Goal: Task Accomplishment & Management: Manage account settings

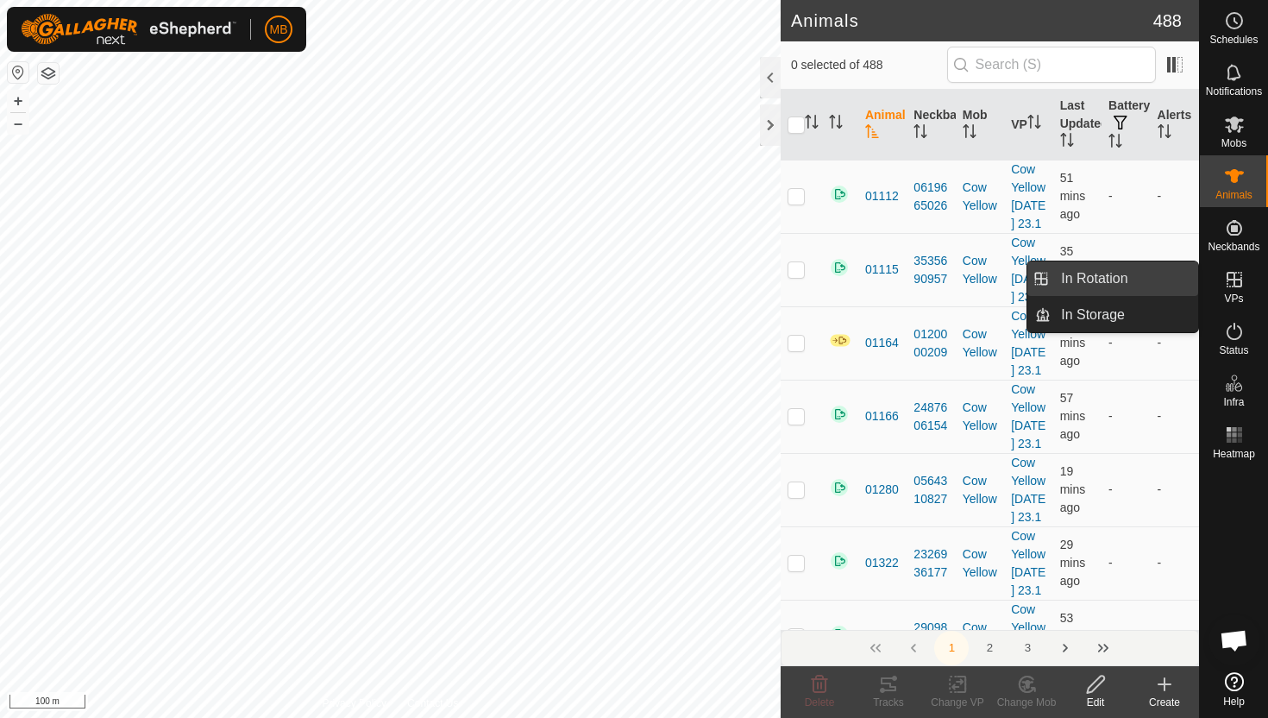
click at [1155, 285] on link "In Rotation" at bounding box center [1125, 278] width 148 height 35
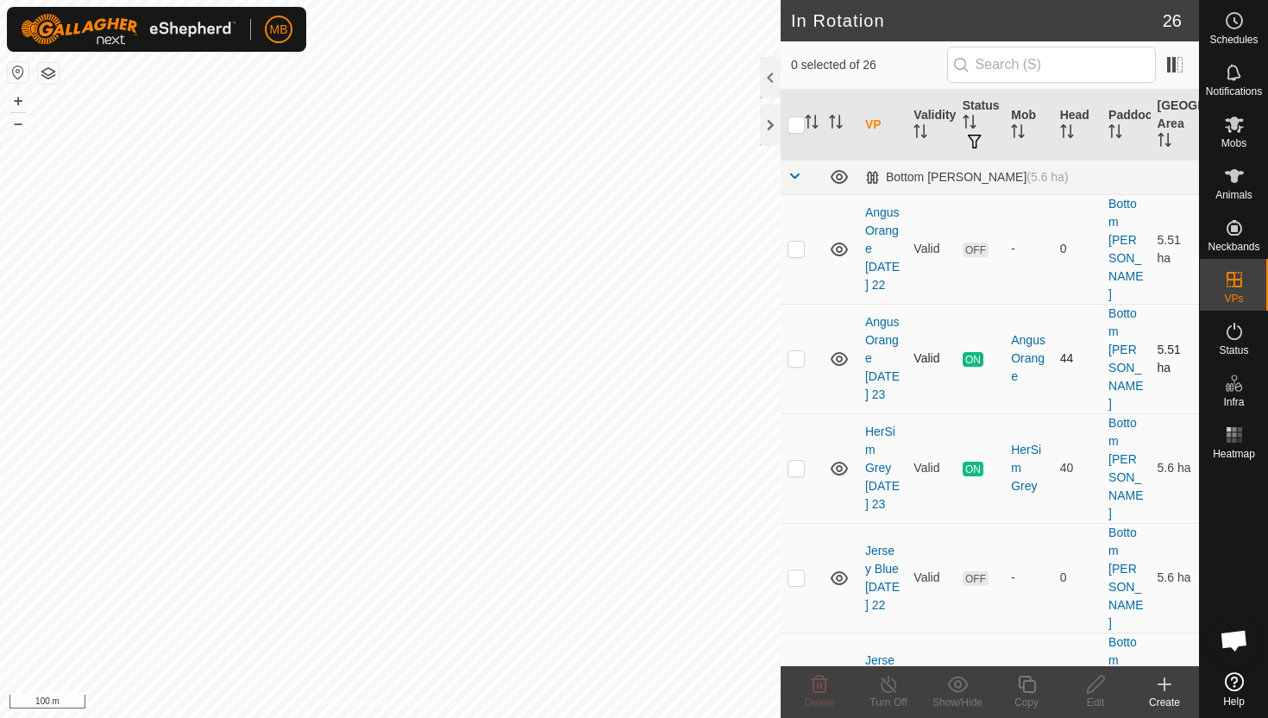
click at [798, 351] on p-checkbox at bounding box center [796, 358] width 17 height 14
checkbox input "true"
click at [20, 103] on button "+" at bounding box center [18, 101] width 21 height 21
click at [1028, 683] on icon at bounding box center [1027, 684] width 22 height 21
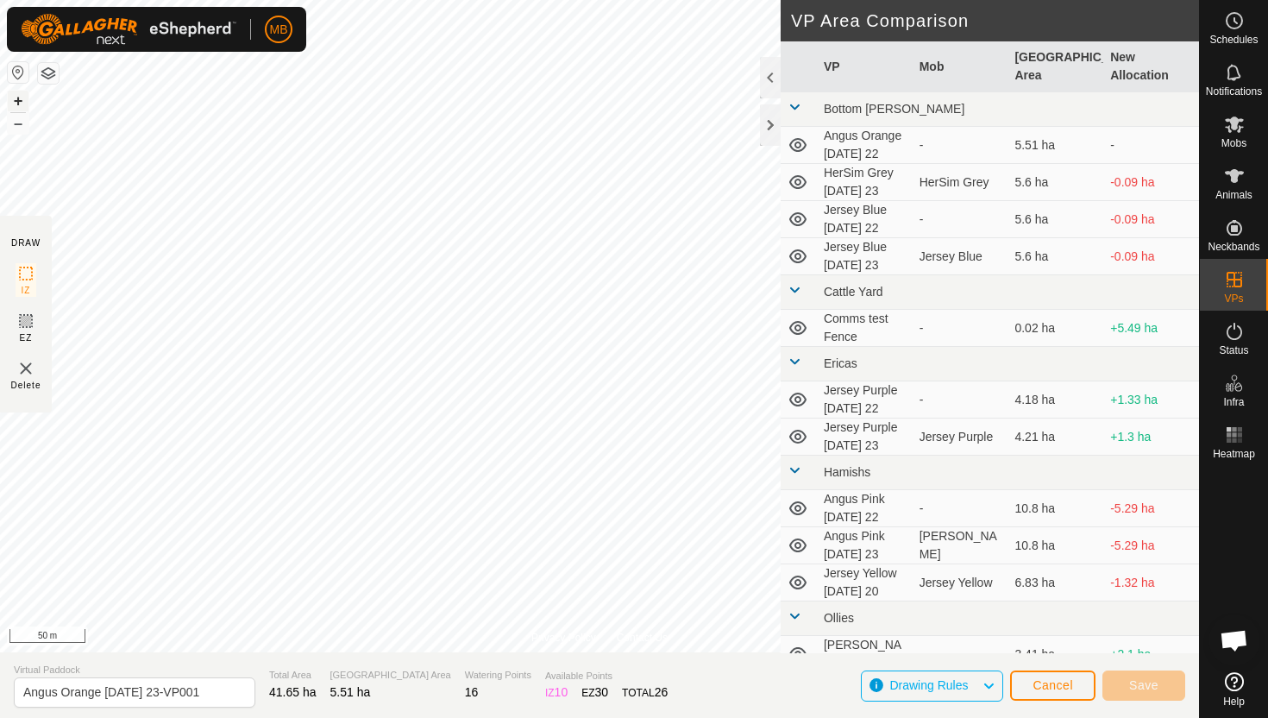
click at [22, 96] on button "+" at bounding box center [18, 101] width 21 height 21
click at [16, 98] on button "+" at bounding box center [18, 101] width 21 height 21
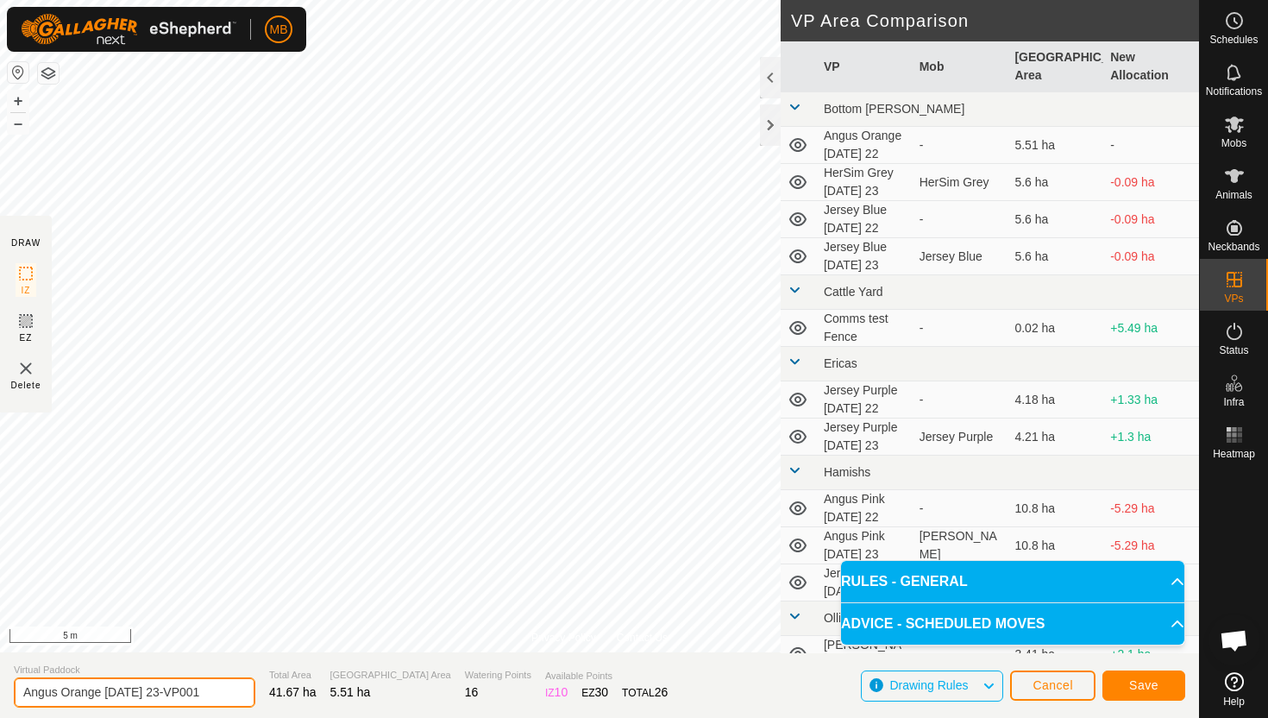
click at [211, 690] on input "Angus Orange Tuesday 23-VP001" at bounding box center [135, 692] width 242 height 30
type input "Angus Orange [DATE] 24"
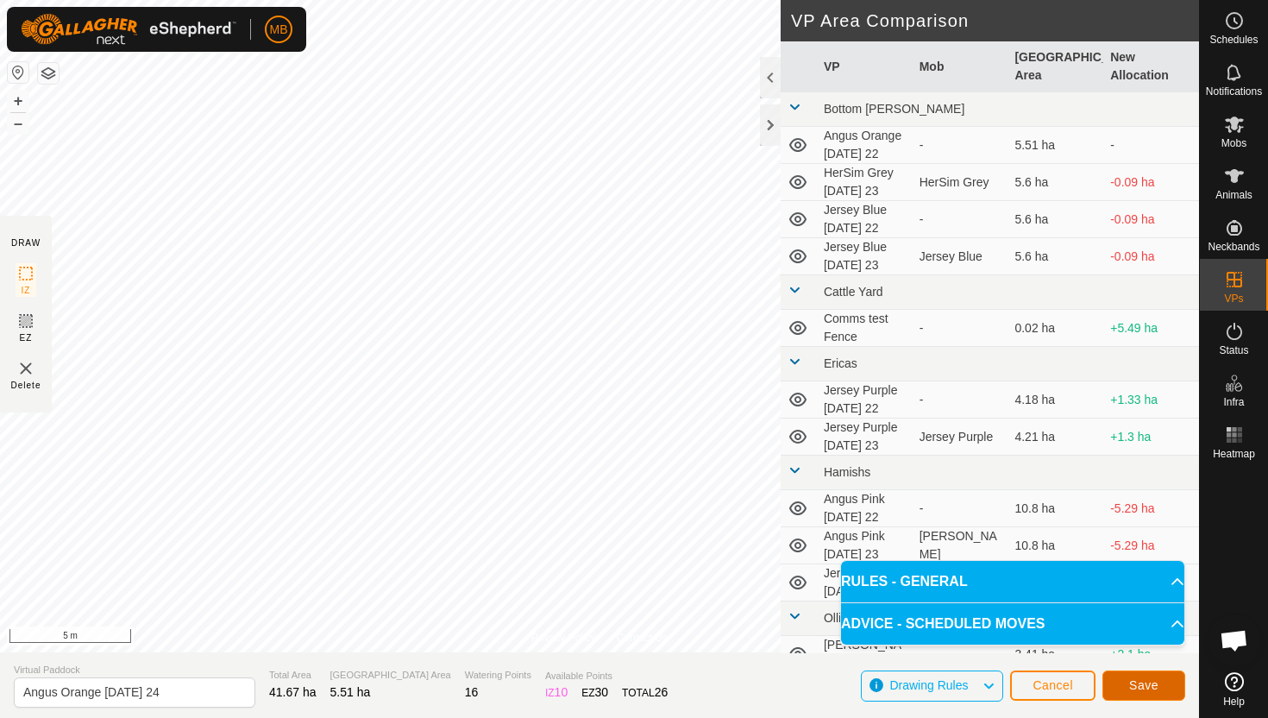
click at [1141, 685] on span "Save" at bounding box center [1143, 685] width 29 height 14
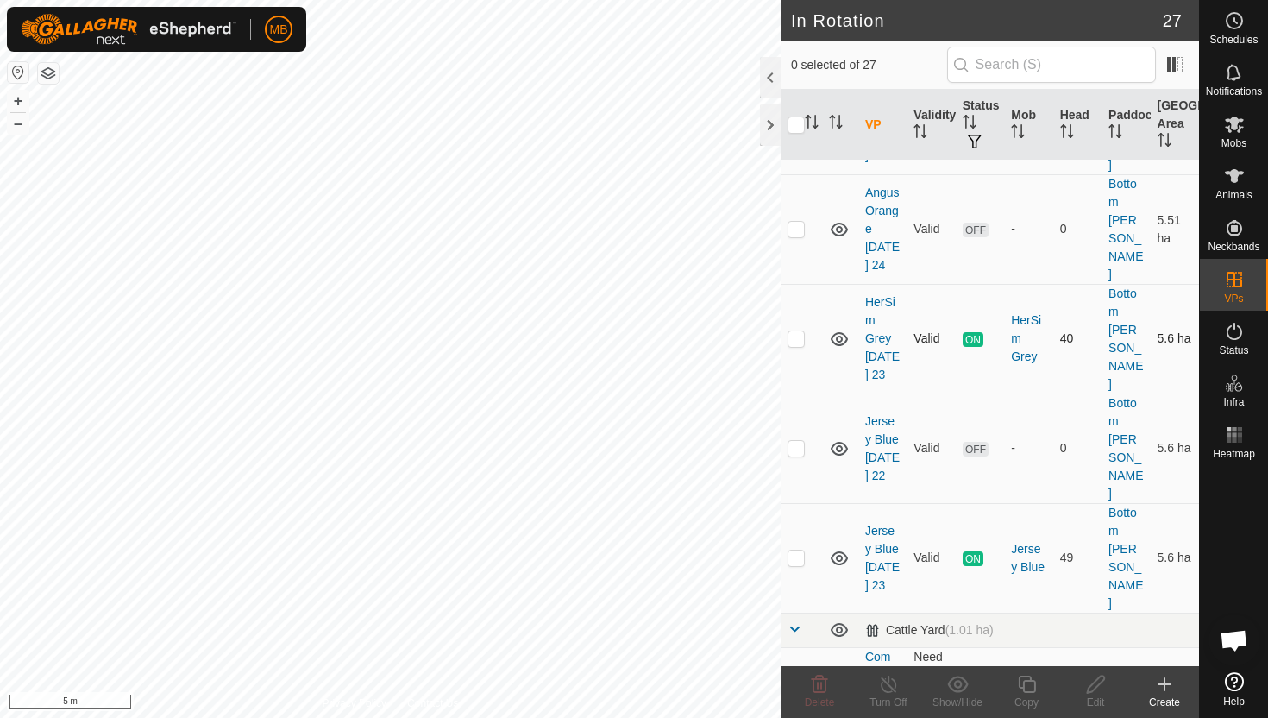
scroll to position [244, 0]
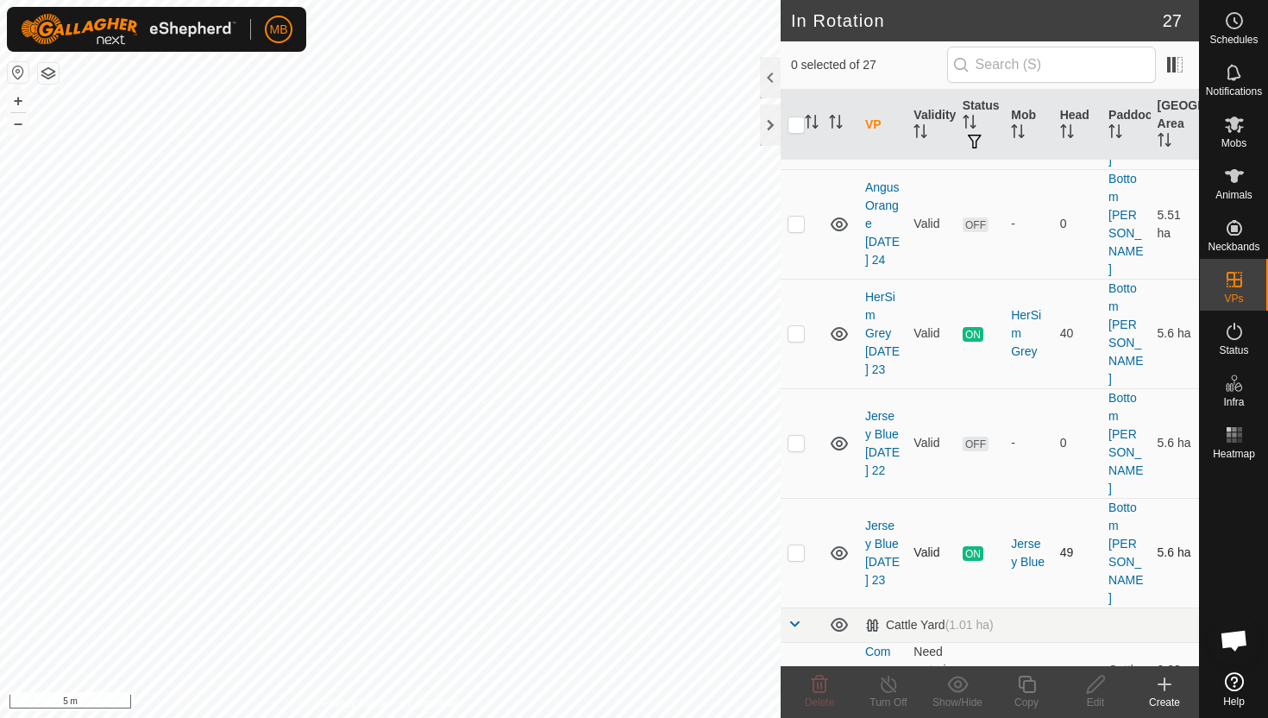
click at [795, 545] on p-checkbox at bounding box center [796, 552] width 17 height 14
checkbox input "true"
click at [1028, 686] on icon at bounding box center [1027, 684] width 22 height 21
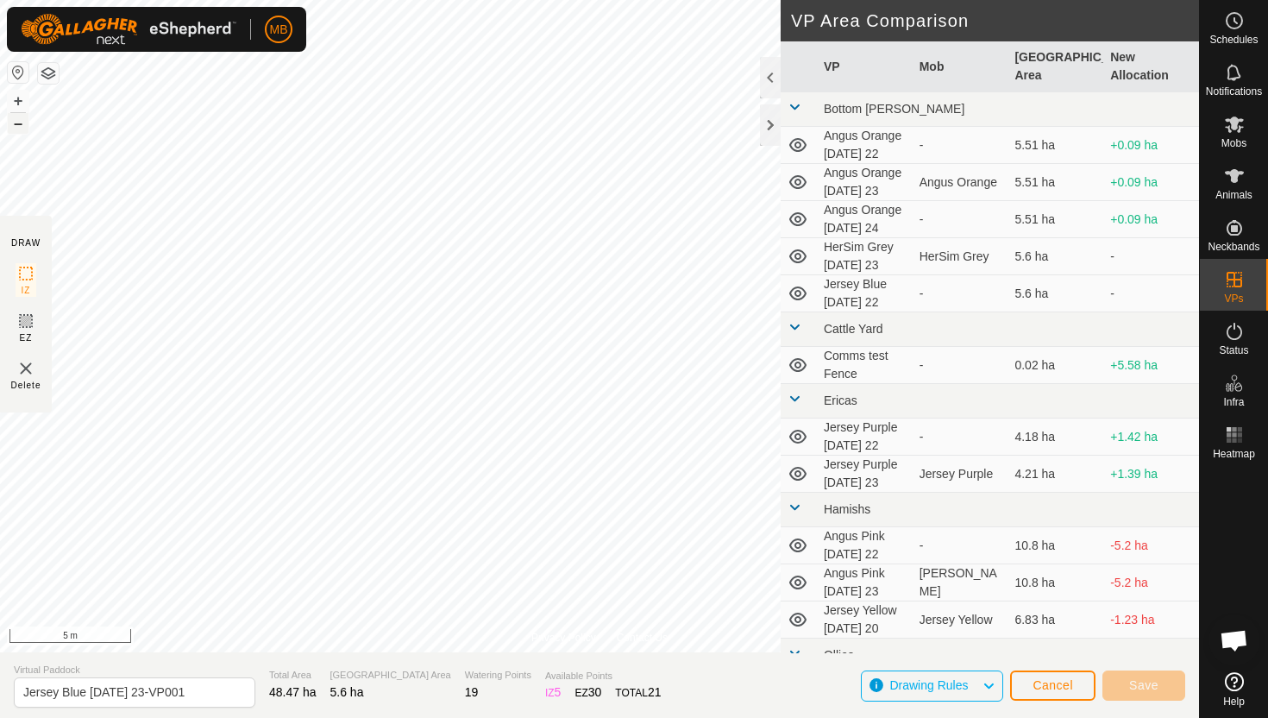
click at [16, 129] on button "–" at bounding box center [18, 123] width 21 height 21
click at [17, 101] on button "+" at bounding box center [18, 101] width 21 height 21
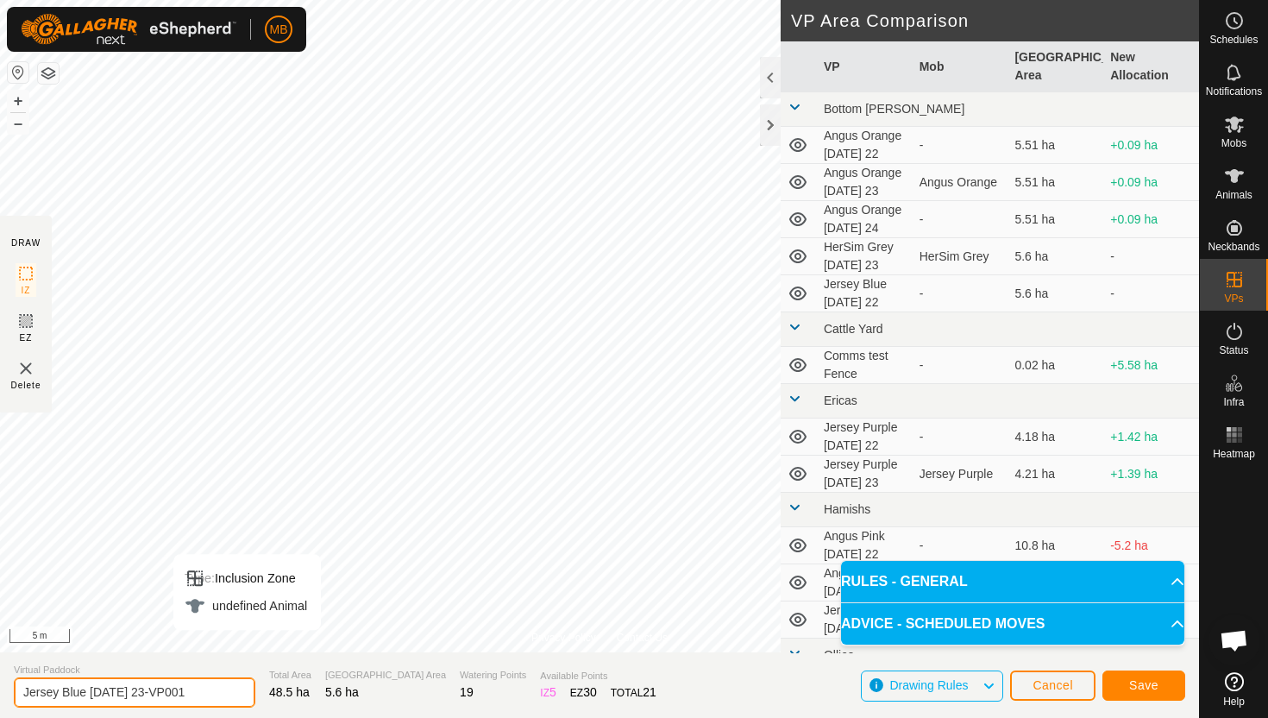
click at [208, 690] on input "Jersey Blue Tuesday 23-VP001" at bounding box center [135, 692] width 242 height 30
type input "Jersey Blue [DATE] 24"
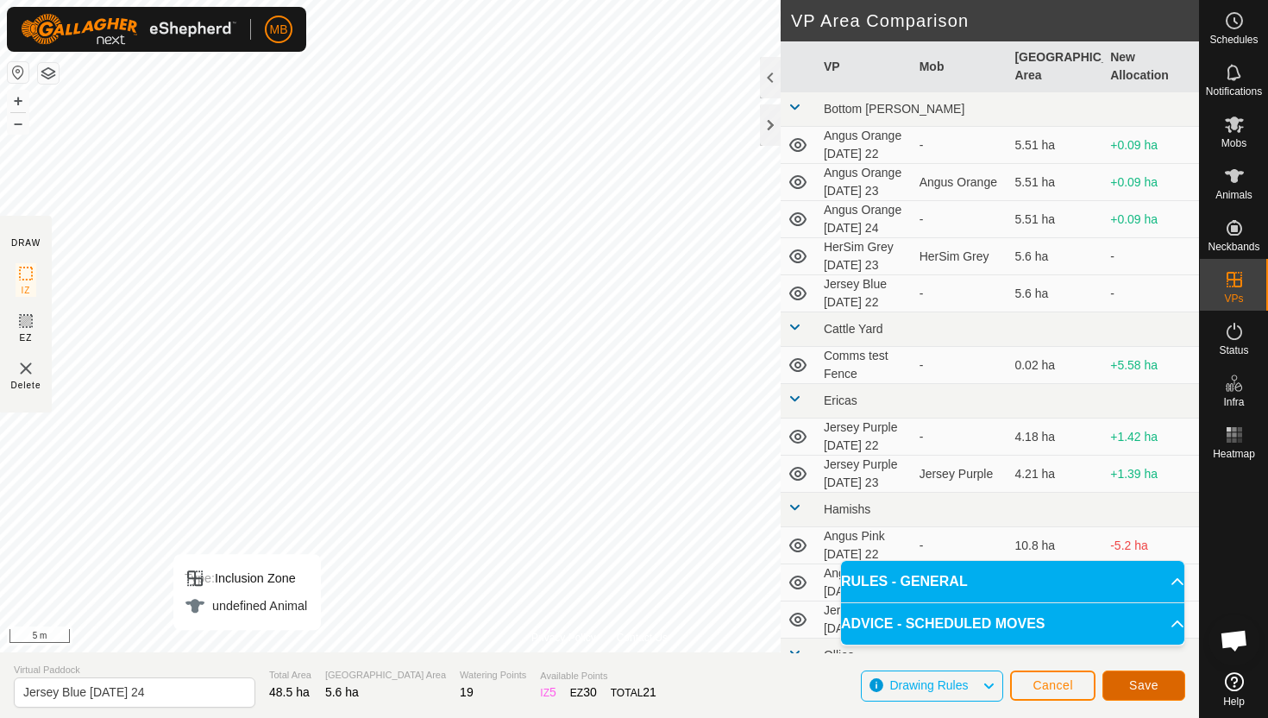
click at [1168, 681] on button "Save" at bounding box center [1144, 685] width 83 height 30
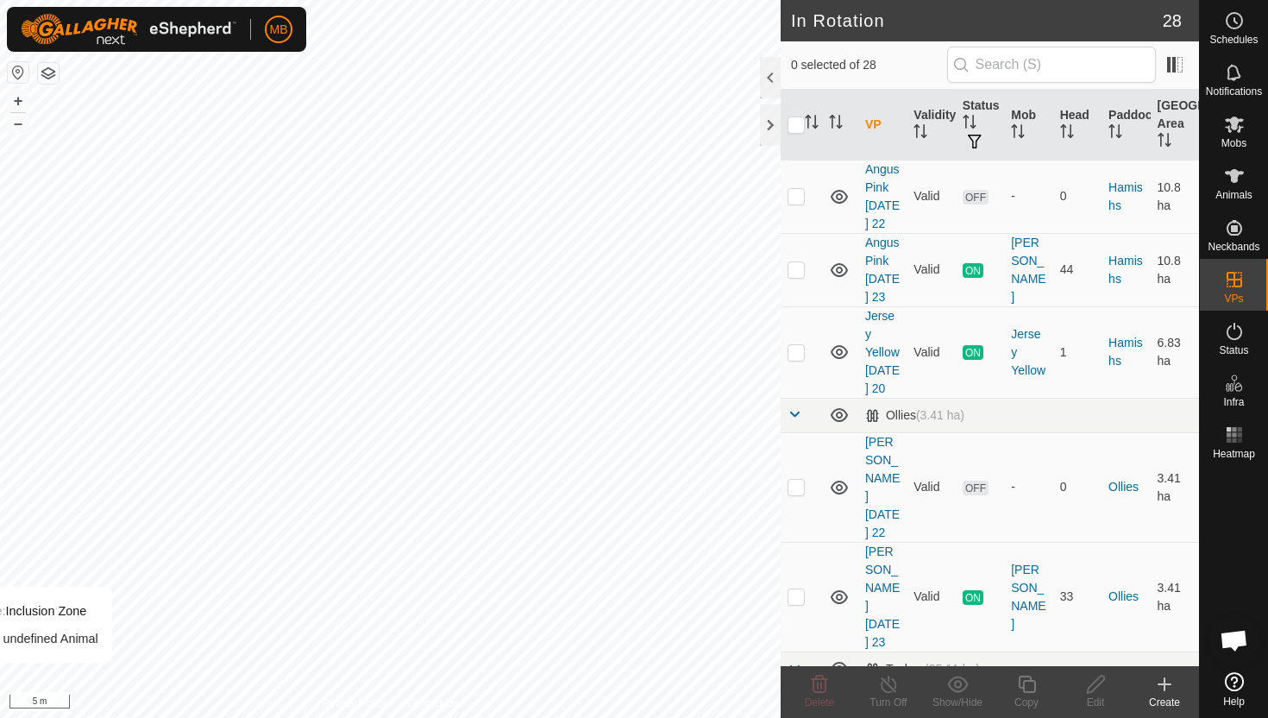
scroll to position [1200, 0]
click at [799, 587] on p-checkbox at bounding box center [796, 594] width 17 height 14
checkbox input "true"
click at [1028, 689] on icon at bounding box center [1027, 684] width 22 height 21
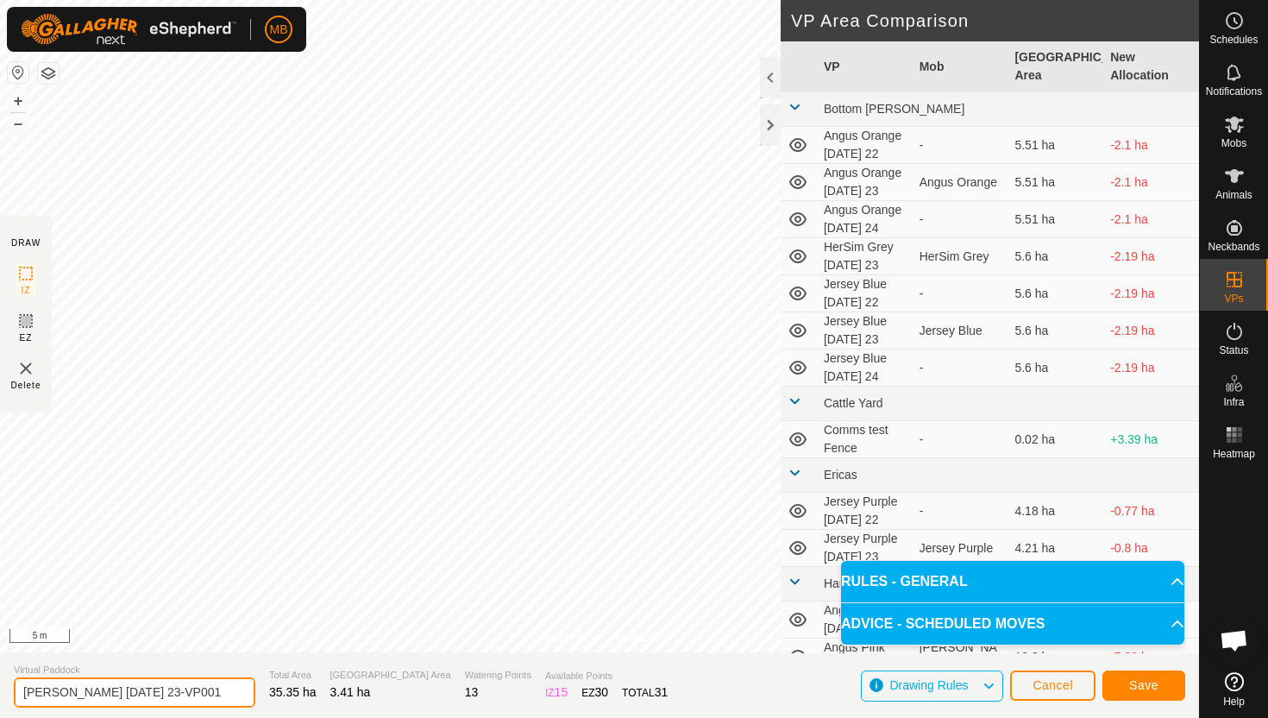
click at [202, 687] on input "Angus Green Tuesday 23-VP001" at bounding box center [135, 692] width 242 height 30
type input "[PERSON_NAME] [DATE] 24"
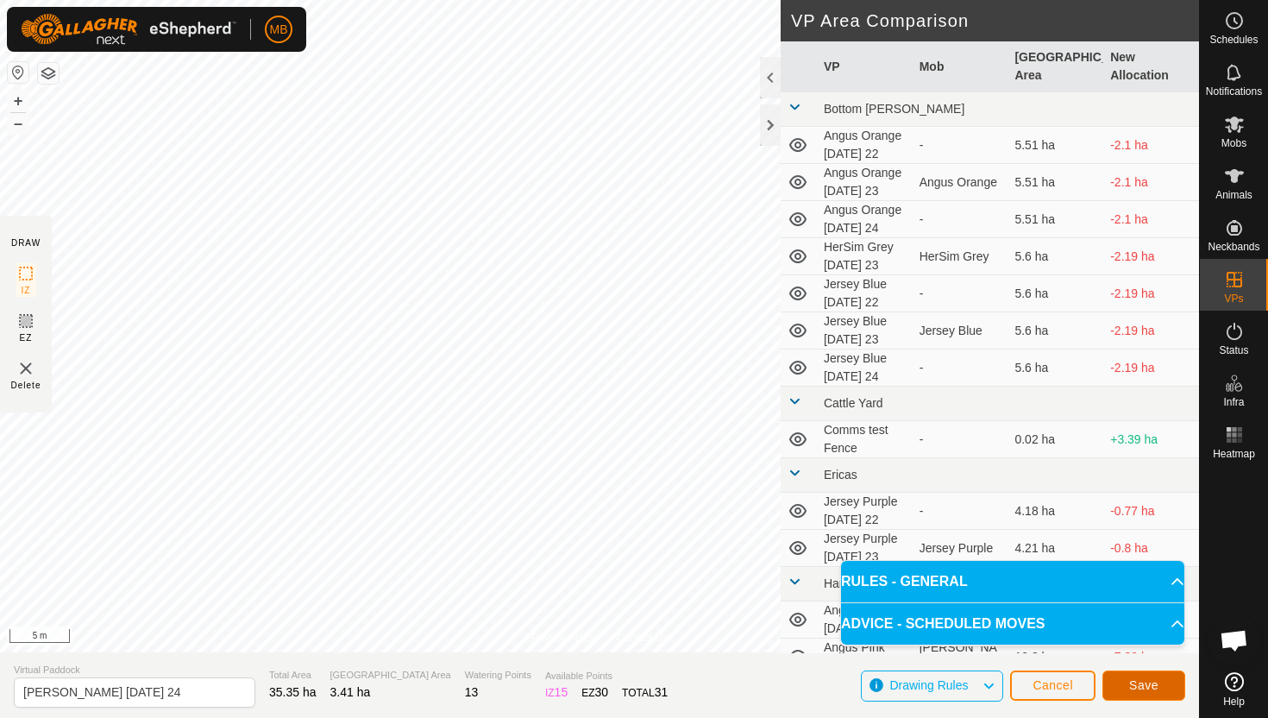
click at [1146, 678] on span "Save" at bounding box center [1143, 685] width 29 height 14
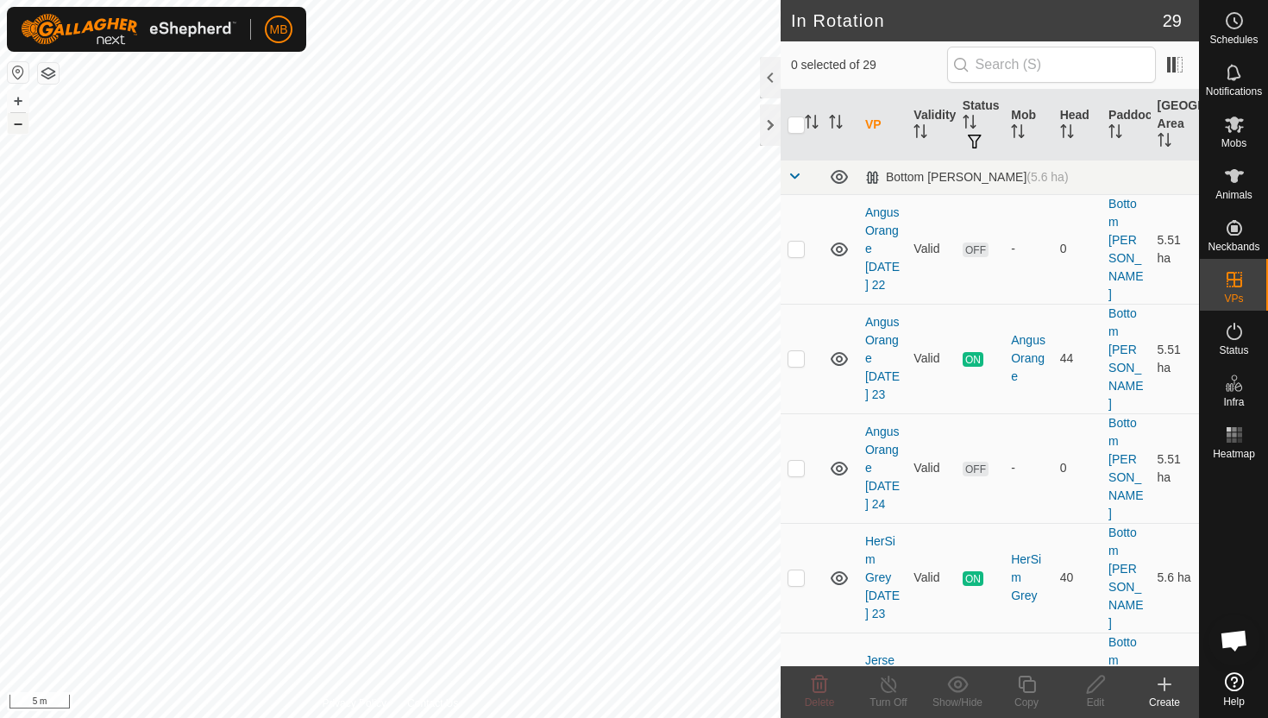
click at [22, 130] on button "–" at bounding box center [18, 123] width 21 height 21
click at [221, 0] on html "MB Schedules Notifications Mobs Animals Neckbands VPs Status Infra Heatmap Help…" at bounding box center [634, 359] width 1268 height 718
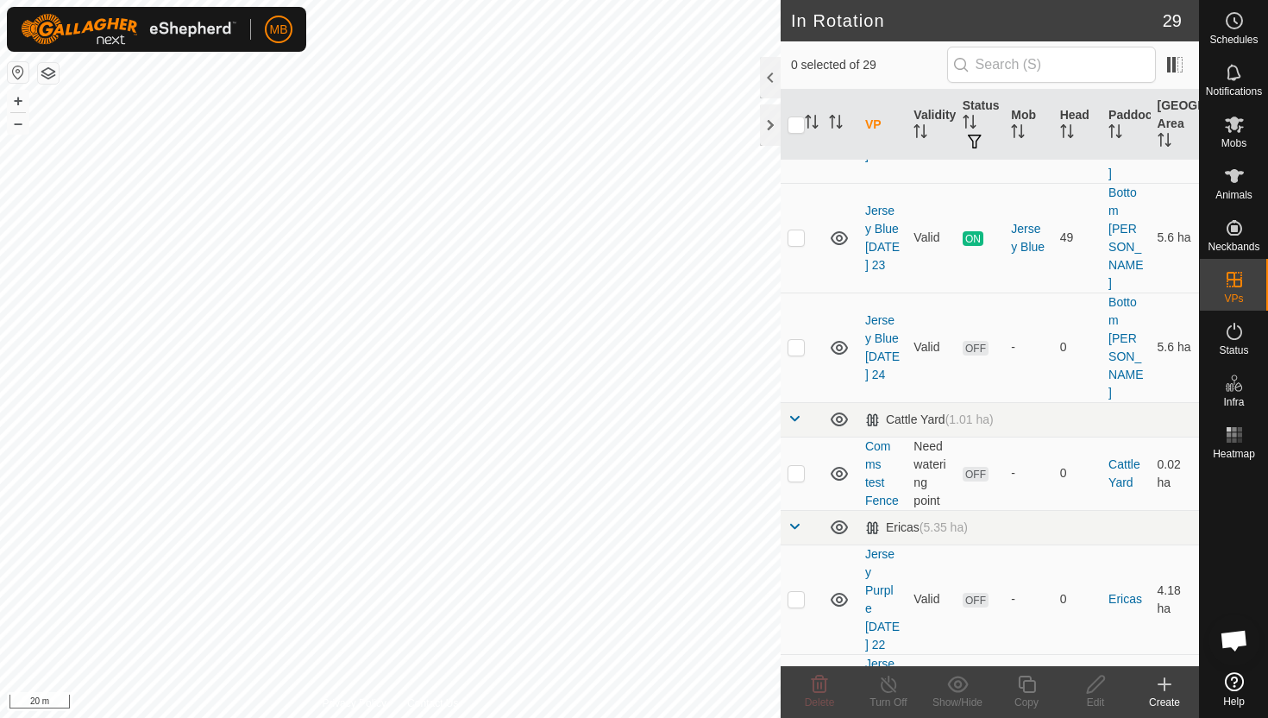
scroll to position [563, 0]
click at [797, 697] on p-checkbox at bounding box center [796, 704] width 17 height 14
checkbox input "true"
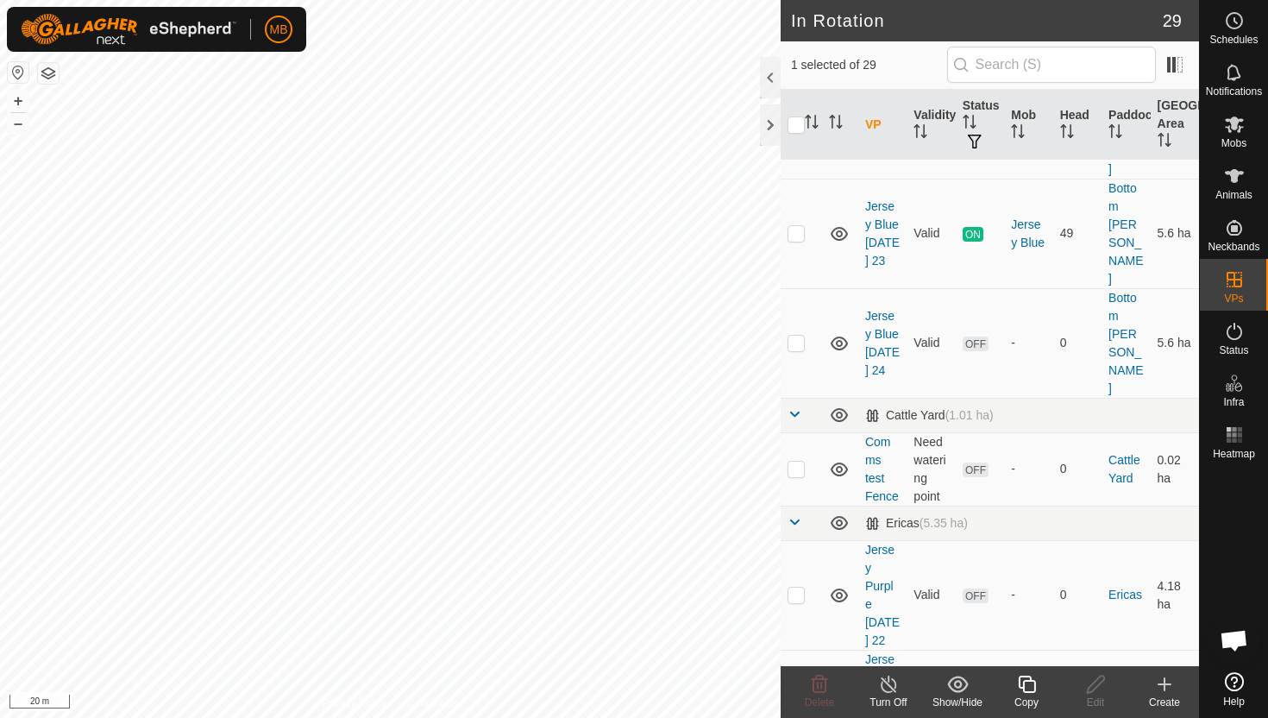
click at [1028, 687] on icon at bounding box center [1027, 684] width 22 height 21
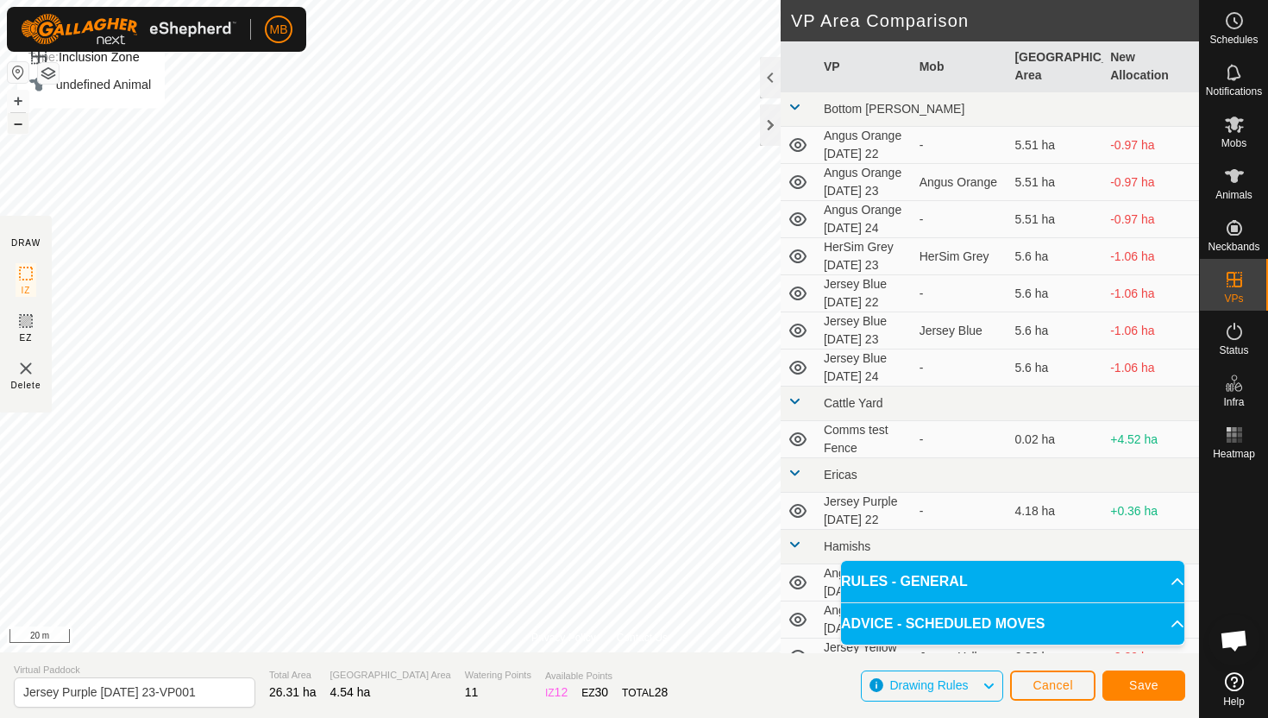
click at [21, 125] on button "–" at bounding box center [18, 123] width 21 height 21
click at [24, 126] on button "–" at bounding box center [18, 123] width 21 height 21
click at [22, 99] on button "+" at bounding box center [18, 101] width 21 height 21
click at [24, 123] on button "–" at bounding box center [18, 123] width 21 height 21
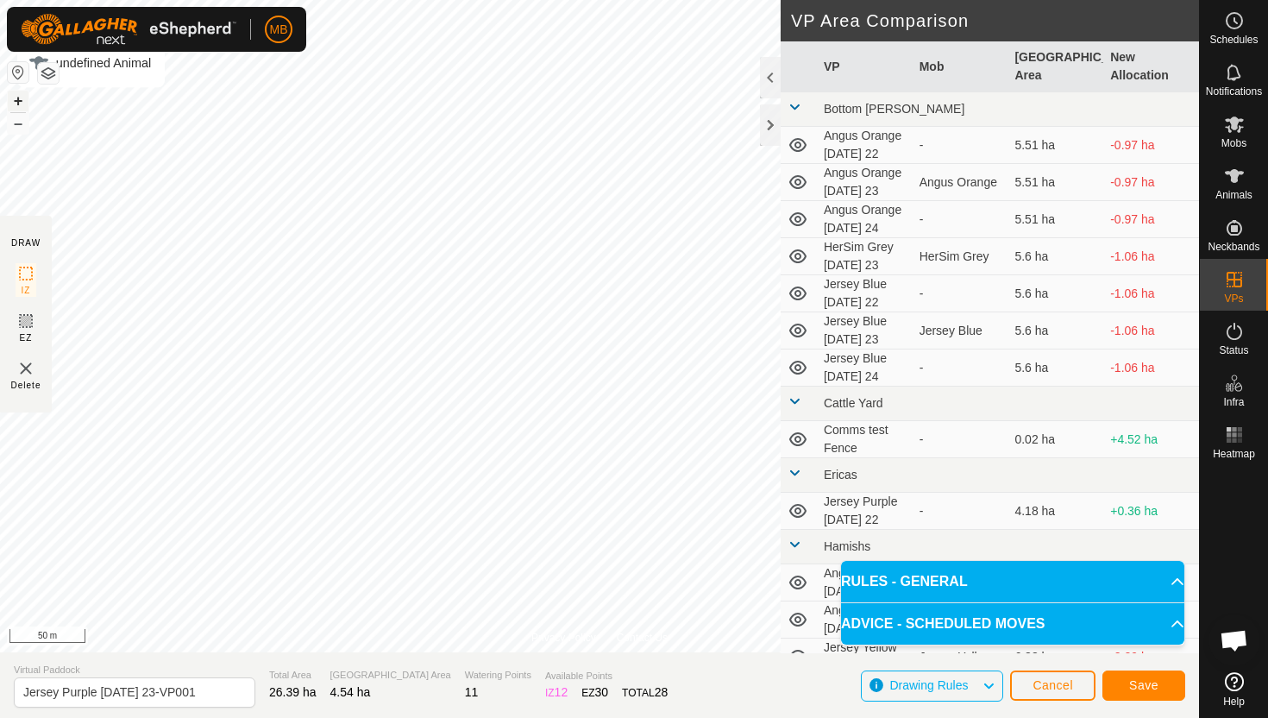
click at [21, 103] on button "+" at bounding box center [18, 101] width 21 height 21
click at [18, 102] on button "+" at bounding box center [18, 101] width 21 height 21
click at [17, 98] on button "+" at bounding box center [18, 101] width 21 height 21
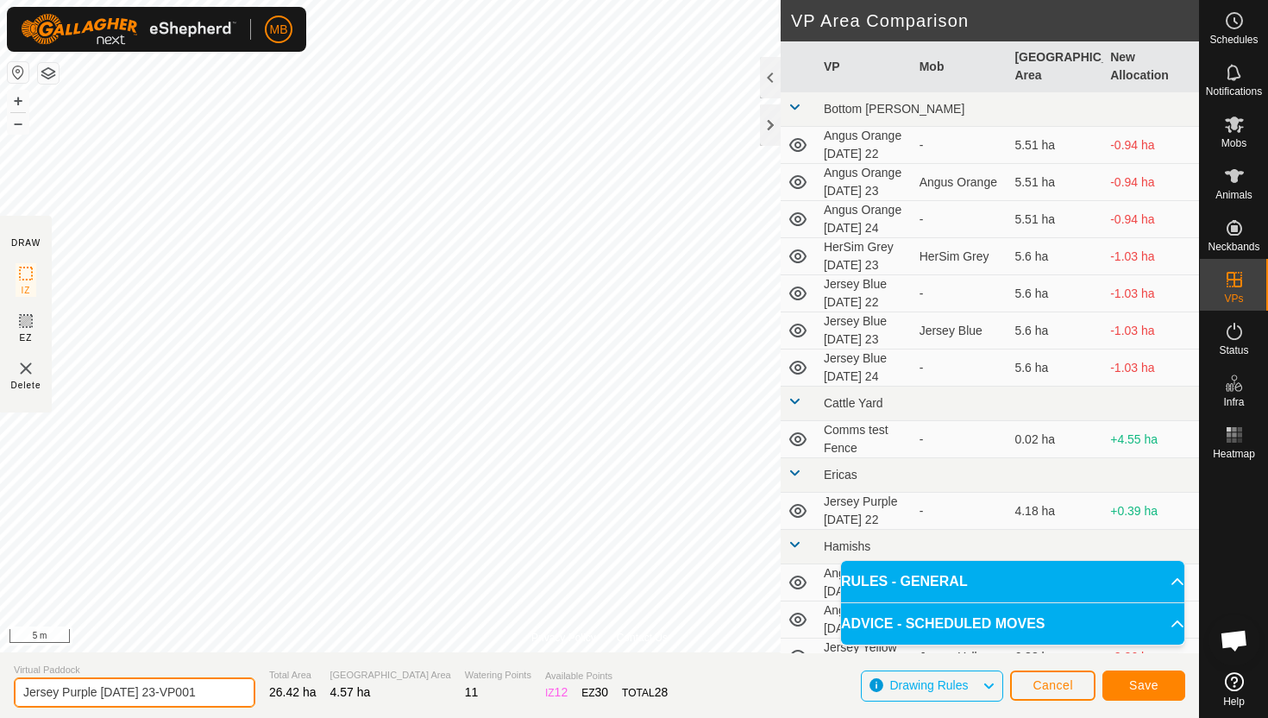
click at [210, 693] on input "Jersey Purple Tuesday 23-VP001" at bounding box center [135, 692] width 242 height 30
type input "Jersey Purple [DATE] 24"
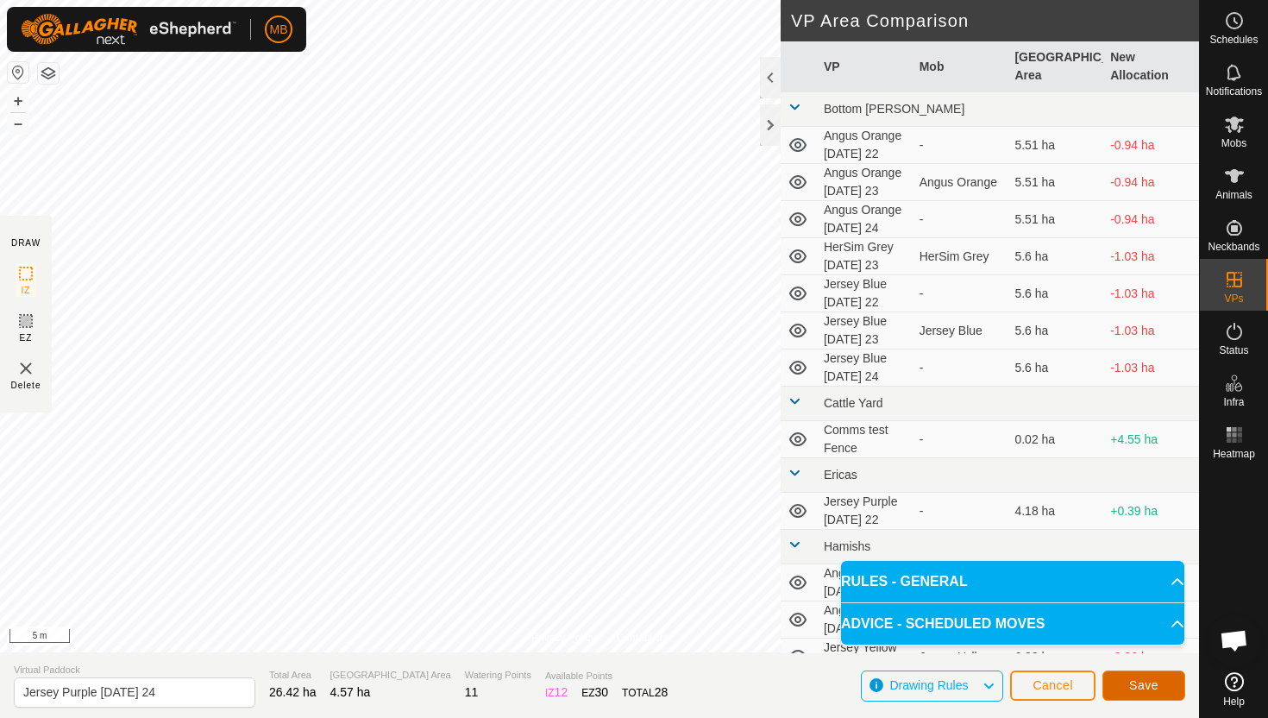
click at [1148, 684] on span "Save" at bounding box center [1143, 685] width 29 height 14
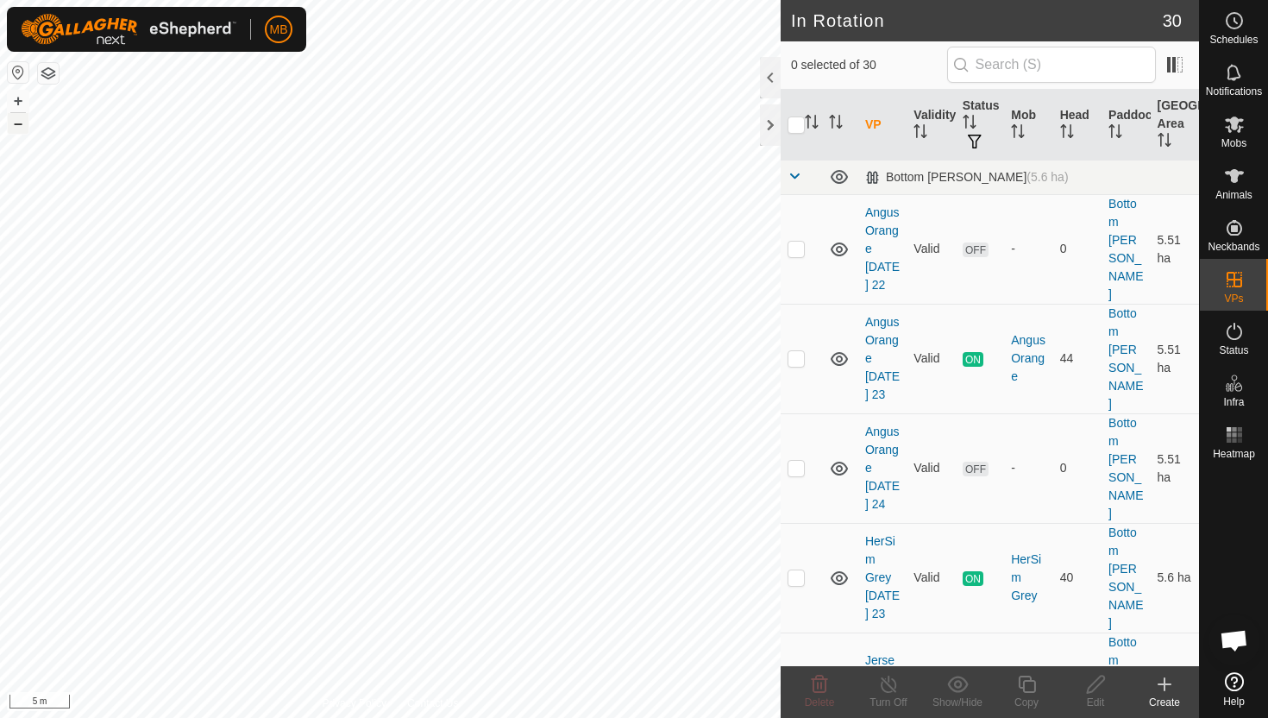
click at [22, 123] on button "–" at bounding box center [18, 123] width 21 height 21
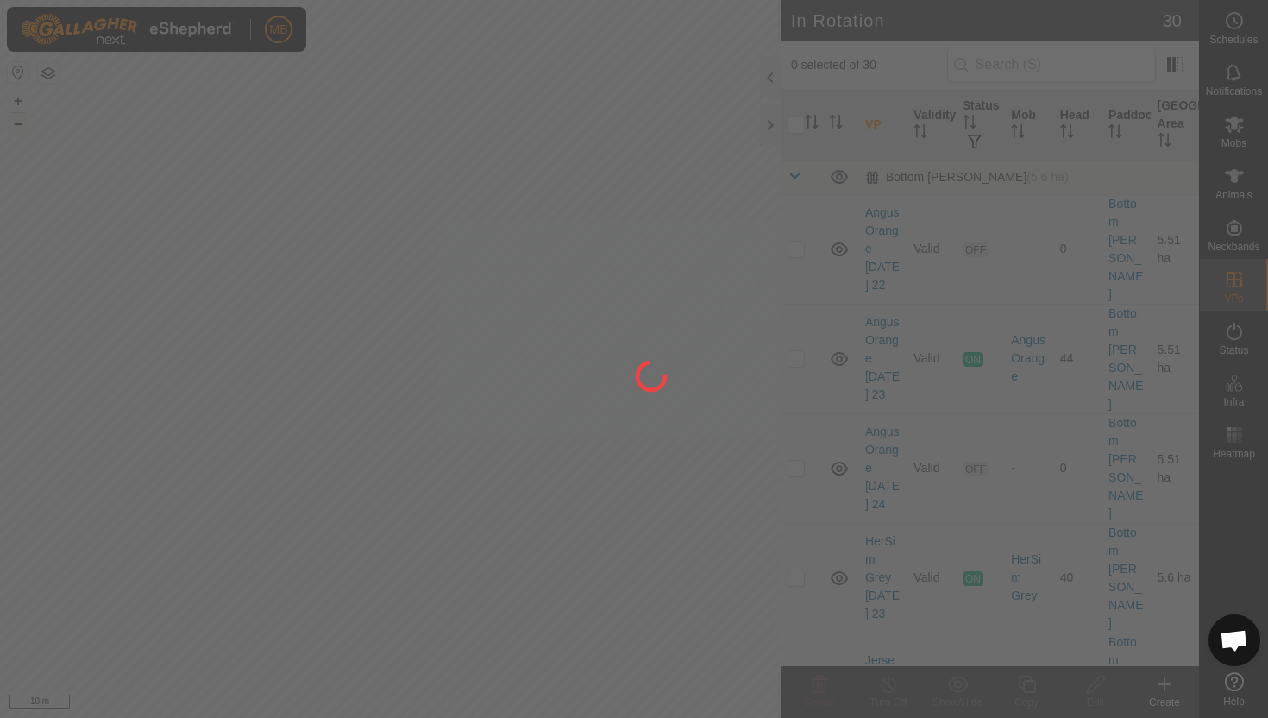
click at [22, 123] on div at bounding box center [634, 359] width 1268 height 718
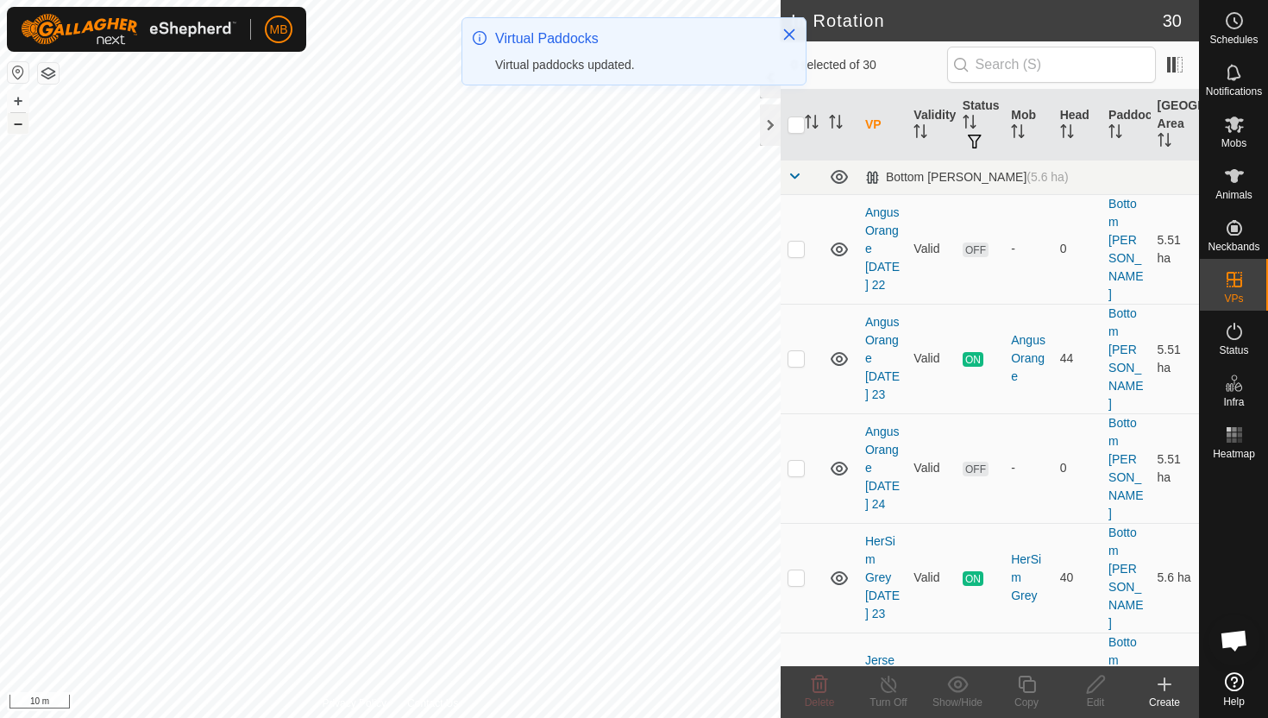
click at [19, 126] on button "–" at bounding box center [18, 123] width 21 height 21
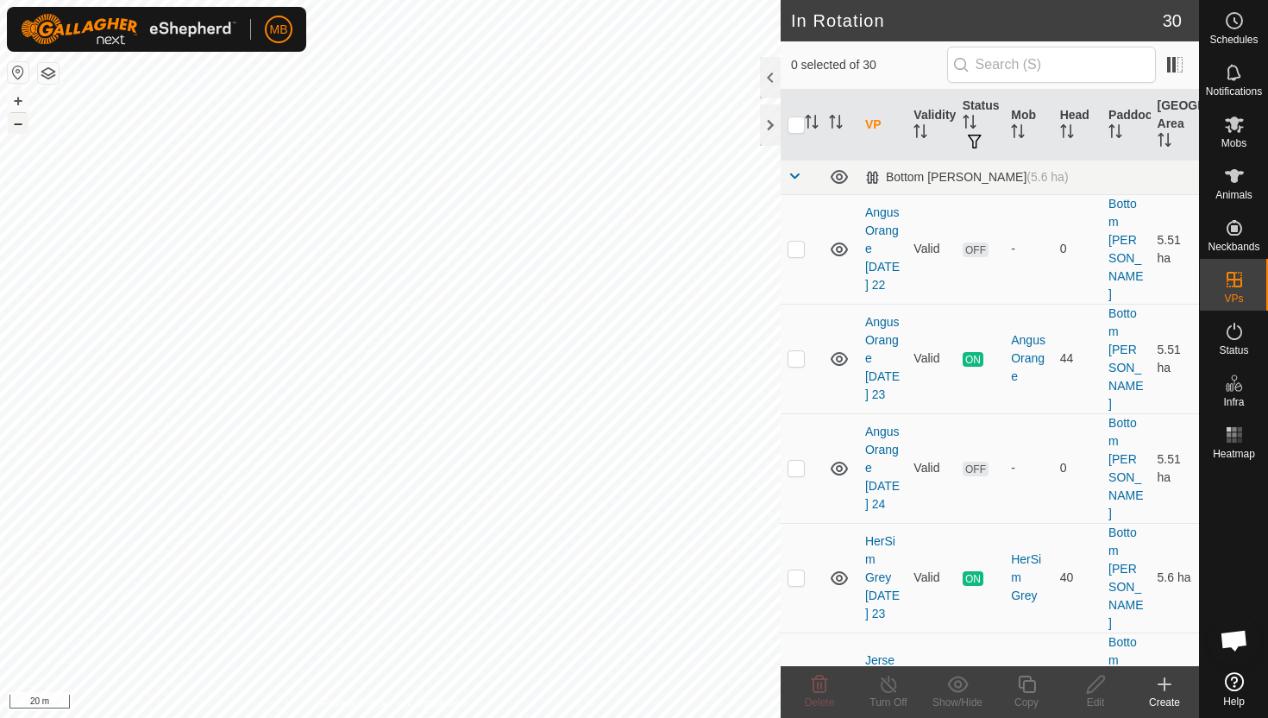
click at [19, 128] on button "–" at bounding box center [18, 123] width 21 height 21
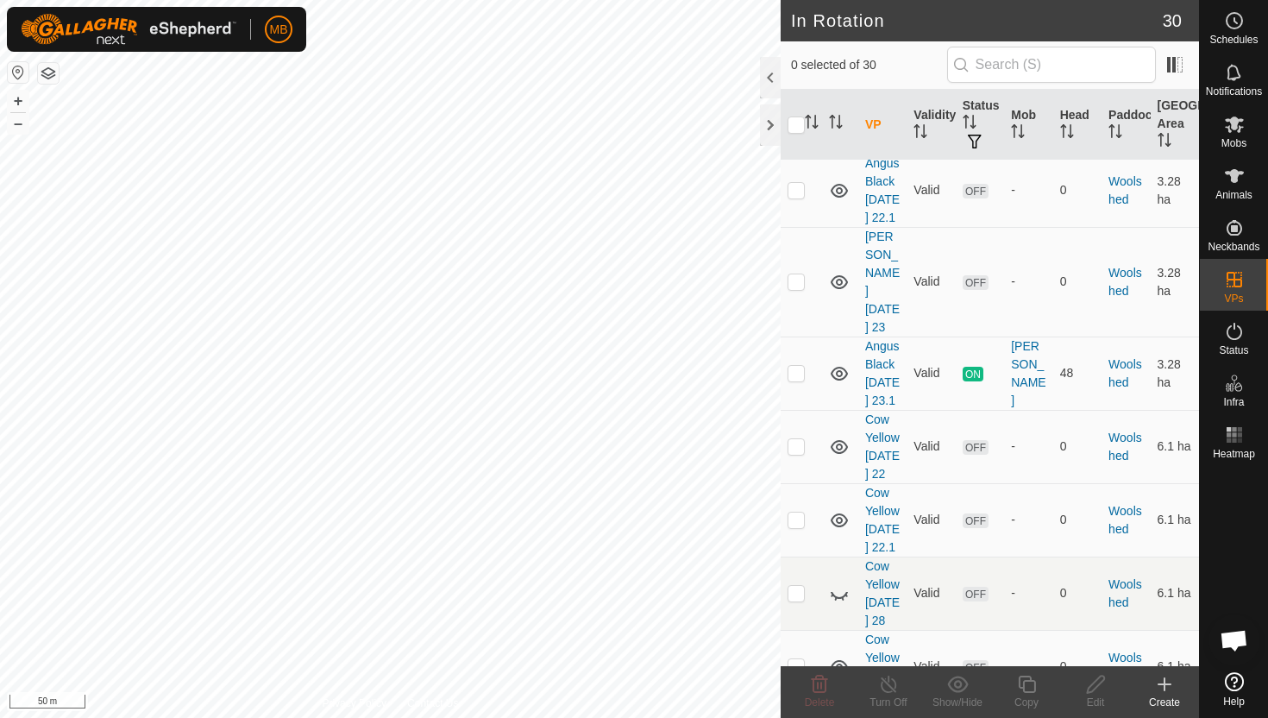
scroll to position [2191, 0]
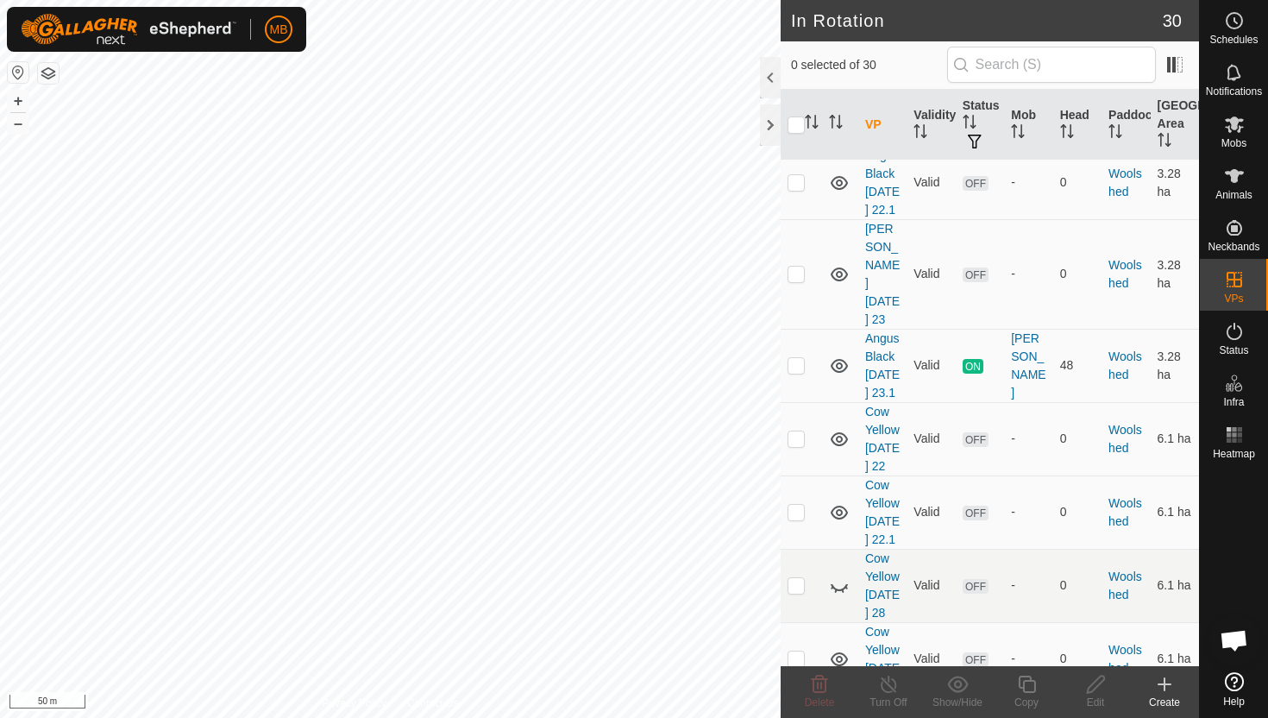
click at [799, 717] on p-checkbox at bounding box center [796, 732] width 17 height 14
checkbox input "true"
click at [1027, 684] on icon at bounding box center [1027, 684] width 22 height 21
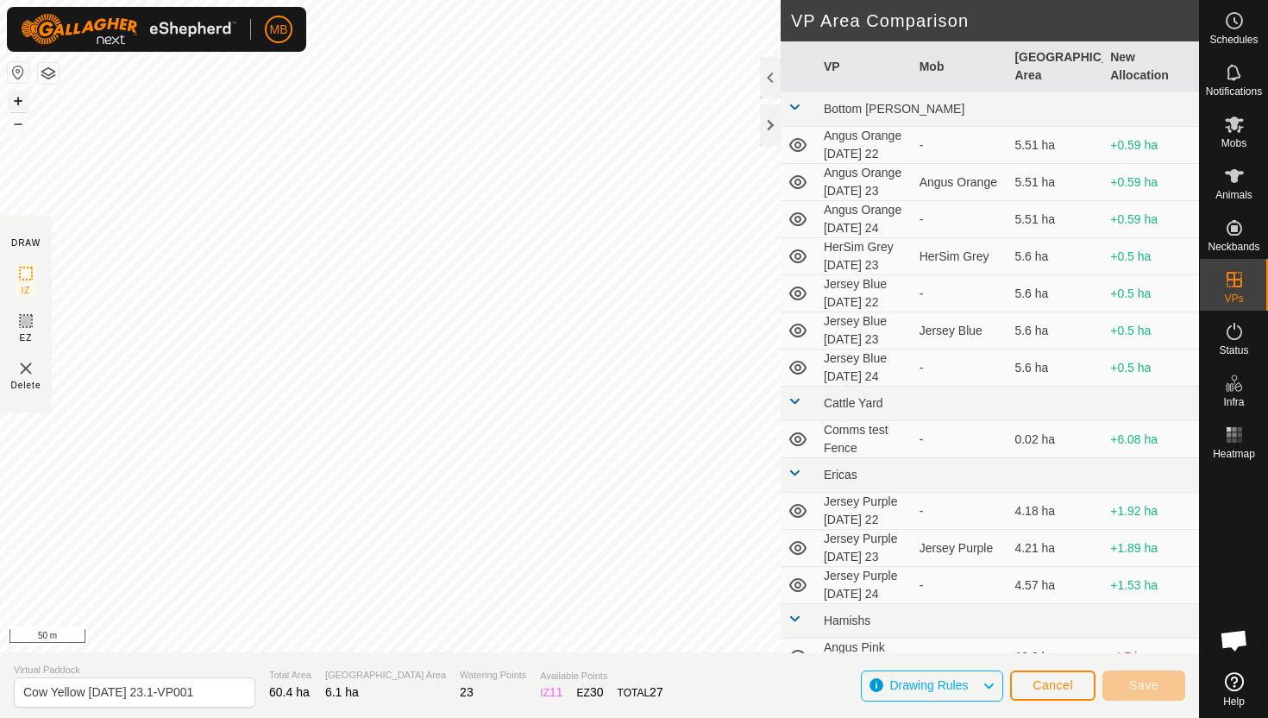
click at [21, 100] on button "+" at bounding box center [18, 101] width 21 height 21
click at [19, 103] on button "+" at bounding box center [18, 101] width 21 height 21
click at [23, 101] on button "+" at bounding box center [18, 101] width 21 height 21
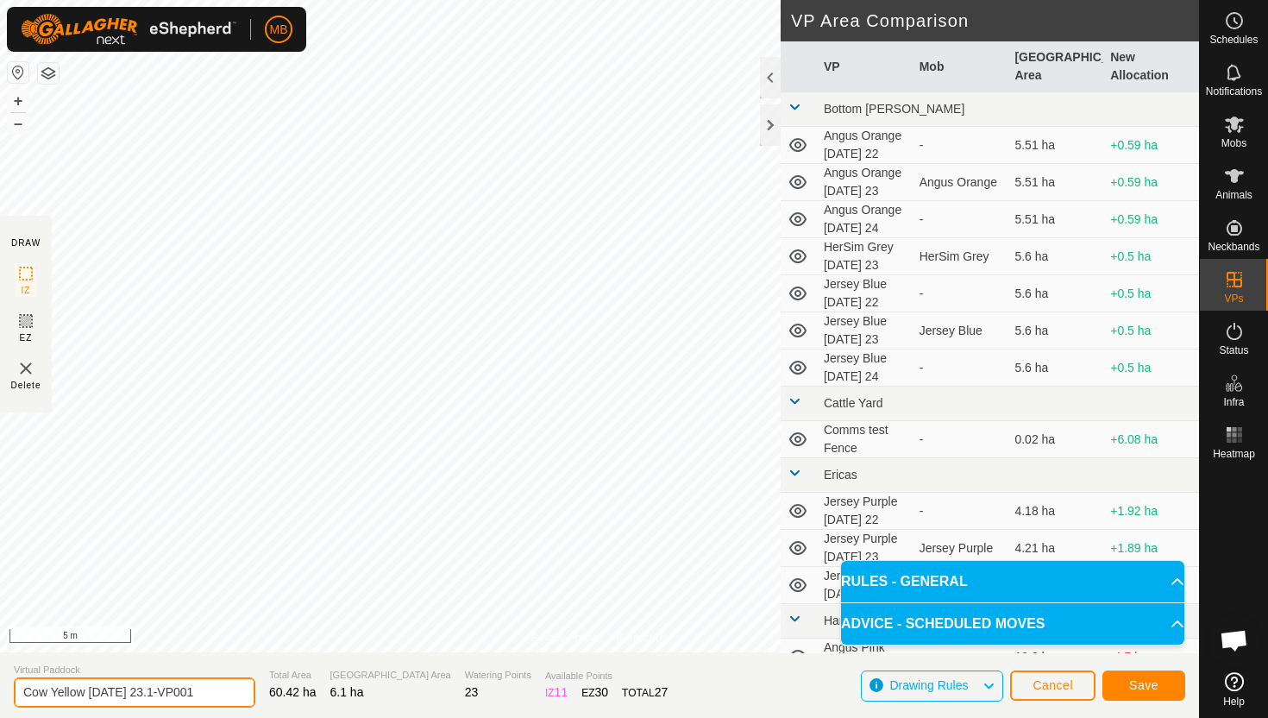
click at [208, 695] on input "Cow Yellow Tuesday 23.1-VP001" at bounding box center [135, 692] width 242 height 30
type input "Cow Yellow [DATE] 24"
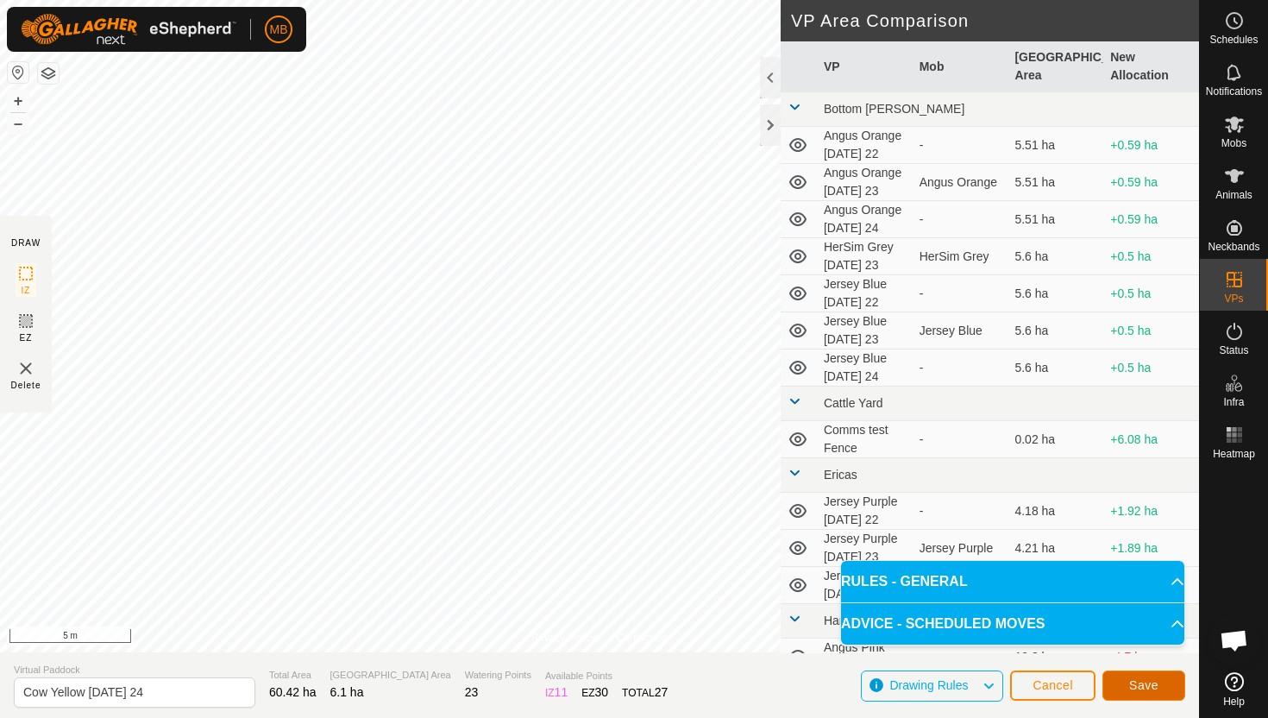
click at [1150, 676] on button "Save" at bounding box center [1144, 685] width 83 height 30
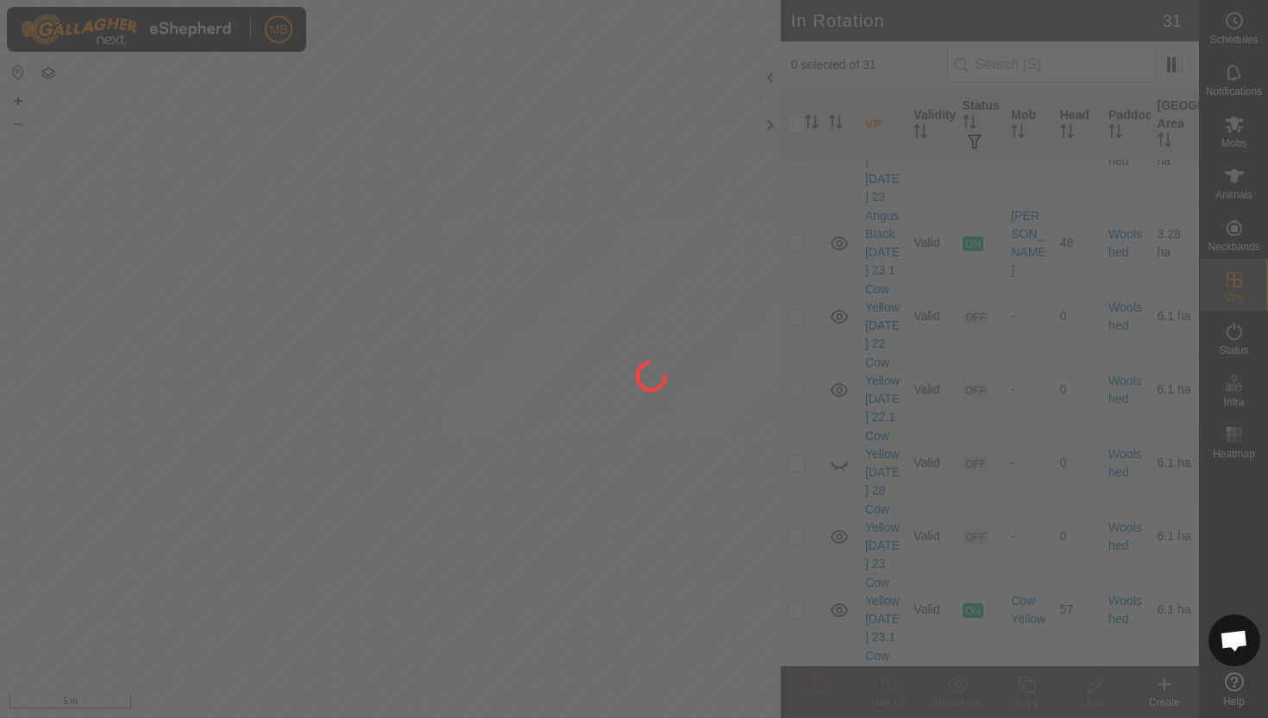
scroll to position [2315, 0]
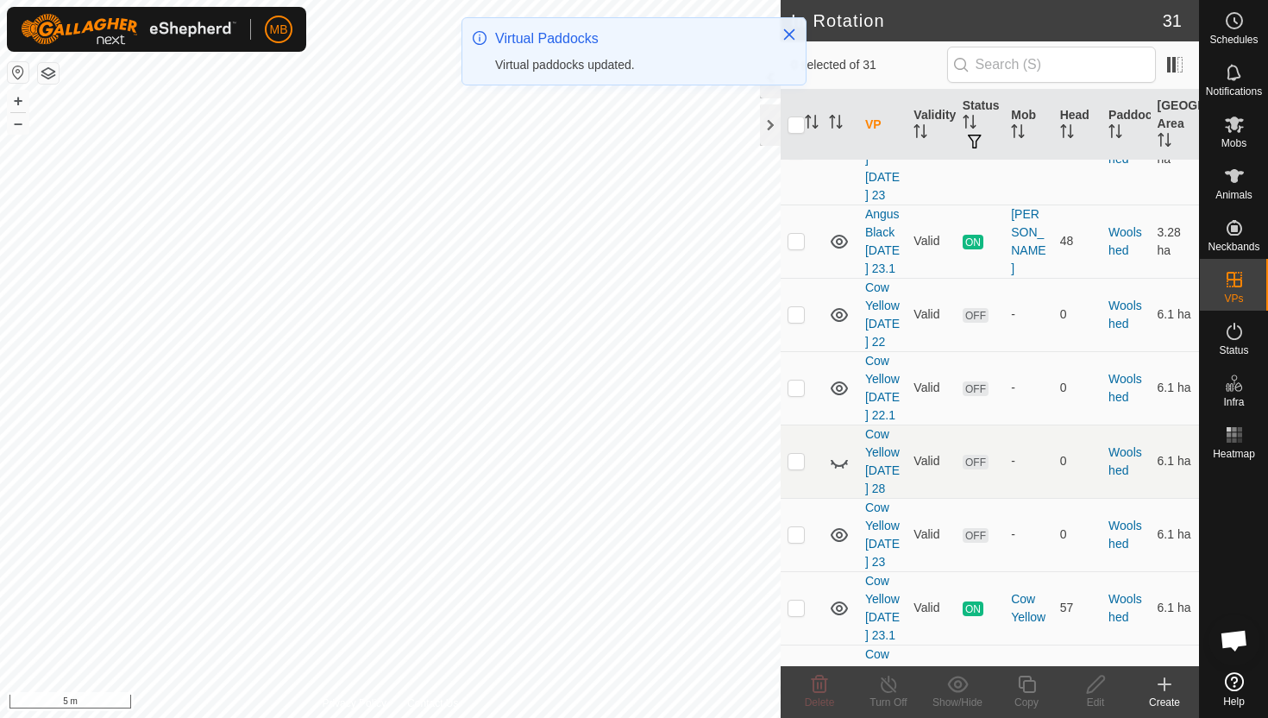
click at [802, 674] on p-checkbox at bounding box center [796, 681] width 17 height 14
checkbox input "true"
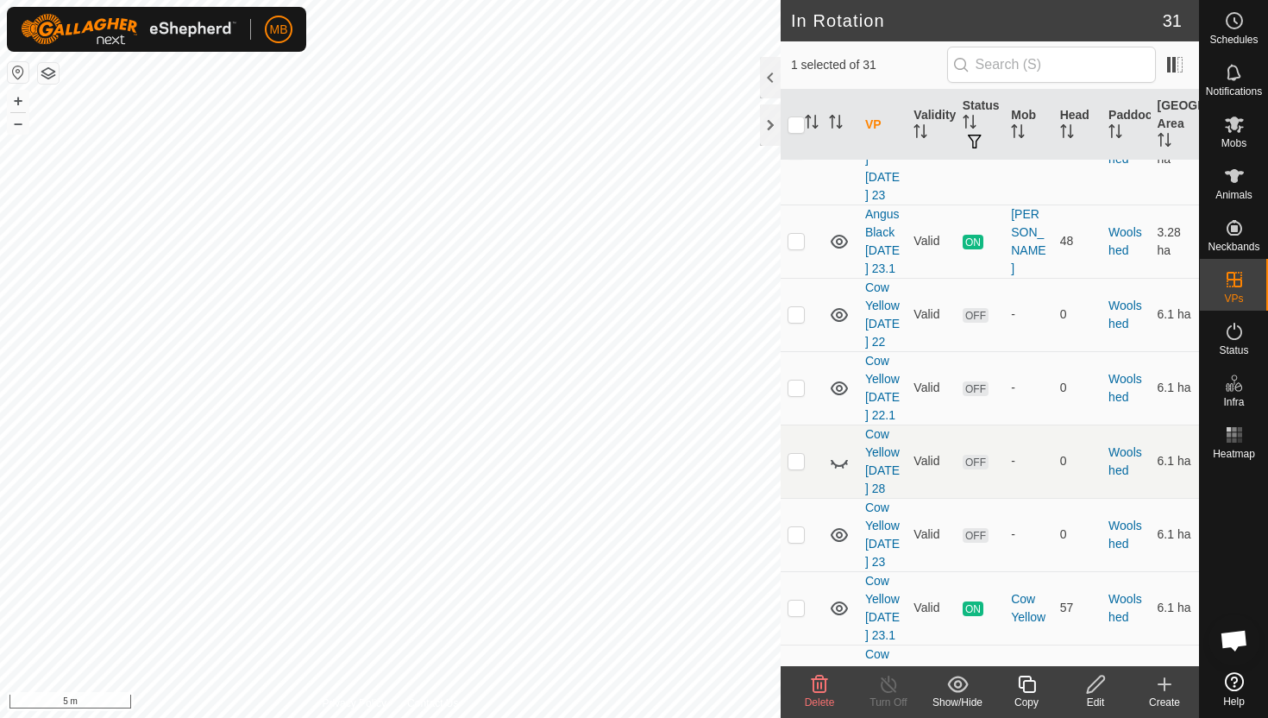
click at [1026, 683] on icon at bounding box center [1027, 684] width 22 height 21
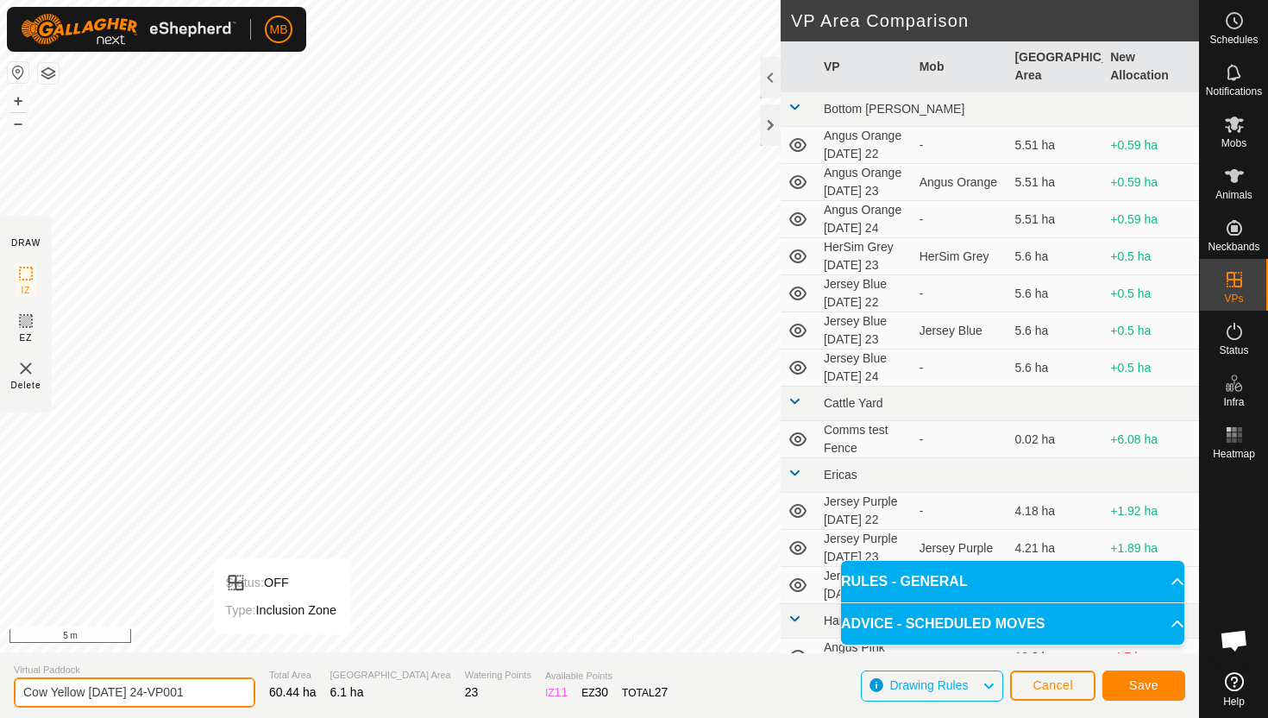
click at [213, 692] on input "Cow Yellow Wednesday 24-VP001" at bounding box center [135, 692] width 242 height 30
type input "Cow Yellow [DATE] 24.1"
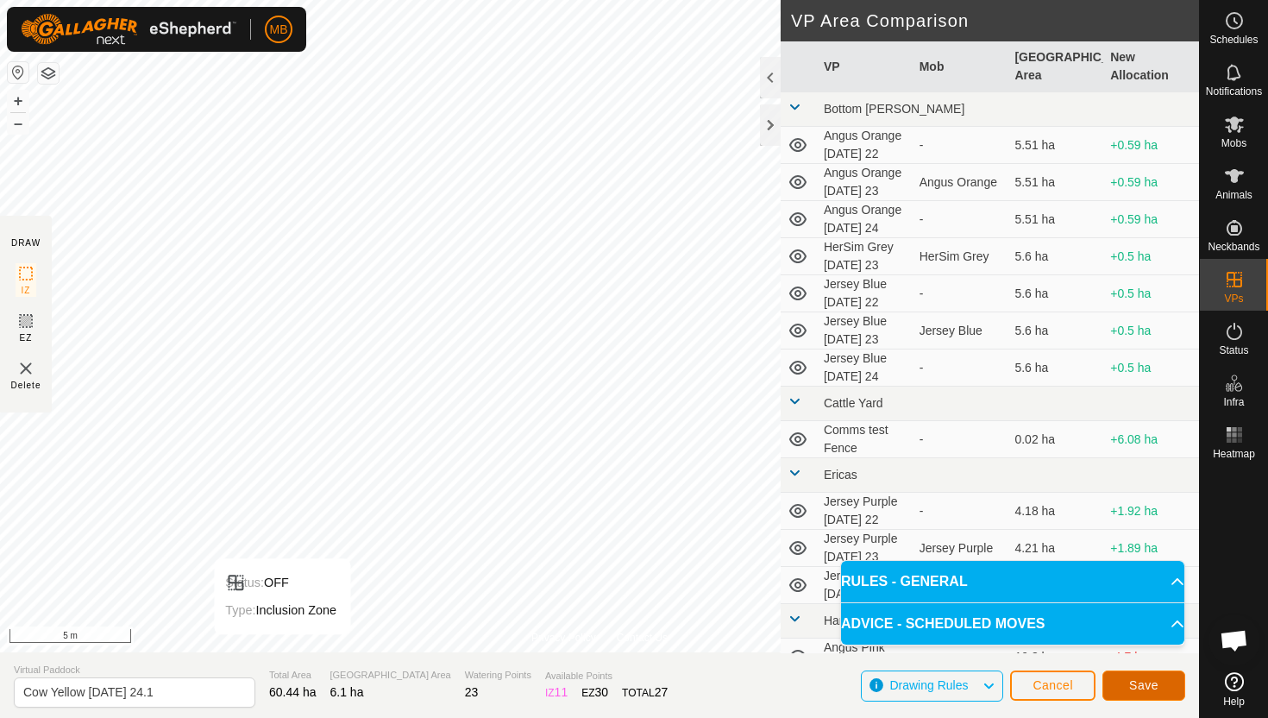
click at [1150, 687] on span "Save" at bounding box center [1143, 685] width 29 height 14
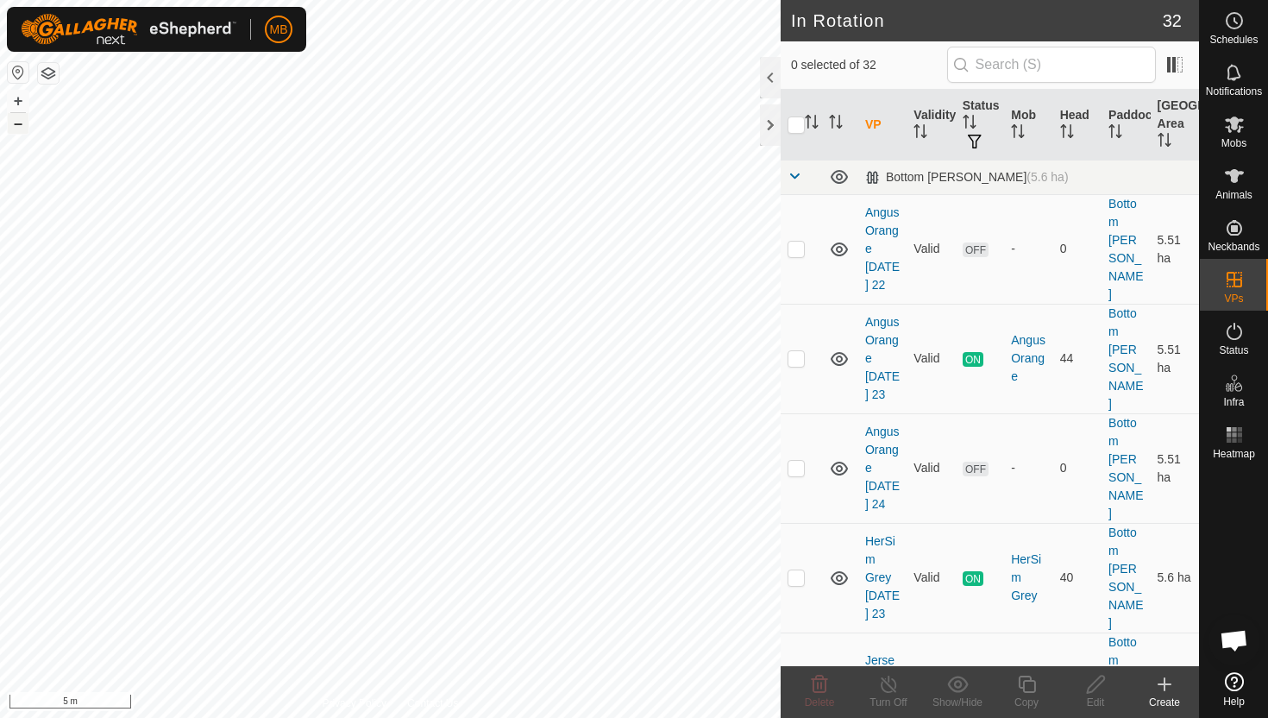
click at [18, 121] on button "–" at bounding box center [18, 123] width 21 height 21
click at [347, 247] on div "MB Schedules Notifications Mobs Animals Neckbands VPs Status Infra Heatmap Help…" at bounding box center [634, 359] width 1268 height 718
click at [16, 120] on button "–" at bounding box center [18, 123] width 21 height 21
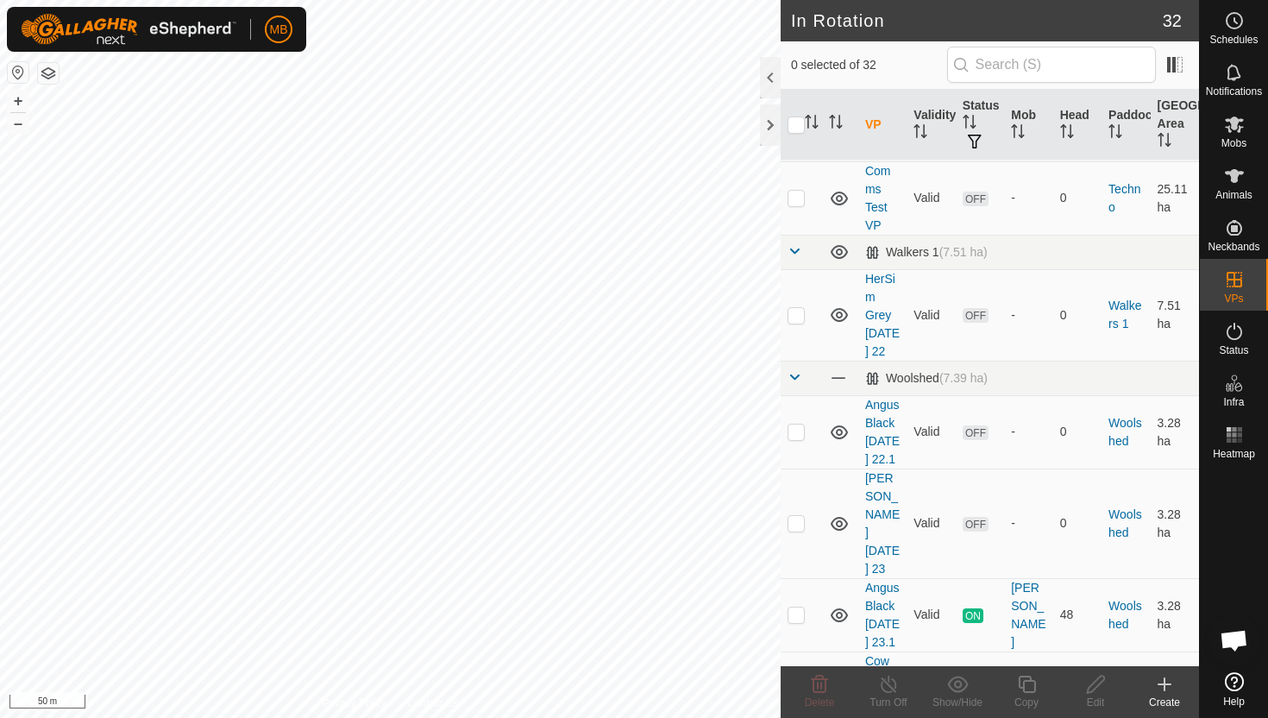
scroll to position [1944, 0]
click at [802, 605] on p-checkbox at bounding box center [796, 612] width 17 height 14
checkbox input "true"
click at [1025, 677] on icon at bounding box center [1027, 684] width 22 height 21
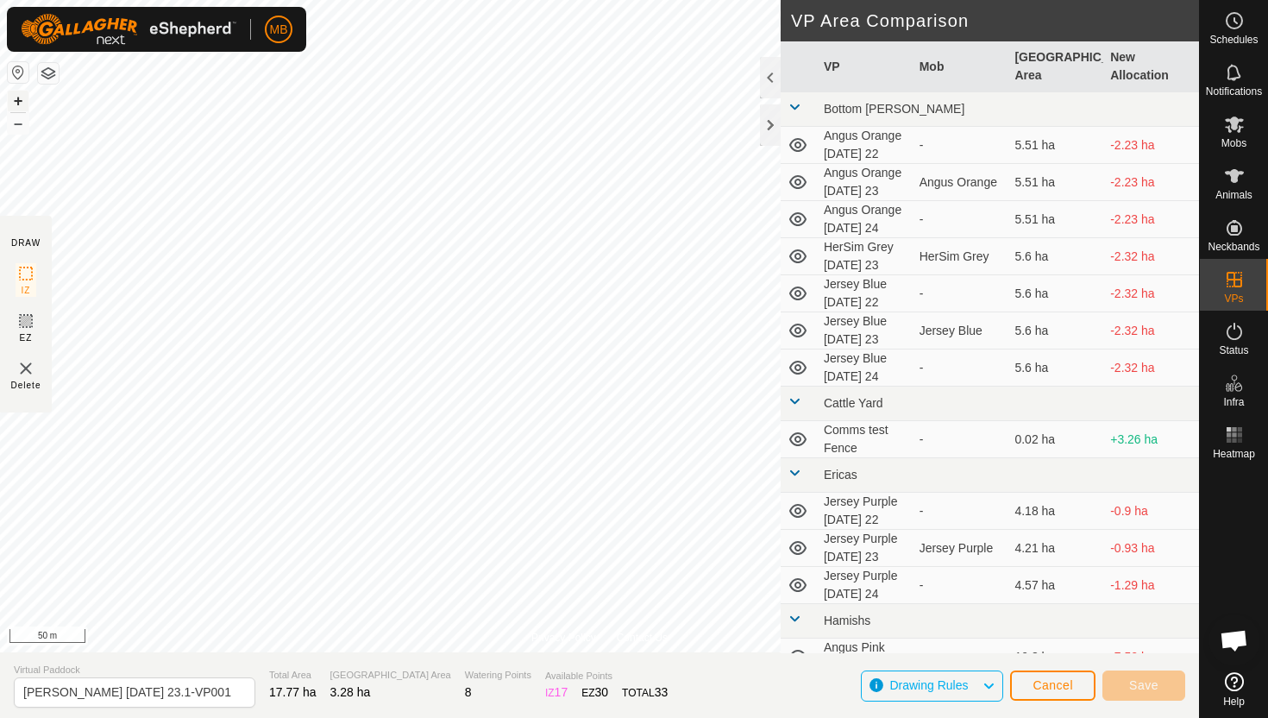
click at [19, 101] on button "+" at bounding box center [18, 101] width 21 height 21
click at [14, 100] on button "+" at bounding box center [18, 101] width 21 height 21
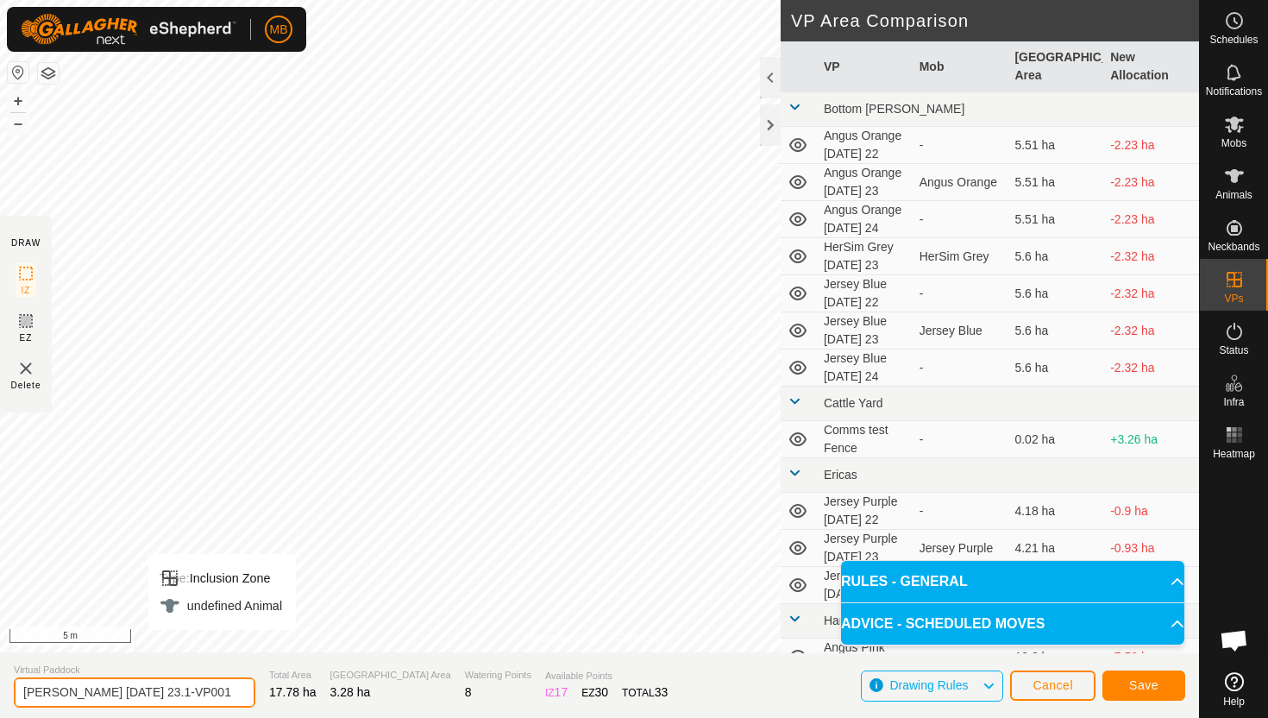
click at [210, 697] on input "Angus Black Tuesday 23.1-VP001" at bounding box center [135, 692] width 242 height 30
type input "Angus Black [DATE] 24"
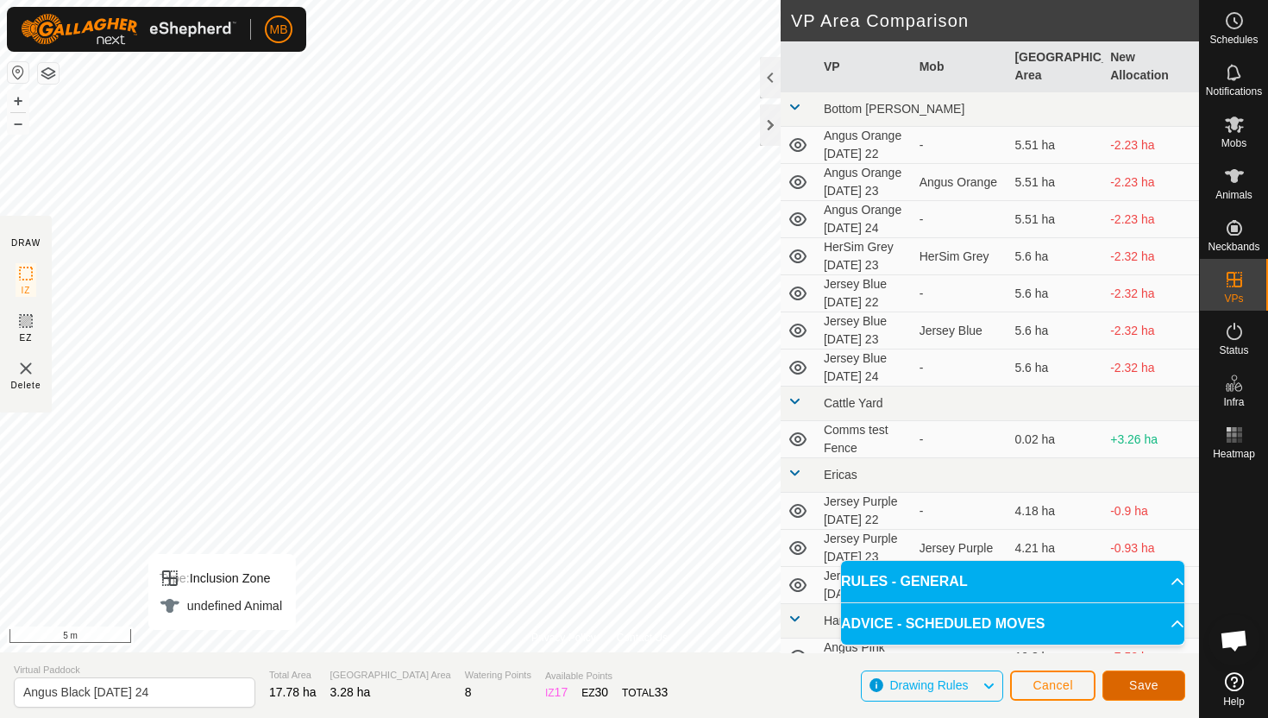
click at [1141, 682] on span "Save" at bounding box center [1143, 685] width 29 height 14
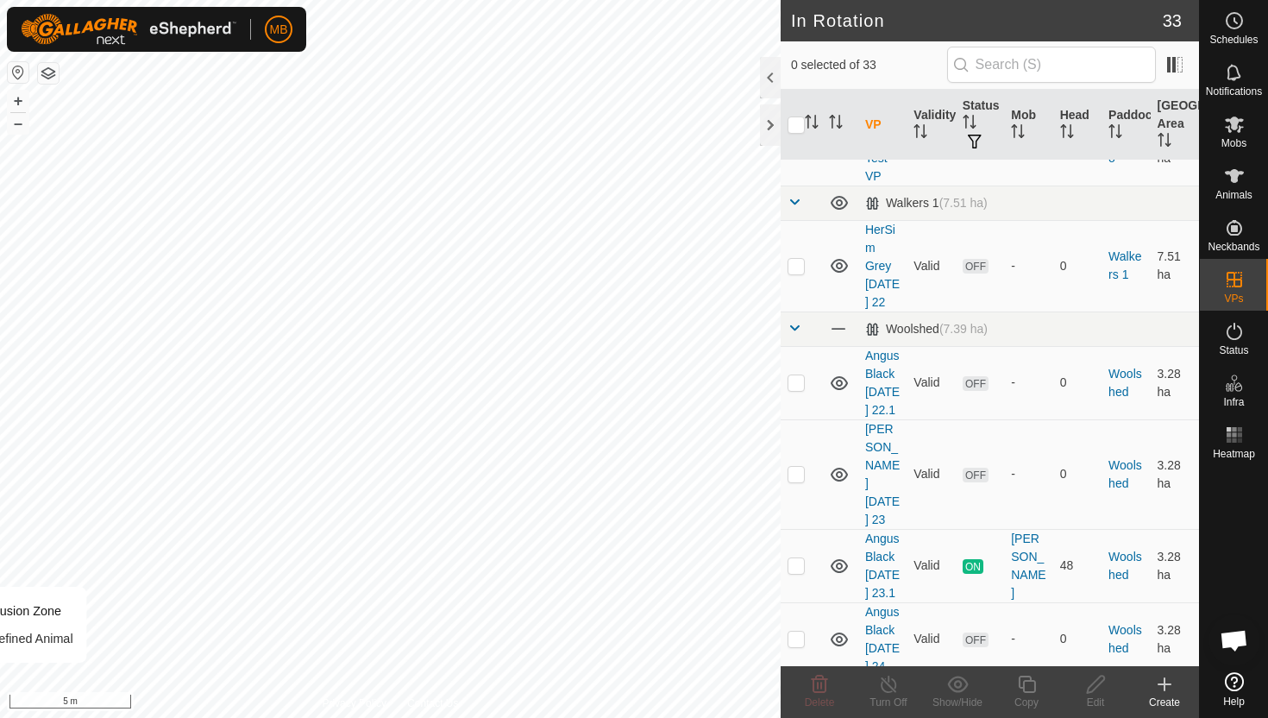
scroll to position [1992, 0]
click at [794, 630] on p-checkbox at bounding box center [796, 637] width 17 height 14
checkbox input "true"
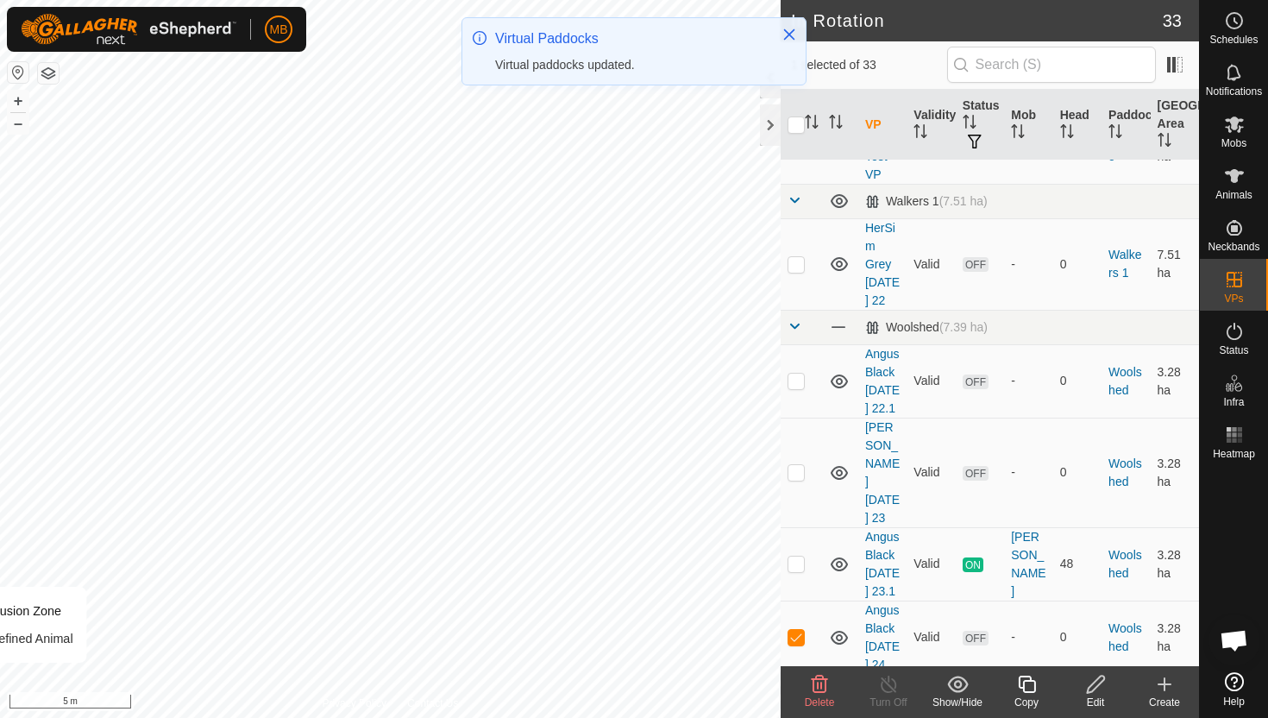
click at [1030, 688] on icon at bounding box center [1027, 684] width 22 height 21
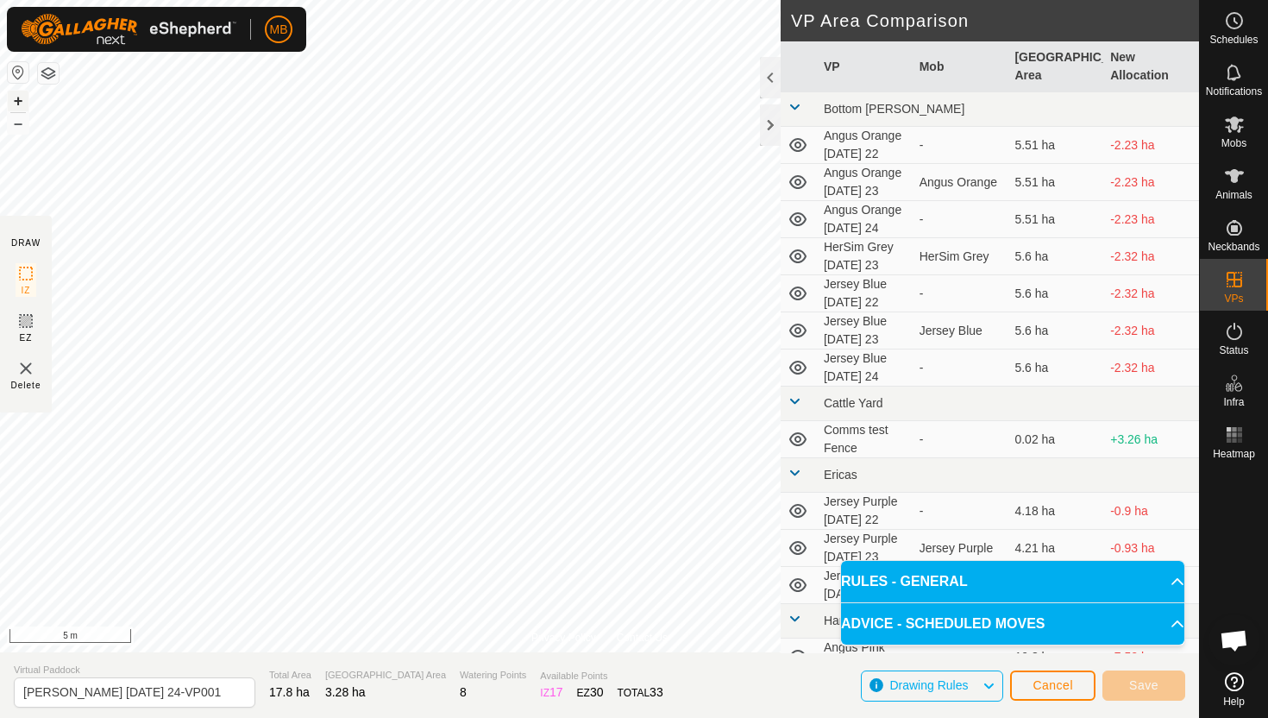
click at [23, 97] on button "+" at bounding box center [18, 101] width 21 height 21
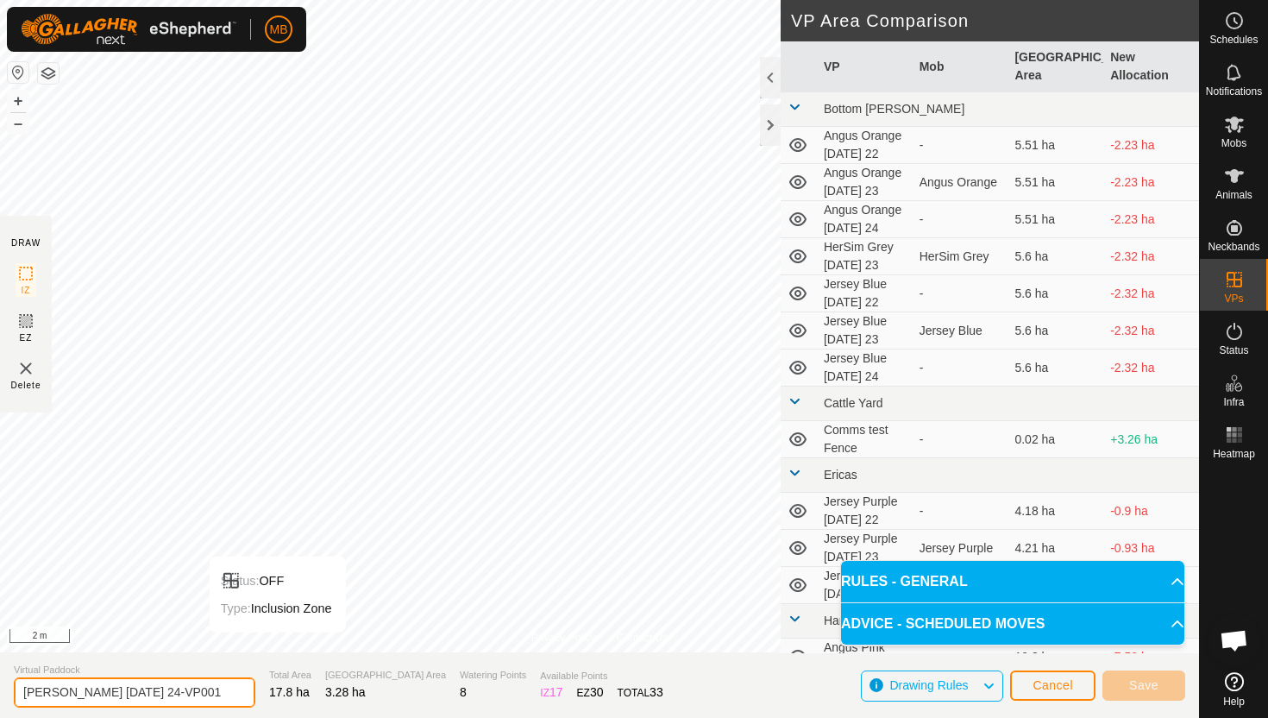
click at [213, 697] on input "Angus Black Wednesday 24-VP001" at bounding box center [135, 692] width 242 height 30
type input "[PERSON_NAME] [DATE] 24.1"
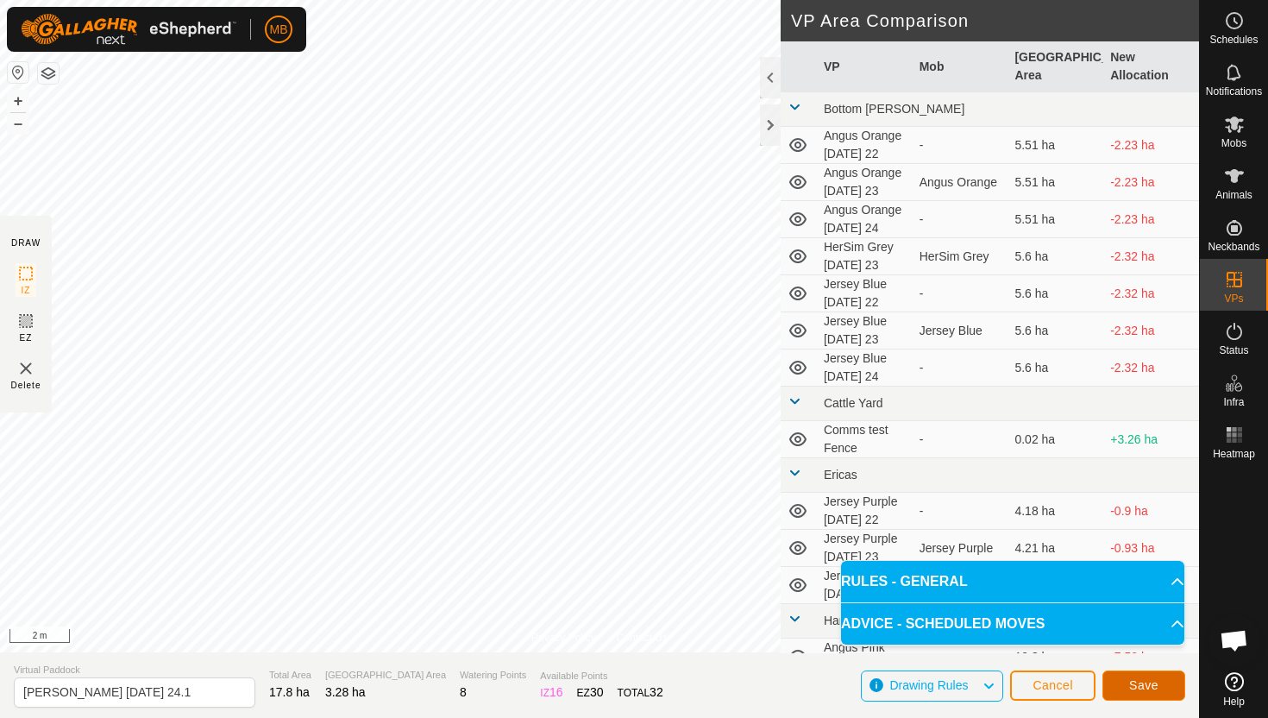
click at [1147, 685] on span "Save" at bounding box center [1143, 685] width 29 height 14
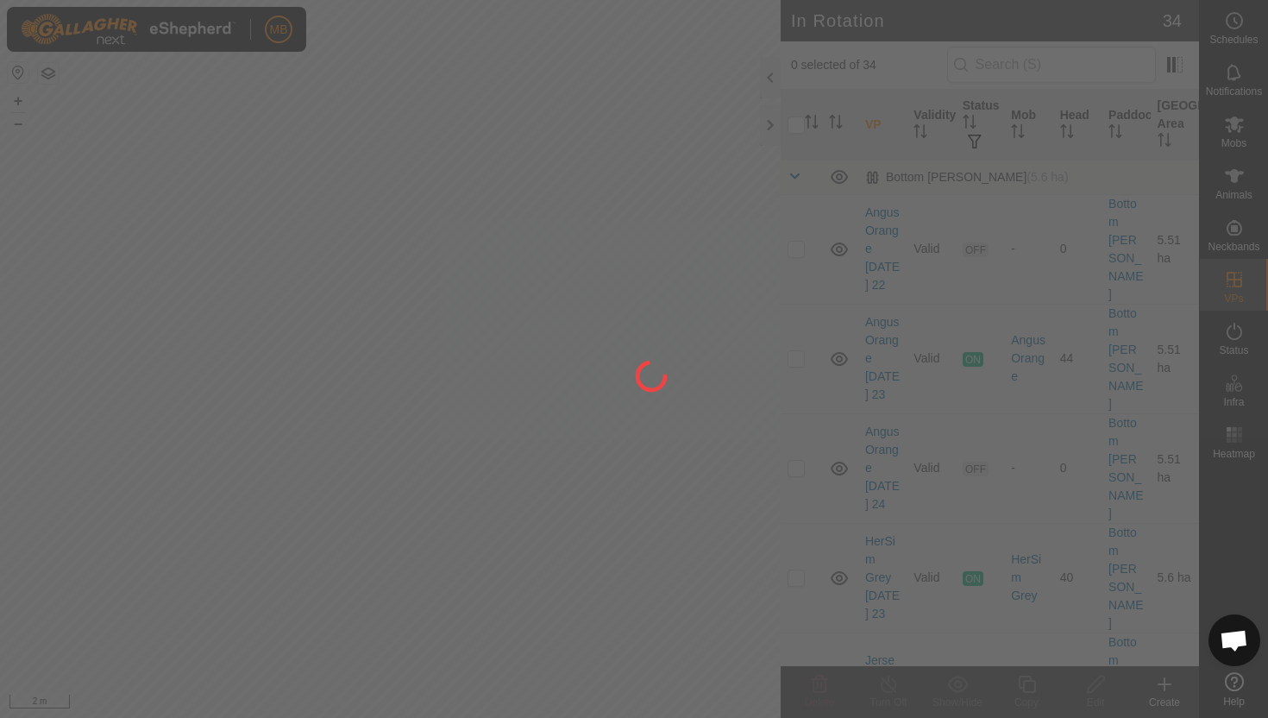
drag, startPoint x: 420, startPoint y: 382, endPoint x: 574, endPoint y: 472, distance: 177.9
click at [574, 472] on div at bounding box center [634, 359] width 1268 height 718
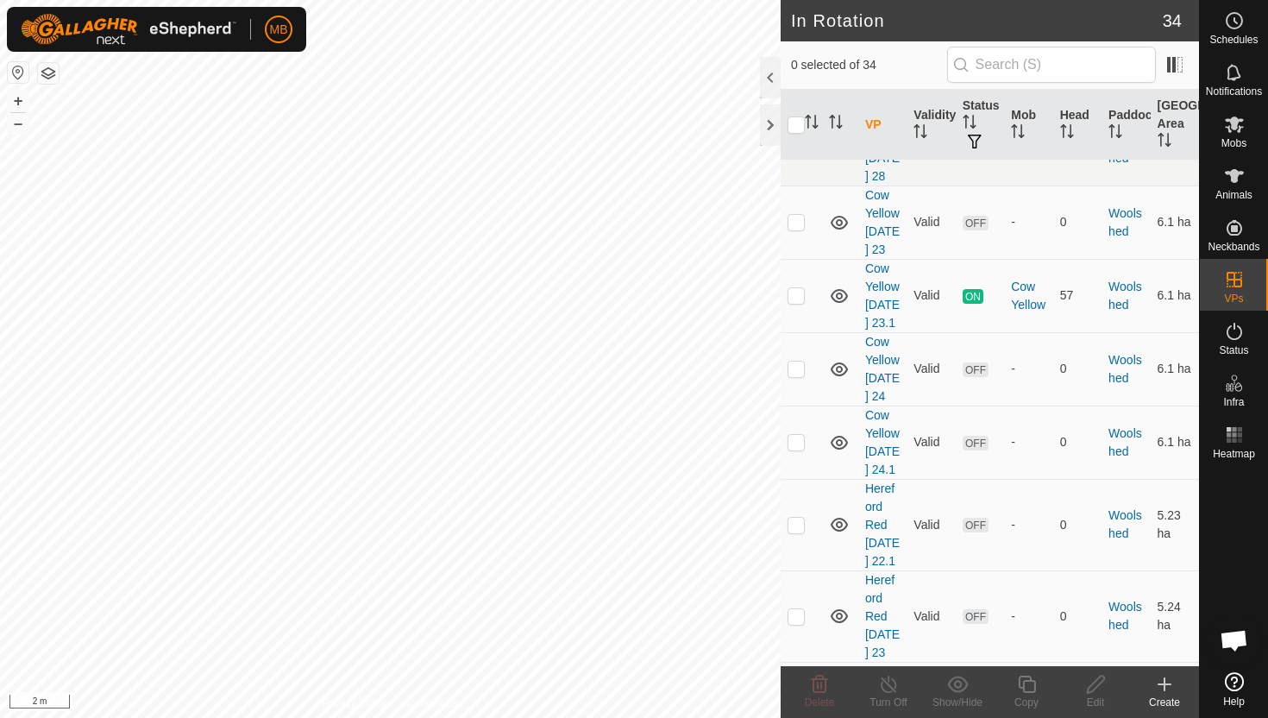
scroll to position [2825, 0]
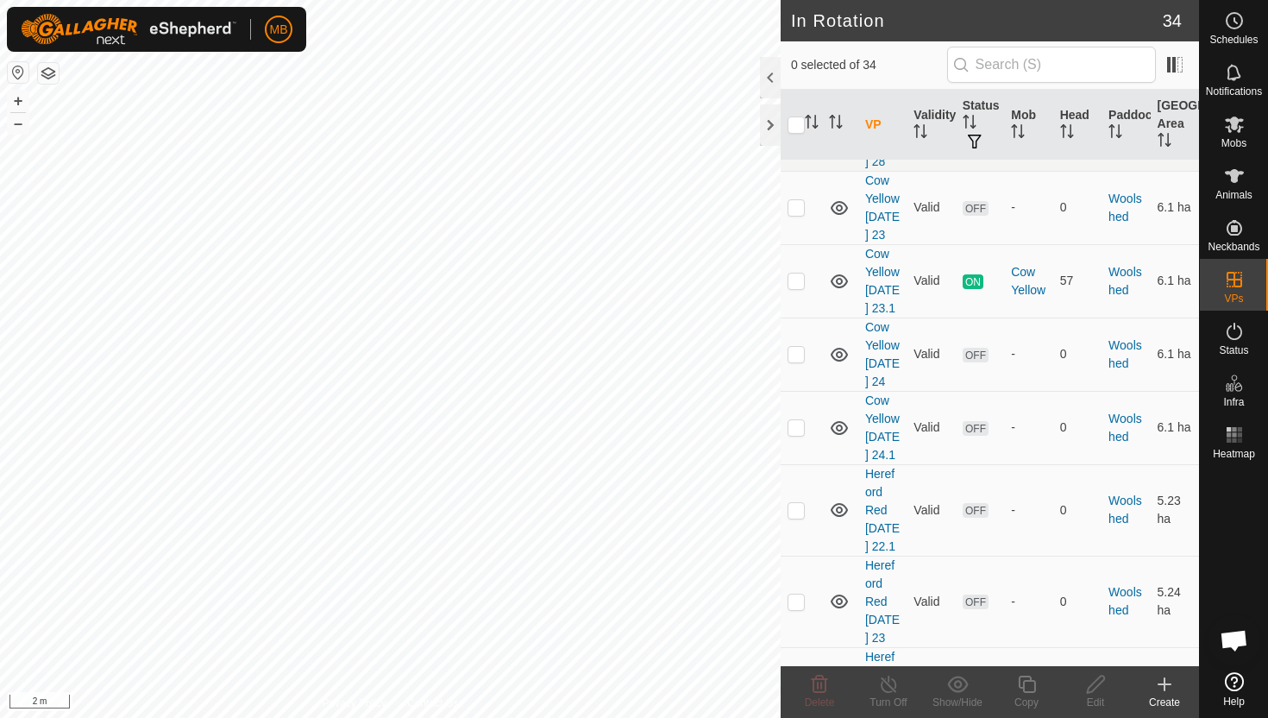
click at [799, 686] on p-checkbox at bounding box center [796, 693] width 17 height 14
checkbox input "true"
click at [1028, 687] on icon at bounding box center [1027, 684] width 22 height 21
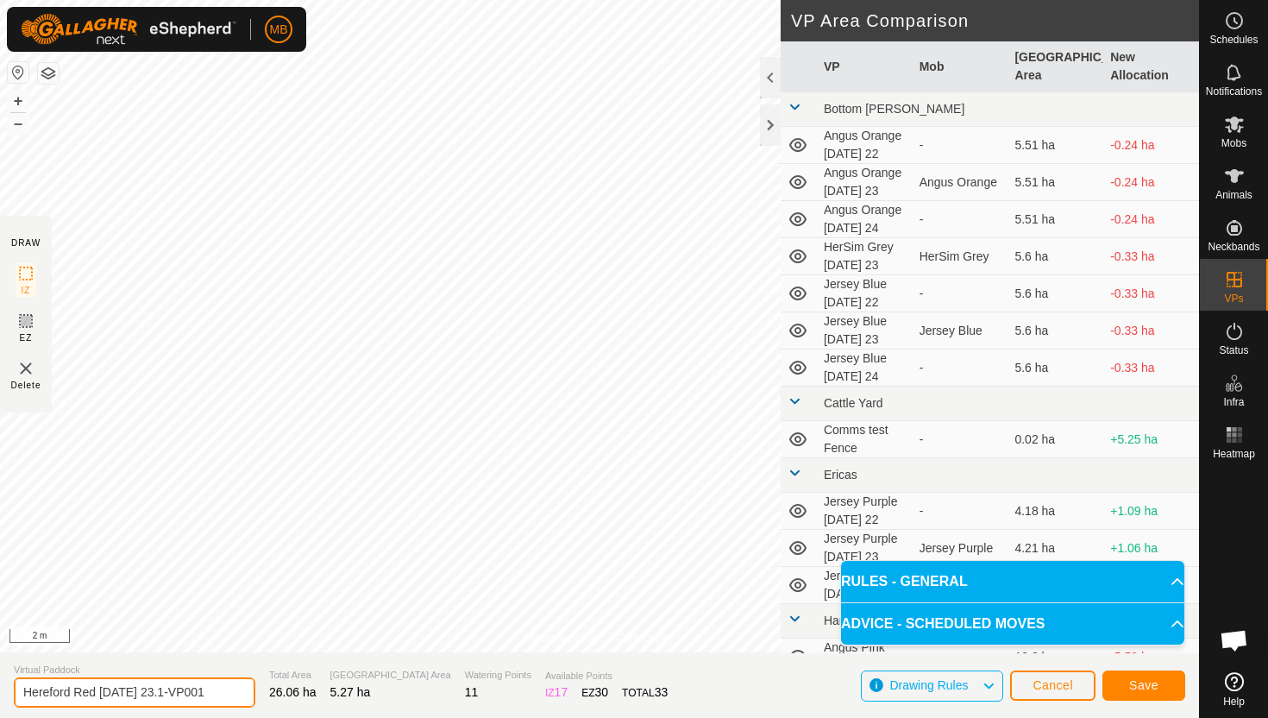
click at [215, 689] on input "Hereford Red Tuesday 23.1-VP001" at bounding box center [135, 692] width 242 height 30
type input "Hereford Red [DATE] 24"
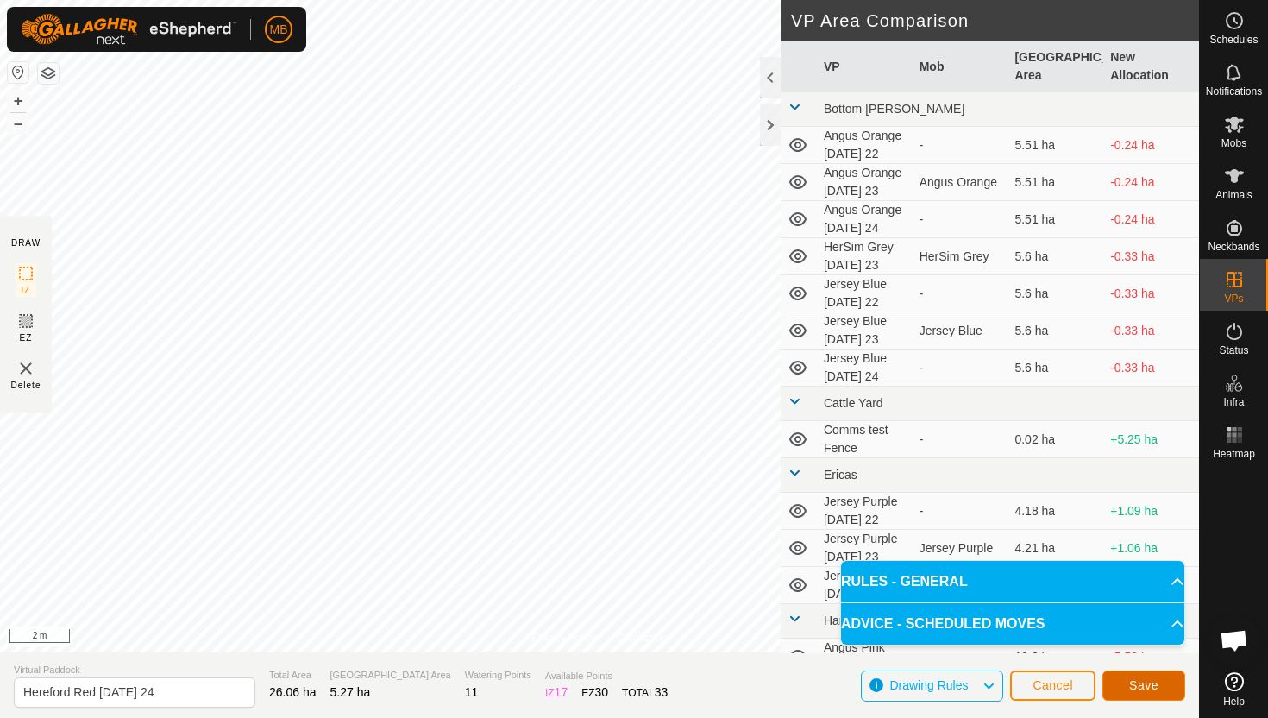
click at [1126, 691] on button "Save" at bounding box center [1144, 685] width 83 height 30
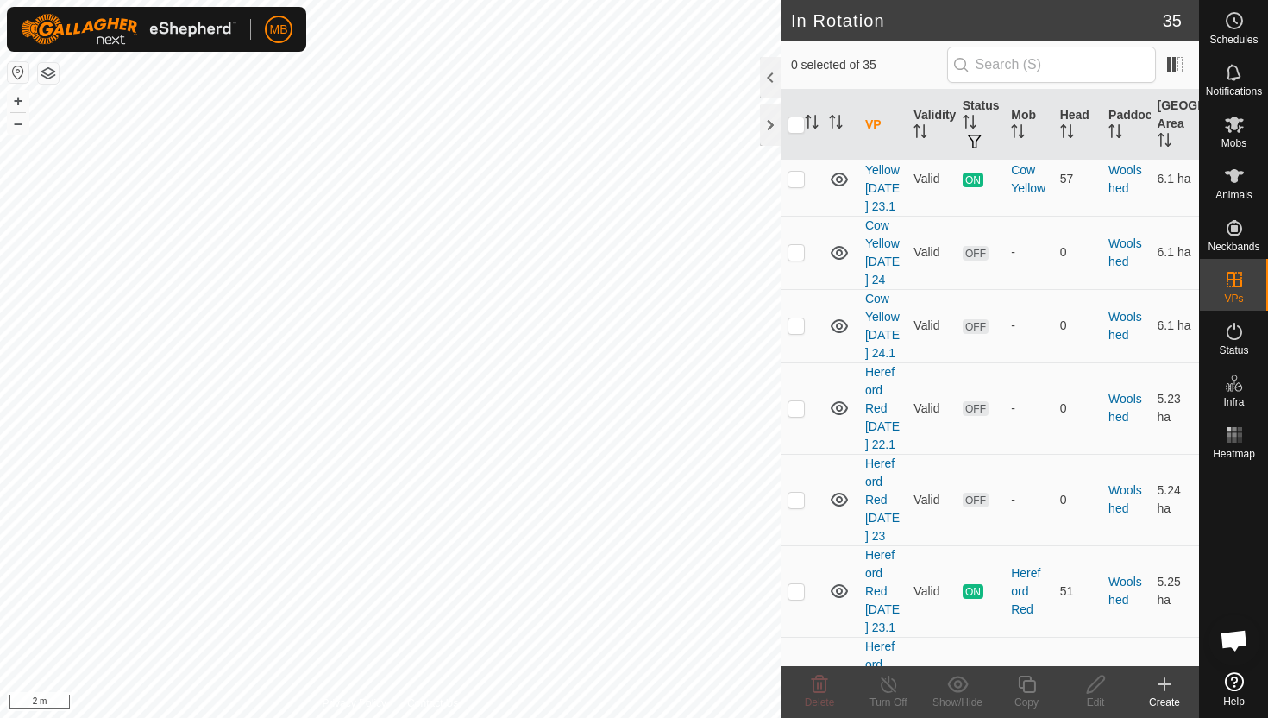
scroll to position [2934, 0]
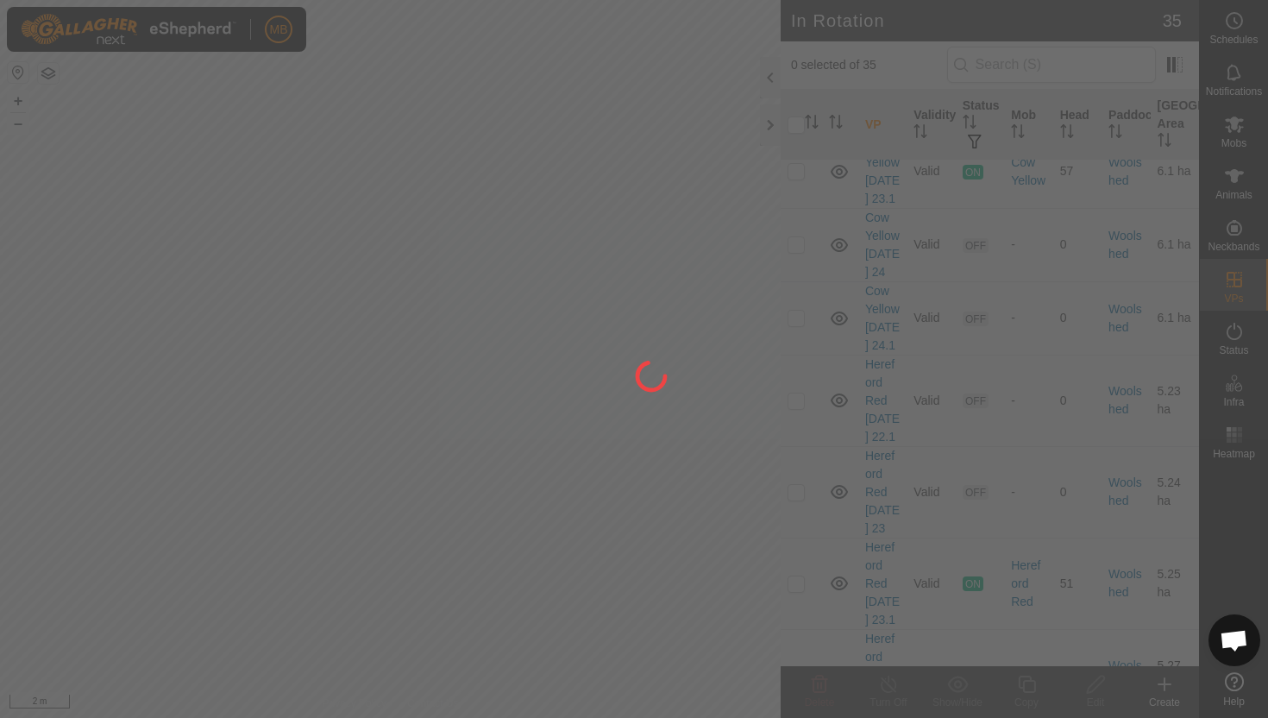
click at [797, 613] on div at bounding box center [634, 359] width 1268 height 718
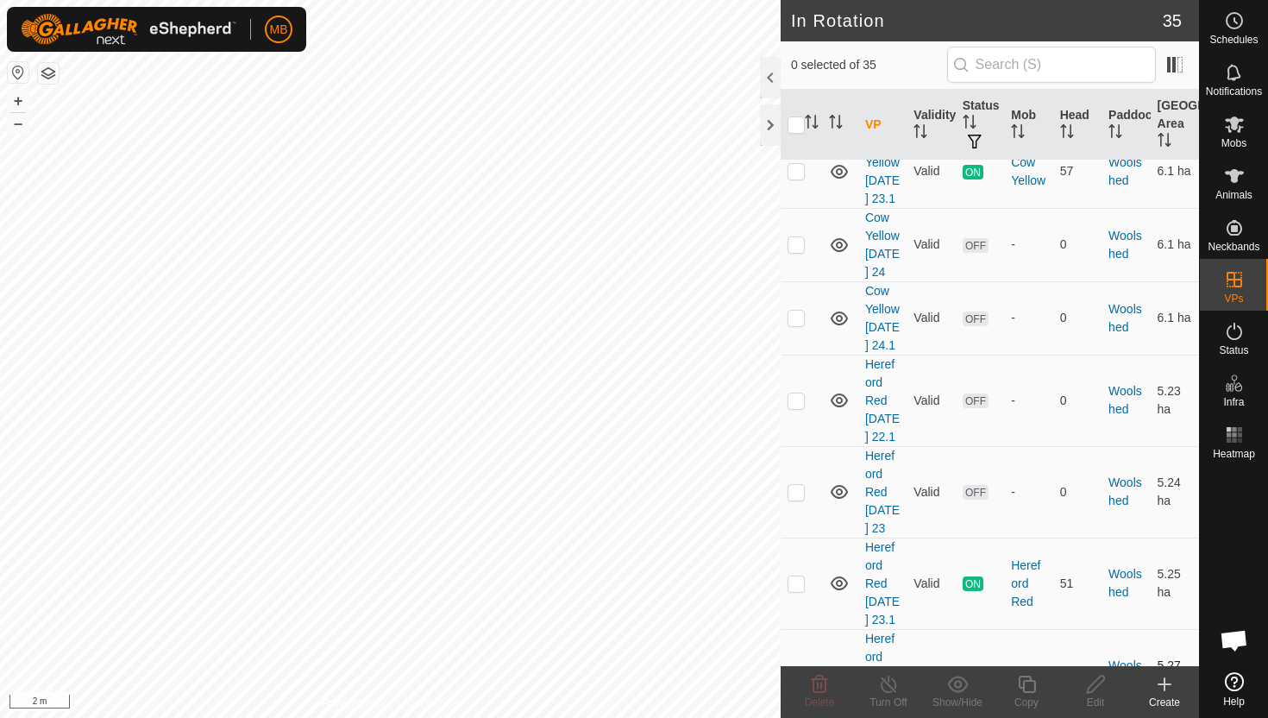
click at [795, 668] on p-checkbox at bounding box center [796, 675] width 17 height 14
checkbox input "true"
click at [1028, 682] on icon at bounding box center [1027, 684] width 22 height 21
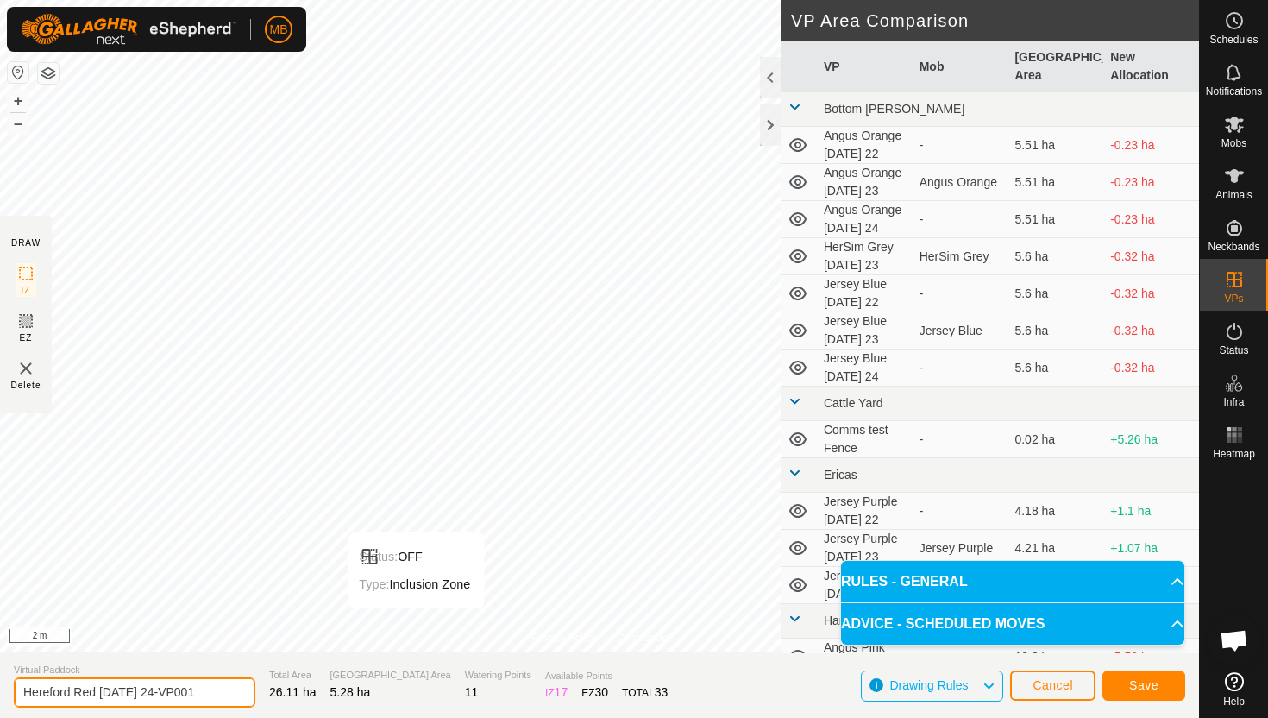
click at [217, 695] on input "Hereford Red Wednesday 24-VP001" at bounding box center [135, 692] width 242 height 30
type input "Hereford Red [DATE] 24.1"
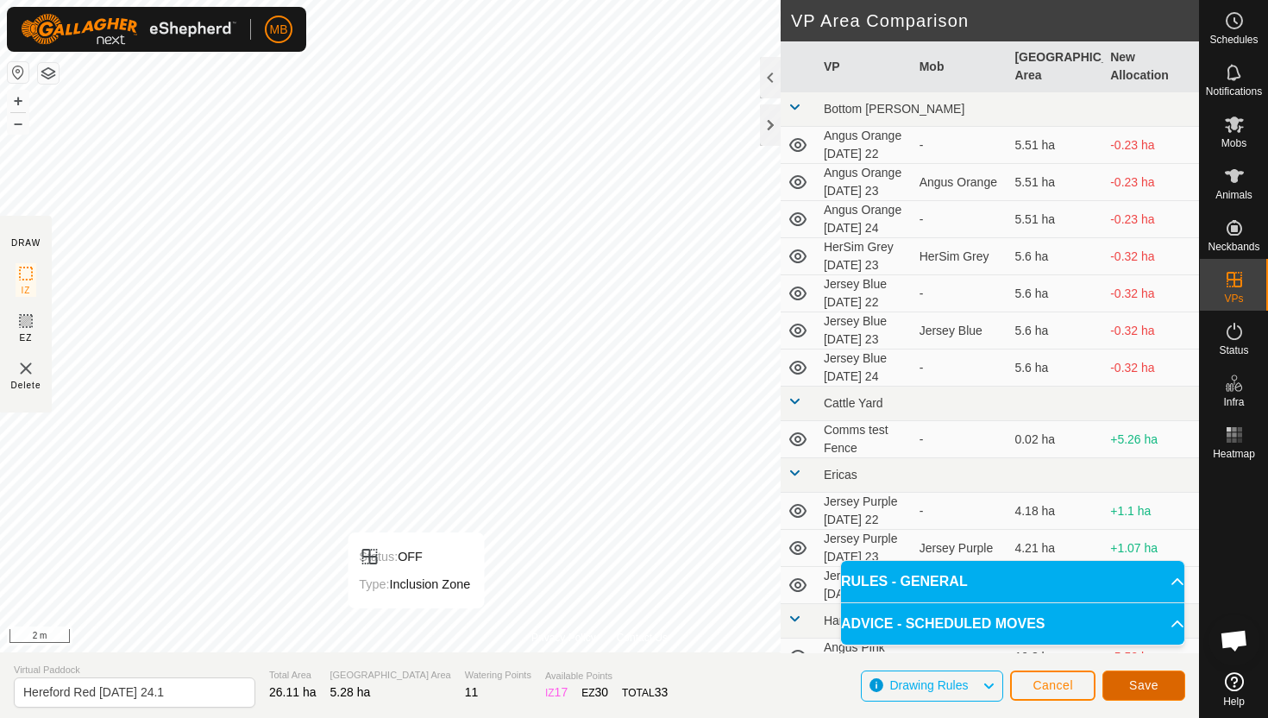
click at [1133, 685] on span "Save" at bounding box center [1143, 685] width 29 height 14
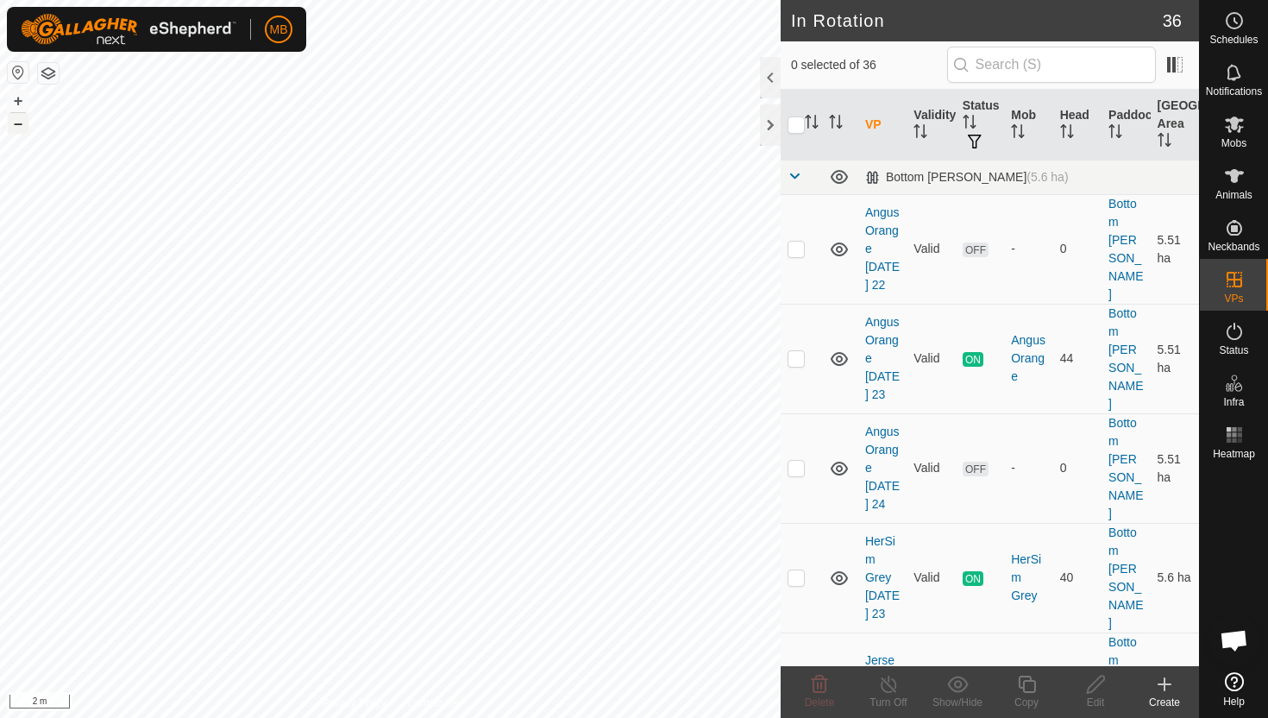
click at [23, 123] on button "–" at bounding box center [18, 123] width 21 height 21
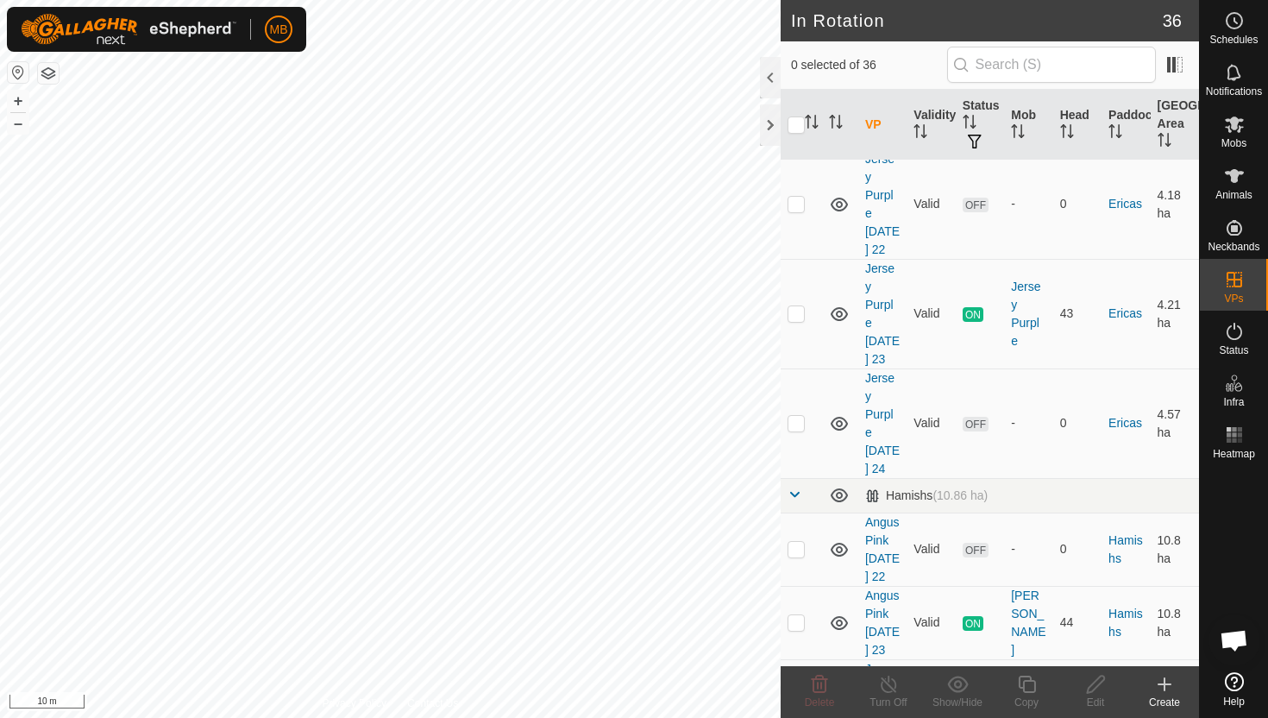
scroll to position [997, 0]
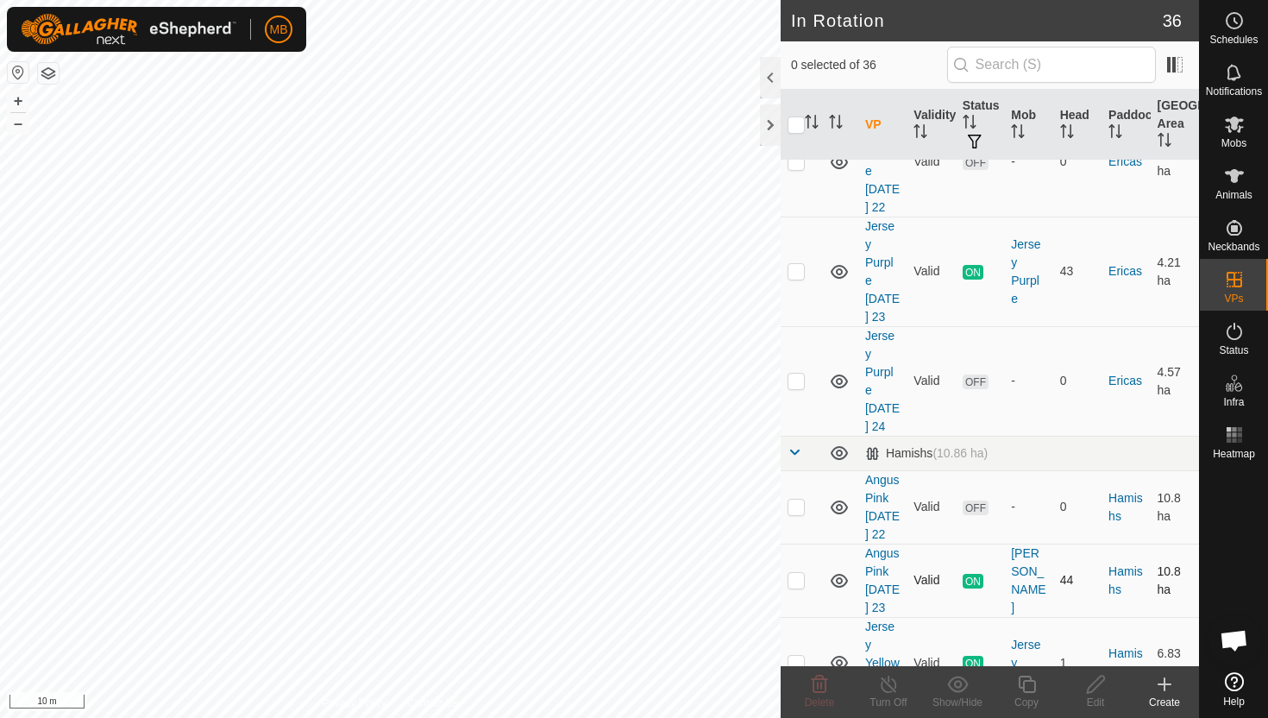
click at [799, 573] on p-checkbox at bounding box center [796, 580] width 17 height 14
checkbox input "true"
click at [1032, 690] on icon at bounding box center [1027, 684] width 22 height 21
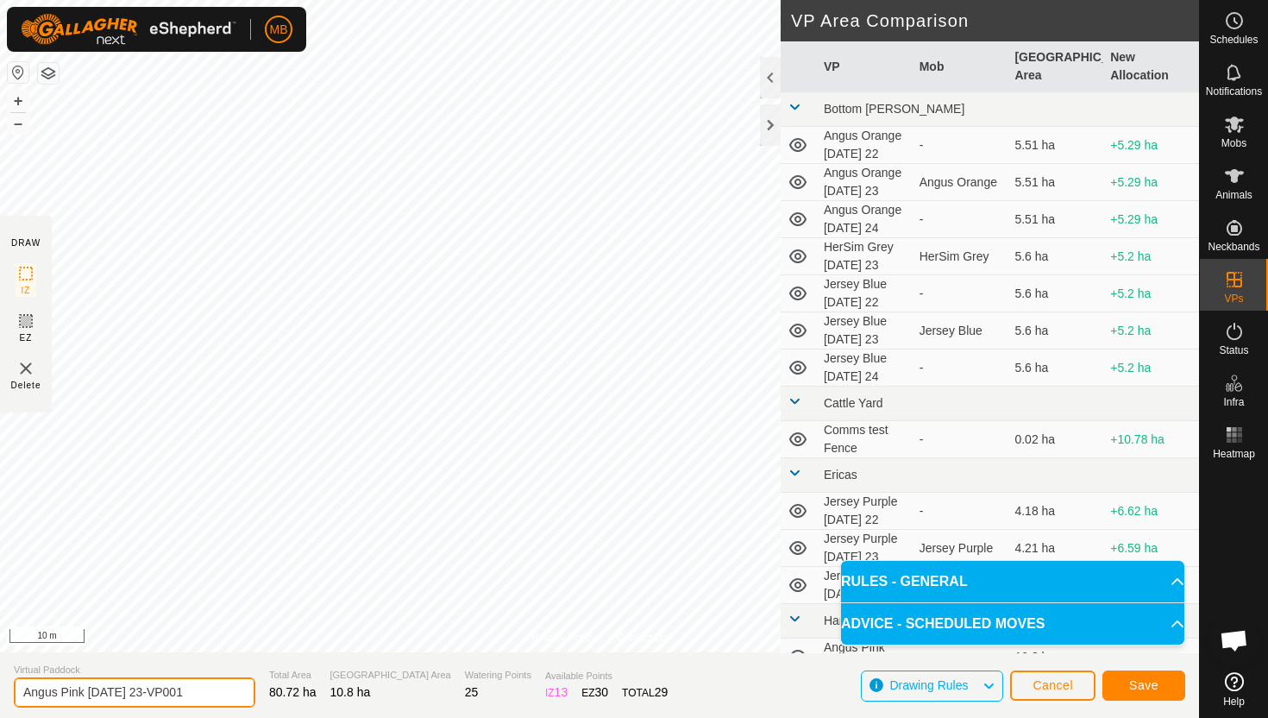
click at [200, 692] on input "Angus Pink Tuesday 23-VP001" at bounding box center [135, 692] width 242 height 30
type input "Angus Pink [DATE] 24"
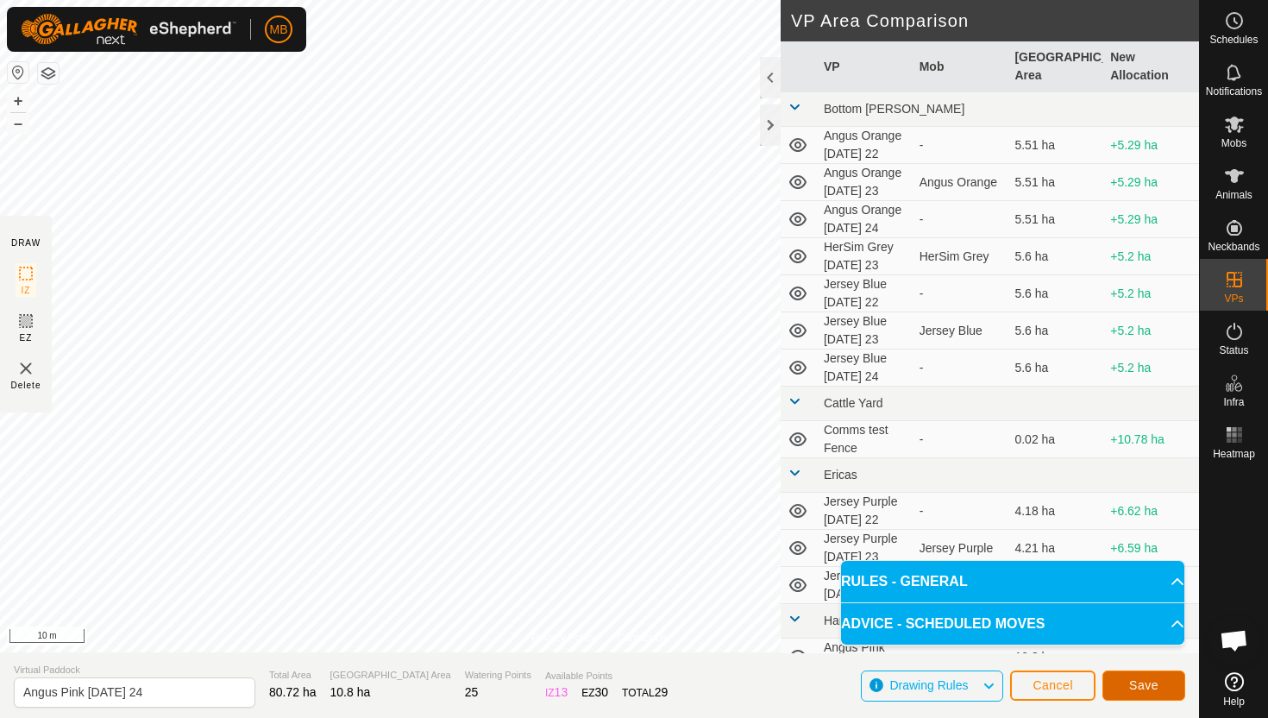
click at [1154, 678] on span "Save" at bounding box center [1143, 685] width 29 height 14
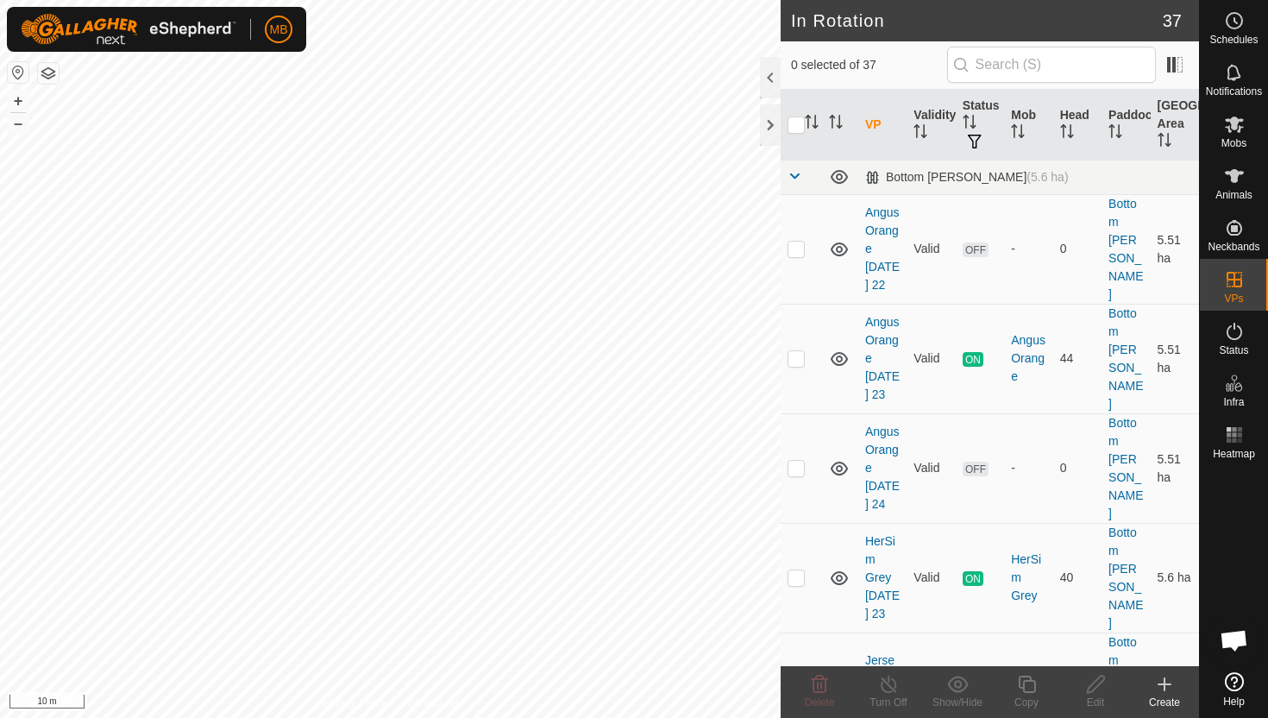
click at [1154, 678] on icon at bounding box center [1164, 684] width 21 height 21
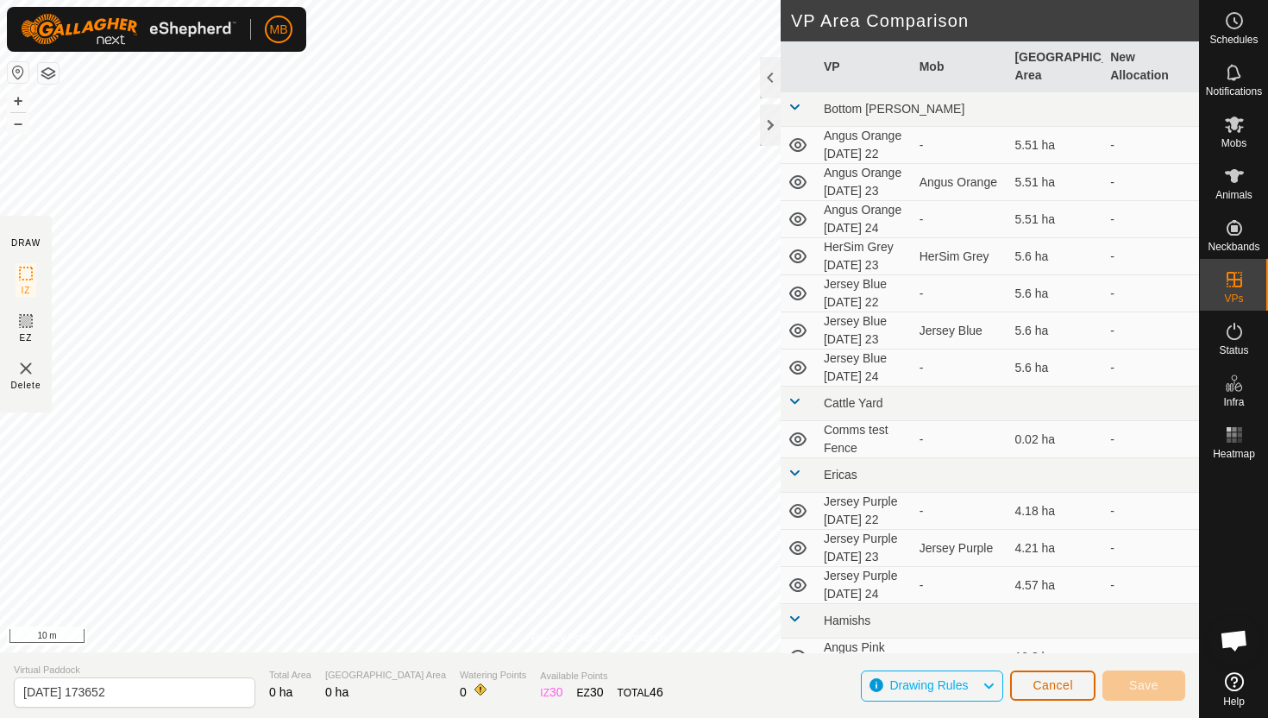
click at [1058, 682] on span "Cancel" at bounding box center [1053, 685] width 41 height 14
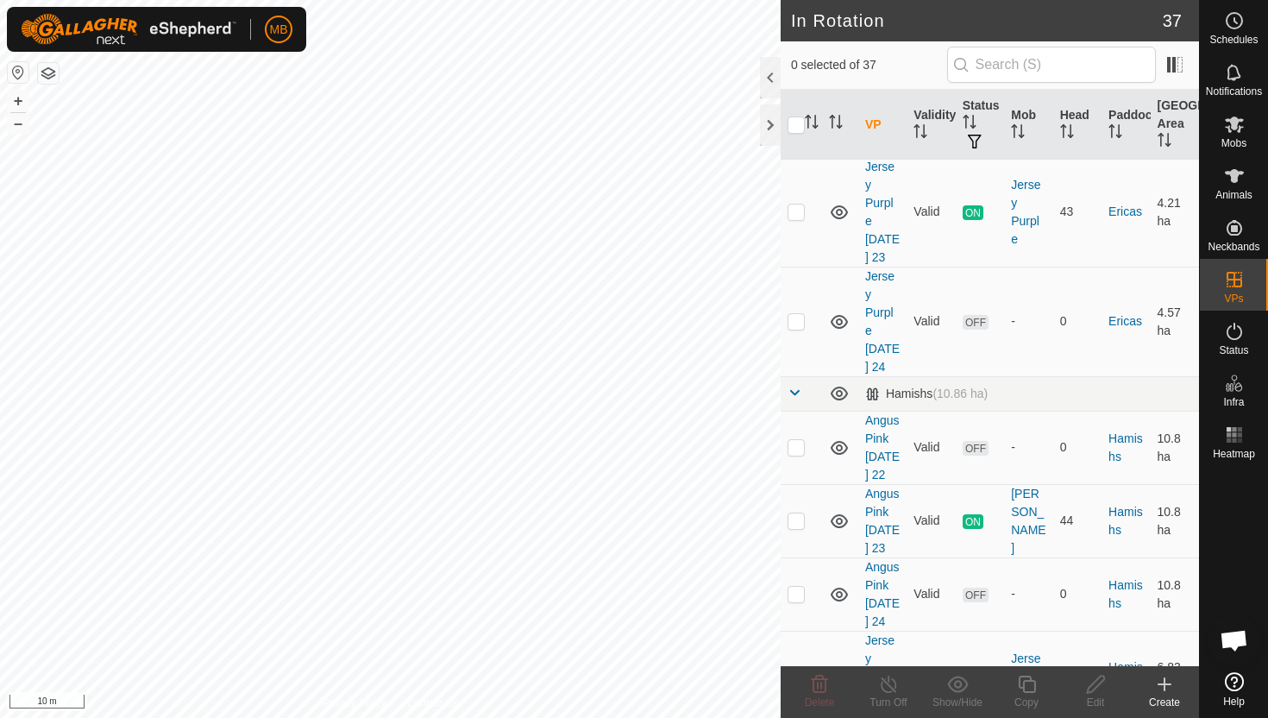
scroll to position [1059, 0]
click at [792, 584] on p-checkbox at bounding box center [796, 591] width 17 height 14
checkbox input "false"
click at [23, 128] on button "–" at bounding box center [18, 123] width 21 height 21
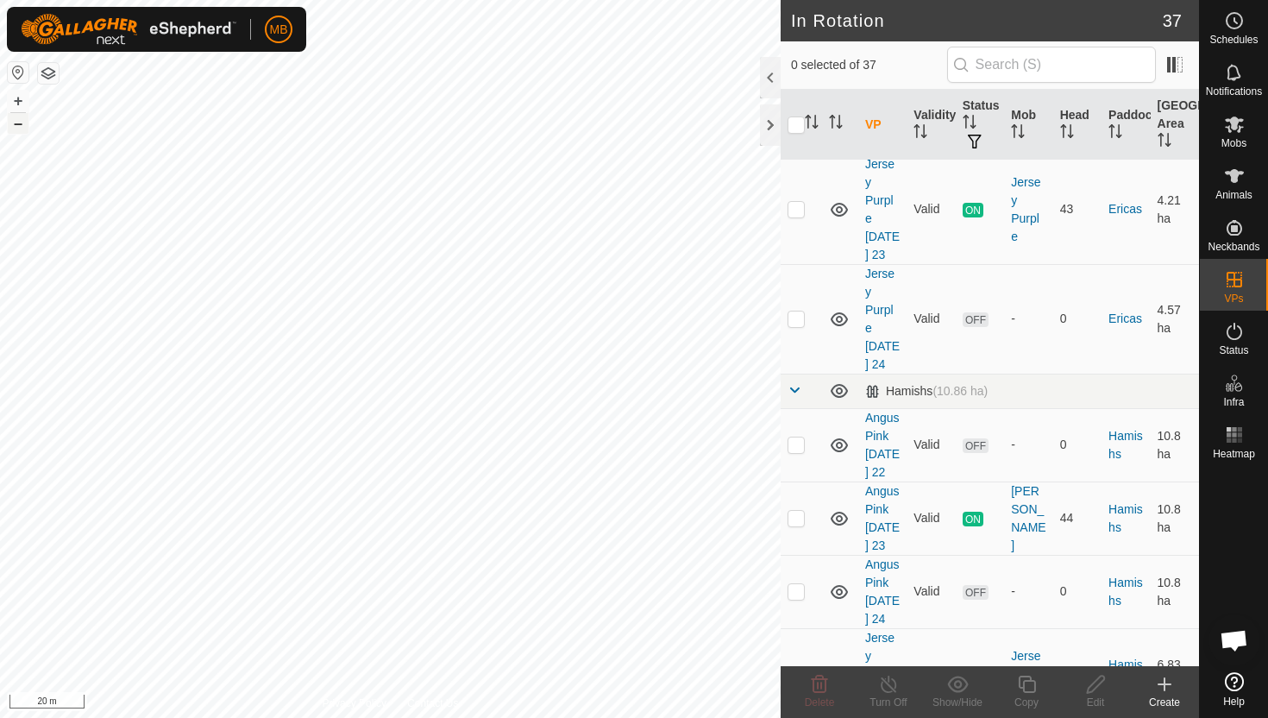
click at [23, 128] on button "–" at bounding box center [18, 123] width 21 height 21
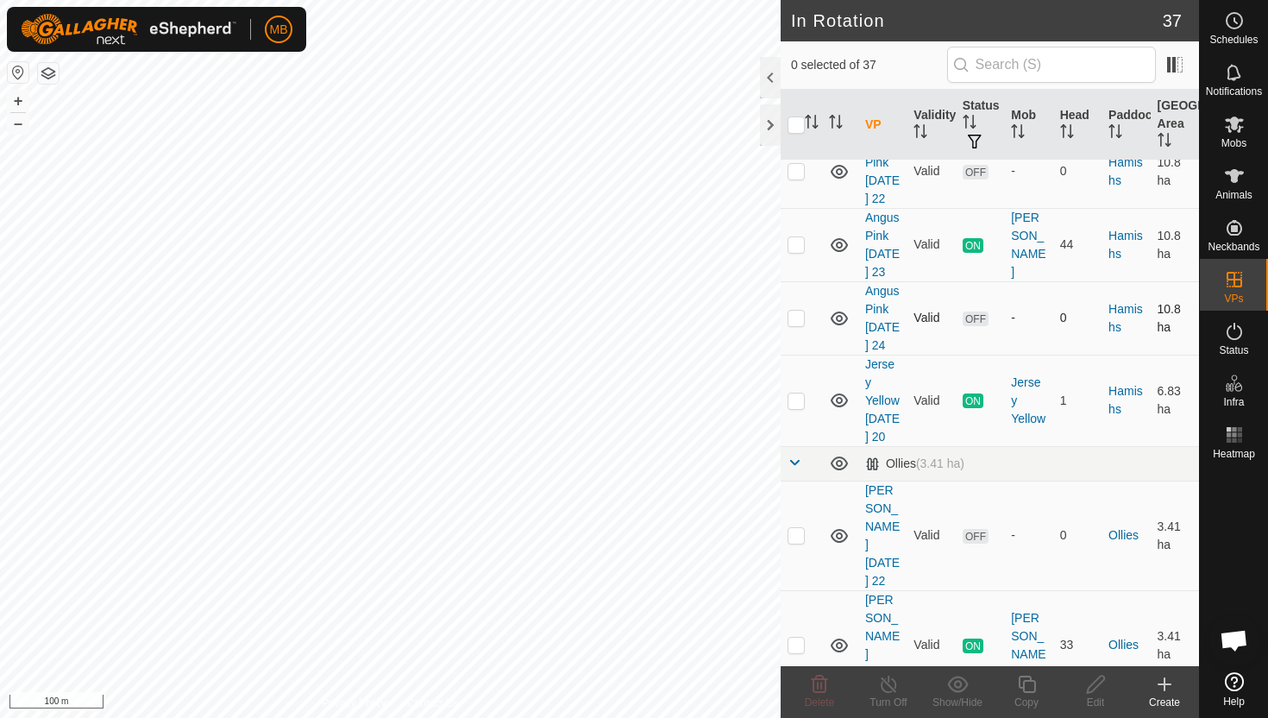
scroll to position [1330, 0]
click at [800, 396] on p-checkbox at bounding box center [796, 403] width 17 height 14
checkbox input "true"
click at [1026, 685] on icon at bounding box center [1027, 684] width 22 height 21
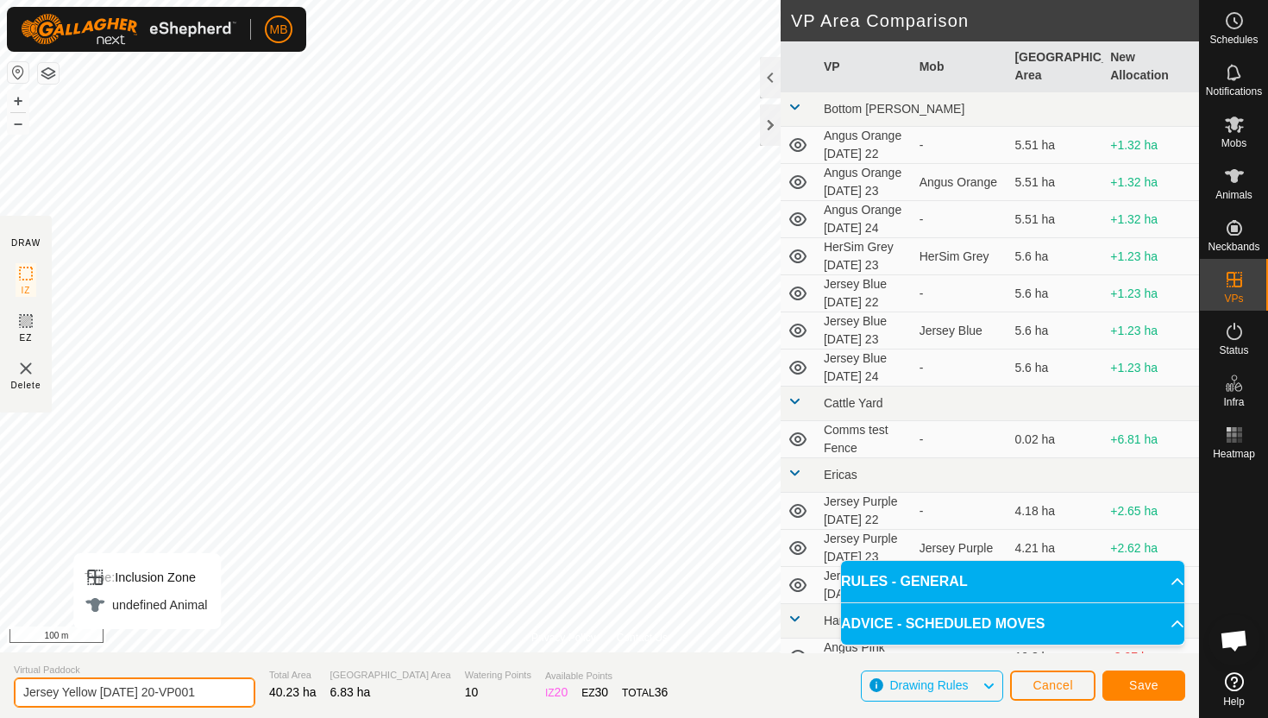
click at [211, 697] on input "Jersey Yellow Saturday 20-VP001" at bounding box center [135, 692] width 242 height 30
type input "Jersey Yellow [DATE] 24"
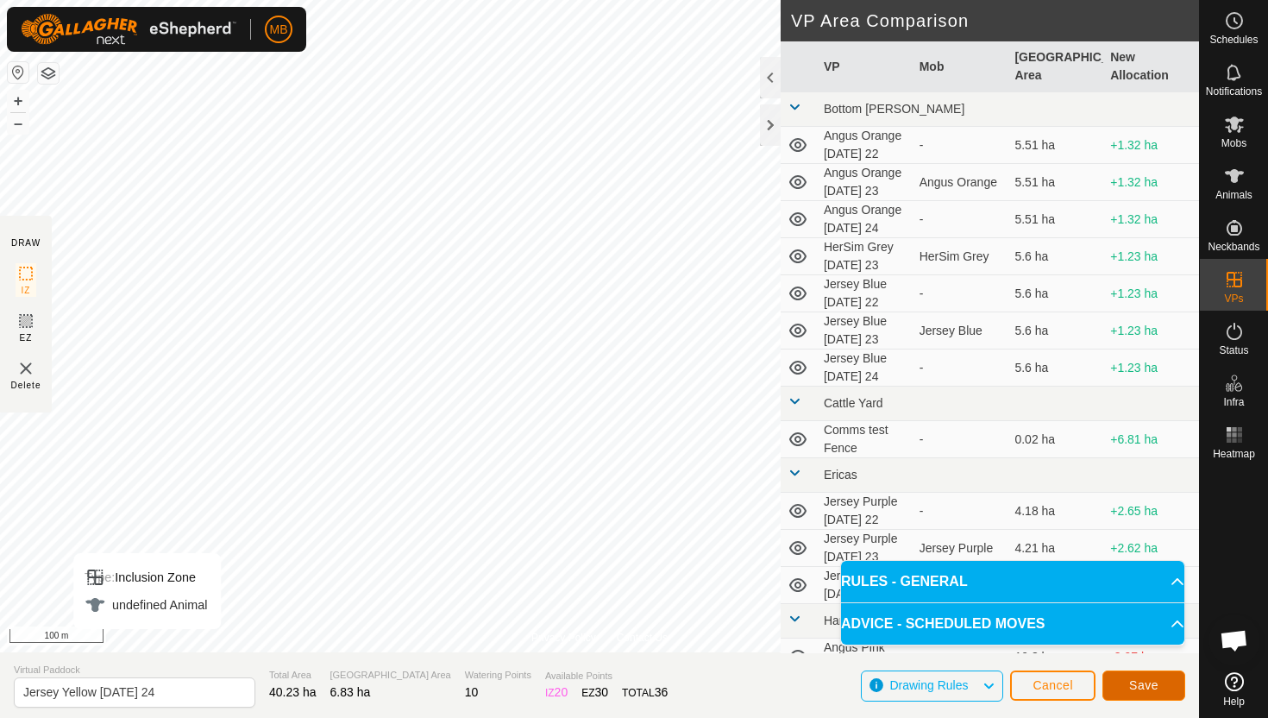
click at [1146, 682] on span "Save" at bounding box center [1143, 685] width 29 height 14
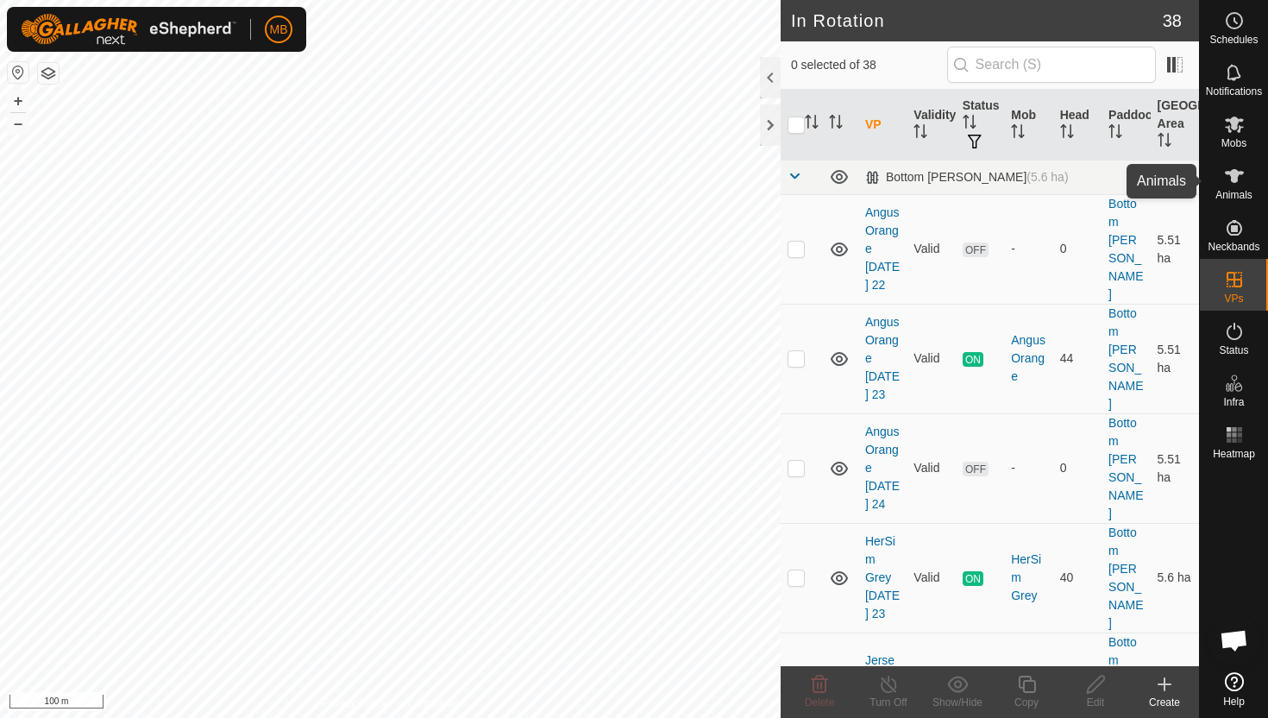
click at [1236, 175] on icon at bounding box center [1234, 176] width 19 height 14
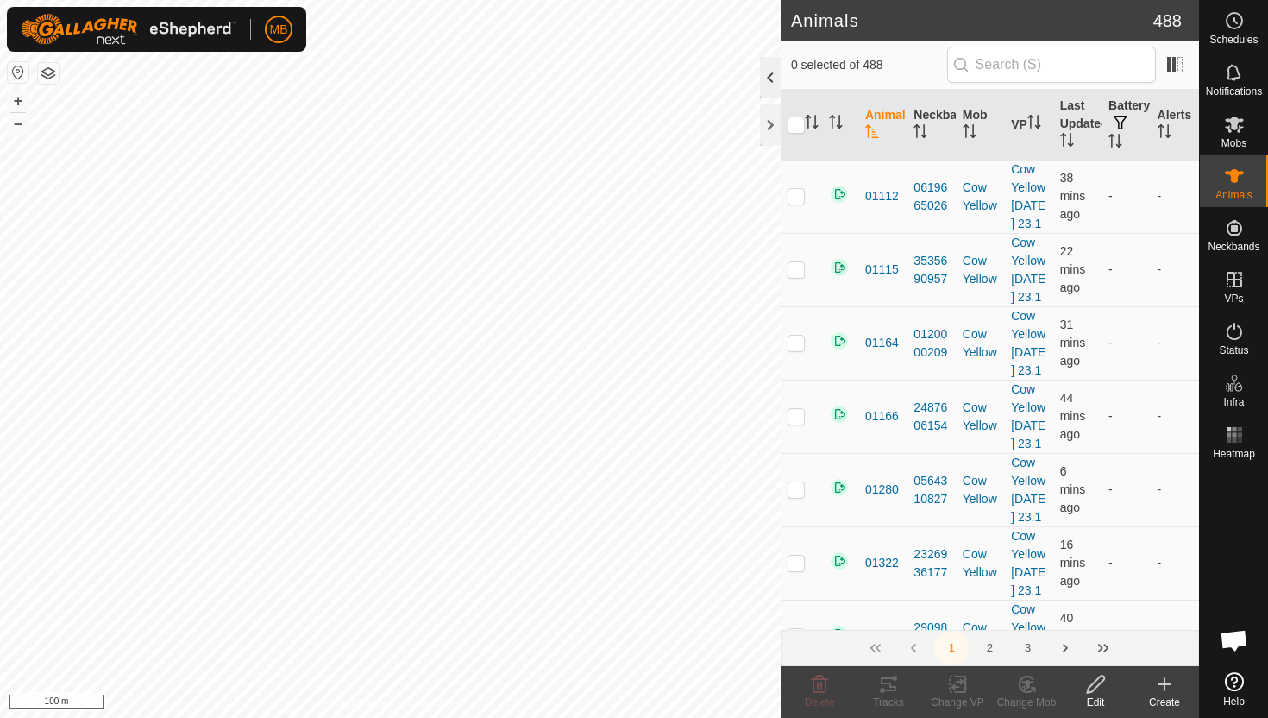
click at [766, 83] on div at bounding box center [770, 77] width 21 height 41
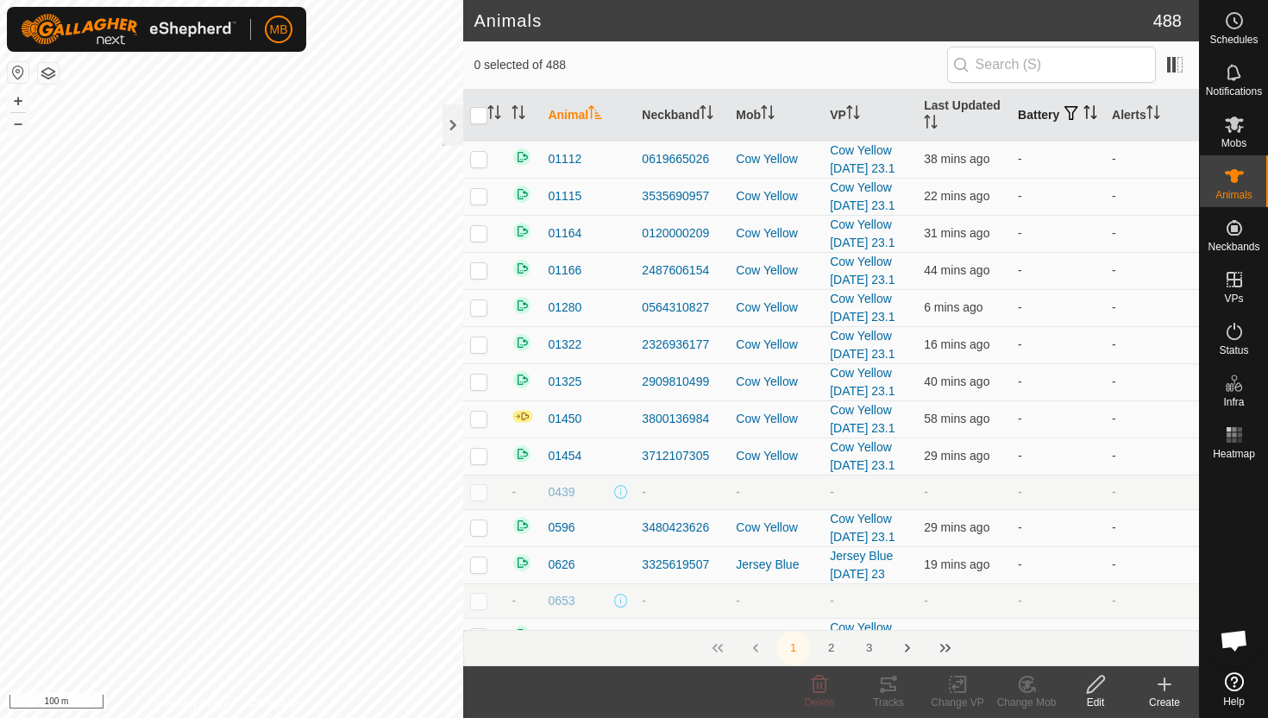
click at [1084, 119] on icon "Activate to sort" at bounding box center [1091, 112] width 14 height 14
click at [1085, 119] on icon "Activate to sort" at bounding box center [1091, 112] width 13 height 14
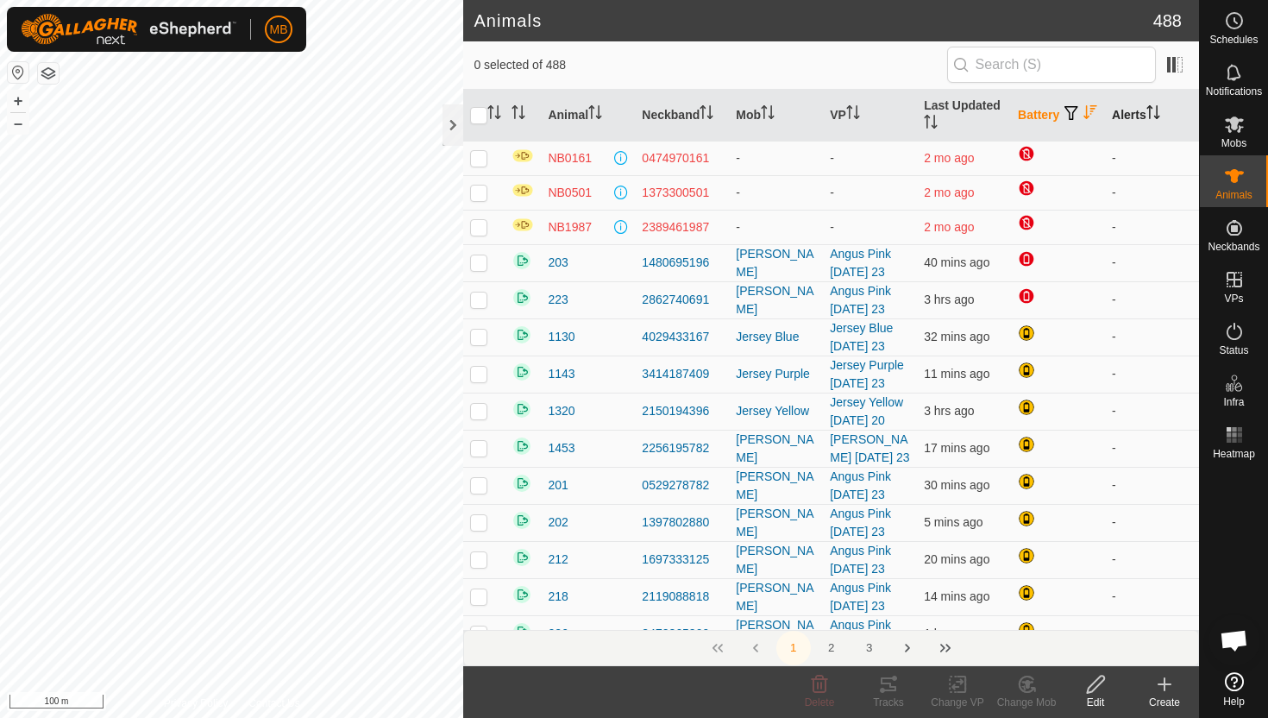
click at [1151, 107] on icon "Activate to sort" at bounding box center [1150, 112] width 2 height 14
click at [1153, 107] on icon "Activate to sort" at bounding box center [1153, 112] width 13 height 14
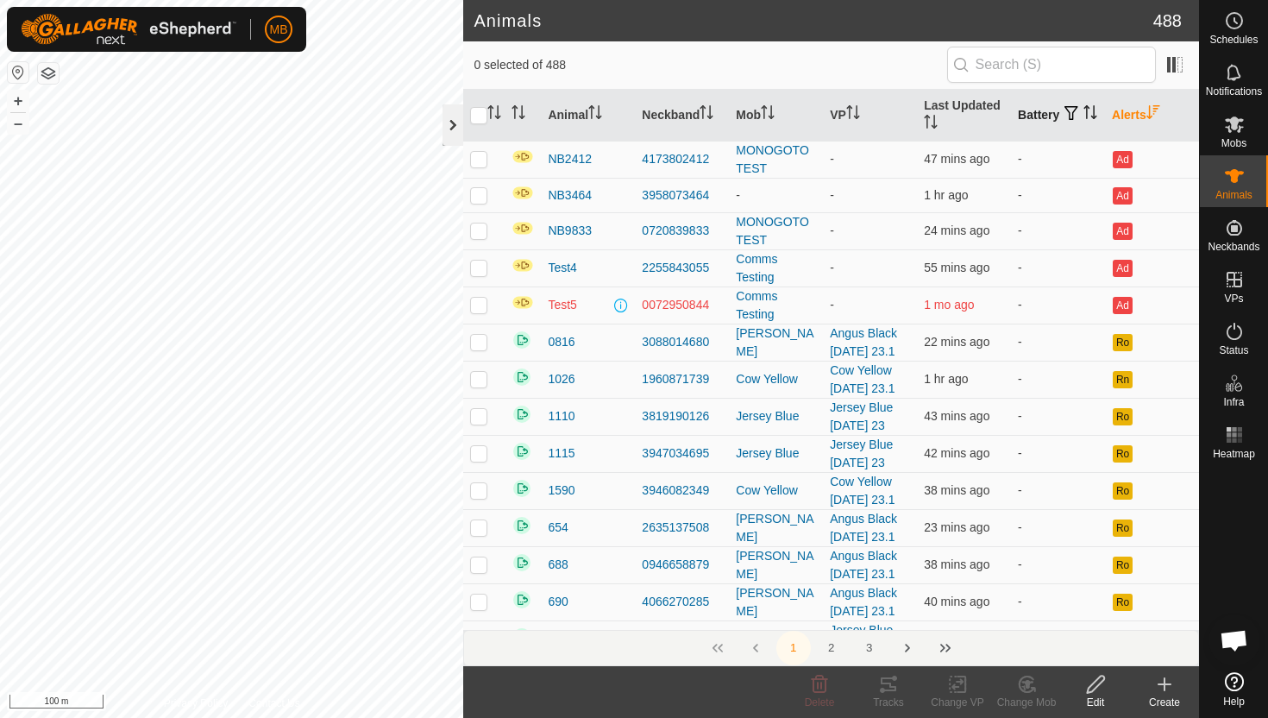
click at [455, 119] on div at bounding box center [453, 124] width 21 height 41
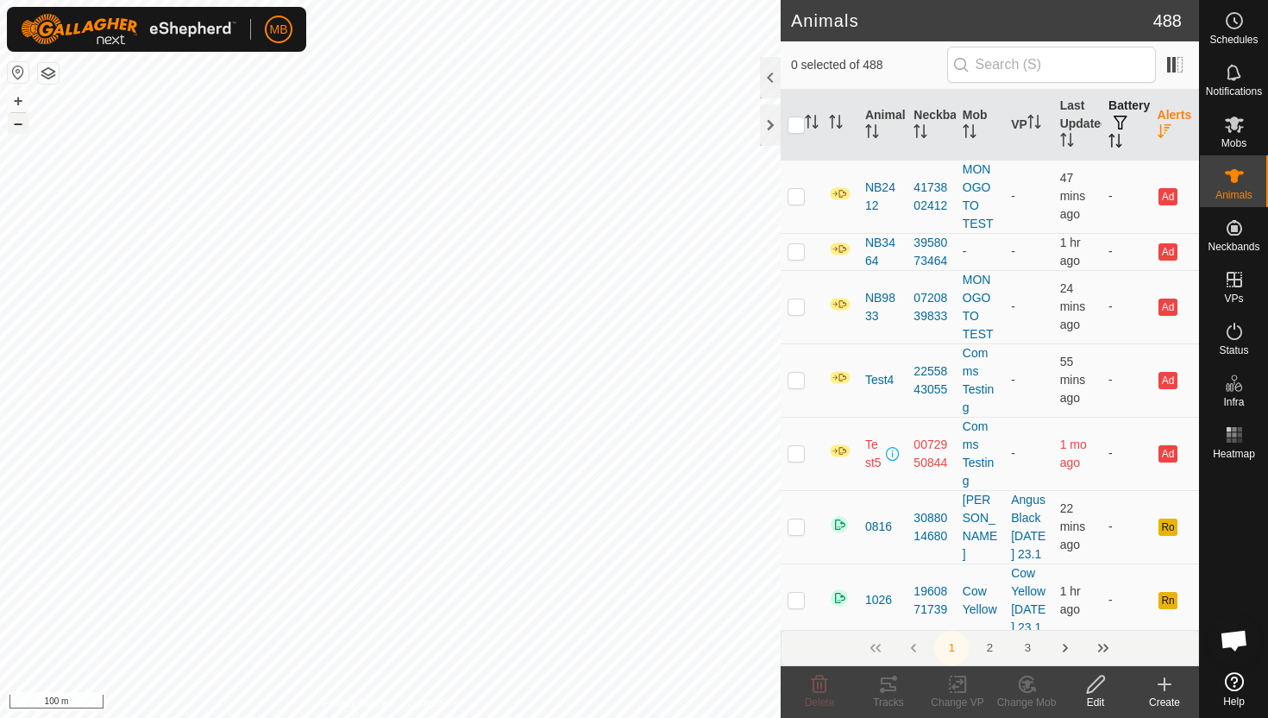
click at [18, 123] on button "–" at bounding box center [18, 123] width 21 height 21
click at [316, 0] on html "MB Schedules Notifications Mobs Animals Neckbands VPs Status Infra Heatmap Help…" at bounding box center [634, 359] width 1268 height 718
click at [1235, 129] on icon at bounding box center [1234, 124] width 19 height 16
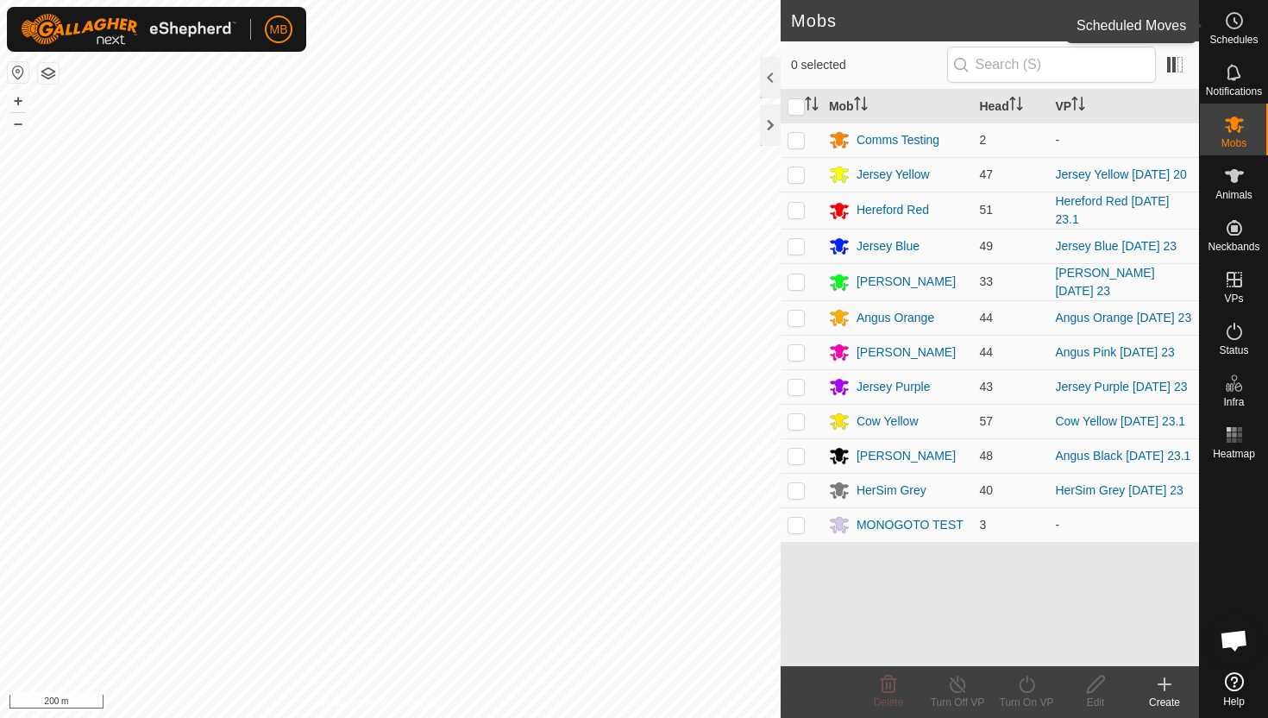
click at [1238, 24] on icon at bounding box center [1234, 20] width 21 height 21
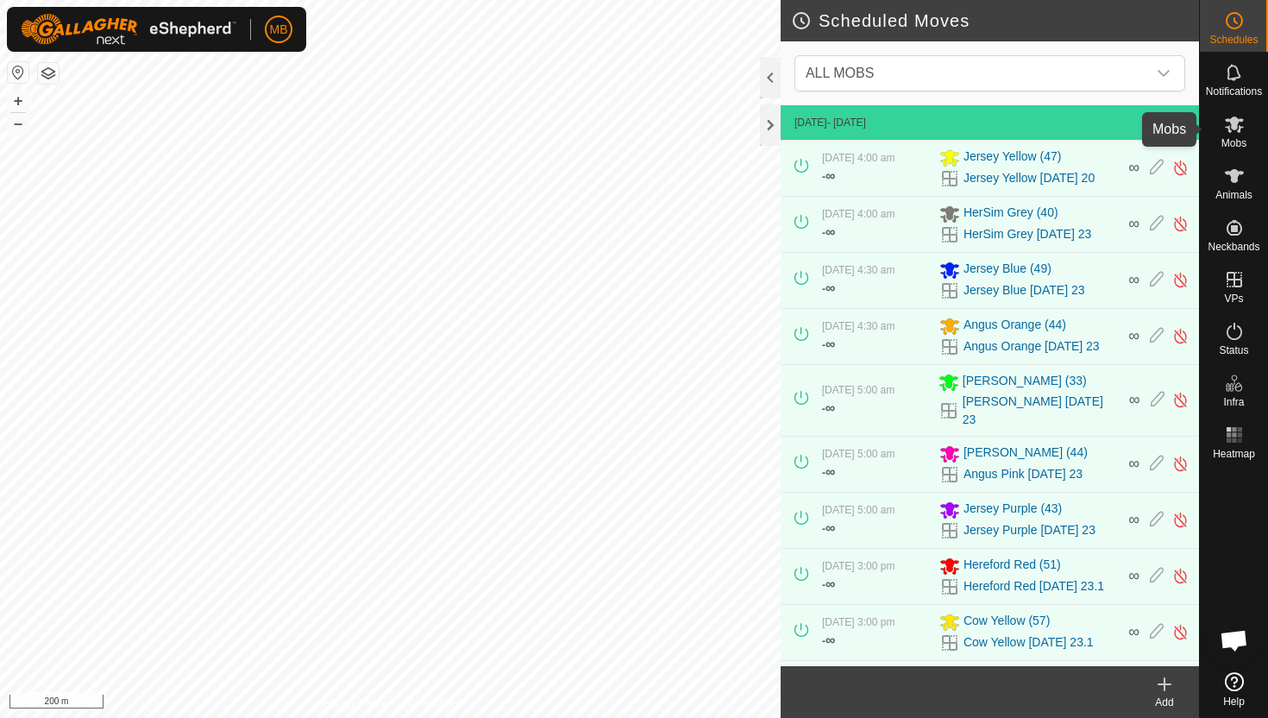
click at [1229, 131] on icon at bounding box center [1234, 124] width 19 height 16
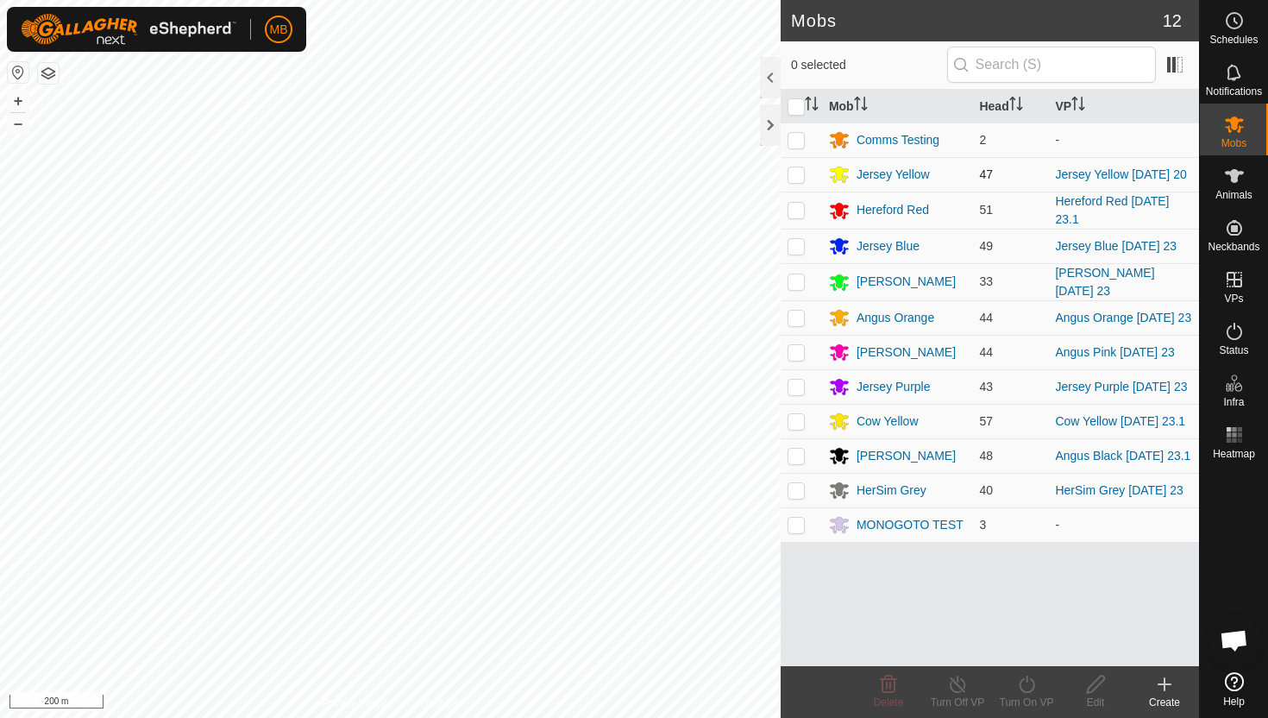
click at [798, 174] on p-checkbox at bounding box center [796, 174] width 17 height 14
checkbox input "false"
click at [793, 216] on p-checkbox at bounding box center [796, 210] width 17 height 14
checkbox input "true"
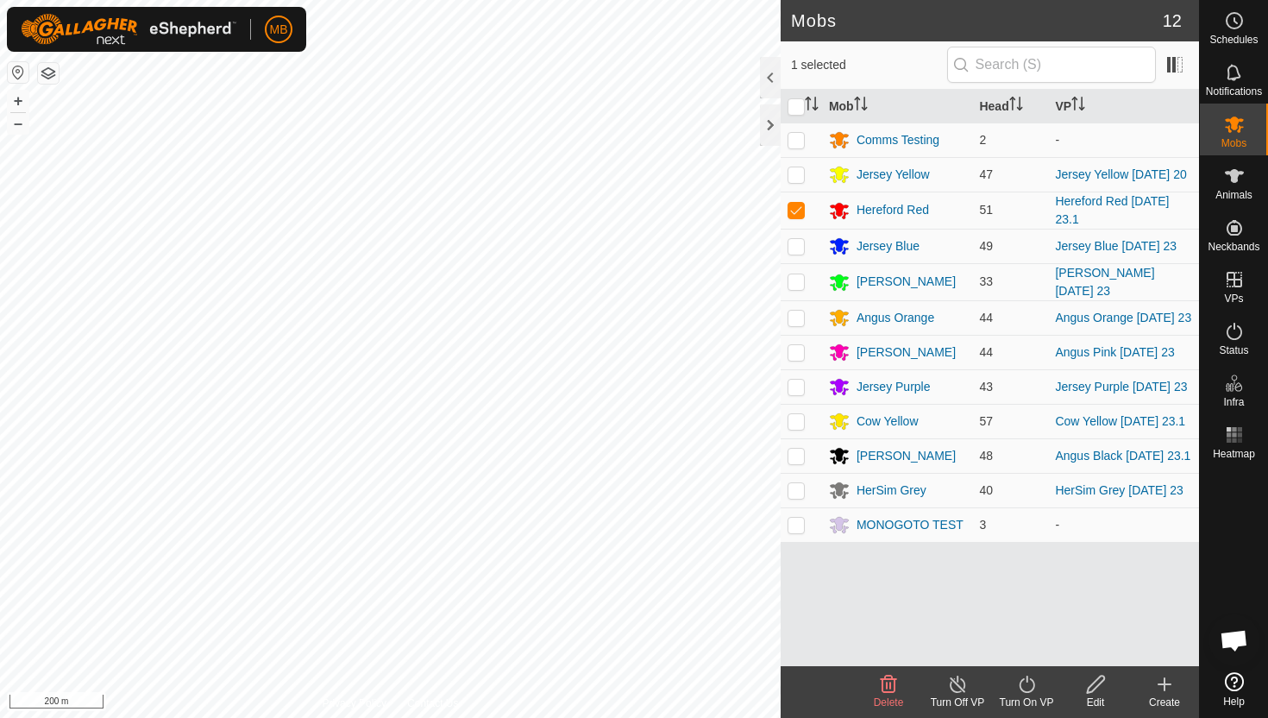
click at [1027, 680] on icon at bounding box center [1027, 684] width 16 height 17
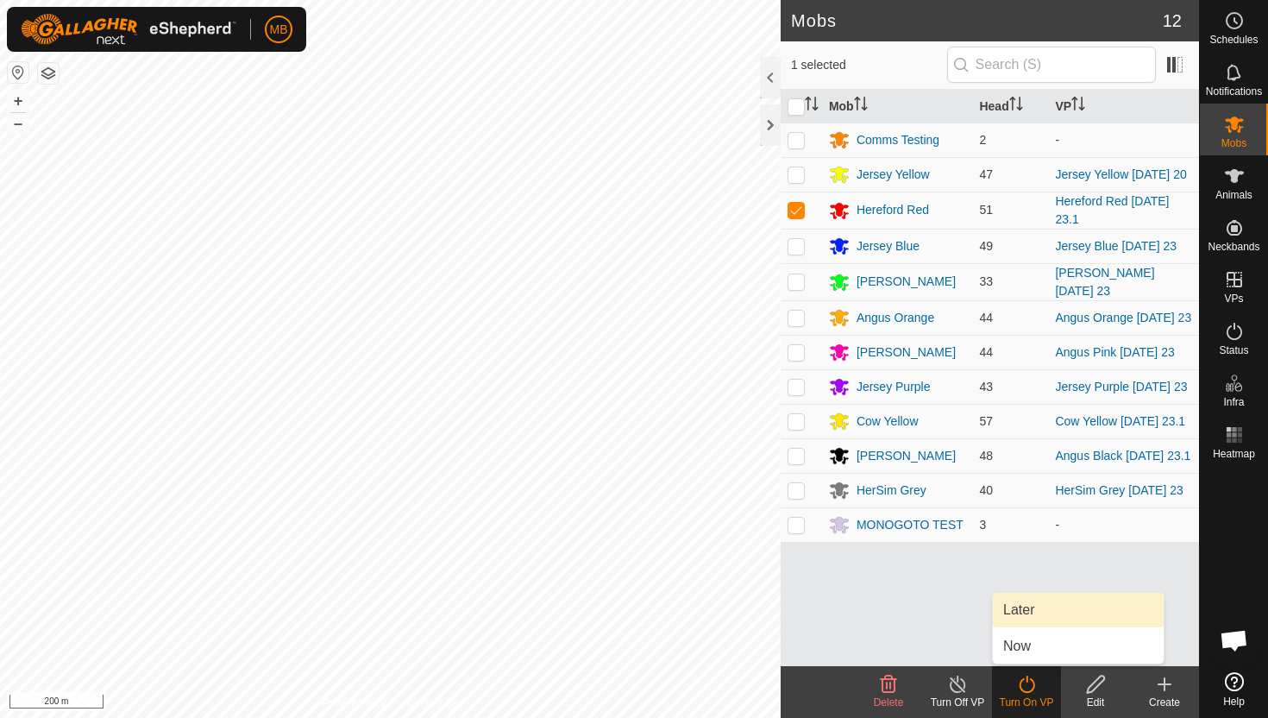
click at [1036, 613] on link "Later" at bounding box center [1078, 610] width 171 height 35
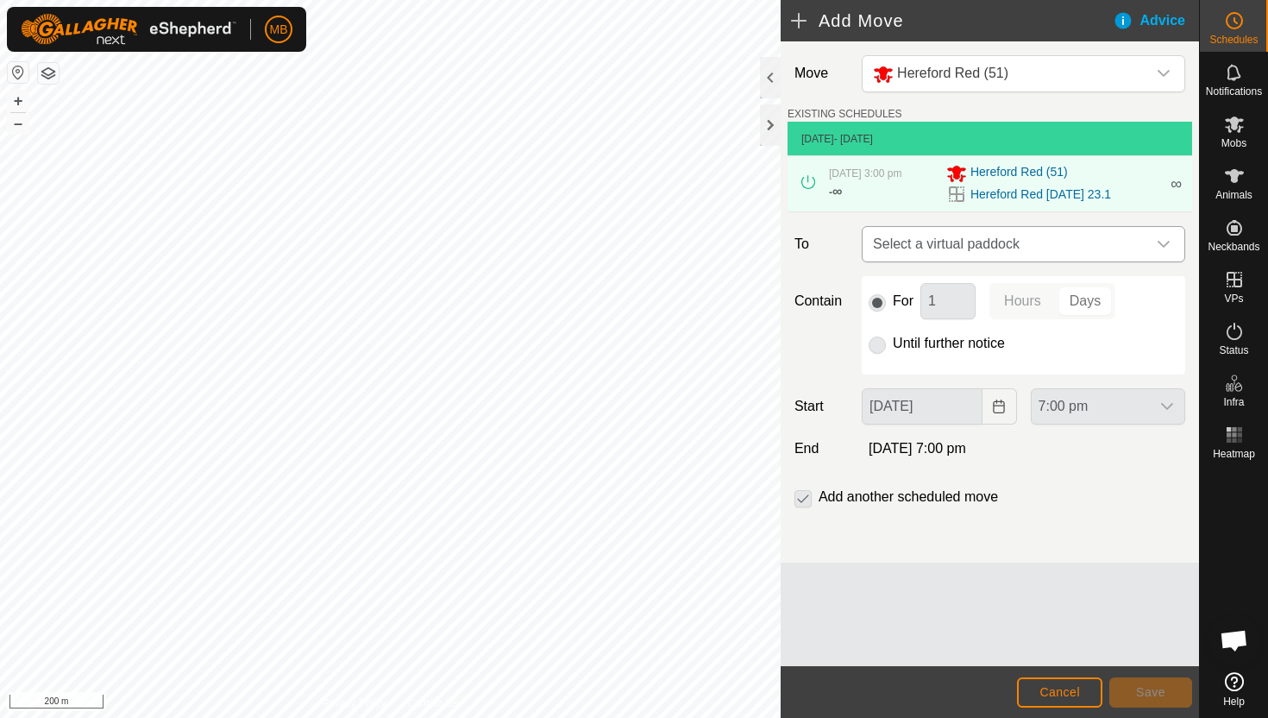
click at [1160, 242] on icon "dropdown trigger" at bounding box center [1164, 244] width 14 height 14
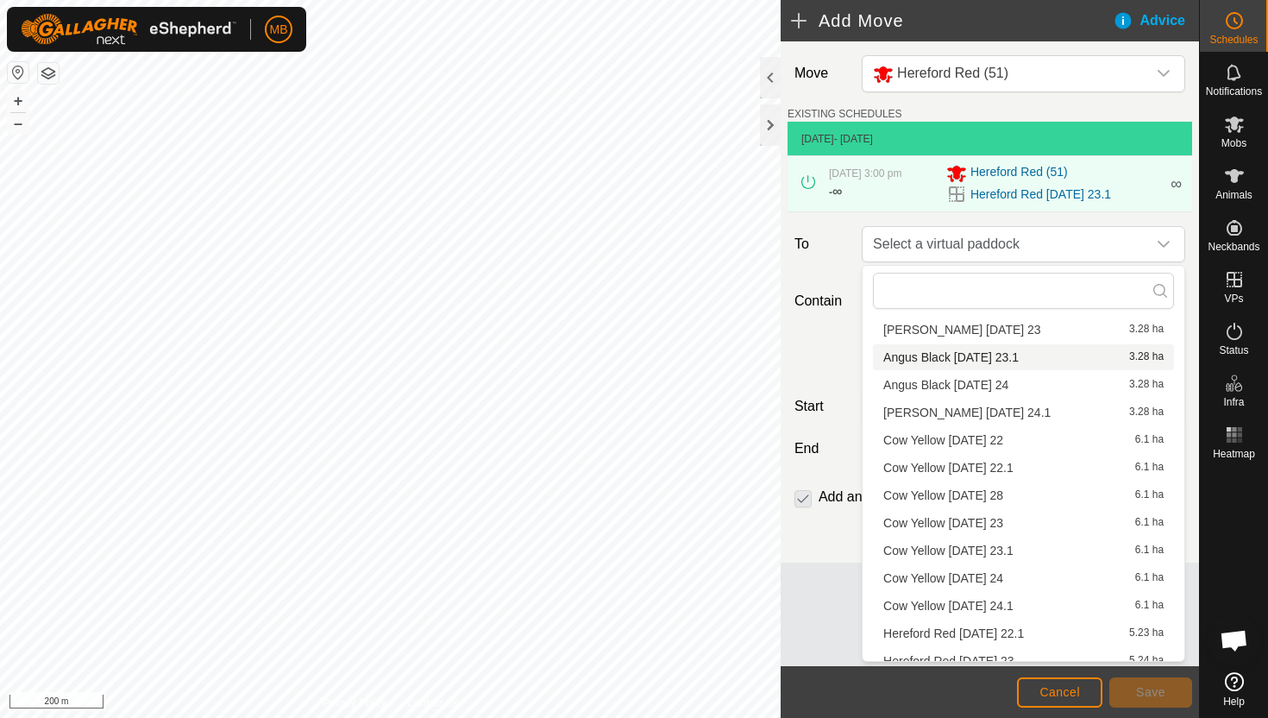
scroll to position [135, 0]
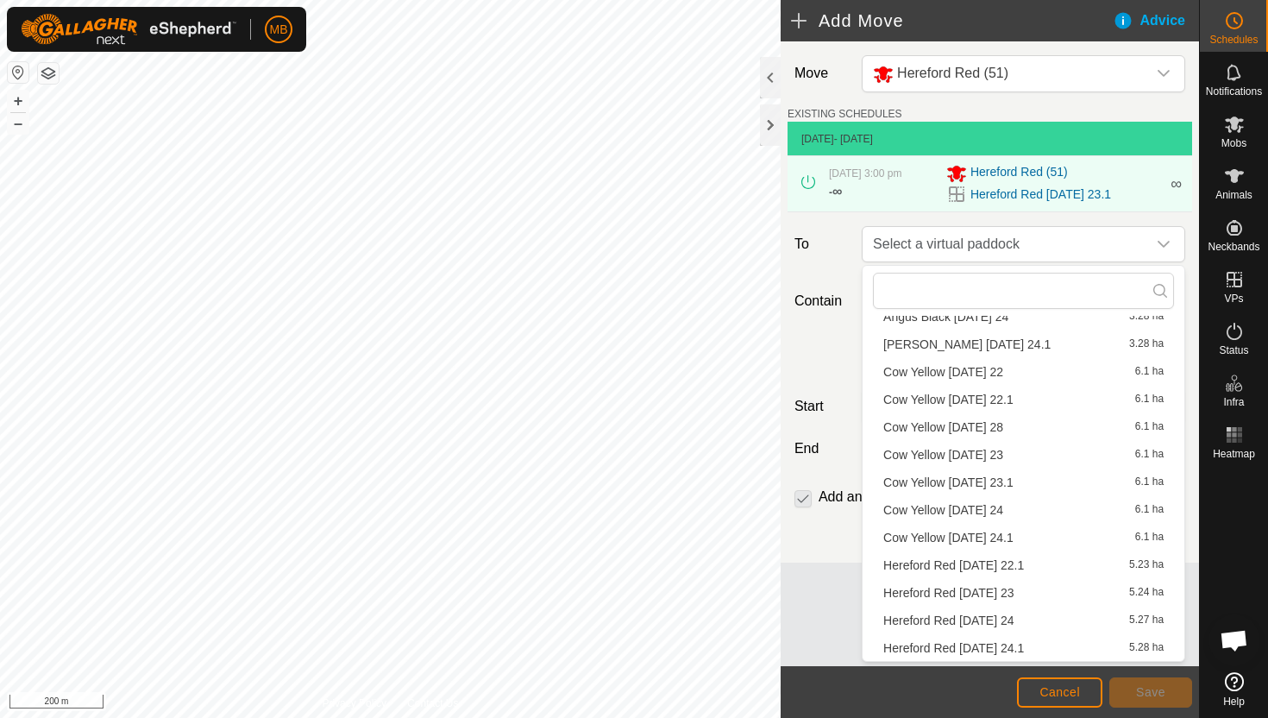
click at [1030, 618] on li "Hereford Red [DATE] 24 5.27 ha" at bounding box center [1023, 620] width 301 height 26
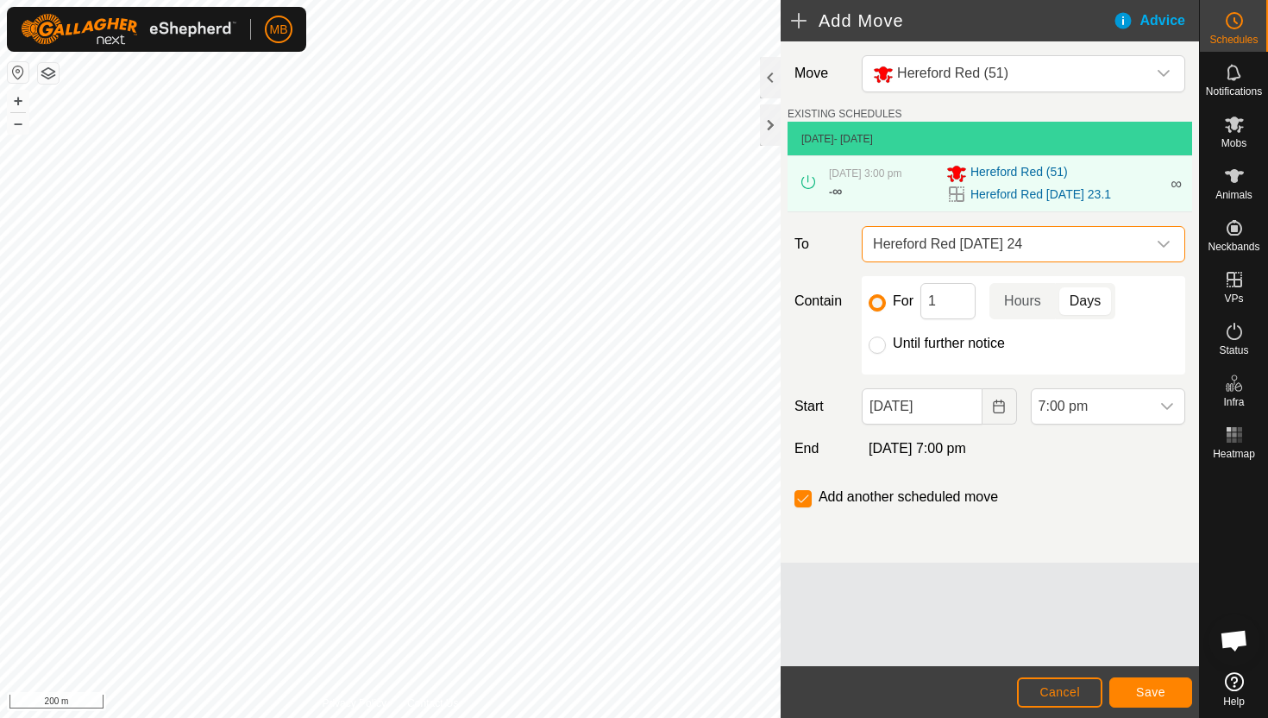
click at [939, 346] on label "Until further notice" at bounding box center [949, 343] width 112 height 14
click at [886, 346] on input "Until further notice" at bounding box center [877, 344] width 17 height 17
radio input "true"
checkbox input "false"
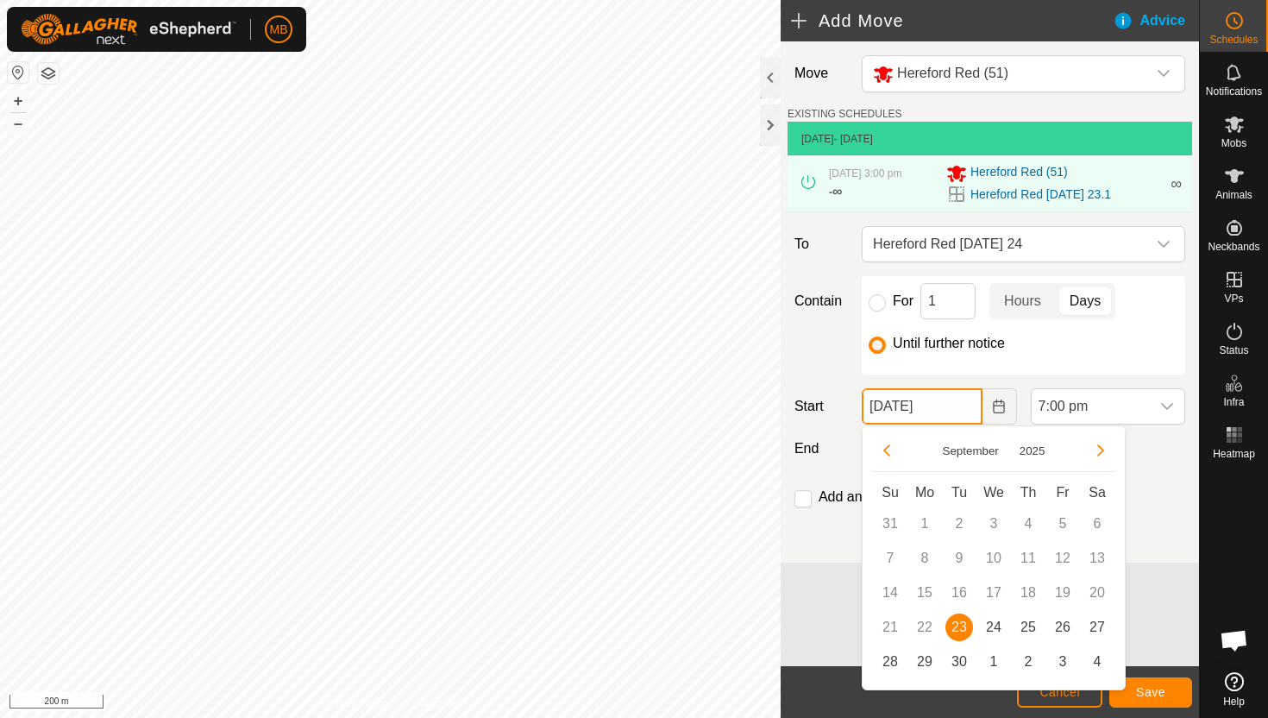
click at [963, 411] on input "[DATE]" at bounding box center [922, 406] width 120 height 36
click at [999, 620] on span "24" at bounding box center [994, 627] width 28 height 28
type input "[DATE]"
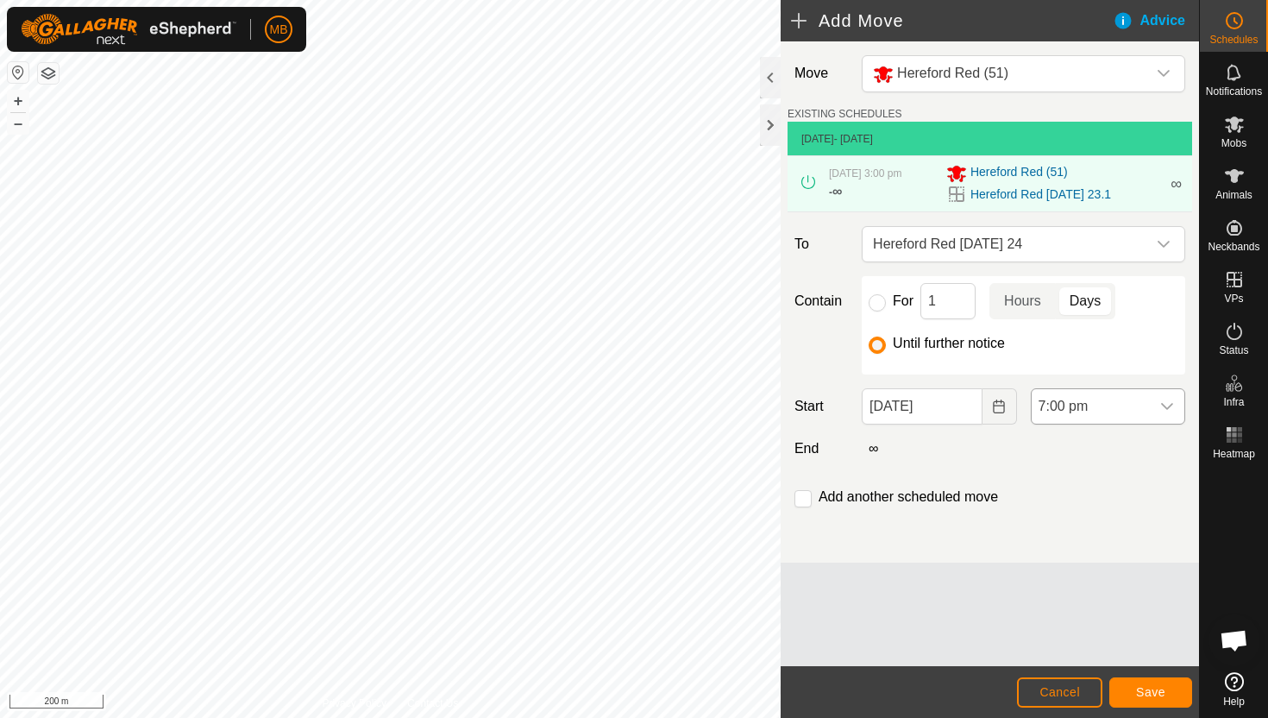
click at [1133, 405] on span "7:00 pm" at bounding box center [1091, 406] width 118 height 35
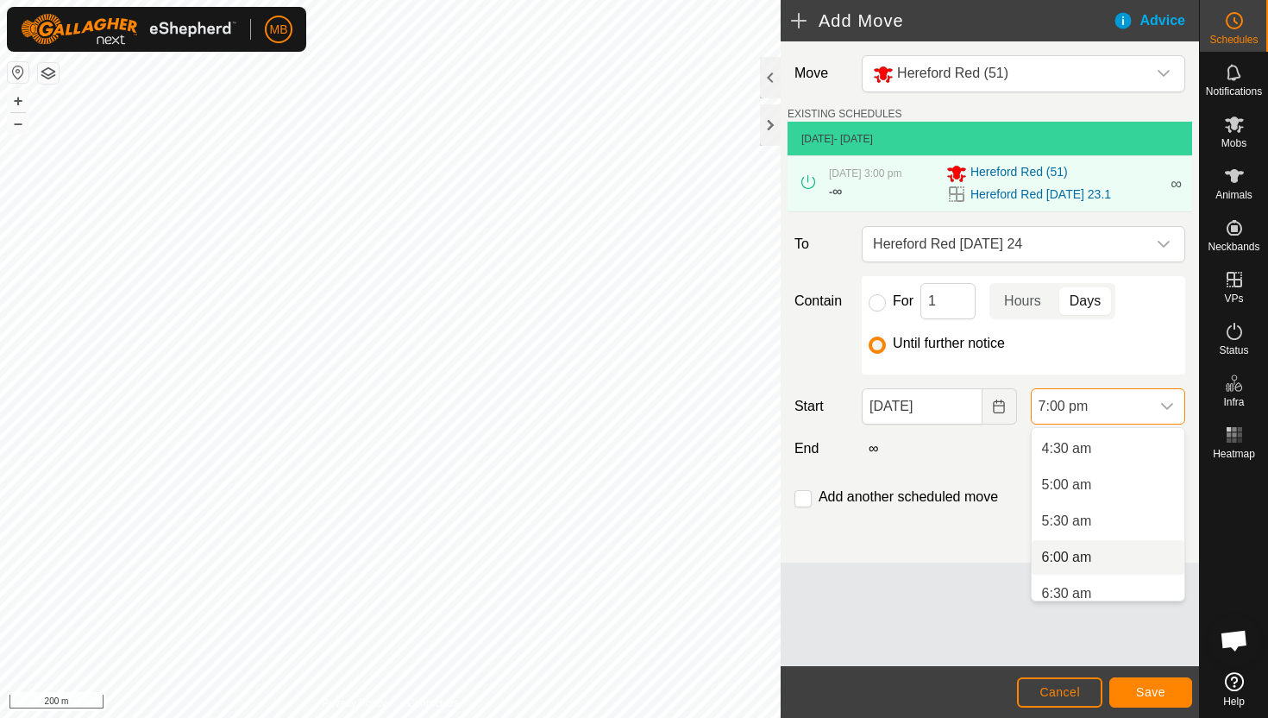
scroll to position [322, 0]
click at [1110, 490] on li "5:00 am" at bounding box center [1108, 485] width 153 height 35
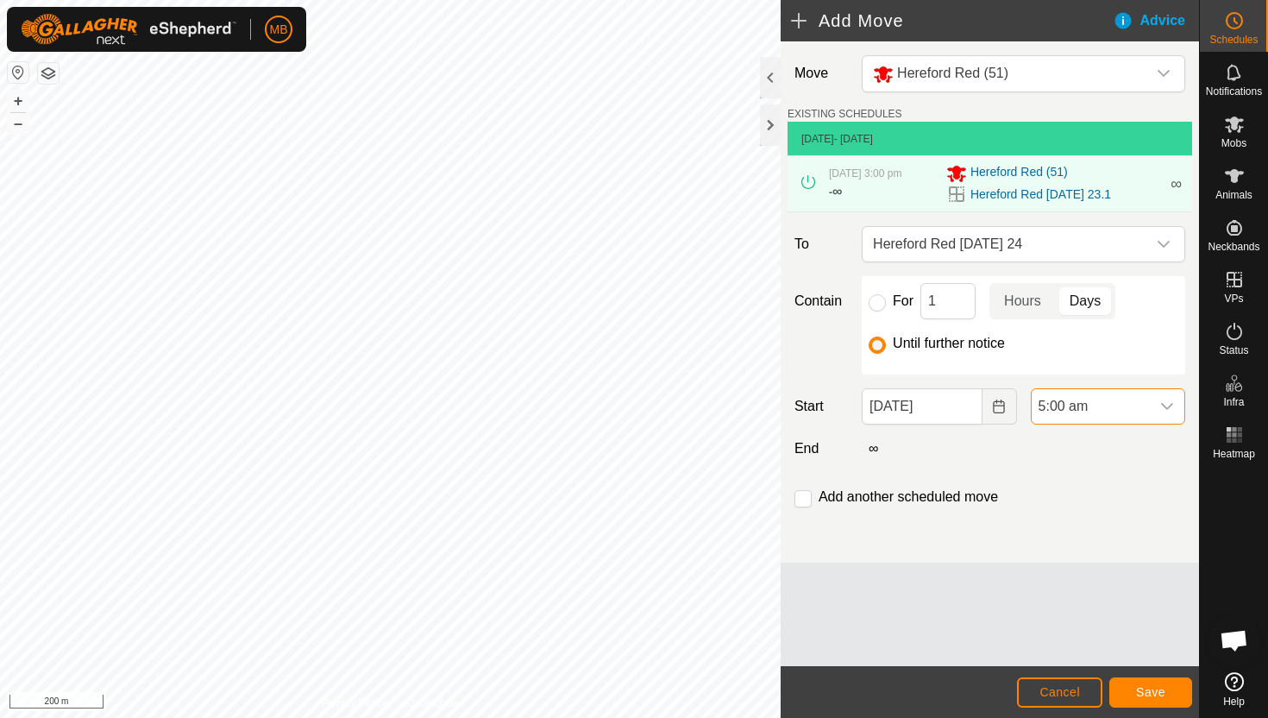
scroll to position [1239, 0]
click at [806, 497] on input "checkbox" at bounding box center [803, 498] width 17 height 17
checkbox input "true"
click at [1148, 685] on span "Save" at bounding box center [1150, 692] width 29 height 14
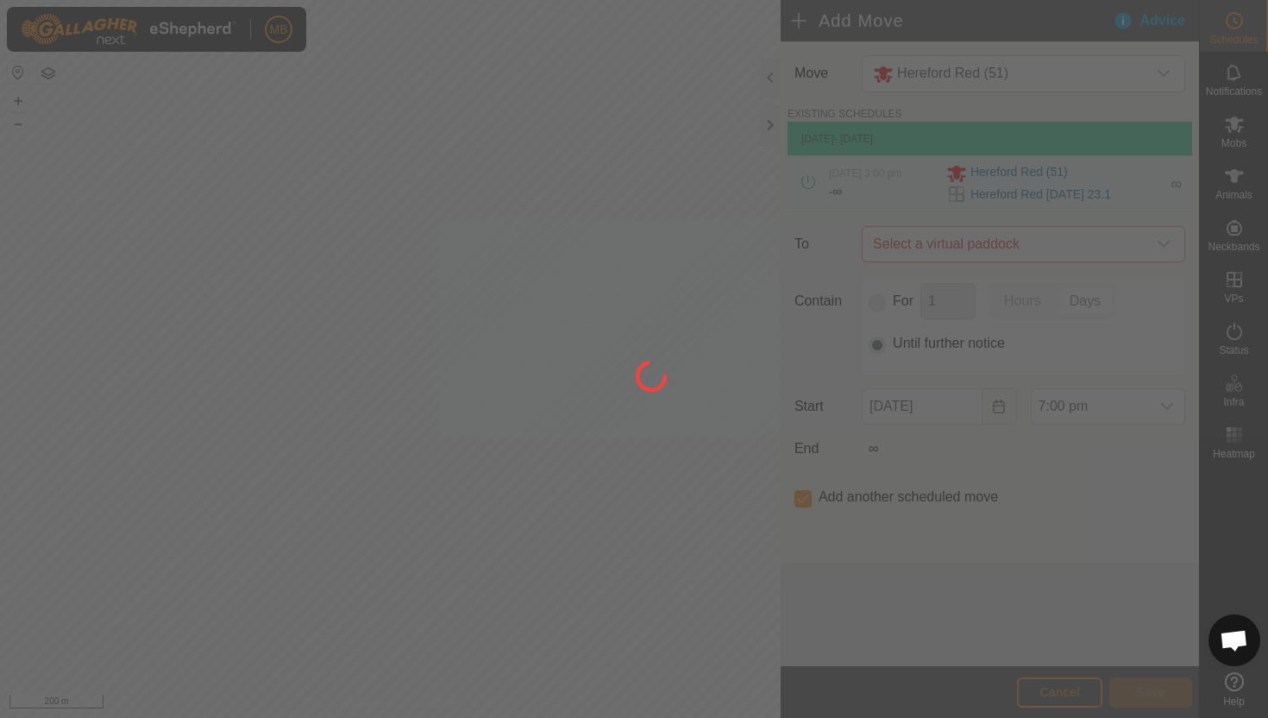
type input "[DATE]"
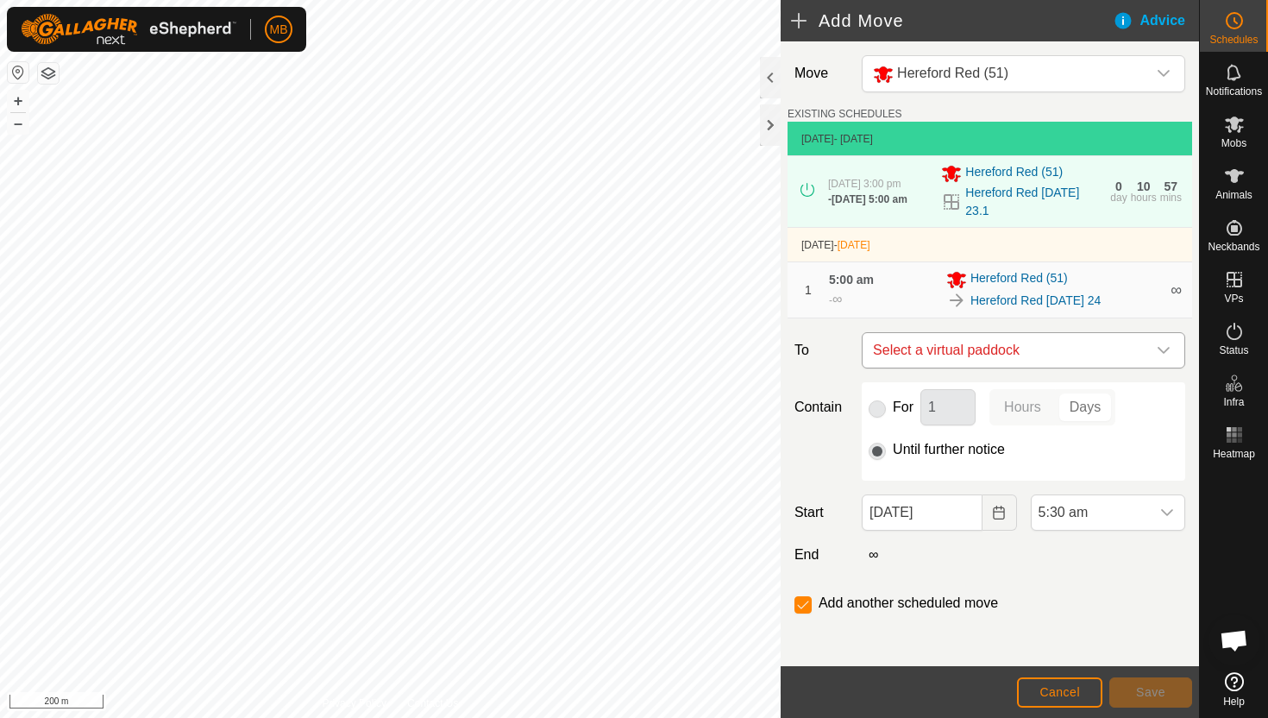
click at [1164, 351] on icon "dropdown trigger" at bounding box center [1164, 350] width 14 height 14
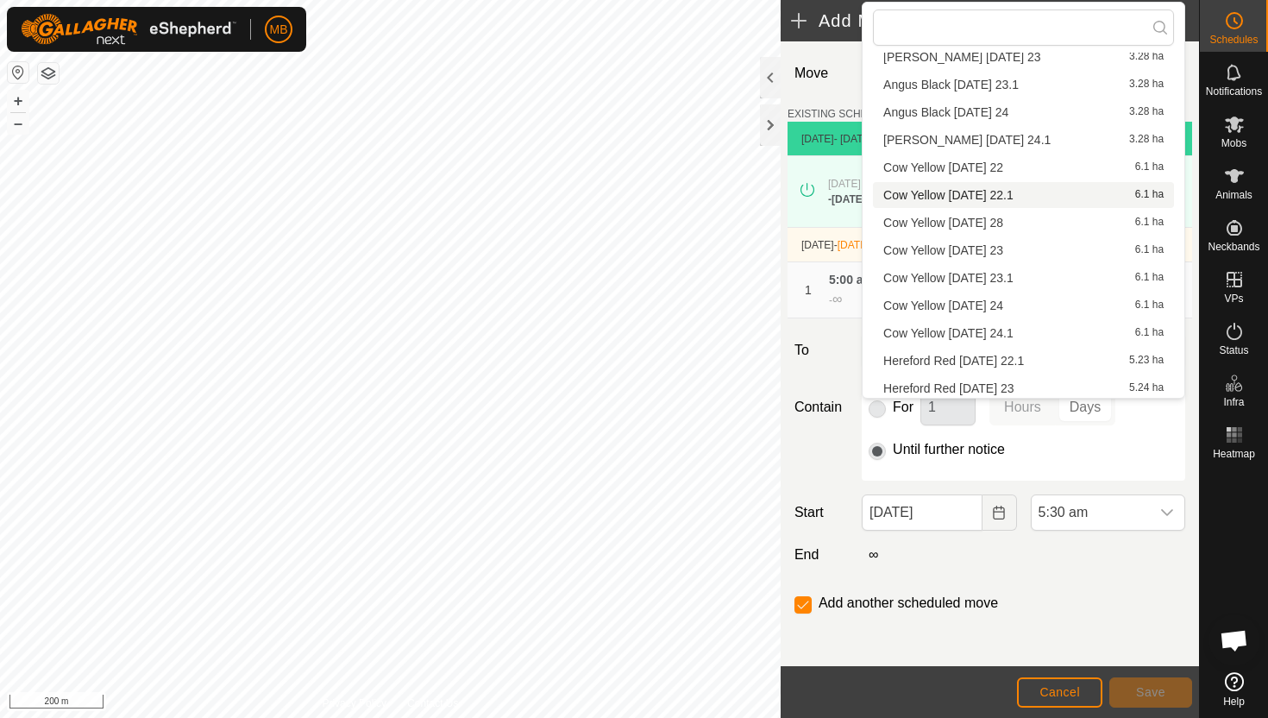
scroll to position [135, 0]
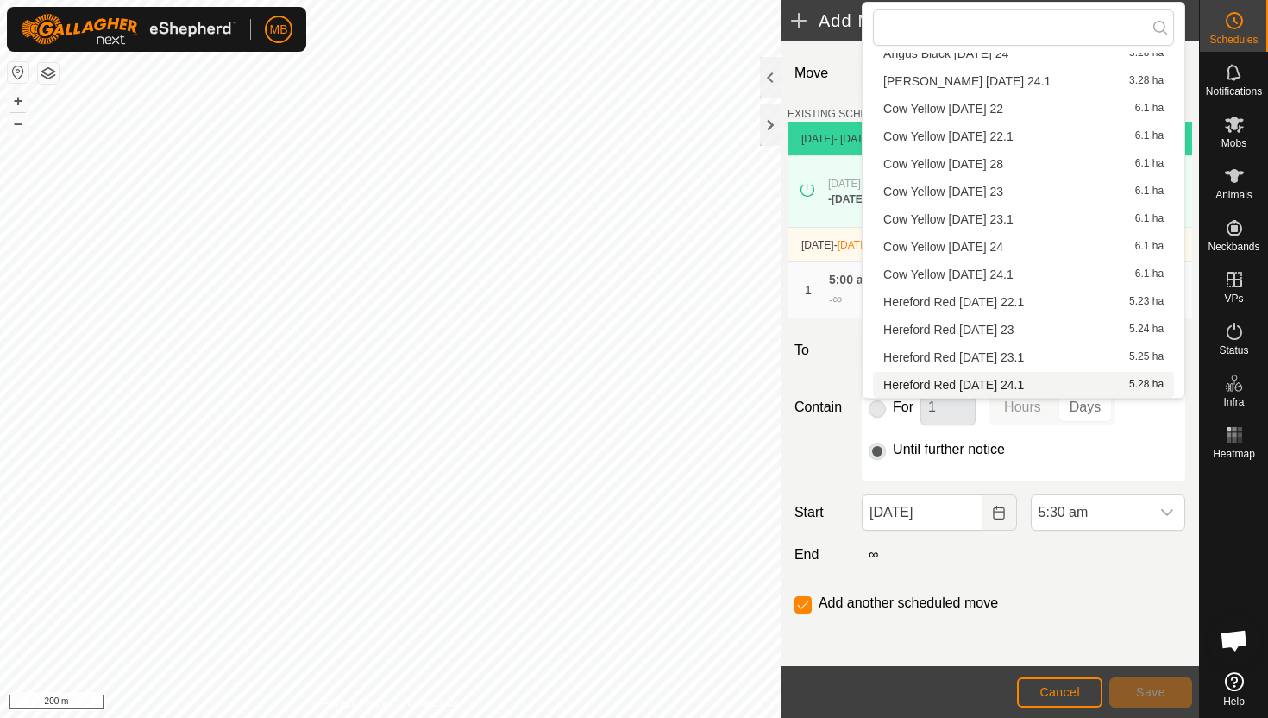
click at [1045, 381] on li "Hereford Red [DATE] 24.1 5.28 ha" at bounding box center [1023, 385] width 301 height 26
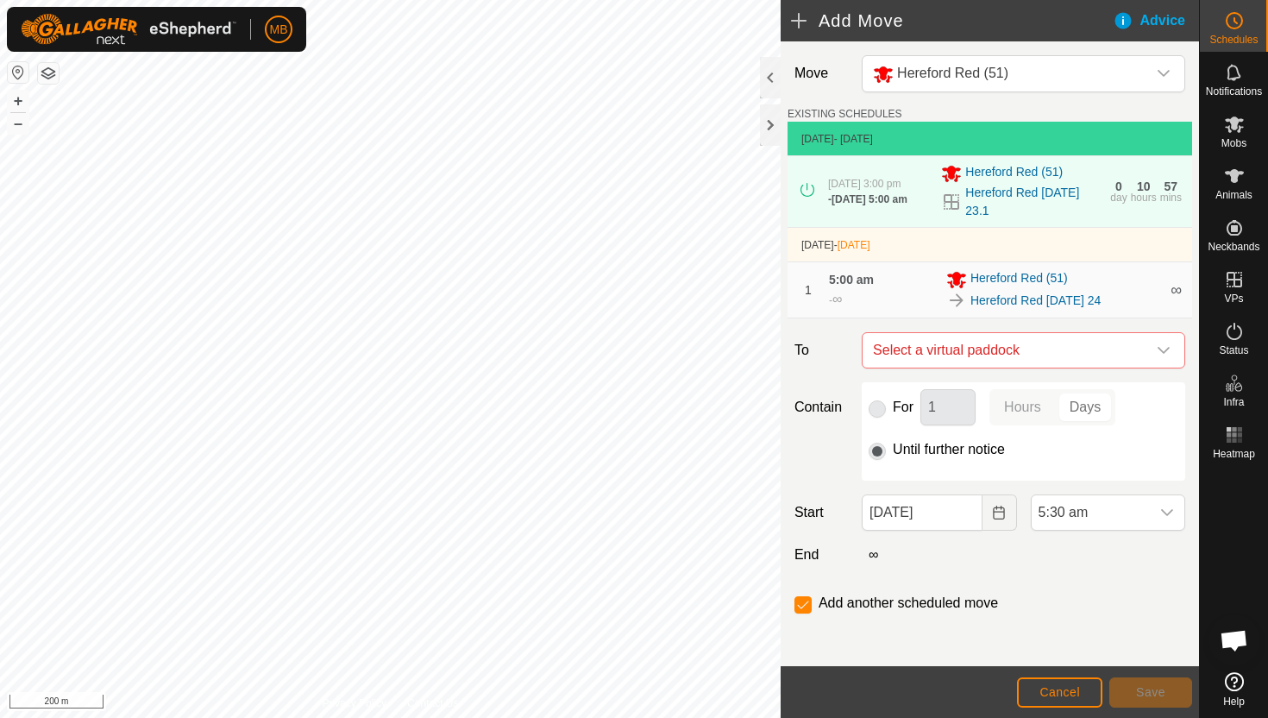
checkbox input "false"
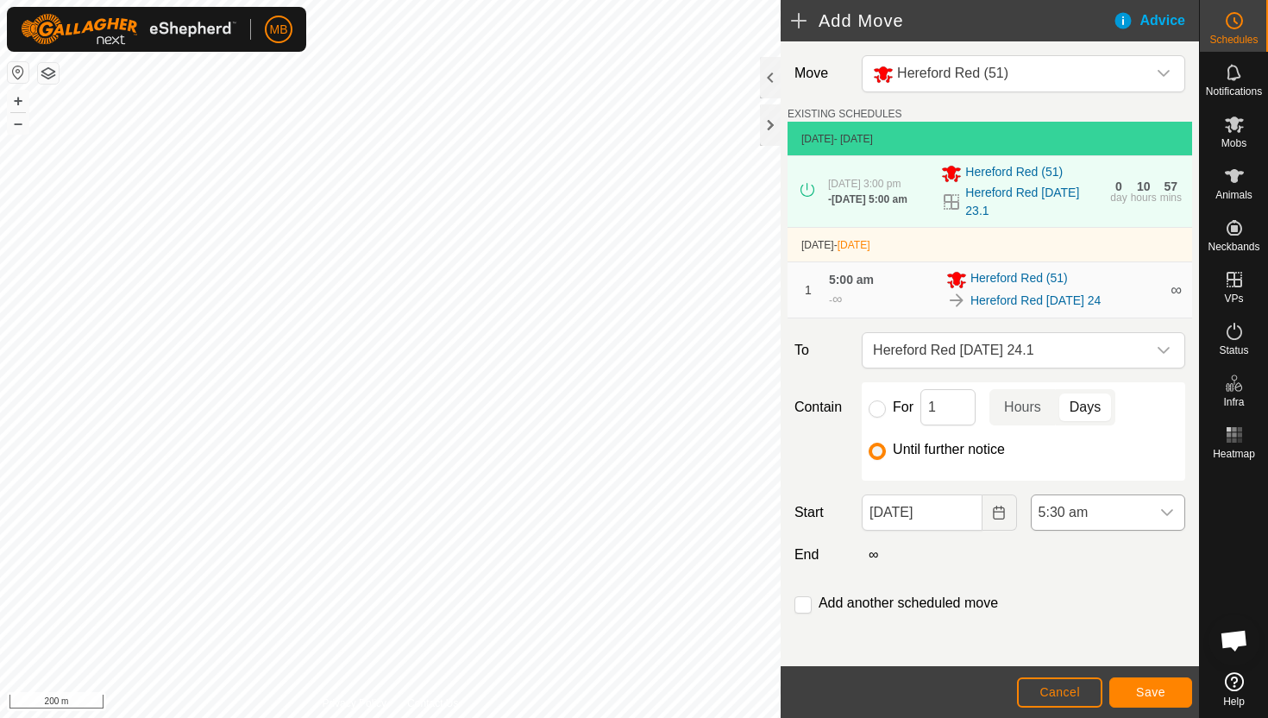
click at [1157, 526] on div "dropdown trigger" at bounding box center [1167, 512] width 35 height 35
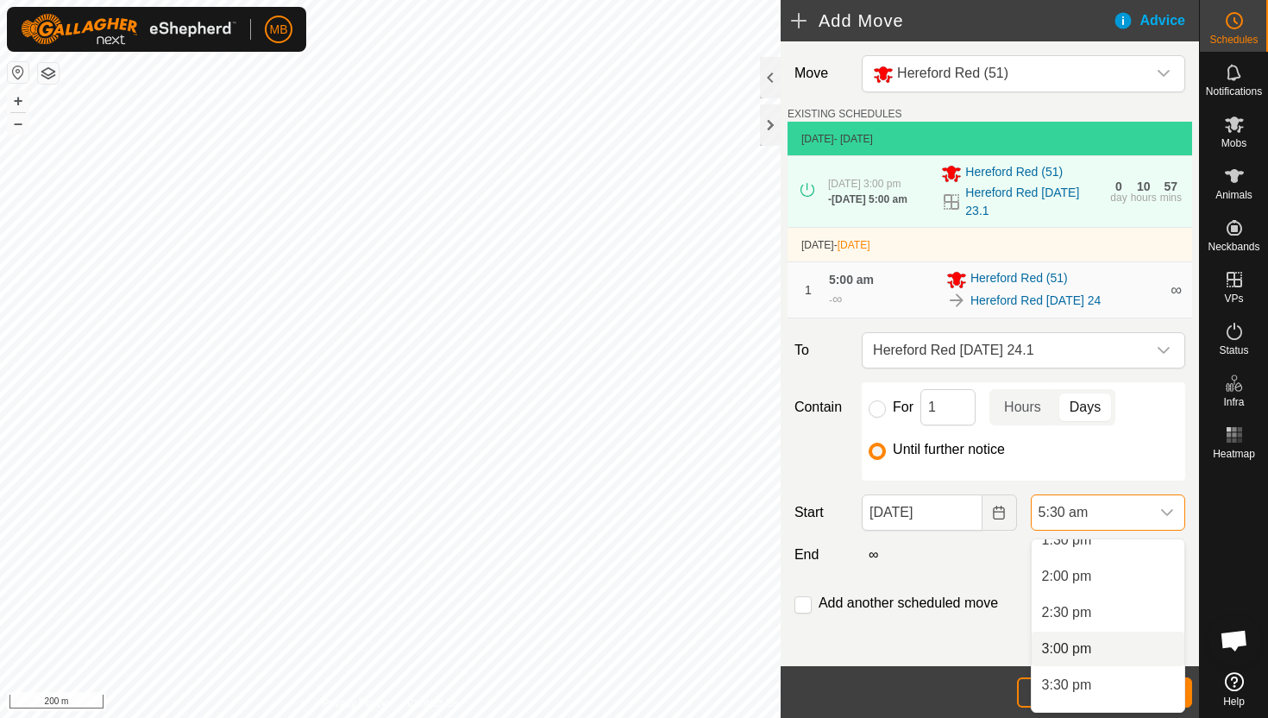
scroll to position [1021, 0]
click at [1134, 626] on li "3:00 pm" at bounding box center [1108, 623] width 153 height 35
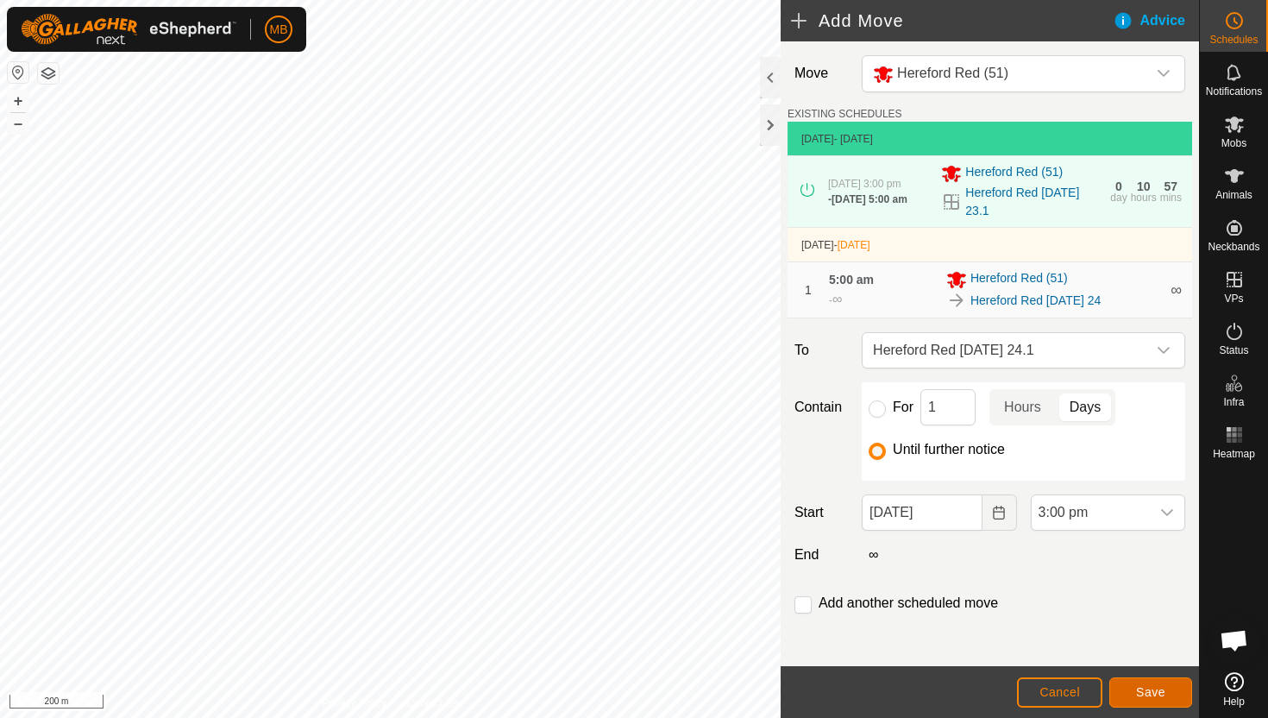
click at [1147, 692] on span "Save" at bounding box center [1150, 692] width 29 height 14
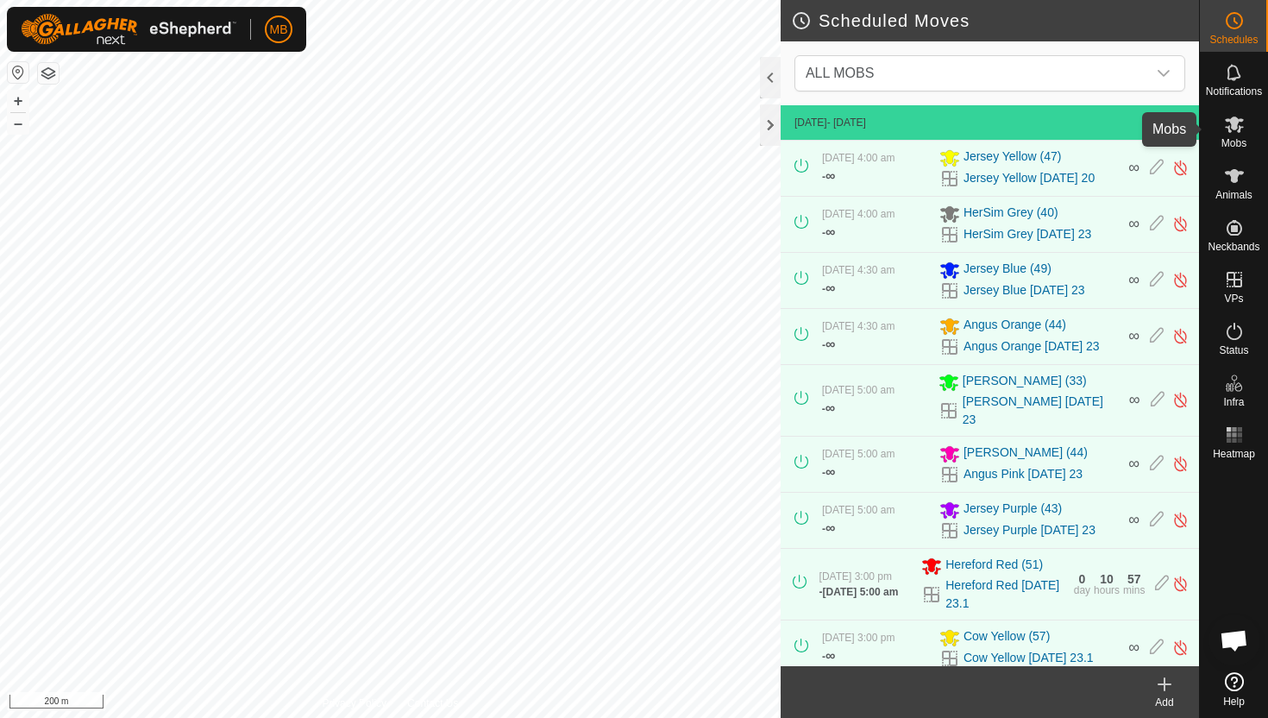
click at [1224, 129] on icon at bounding box center [1234, 124] width 21 height 21
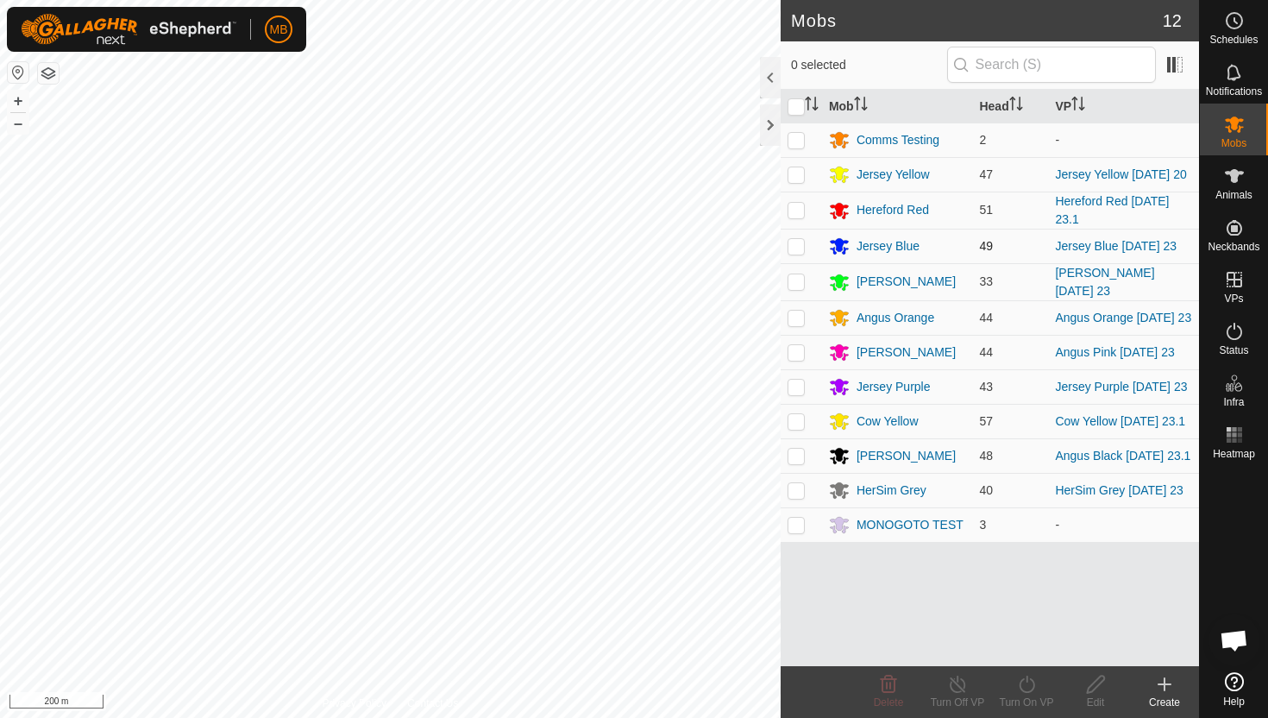
click at [799, 247] on p-checkbox at bounding box center [796, 246] width 17 height 14
checkbox input "true"
click at [1028, 690] on icon at bounding box center [1027, 684] width 22 height 21
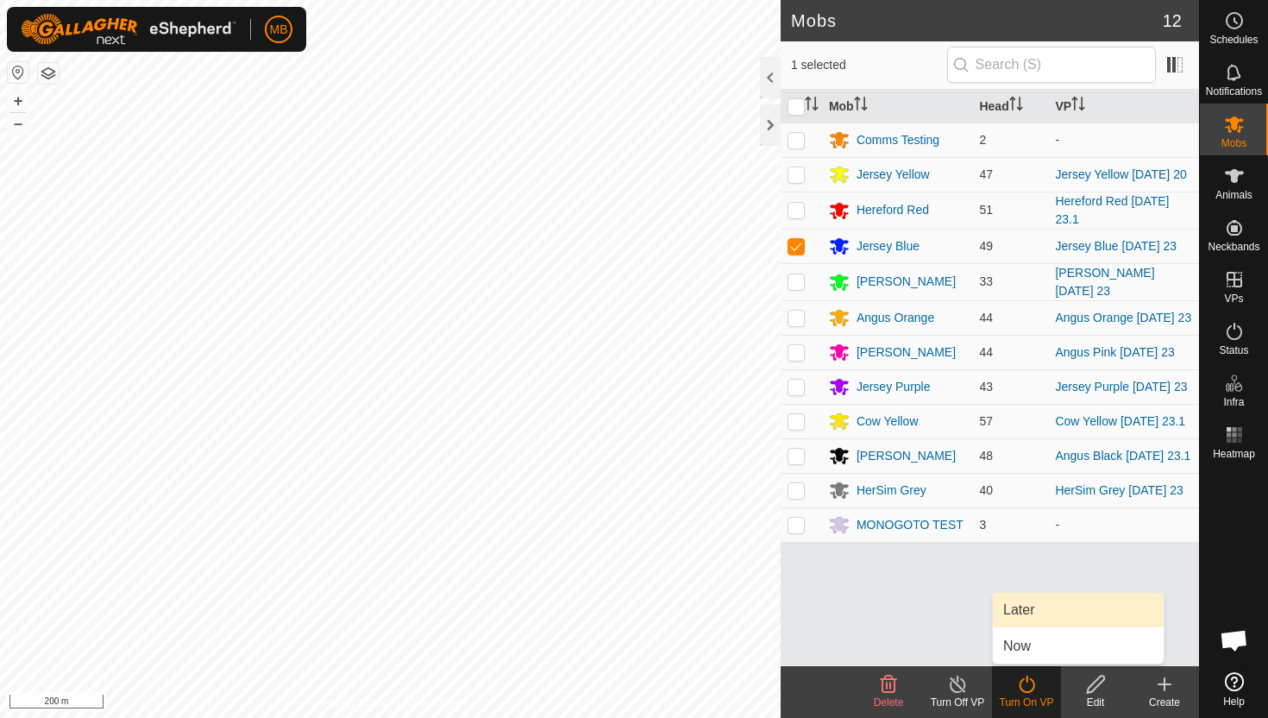
click at [1031, 603] on link "Later" at bounding box center [1078, 610] width 171 height 35
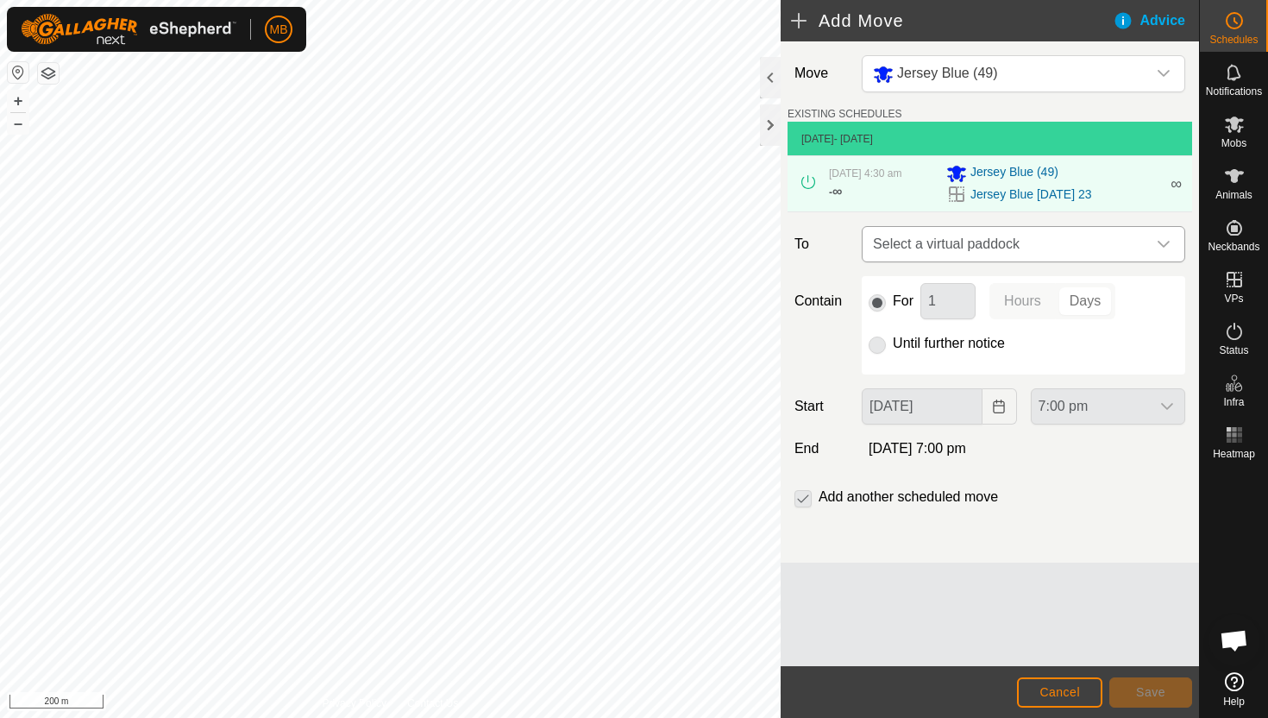
click at [1148, 242] on div "dropdown trigger" at bounding box center [1164, 244] width 35 height 35
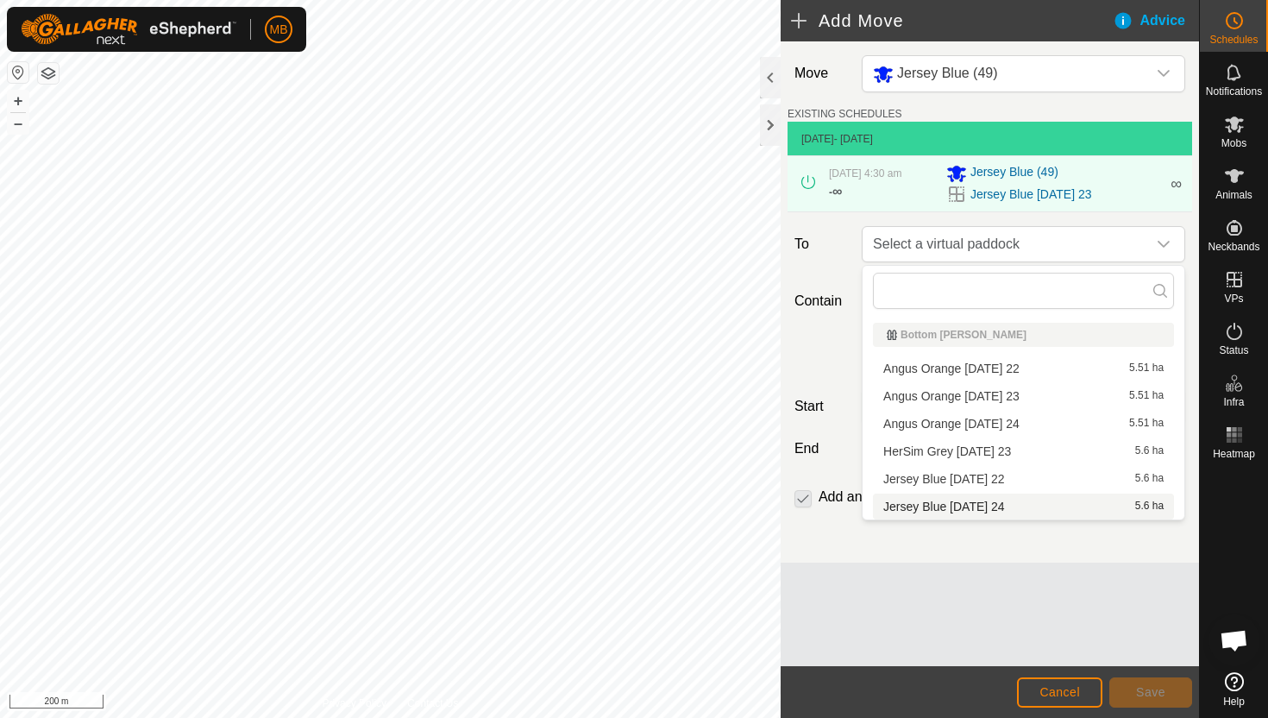
click at [1031, 509] on li "Jersey Blue [DATE] 24 5.6 ha" at bounding box center [1023, 507] width 301 height 26
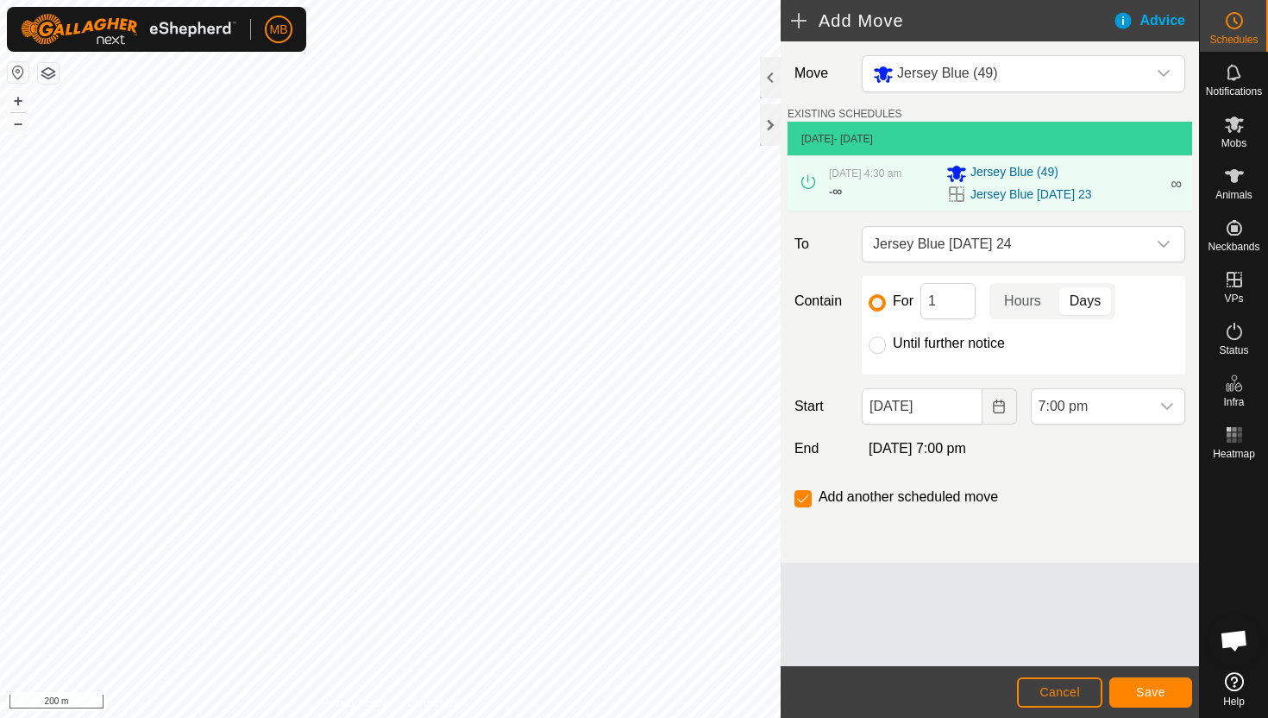
click at [969, 338] on label "Until further notice" at bounding box center [949, 343] width 112 height 14
click at [886, 338] on input "Until further notice" at bounding box center [877, 344] width 17 height 17
radio input "true"
checkbox input "false"
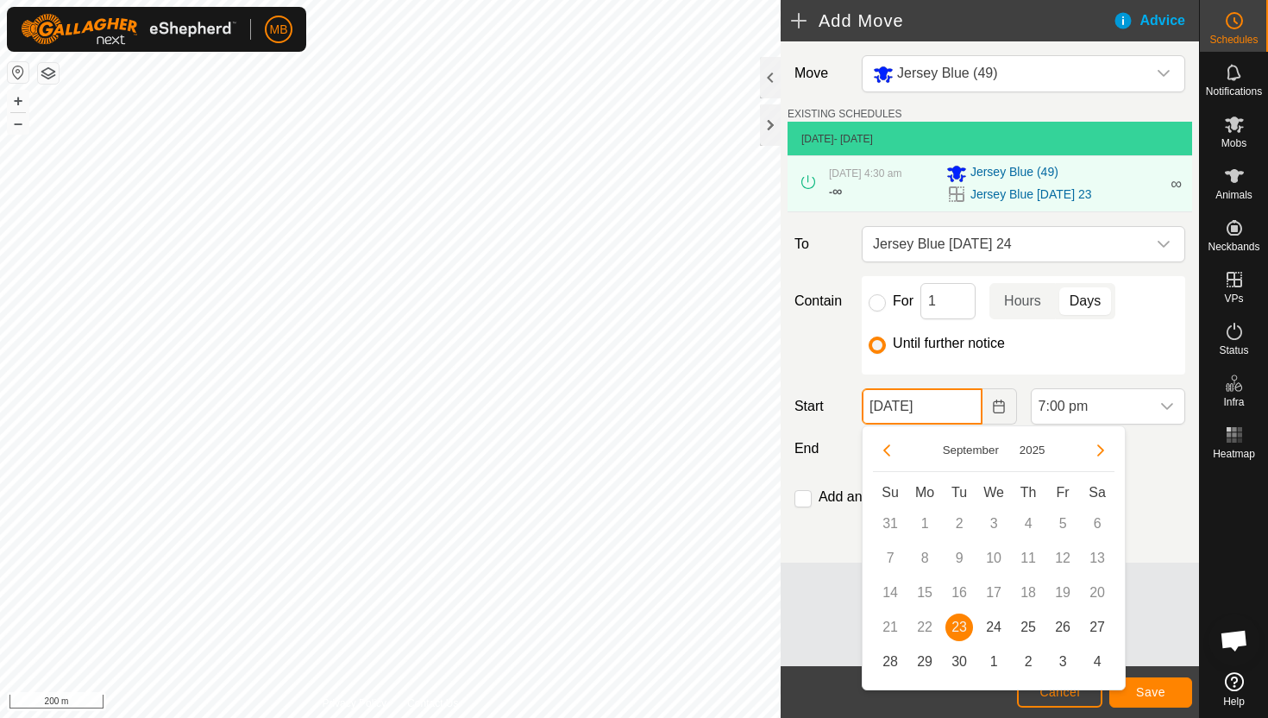
click at [971, 405] on input "[DATE]" at bounding box center [922, 406] width 120 height 36
click at [997, 625] on span "24" at bounding box center [994, 627] width 28 height 28
type input "[DATE]"
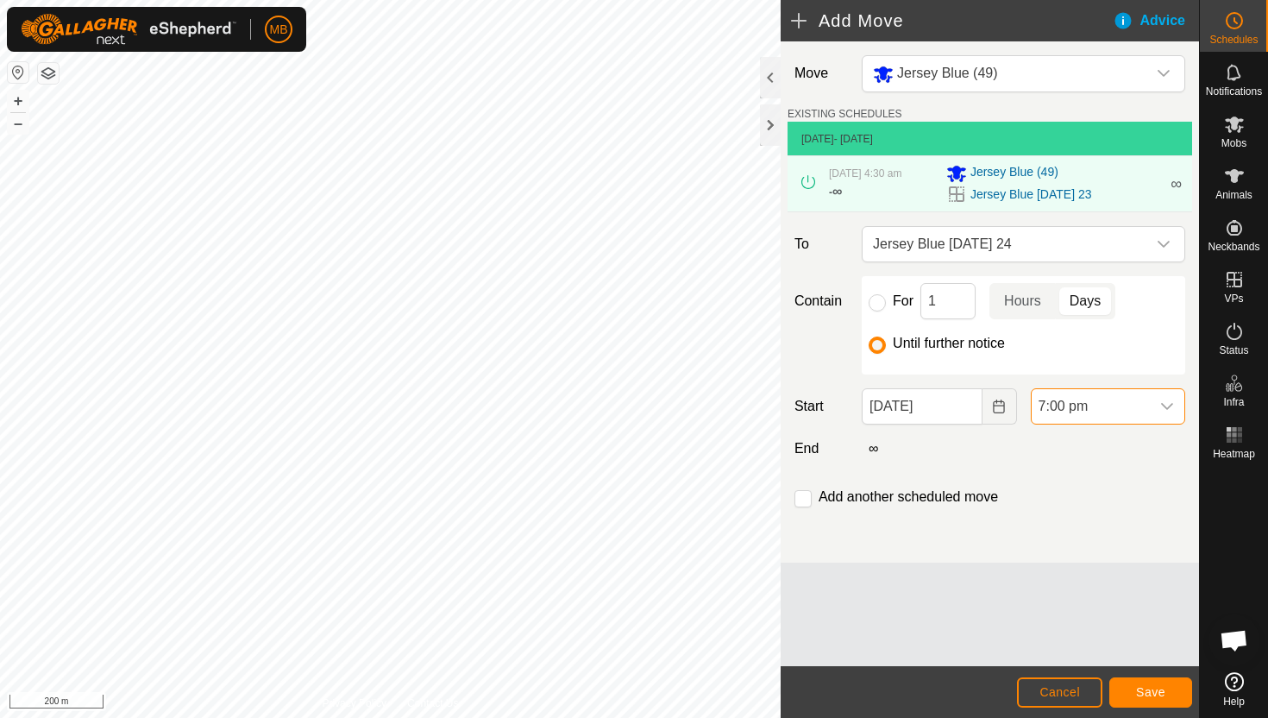
click at [1138, 405] on span "7:00 pm" at bounding box center [1091, 406] width 118 height 35
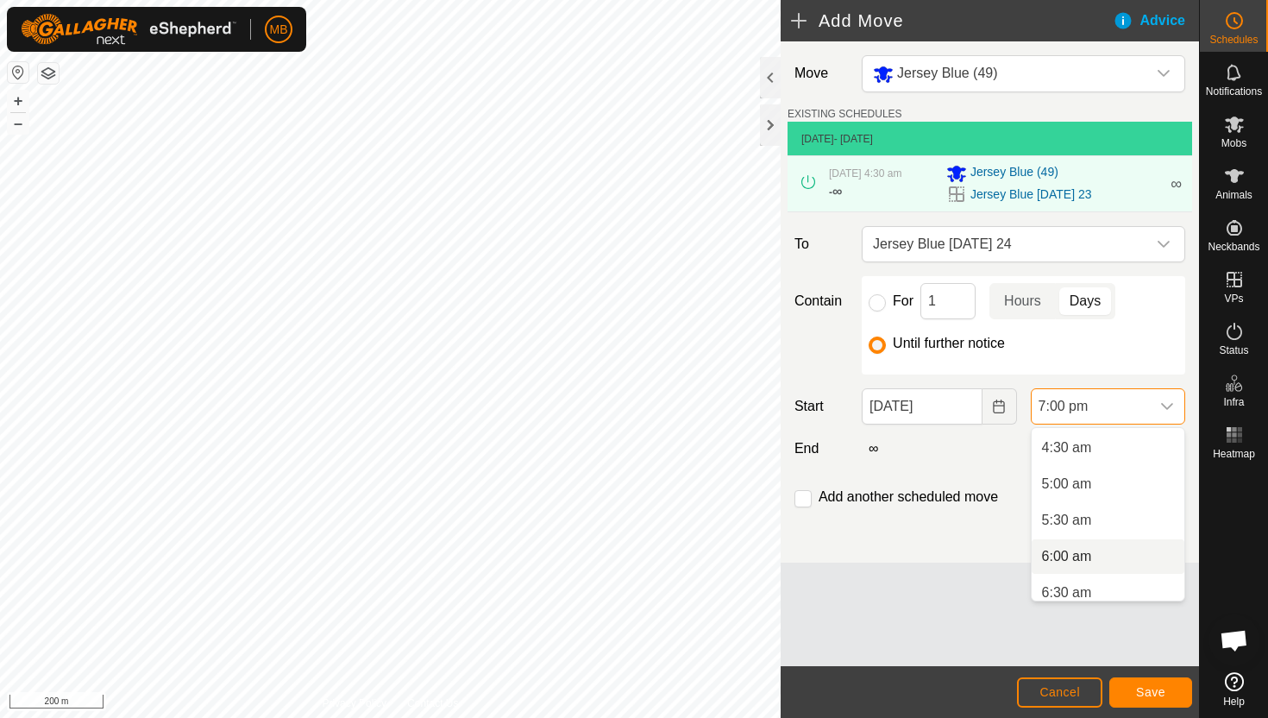
scroll to position [322, 0]
click at [1132, 482] on li "5:00 am" at bounding box center [1108, 485] width 153 height 35
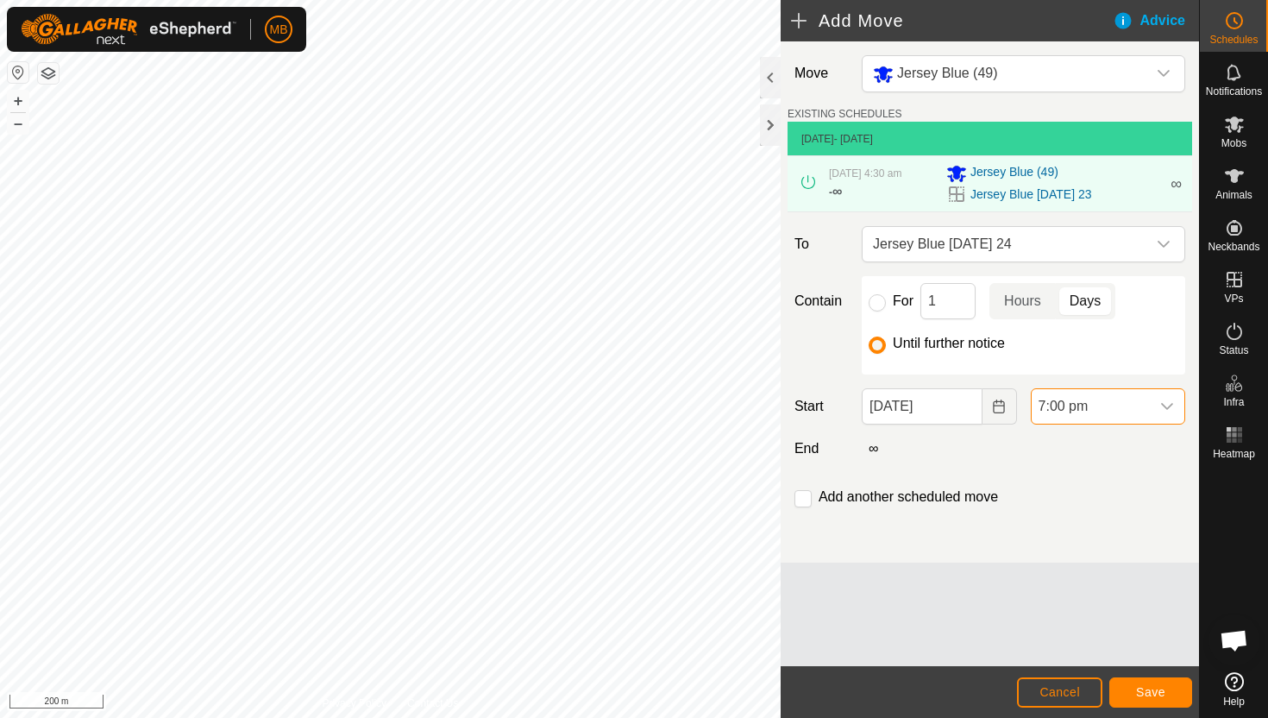
scroll to position [1239, 0]
click at [1148, 683] on button "Save" at bounding box center [1151, 692] width 83 height 30
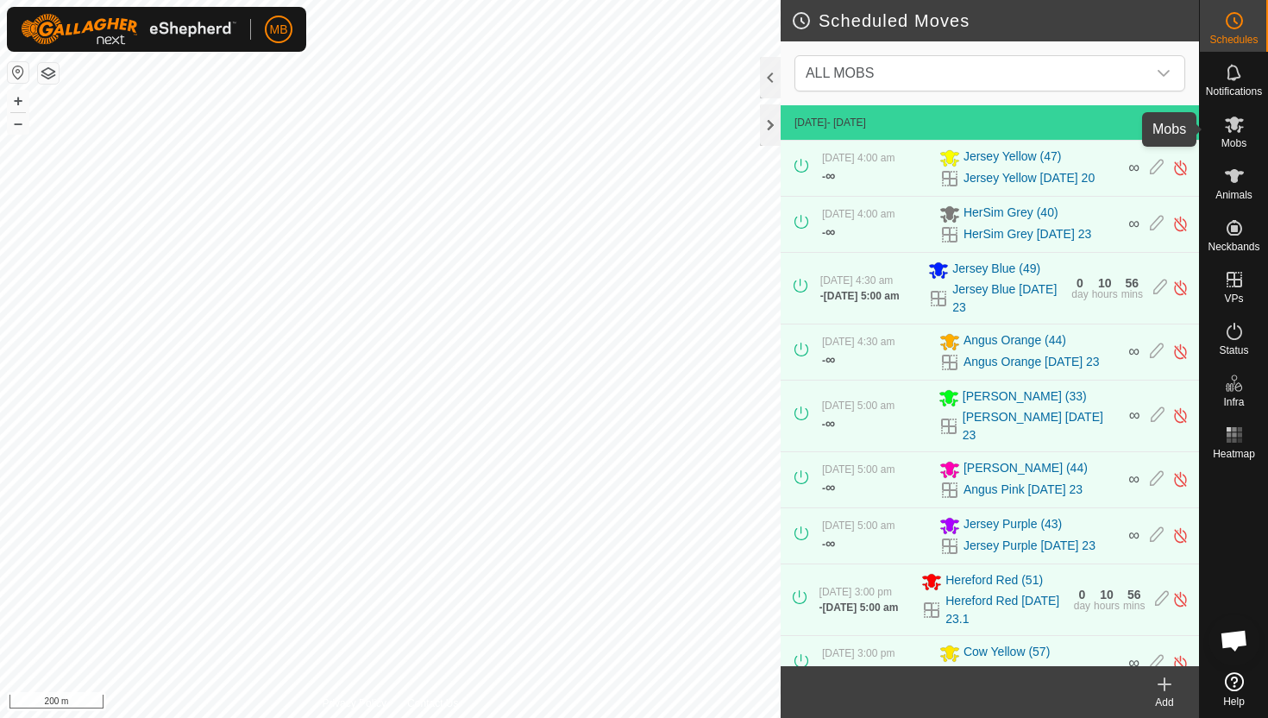
click at [1236, 131] on icon at bounding box center [1234, 124] width 21 height 21
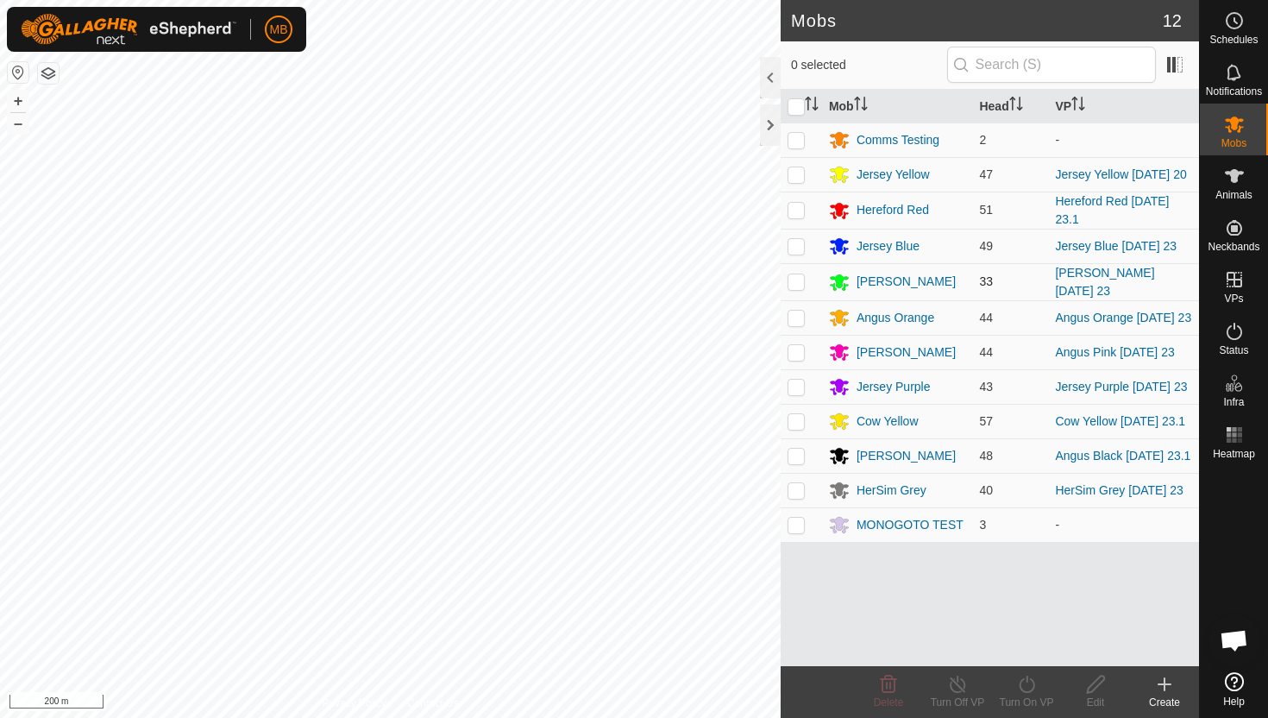
click at [798, 286] on p-checkbox at bounding box center [796, 281] width 17 height 14
checkbox input "true"
click at [1026, 678] on icon at bounding box center [1027, 684] width 16 height 17
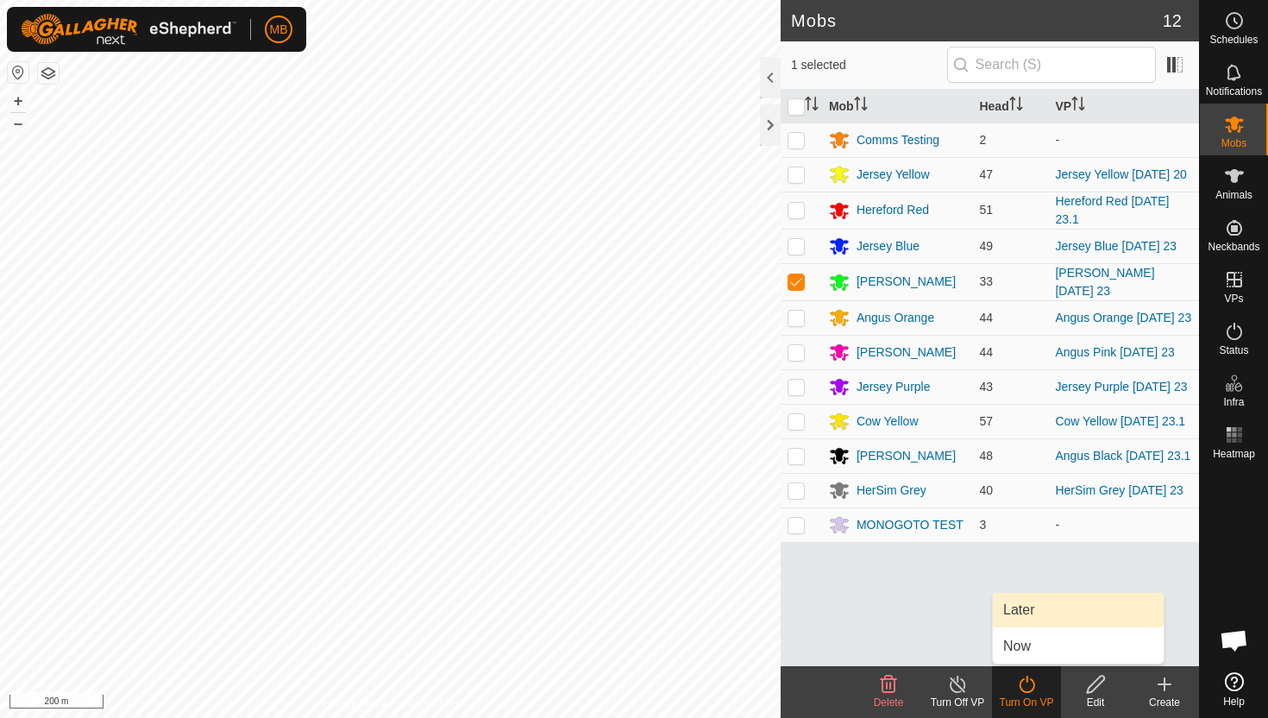
click at [1042, 615] on link "Later" at bounding box center [1078, 610] width 171 height 35
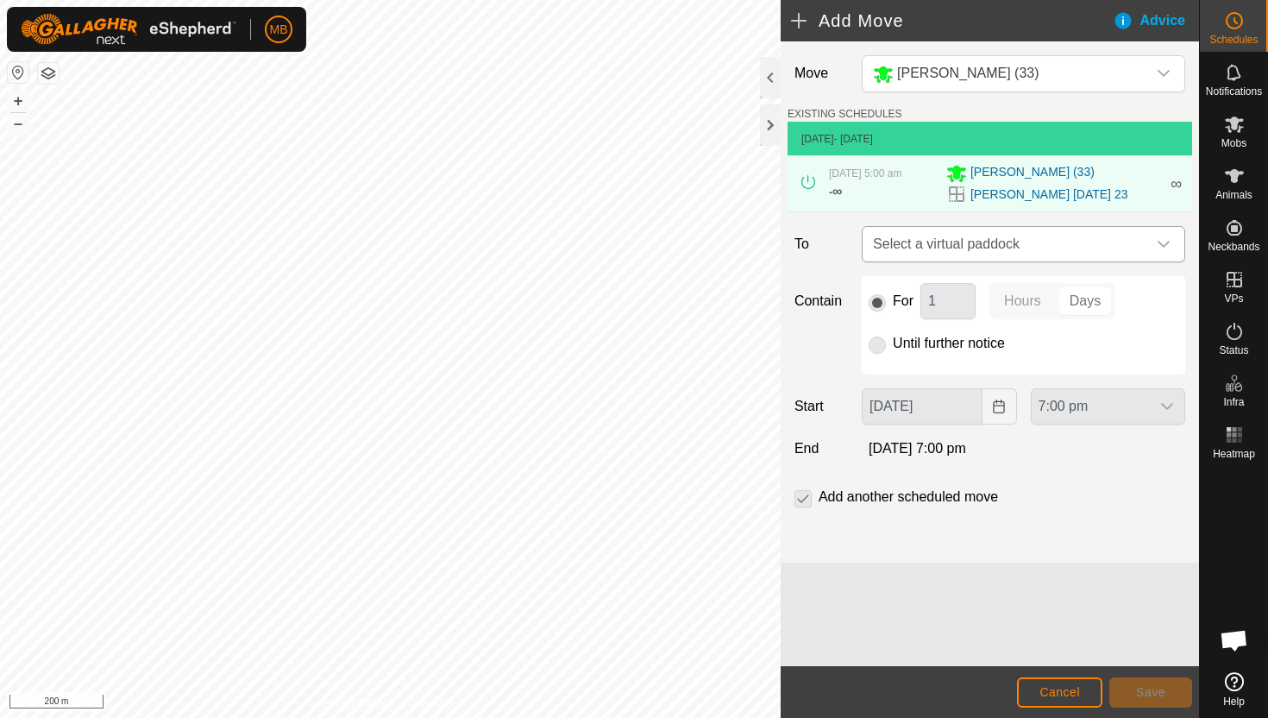
click at [1155, 233] on div "dropdown trigger" at bounding box center [1164, 244] width 35 height 35
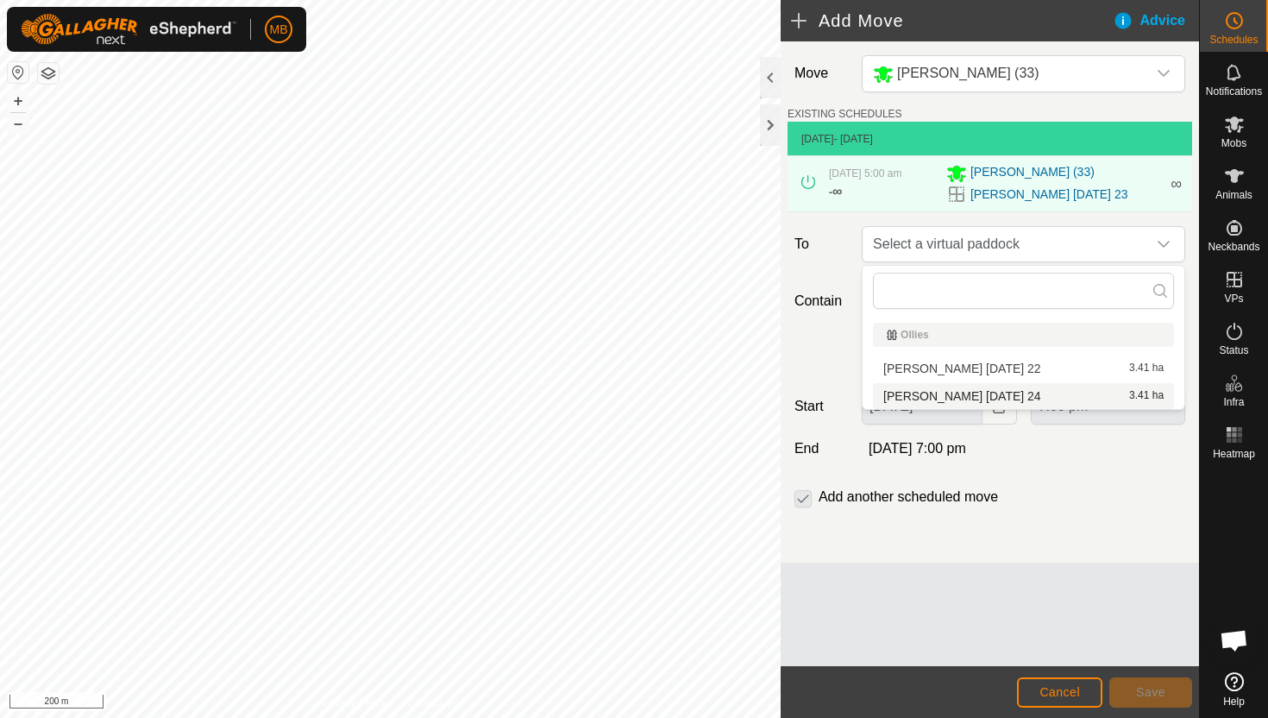
click at [1027, 396] on li "[PERSON_NAME] [DATE] 24 3.41 ha" at bounding box center [1023, 396] width 301 height 26
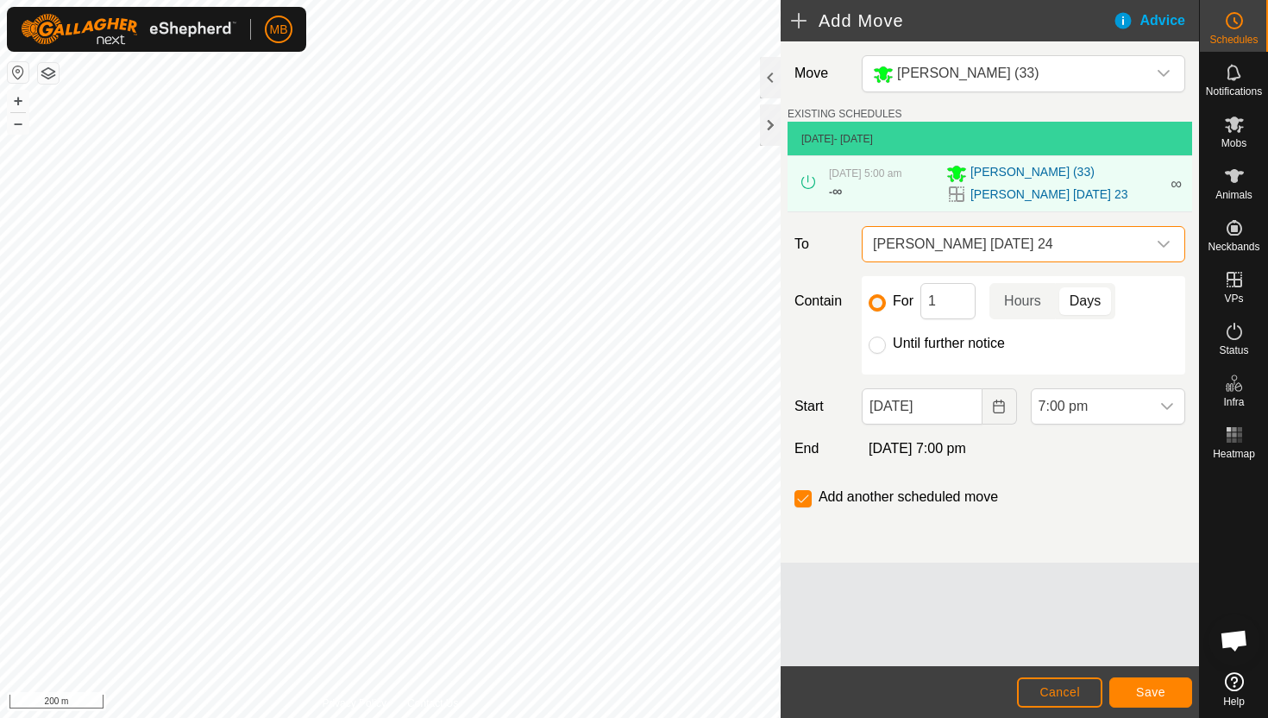
click at [965, 344] on label "Until further notice" at bounding box center [949, 343] width 112 height 14
click at [886, 344] on input "Until further notice" at bounding box center [877, 344] width 17 height 17
radio input "true"
checkbox input "false"
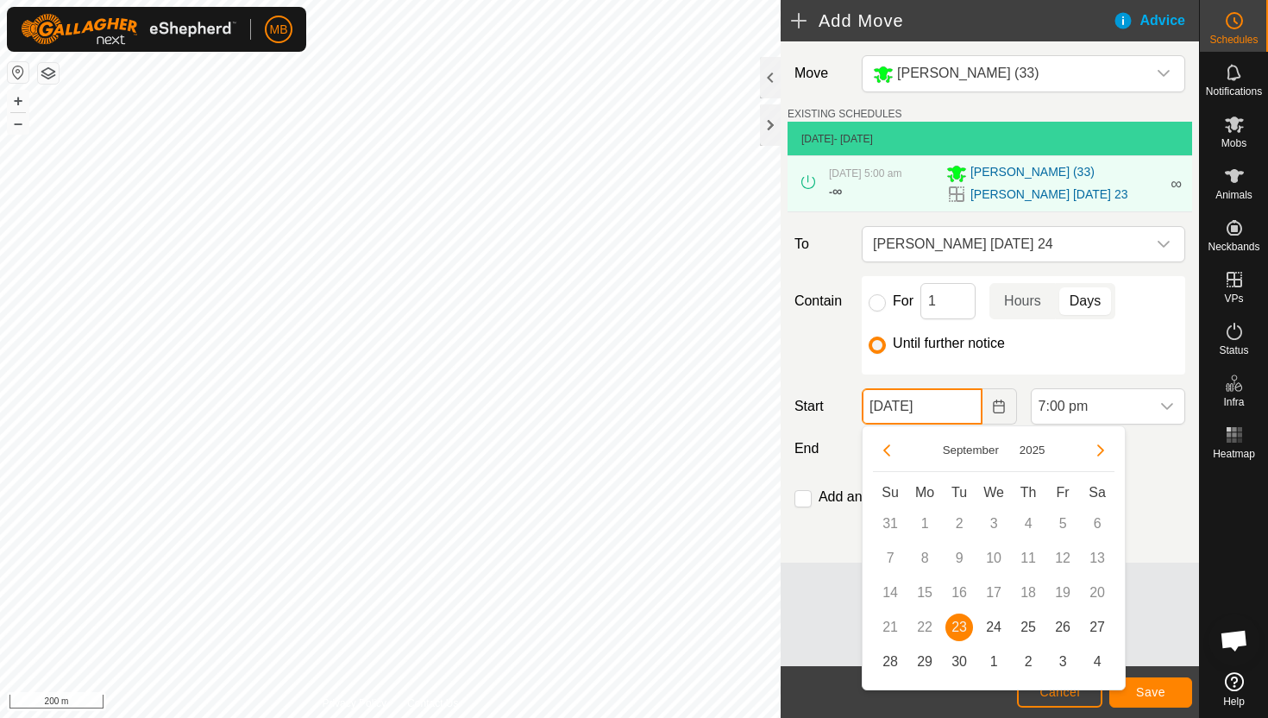
click at [971, 406] on input "[DATE]" at bounding box center [922, 406] width 120 height 36
click at [995, 619] on span "24" at bounding box center [994, 627] width 28 height 28
type input "[DATE]"
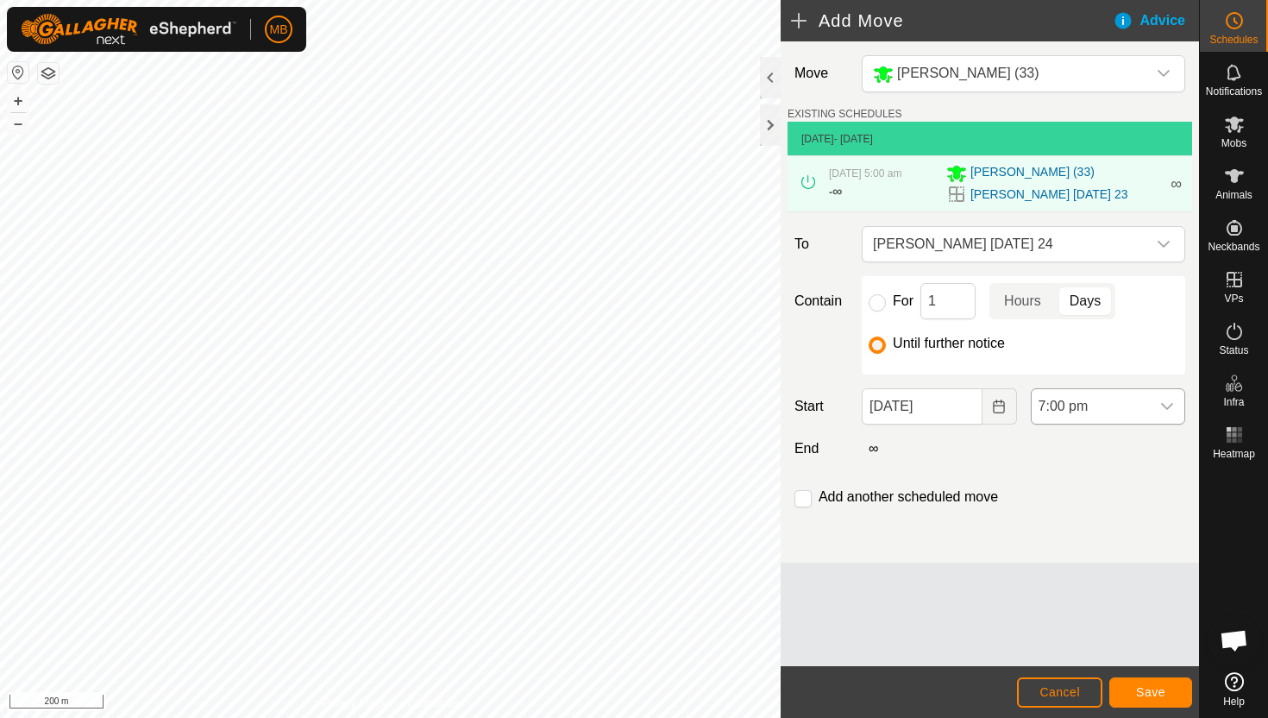
click at [1143, 412] on span "7:00 pm" at bounding box center [1091, 406] width 118 height 35
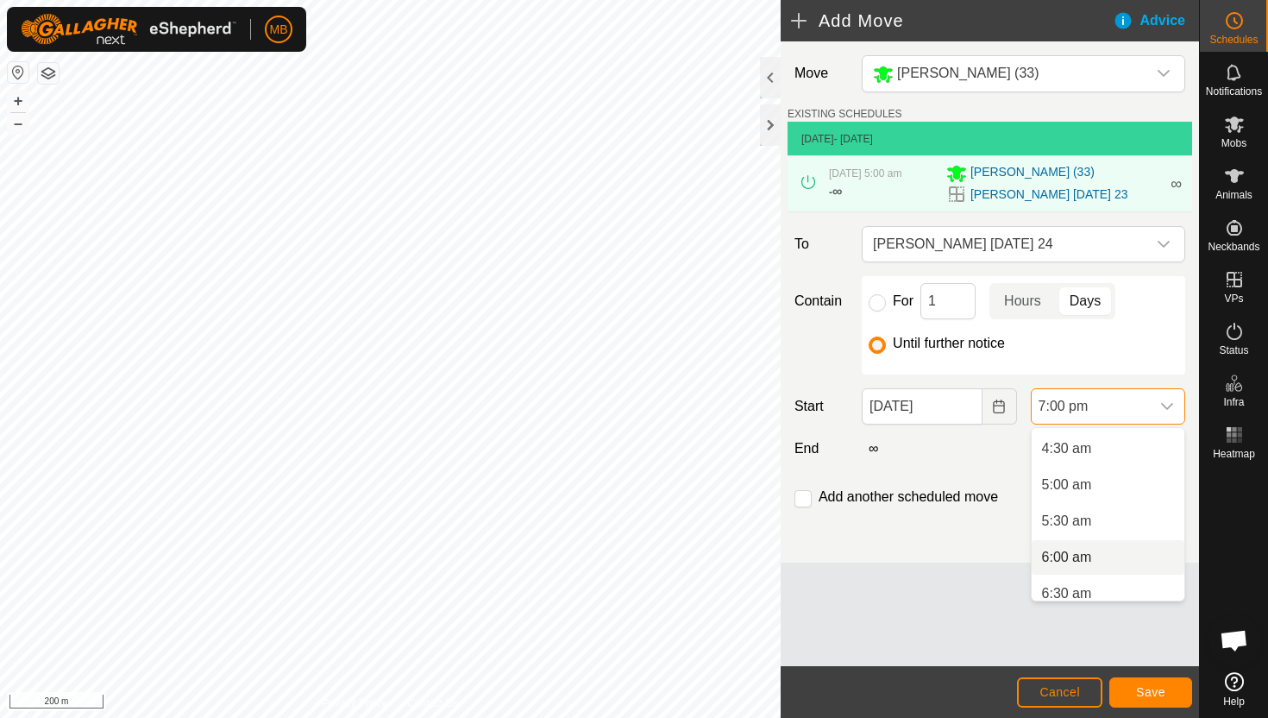
scroll to position [318, 0]
click at [1118, 524] on li "5:30 am" at bounding box center [1108, 526] width 153 height 35
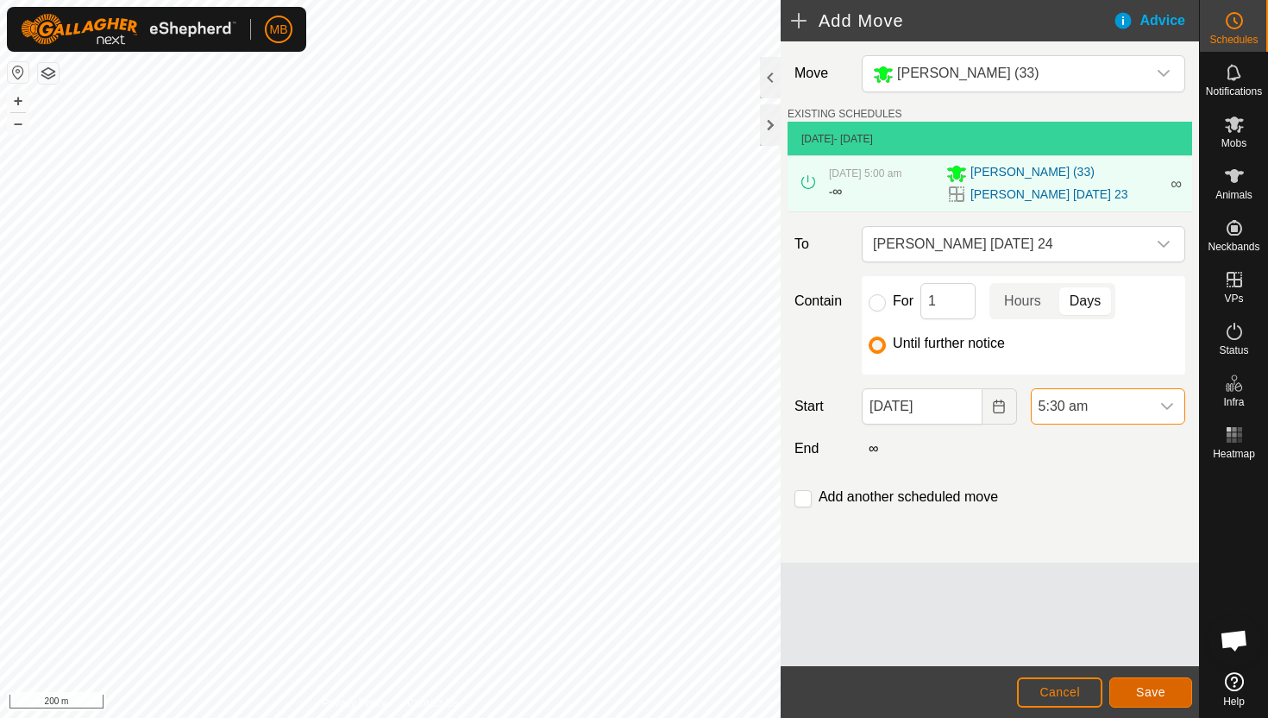
click at [1151, 687] on span "Save" at bounding box center [1150, 692] width 29 height 14
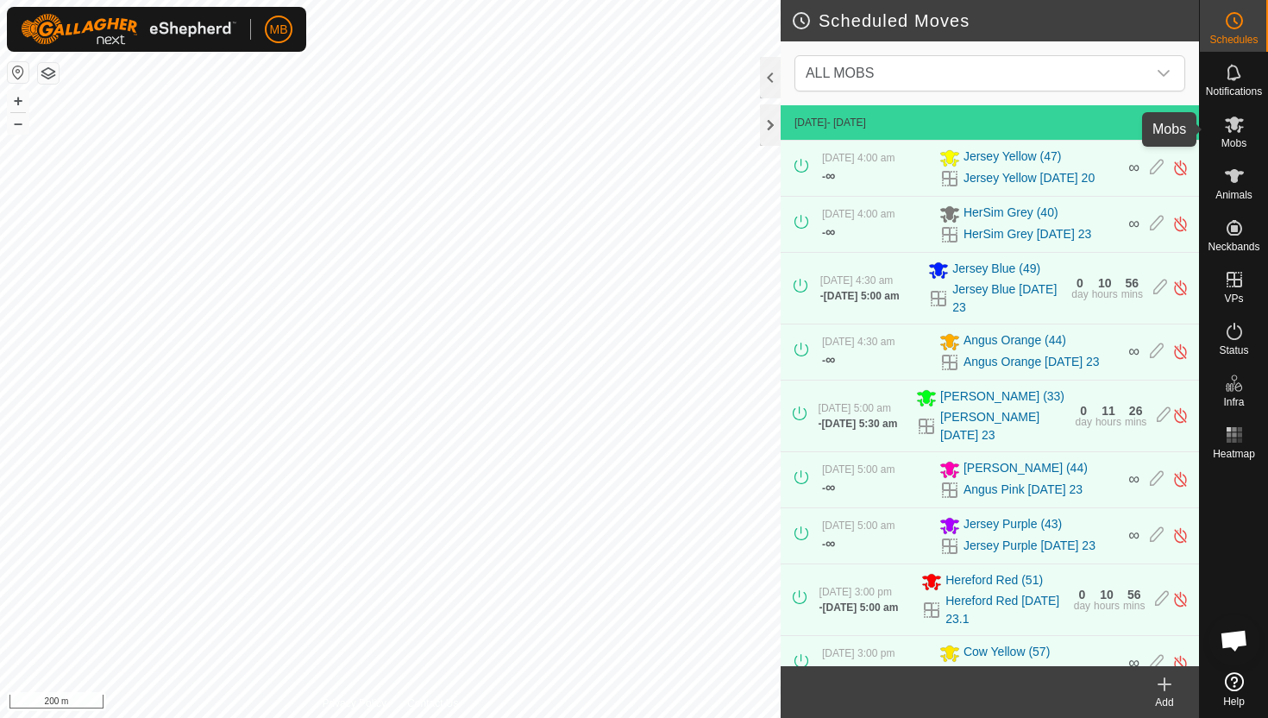
click at [1231, 128] on icon at bounding box center [1234, 124] width 19 height 16
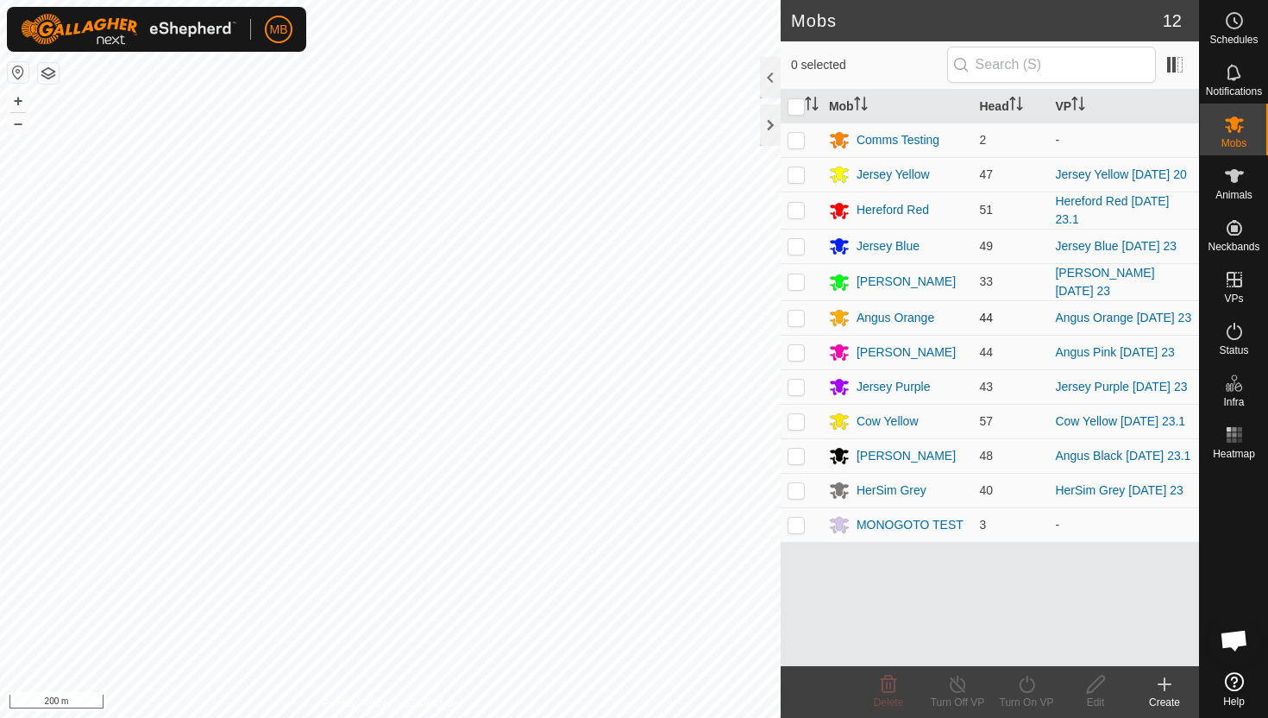
click at [795, 322] on p-checkbox at bounding box center [796, 318] width 17 height 14
checkbox input "true"
click at [1026, 677] on icon at bounding box center [1027, 684] width 16 height 17
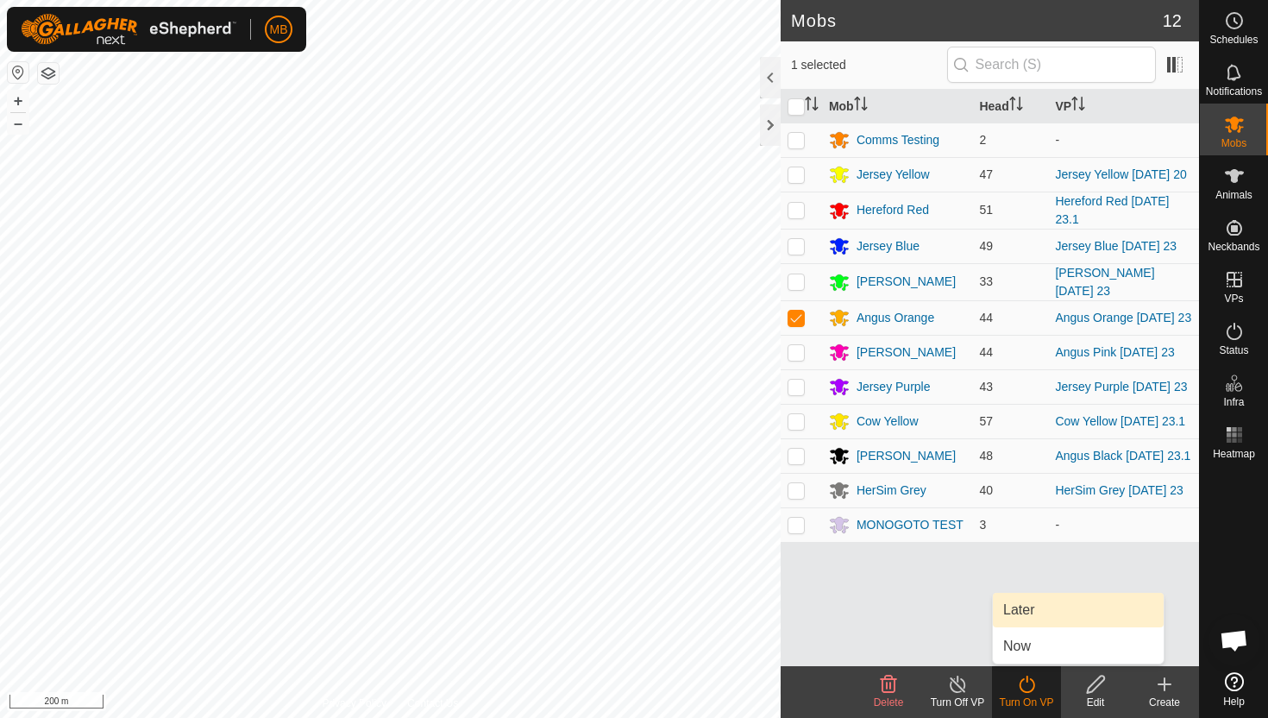
click at [1041, 606] on link "Later" at bounding box center [1078, 610] width 171 height 35
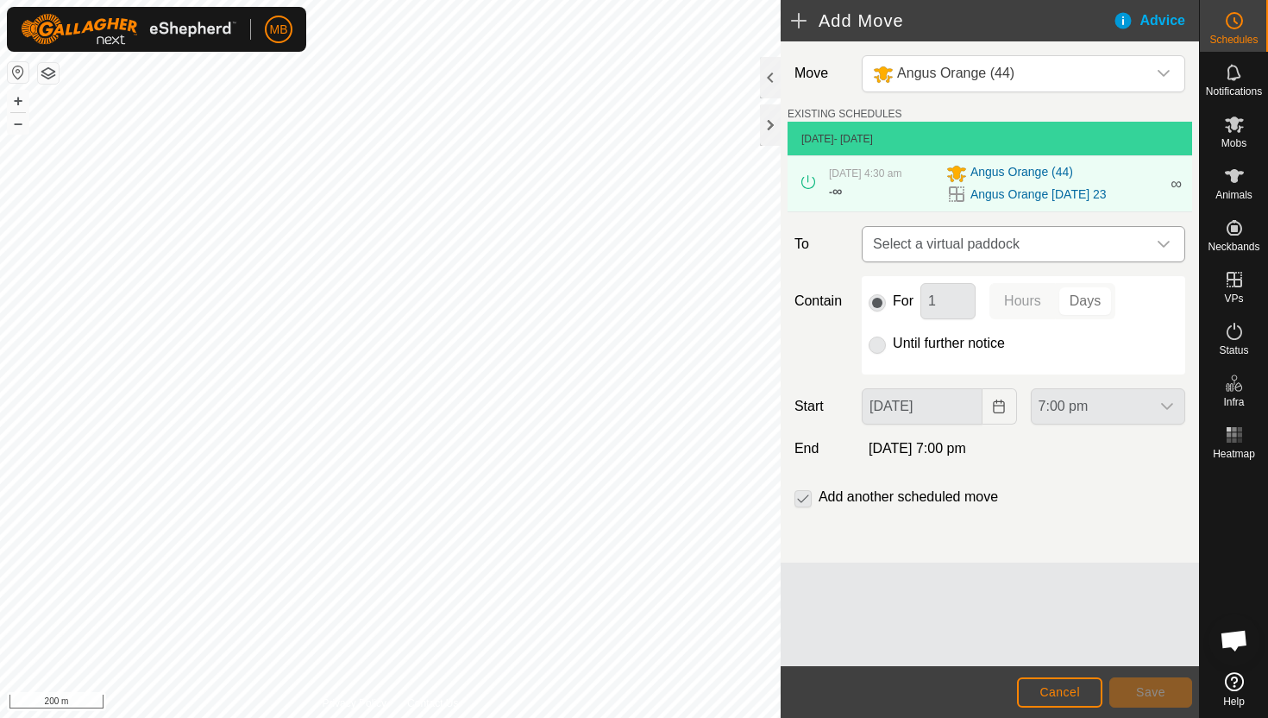
click at [1160, 248] on icon "dropdown trigger" at bounding box center [1164, 244] width 14 height 14
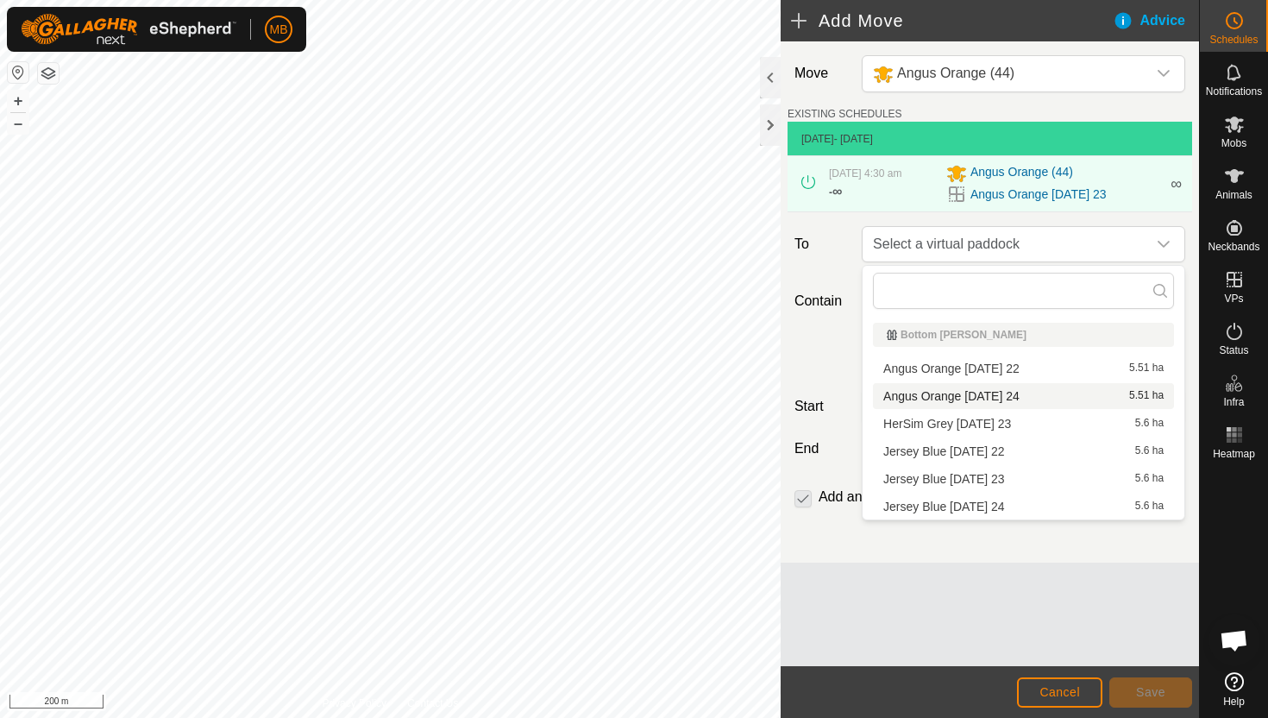
click at [1061, 393] on li "Angus Orange [DATE] 24 5.51 ha" at bounding box center [1023, 396] width 301 height 26
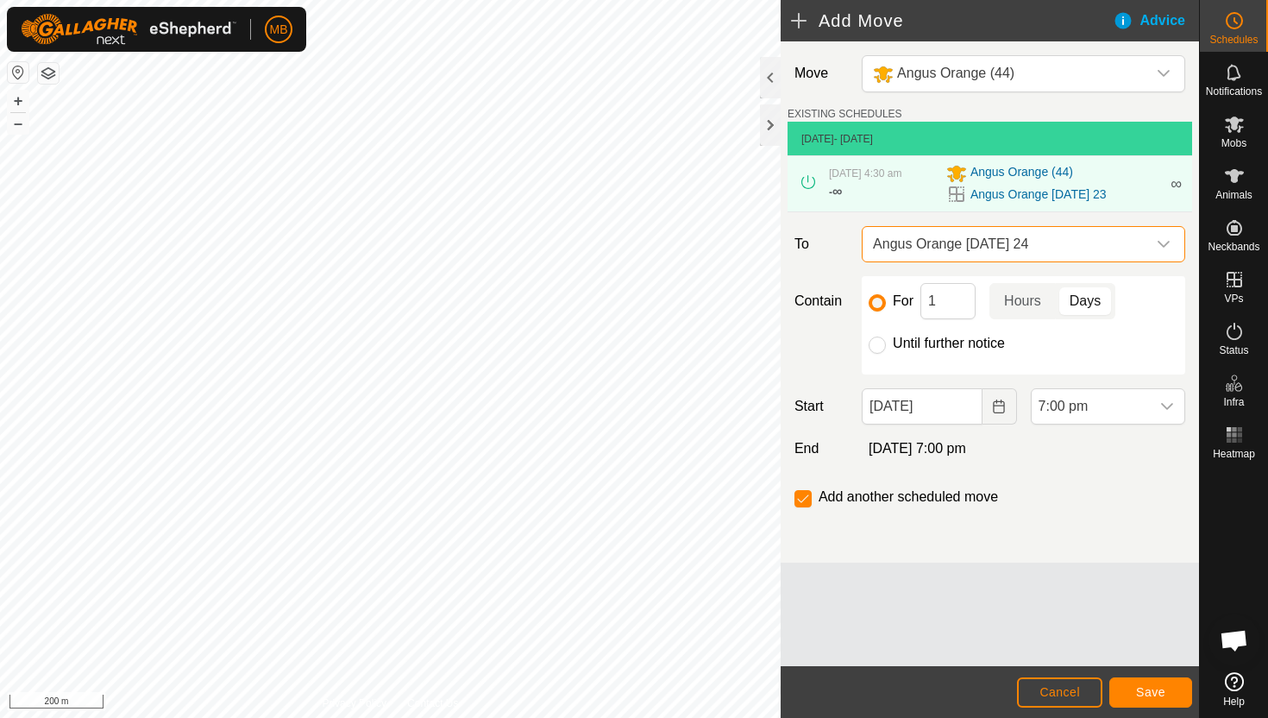
click at [984, 343] on label "Until further notice" at bounding box center [949, 343] width 112 height 14
click at [886, 343] on input "Until further notice" at bounding box center [877, 344] width 17 height 17
radio input "true"
checkbox input "false"
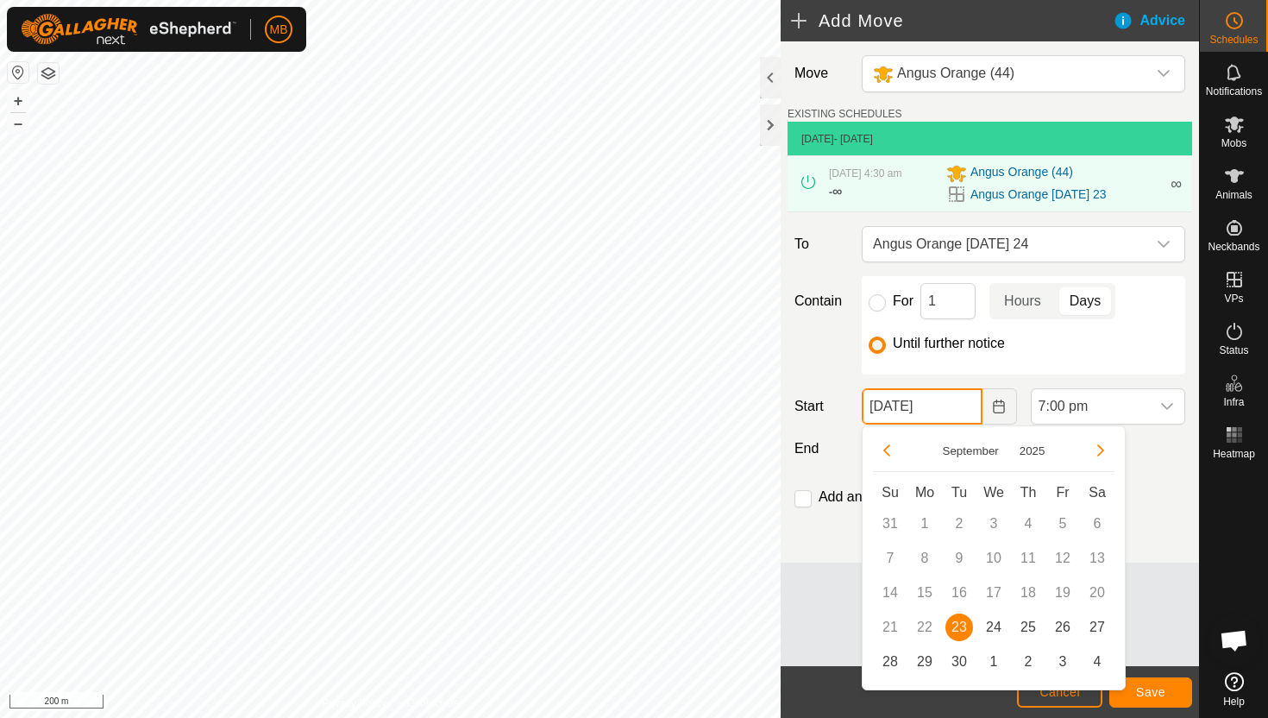
click at [962, 408] on input "[DATE]" at bounding box center [922, 406] width 120 height 36
click at [989, 626] on span "24" at bounding box center [994, 627] width 28 height 28
type input "[DATE]"
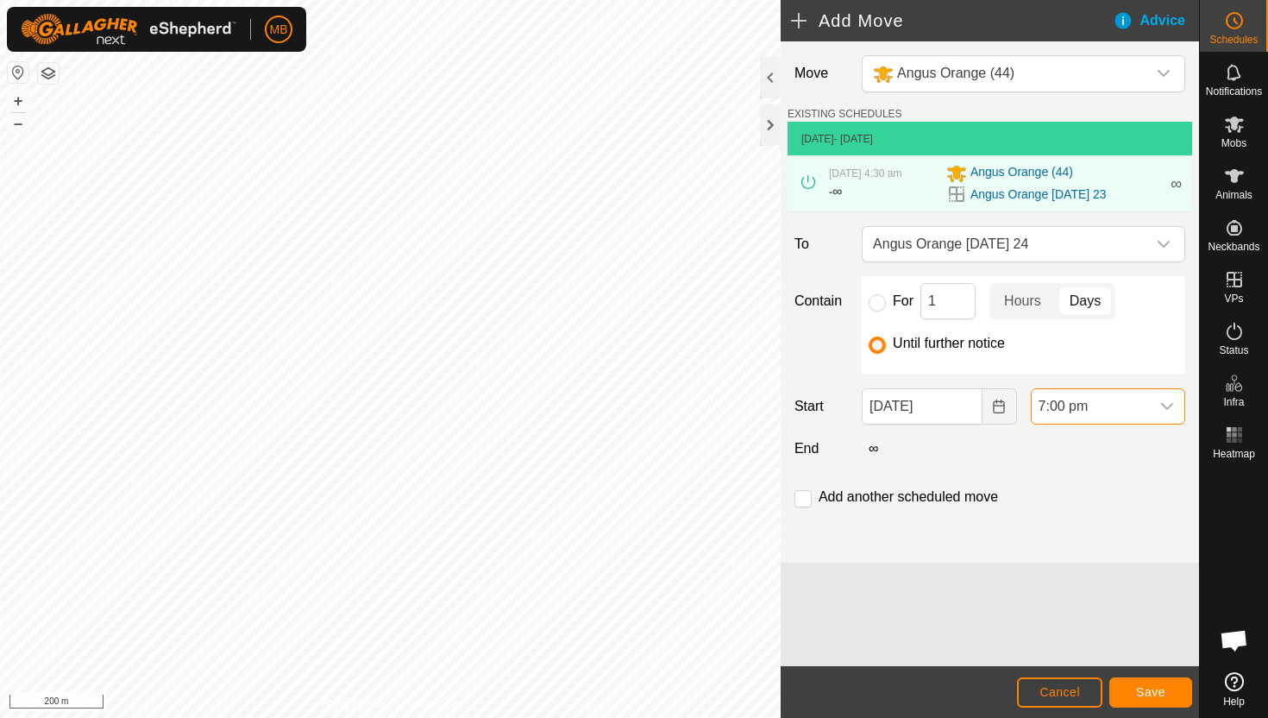
click at [1142, 403] on span "7:00 pm" at bounding box center [1091, 406] width 118 height 35
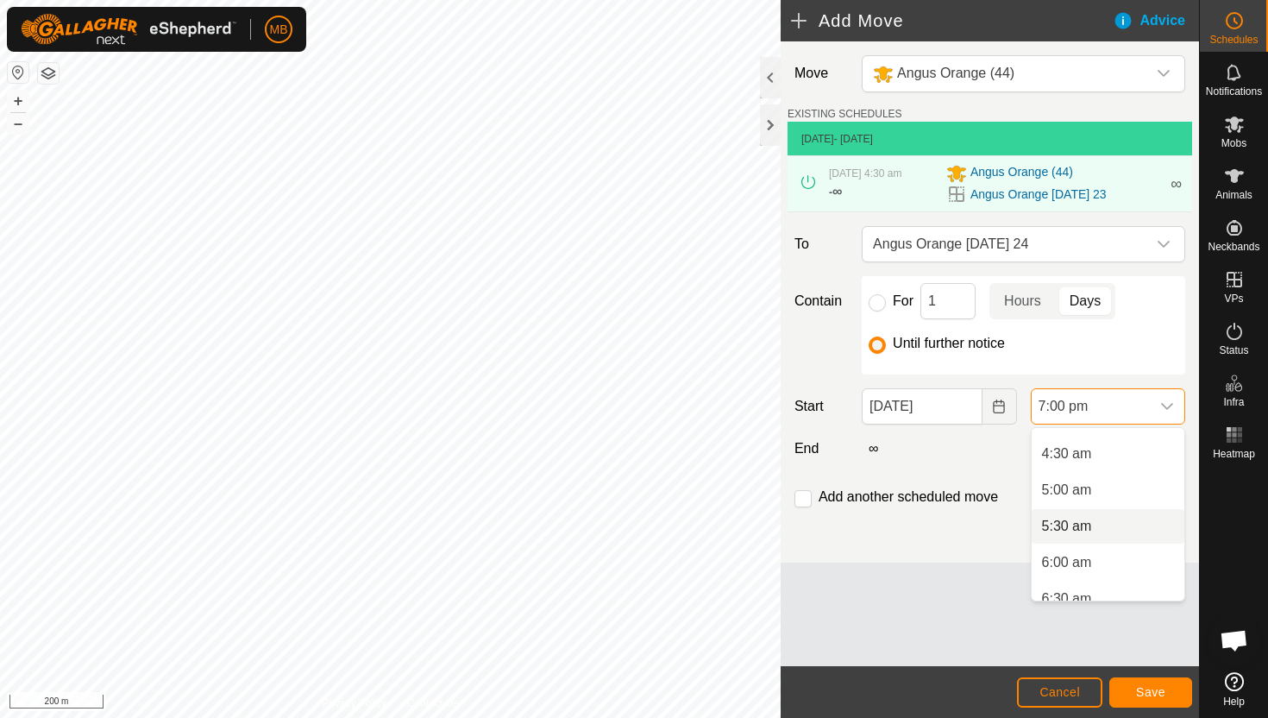
scroll to position [314, 0]
click at [1132, 453] on li "4:30 am" at bounding box center [1108, 457] width 153 height 35
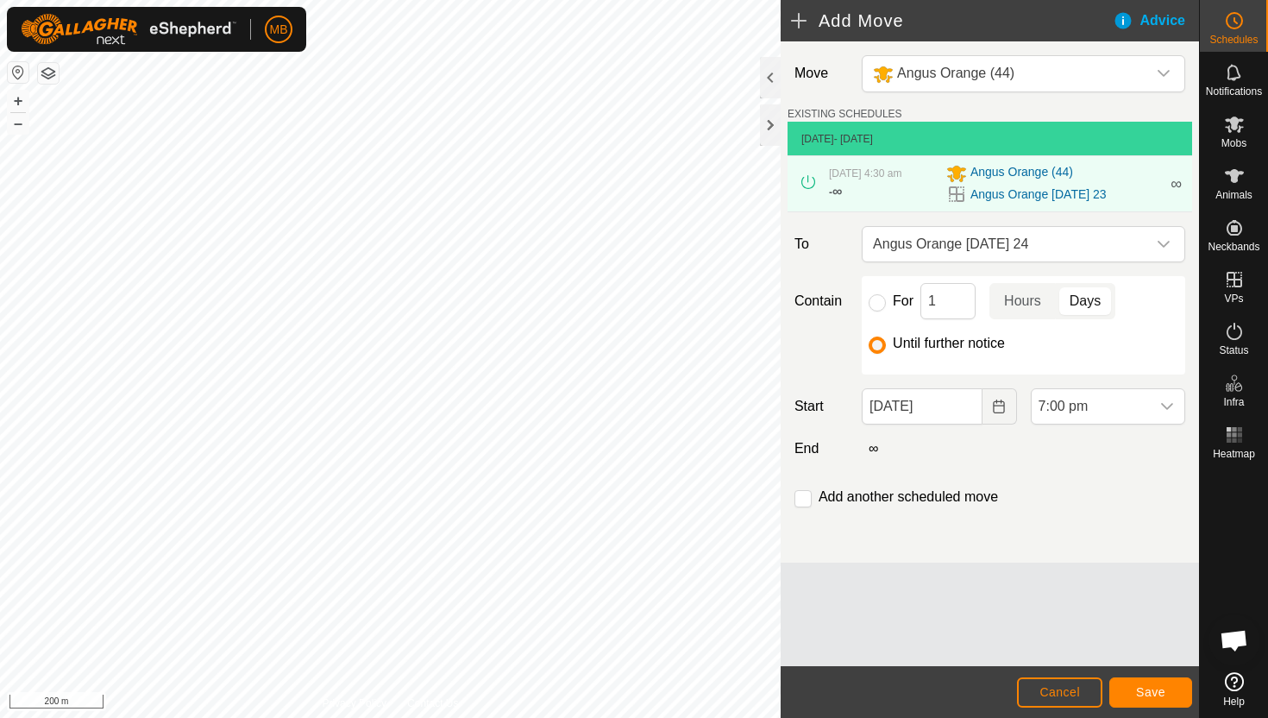
scroll to position [1239, 0]
click at [1146, 686] on span "Save" at bounding box center [1150, 692] width 29 height 14
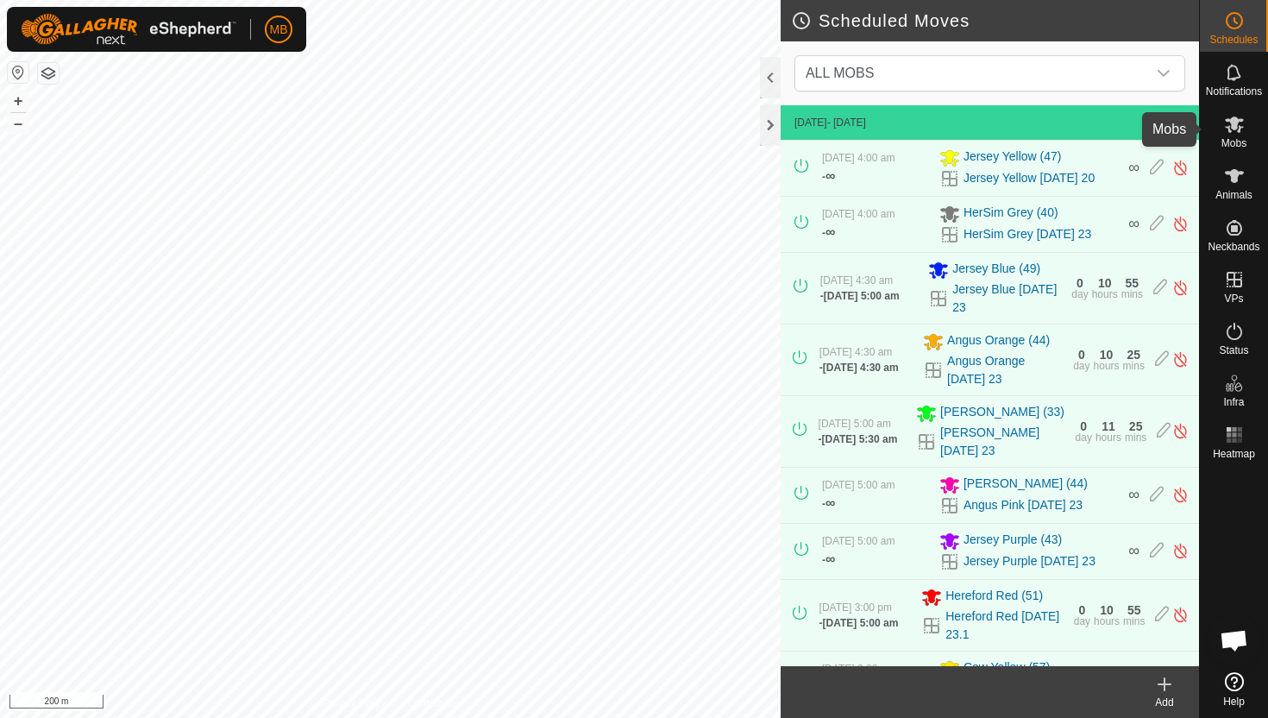
click at [1239, 131] on icon at bounding box center [1234, 124] width 19 height 16
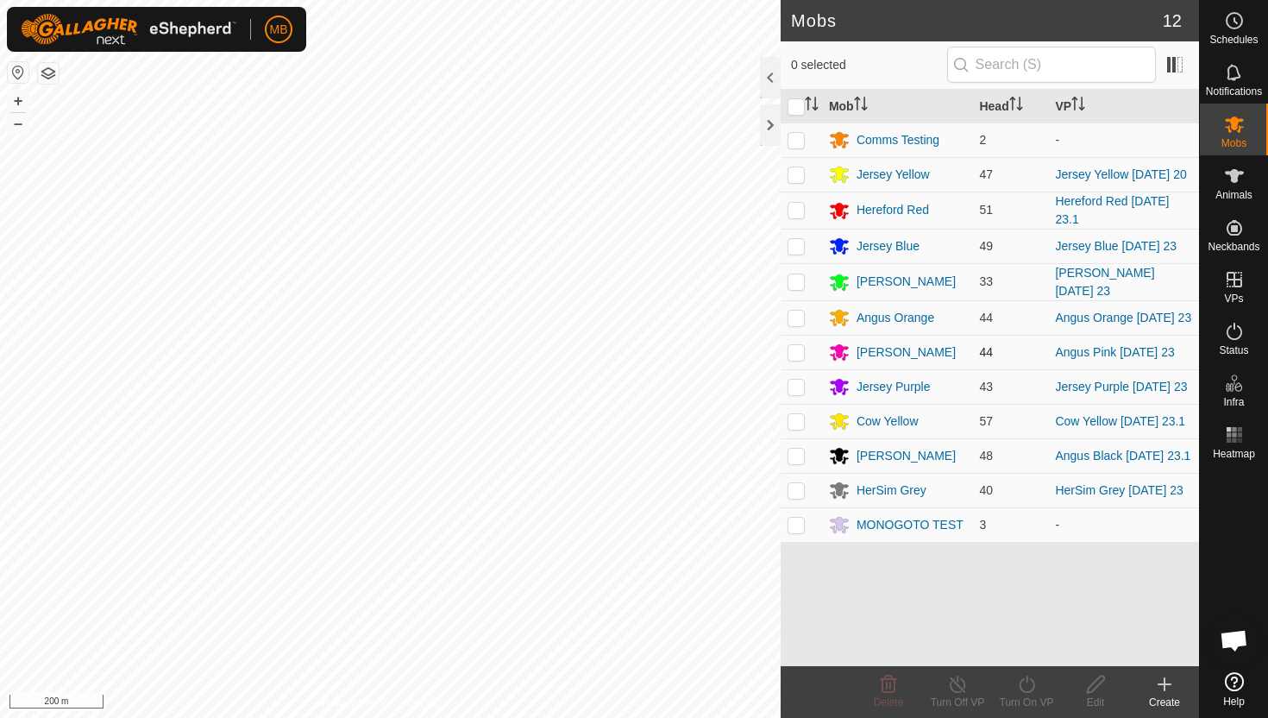
click at [795, 355] on p-checkbox at bounding box center [796, 352] width 17 height 14
checkbox input "true"
click at [1023, 679] on icon at bounding box center [1027, 684] width 16 height 17
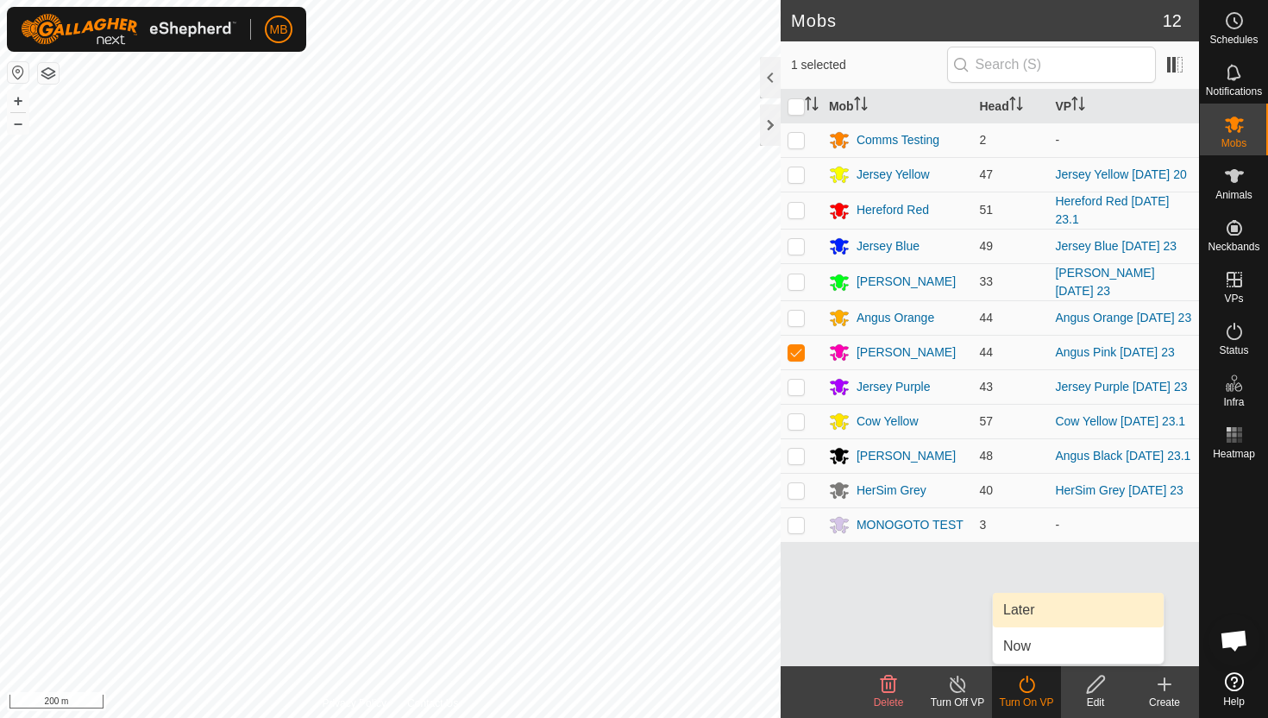
click at [1034, 607] on link "Later" at bounding box center [1078, 610] width 171 height 35
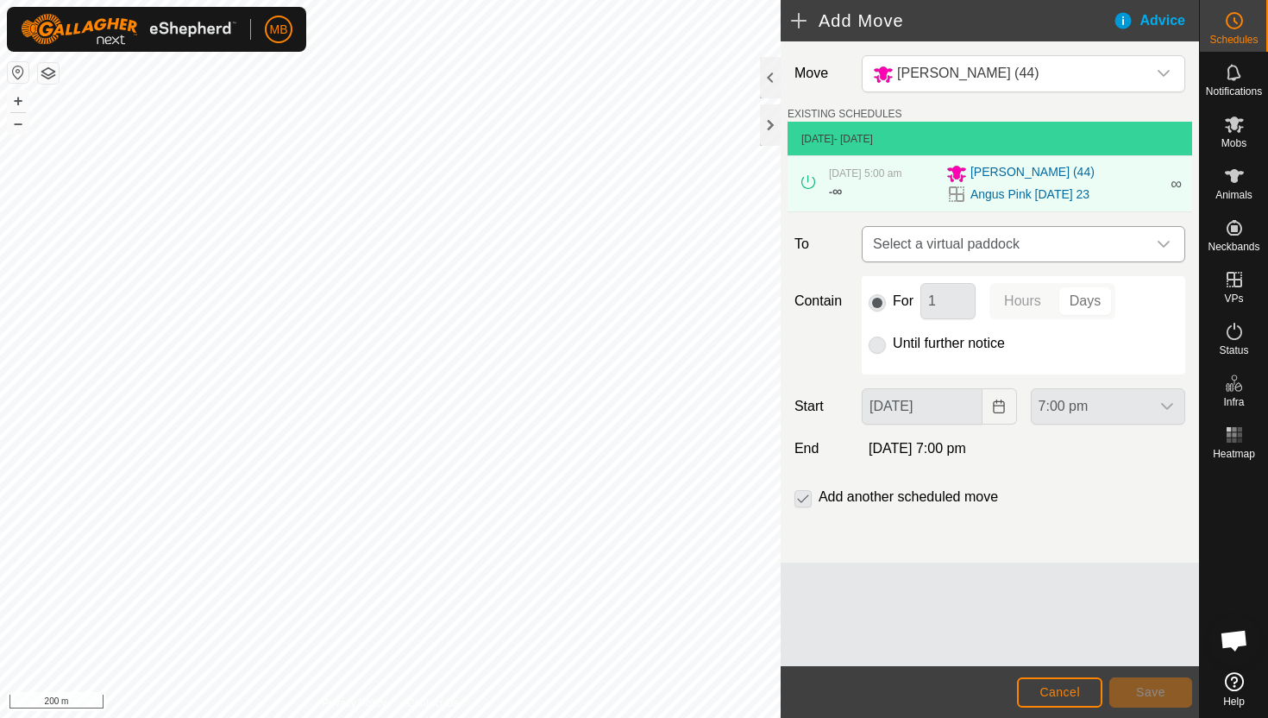
click at [1154, 250] on div "dropdown trigger" at bounding box center [1164, 244] width 35 height 35
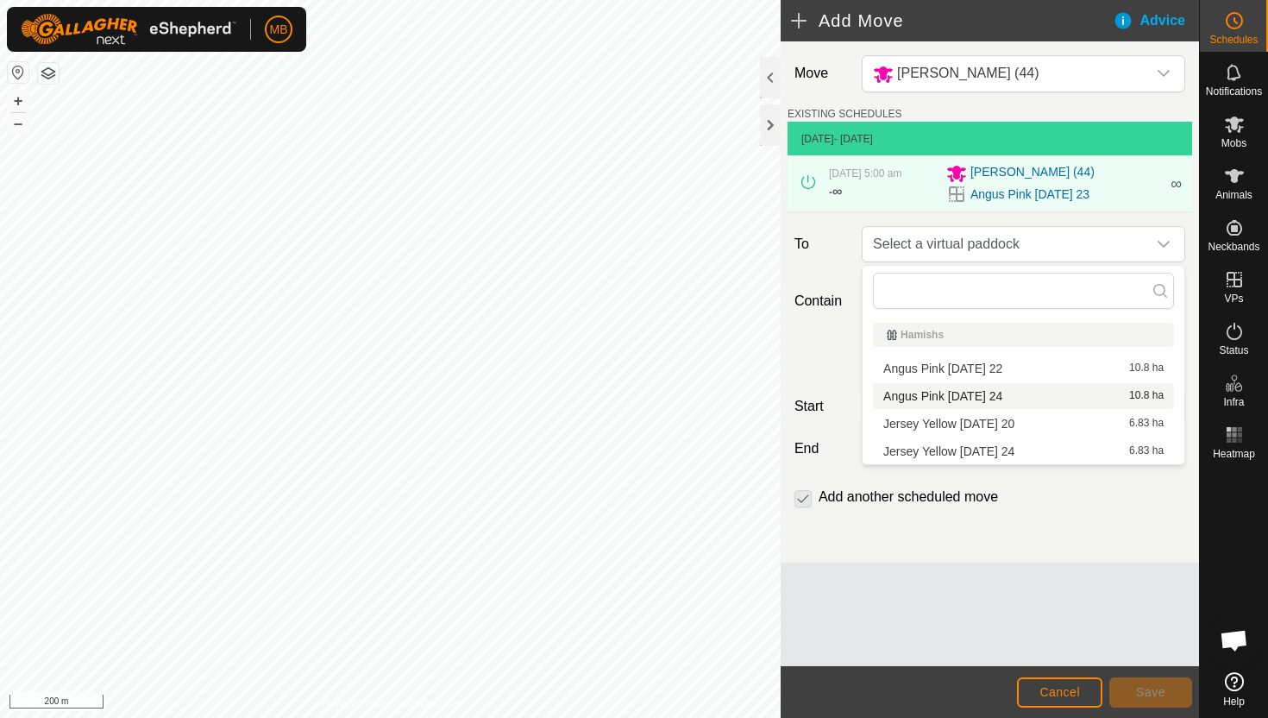
click at [1036, 397] on li "Angus Pink [DATE] 24 10.8 ha" at bounding box center [1023, 396] width 301 height 26
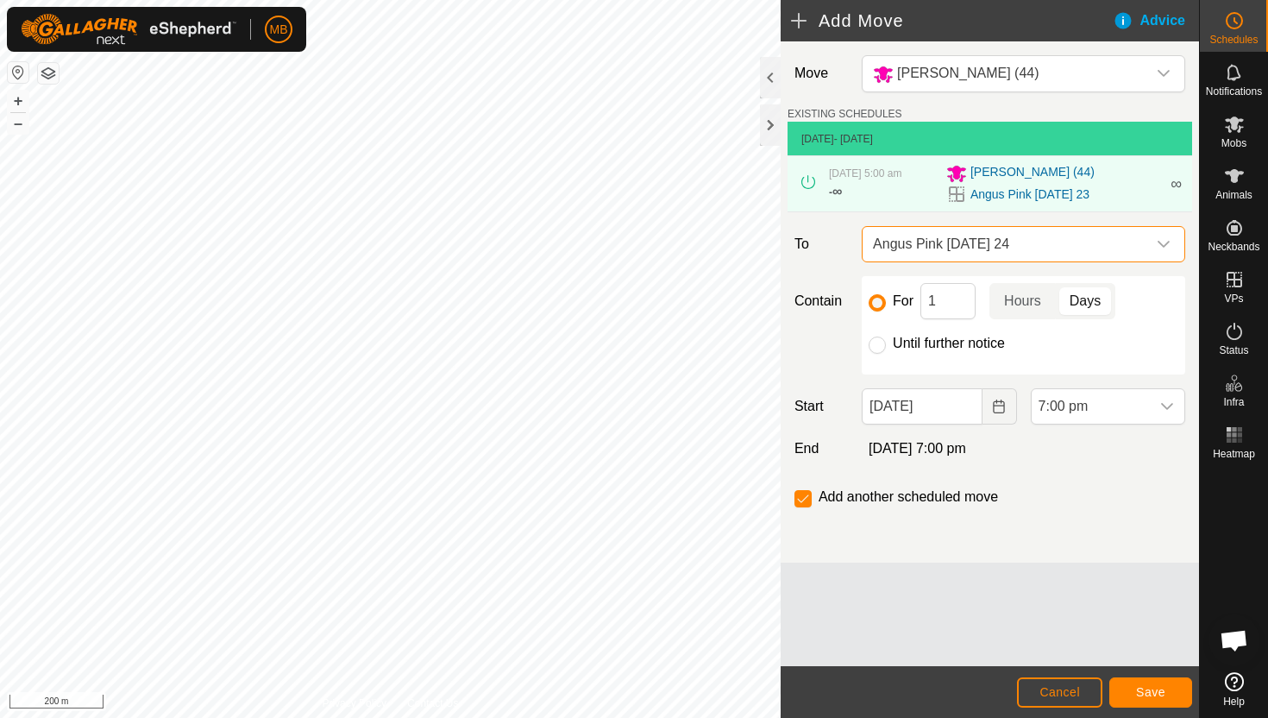
click at [952, 346] on label "Until further notice" at bounding box center [949, 343] width 112 height 14
click at [886, 346] on input "Until further notice" at bounding box center [877, 344] width 17 height 17
radio input "true"
checkbox input "false"
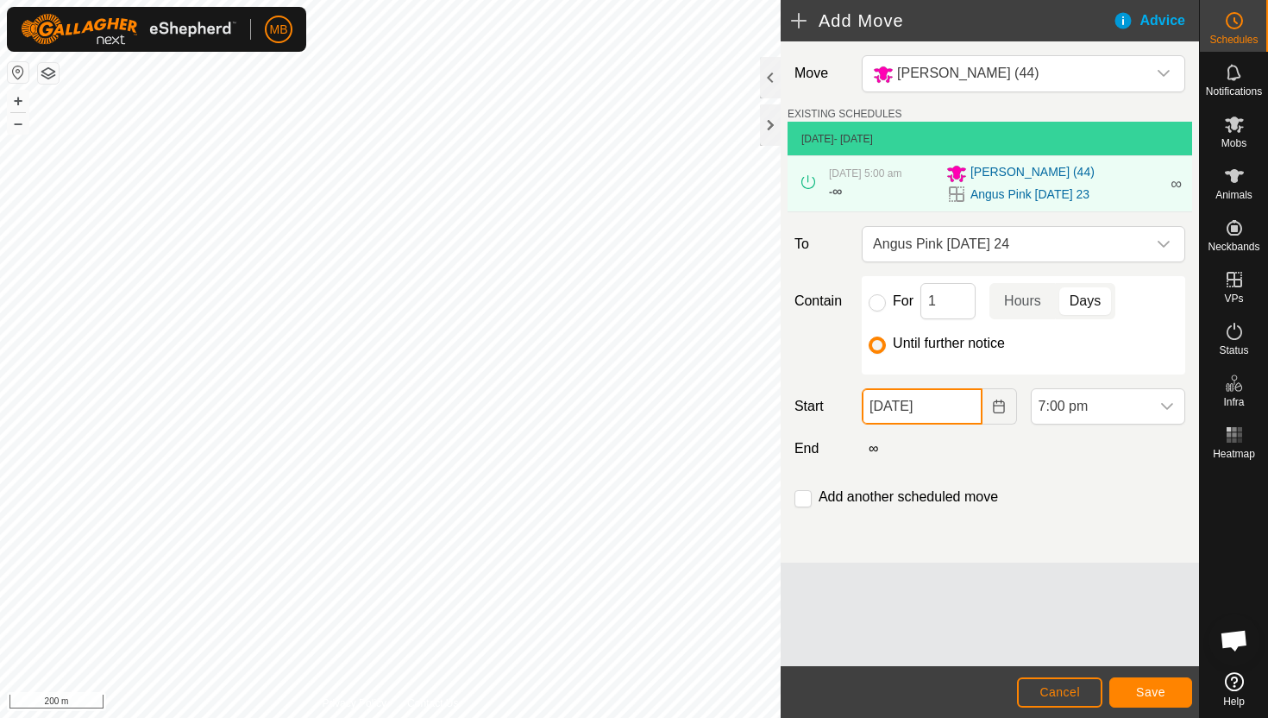
click at [964, 412] on input "[DATE]" at bounding box center [922, 406] width 120 height 36
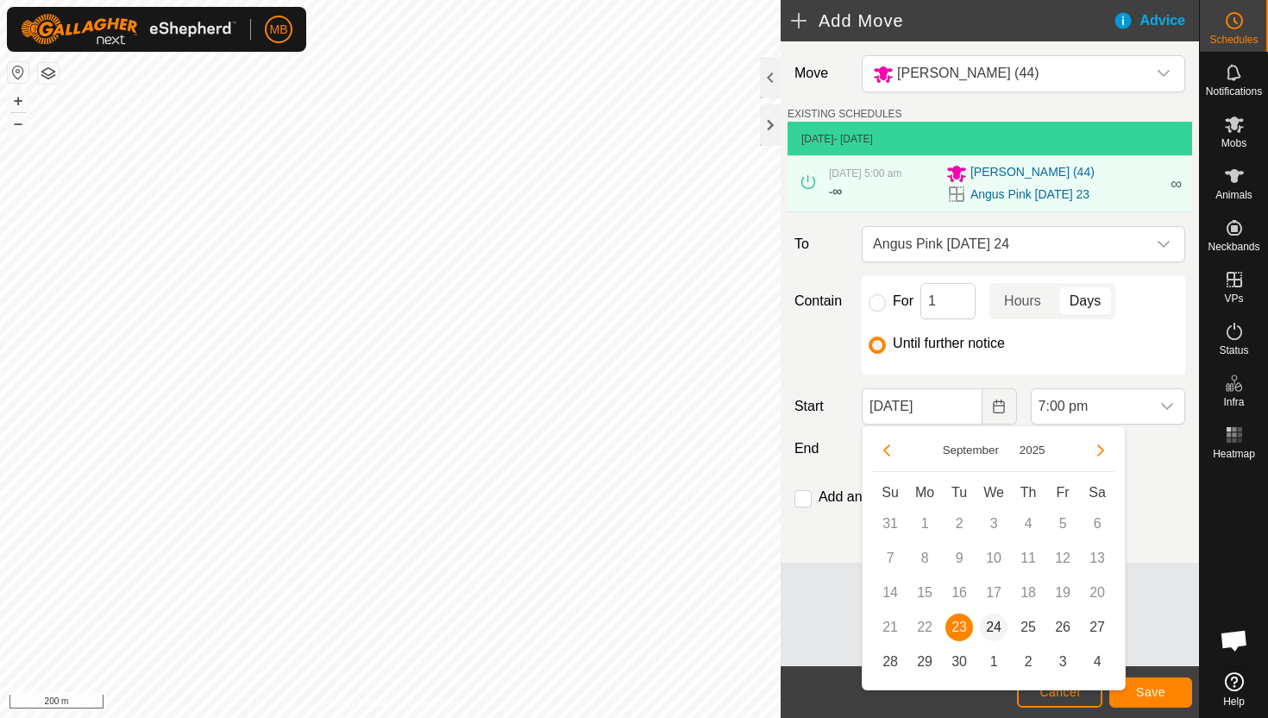
click at [990, 628] on span "24" at bounding box center [994, 627] width 28 height 28
type input "[DATE]"
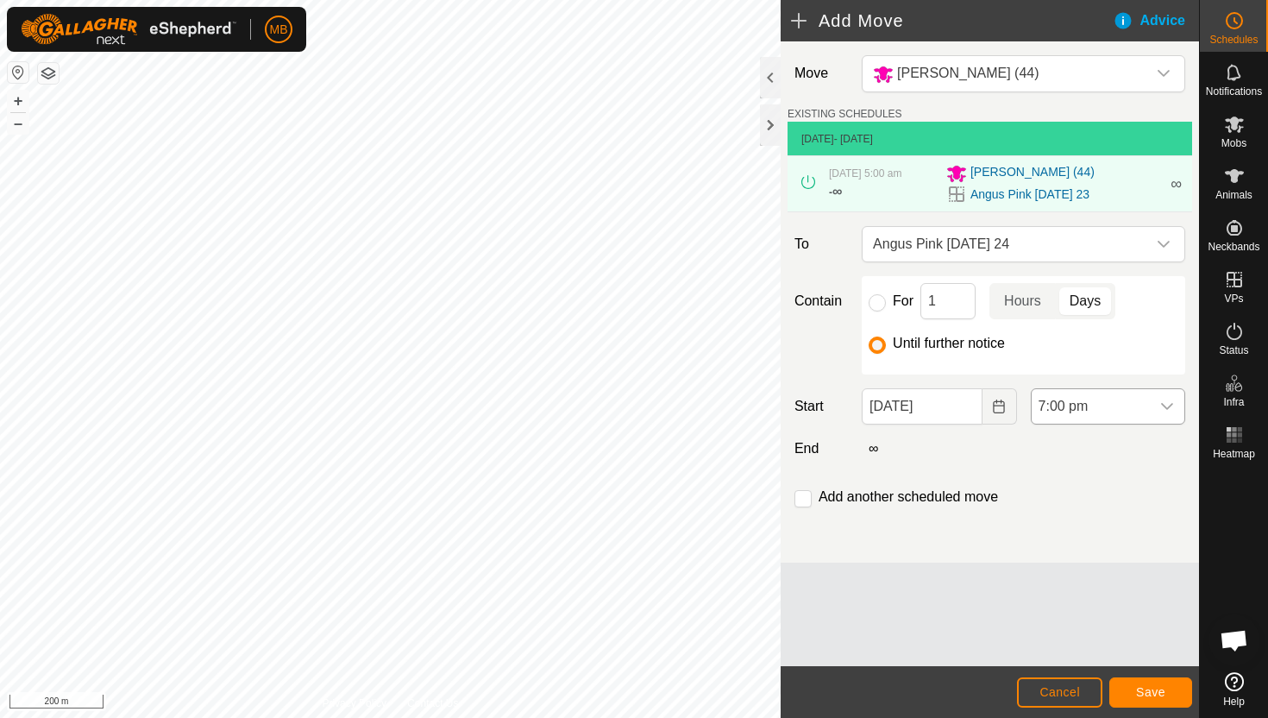
click at [1150, 412] on div "dropdown trigger" at bounding box center [1167, 406] width 35 height 35
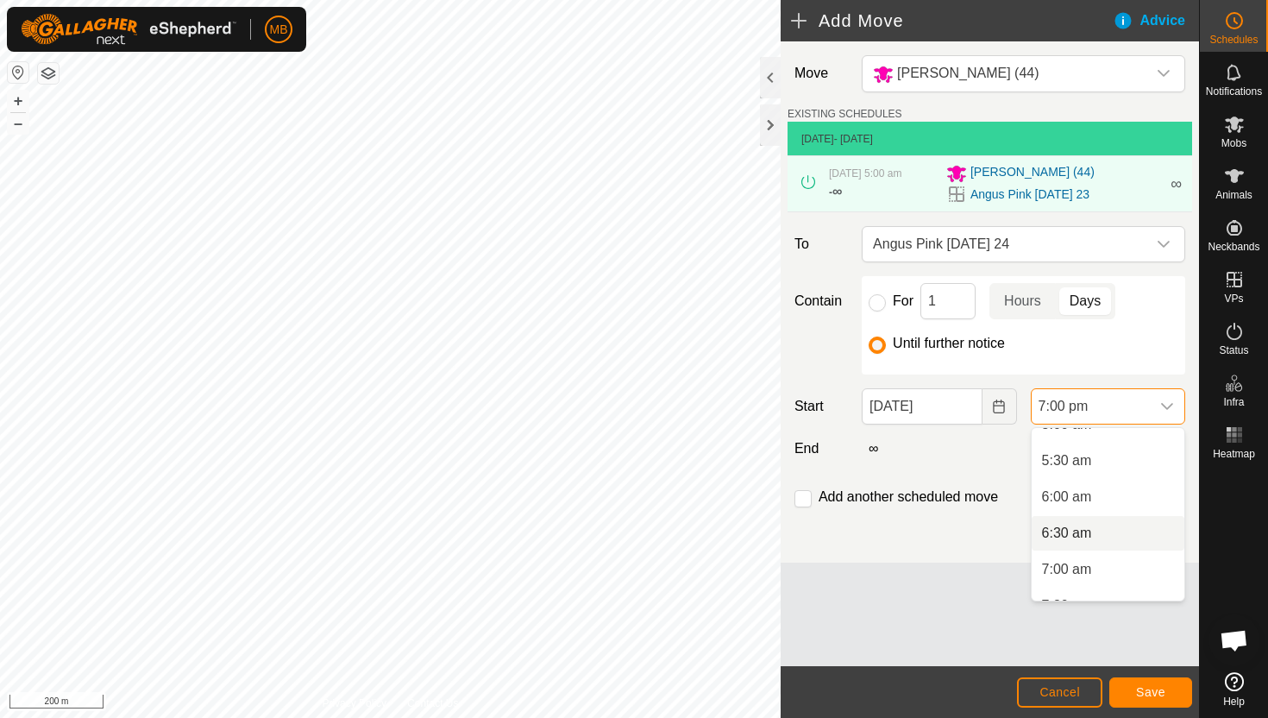
scroll to position [374, 0]
click at [1140, 471] on li "5:30 am" at bounding box center [1108, 470] width 153 height 35
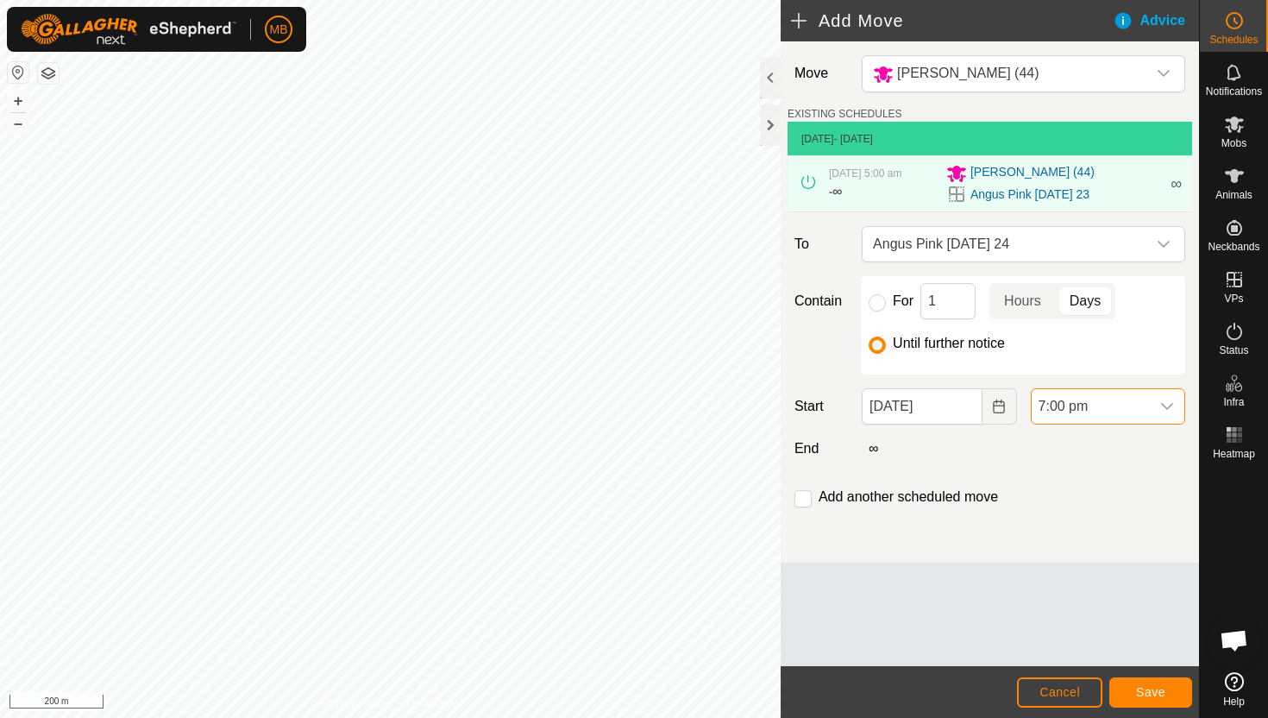
scroll to position [1239, 0]
click at [1164, 689] on span "Save" at bounding box center [1150, 692] width 29 height 14
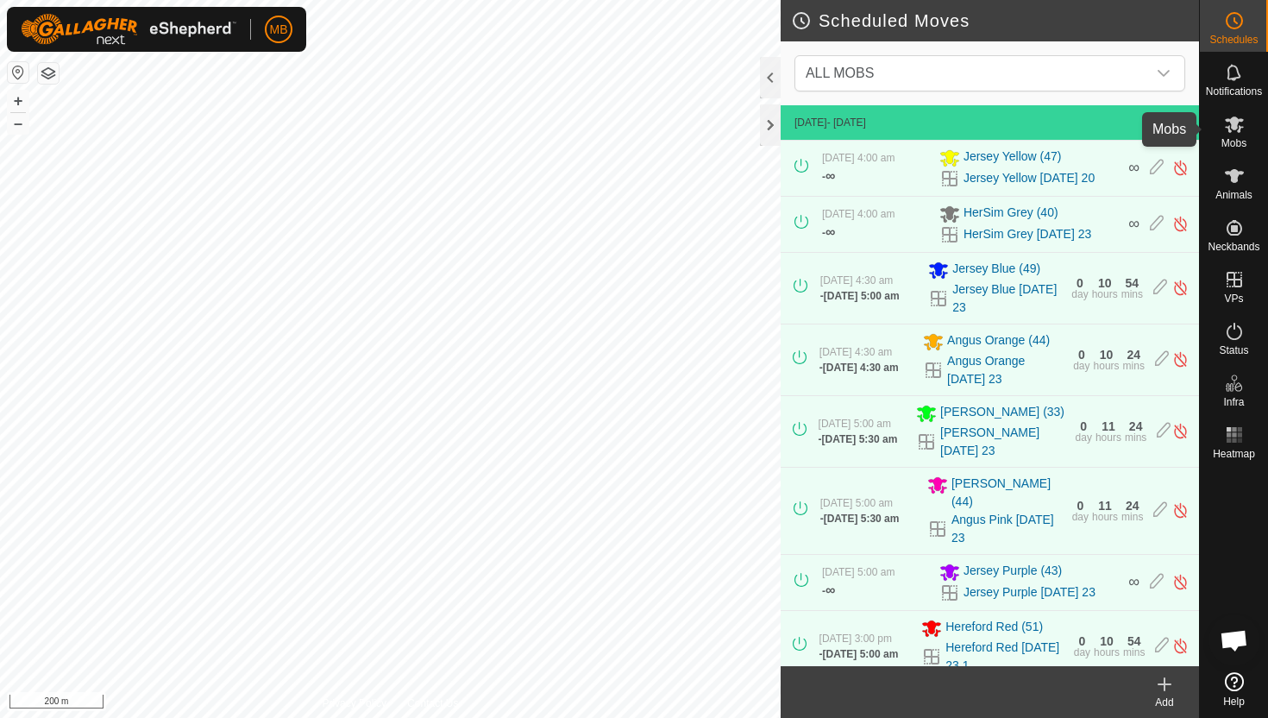
click at [1237, 125] on icon at bounding box center [1234, 124] width 21 height 21
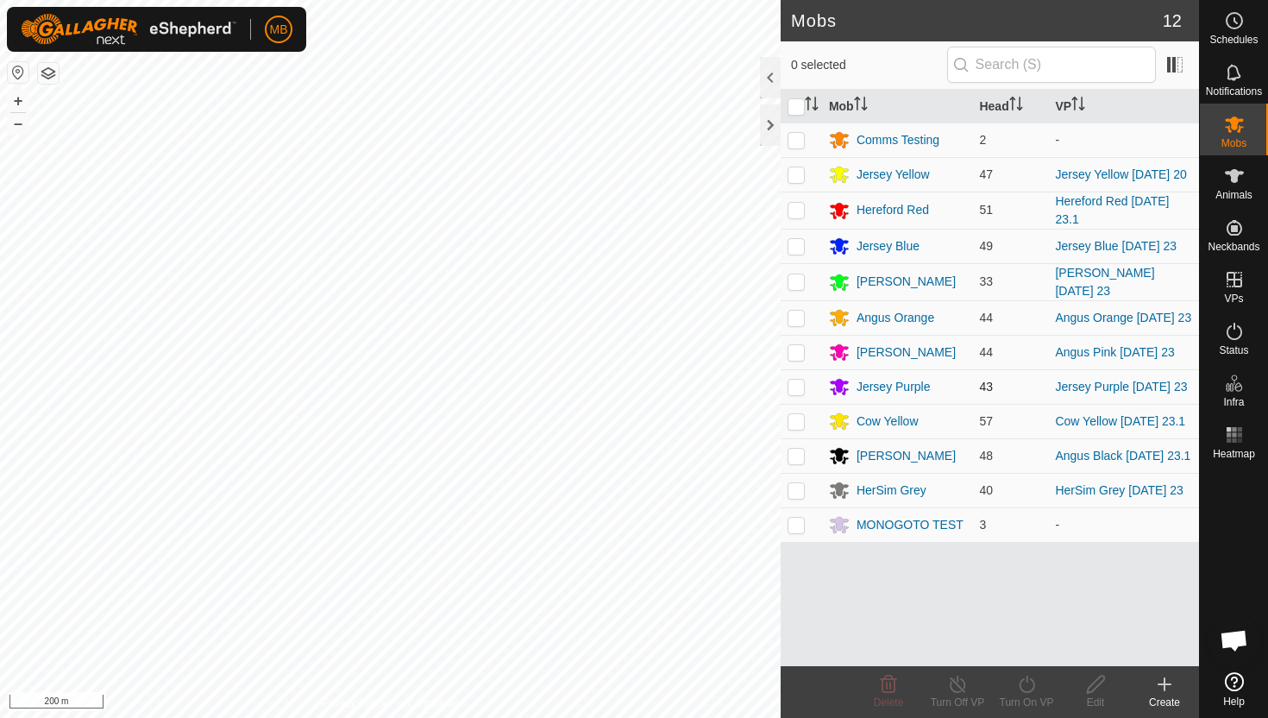
click at [794, 393] on p-checkbox at bounding box center [796, 387] width 17 height 14
checkbox input "true"
click at [1024, 680] on icon at bounding box center [1027, 684] width 22 height 21
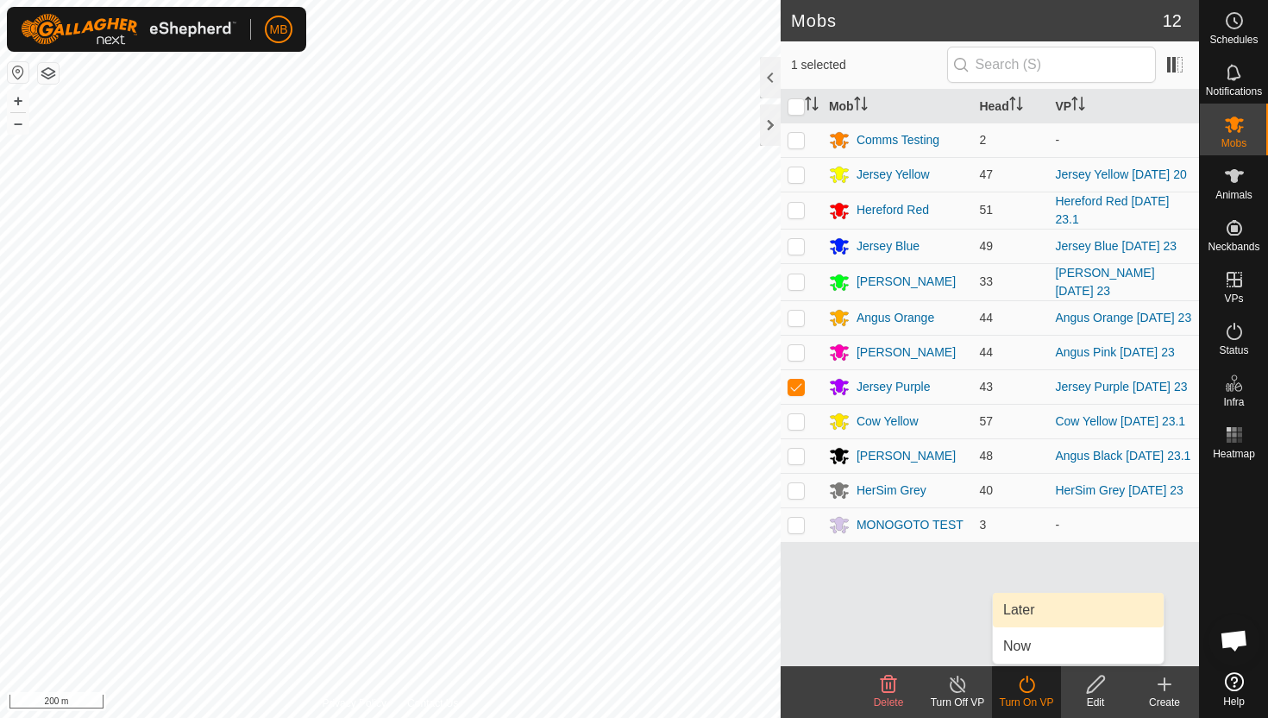
click at [1031, 612] on link "Later" at bounding box center [1078, 610] width 171 height 35
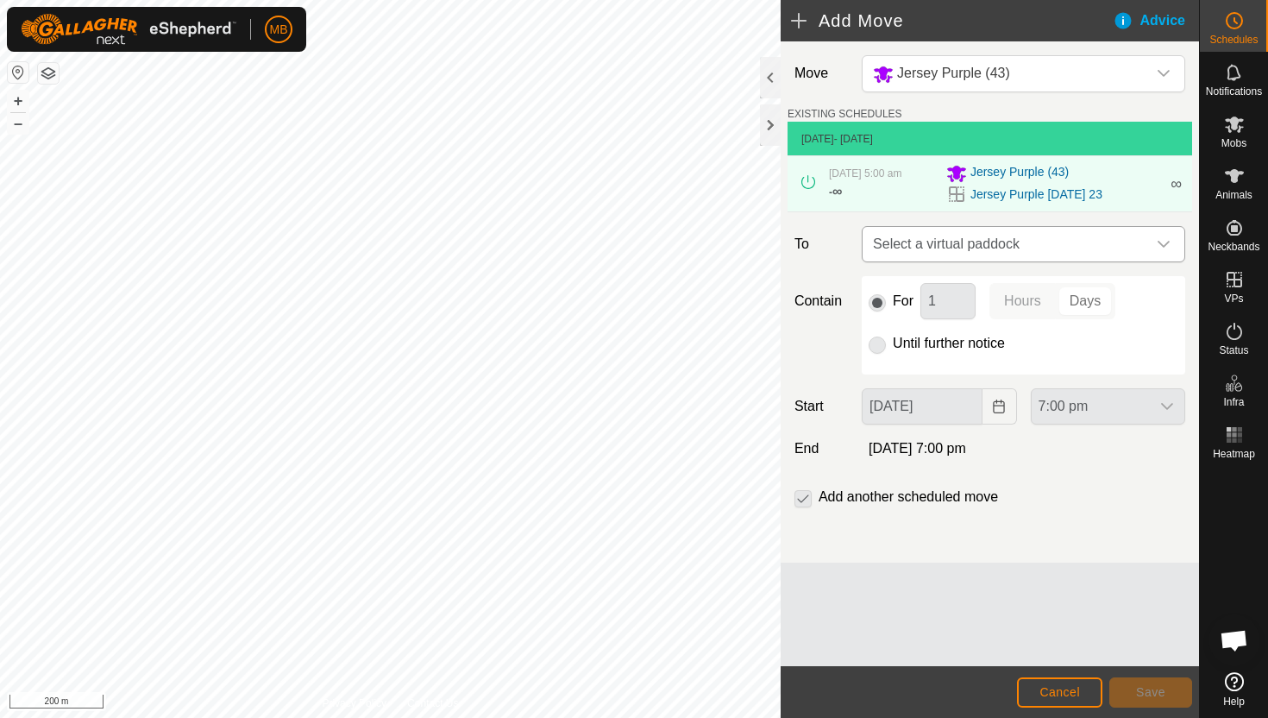
click at [1160, 247] on icon "dropdown trigger" at bounding box center [1164, 244] width 14 height 14
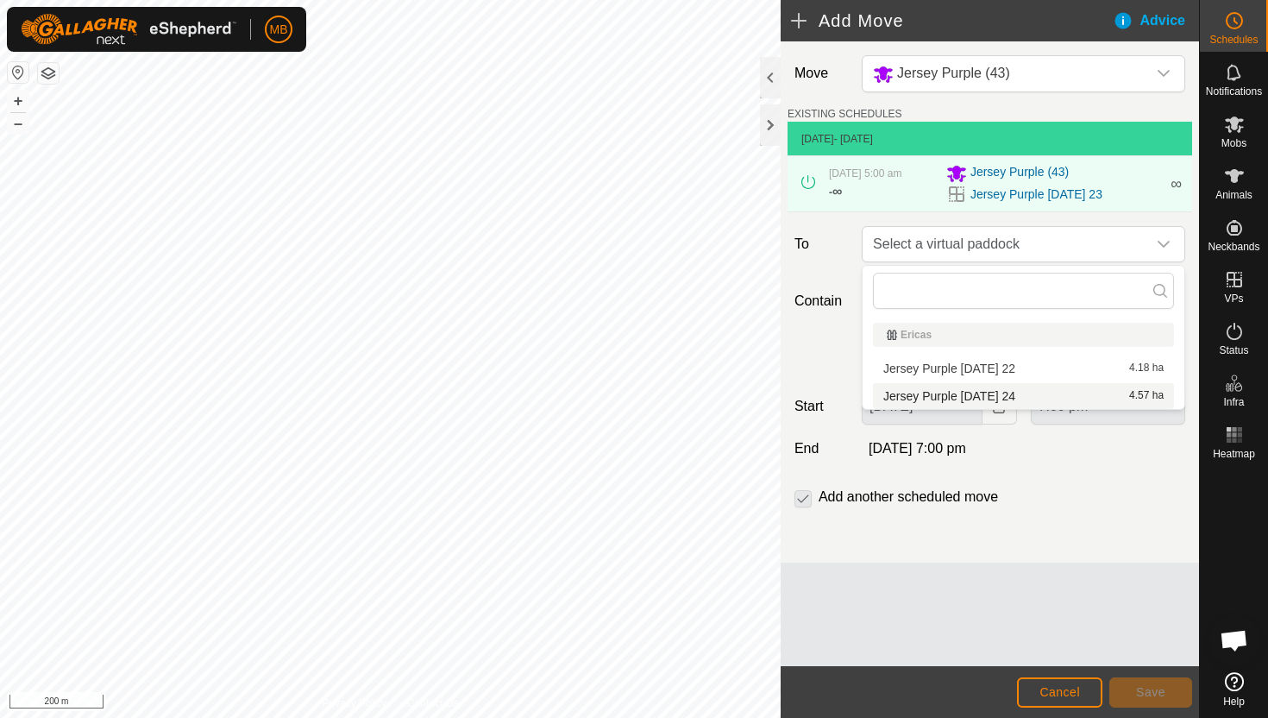
click at [1034, 399] on li "Jersey Purple [DATE] 24 4.57 ha" at bounding box center [1023, 396] width 301 height 26
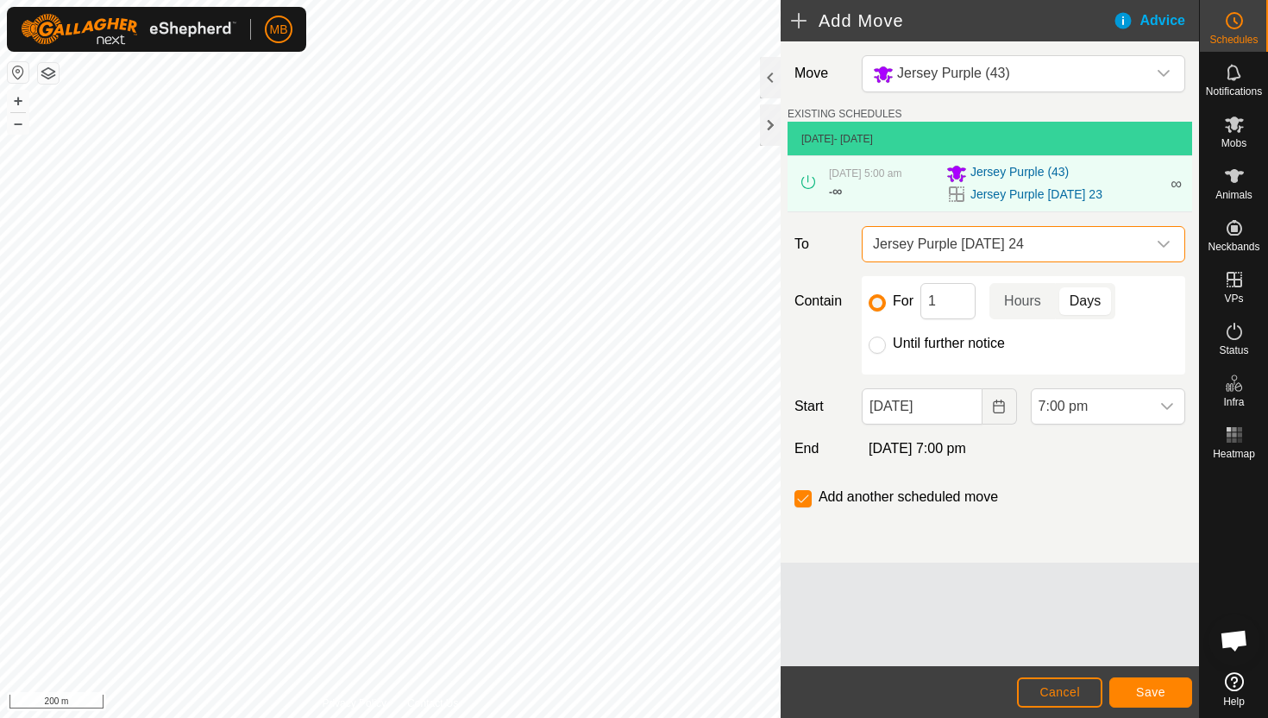
click at [961, 338] on label "Until further notice" at bounding box center [949, 343] width 112 height 14
click at [886, 338] on input "Until further notice" at bounding box center [877, 344] width 17 height 17
radio input "true"
checkbox input "false"
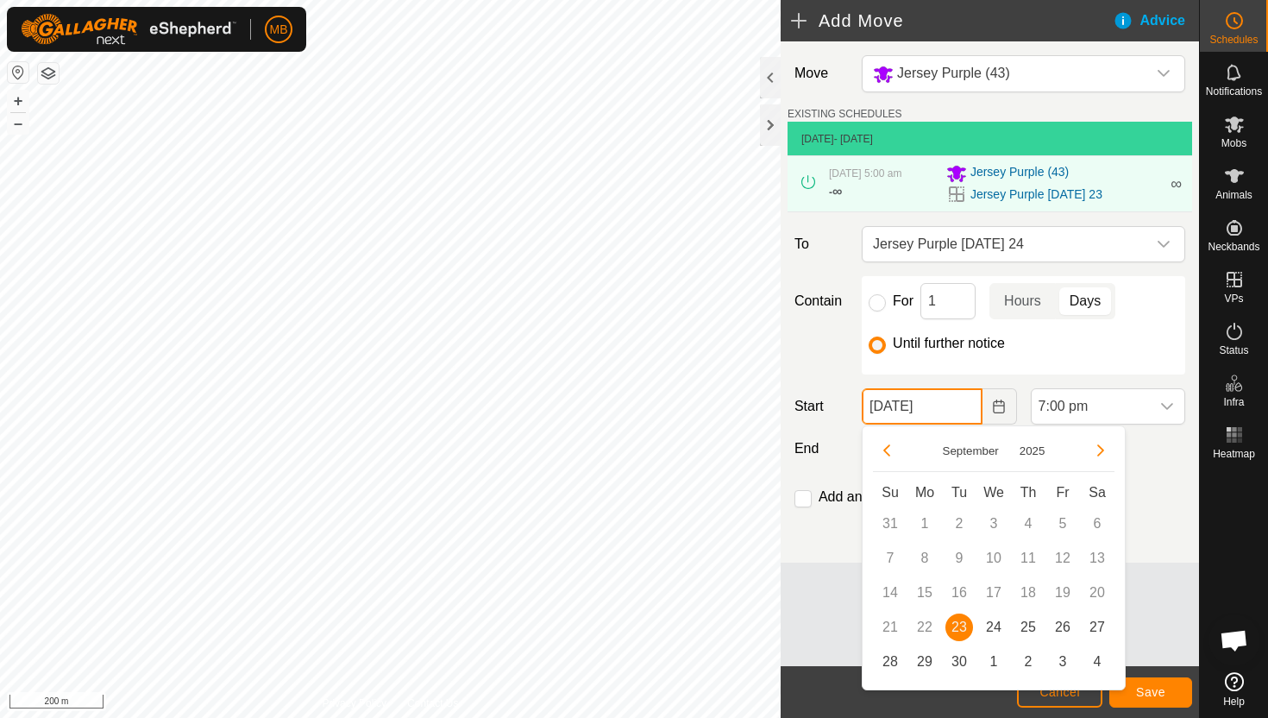
click at [970, 413] on input "[DATE]" at bounding box center [922, 406] width 120 height 36
click at [997, 623] on span "24" at bounding box center [994, 627] width 28 height 28
type input "[DATE]"
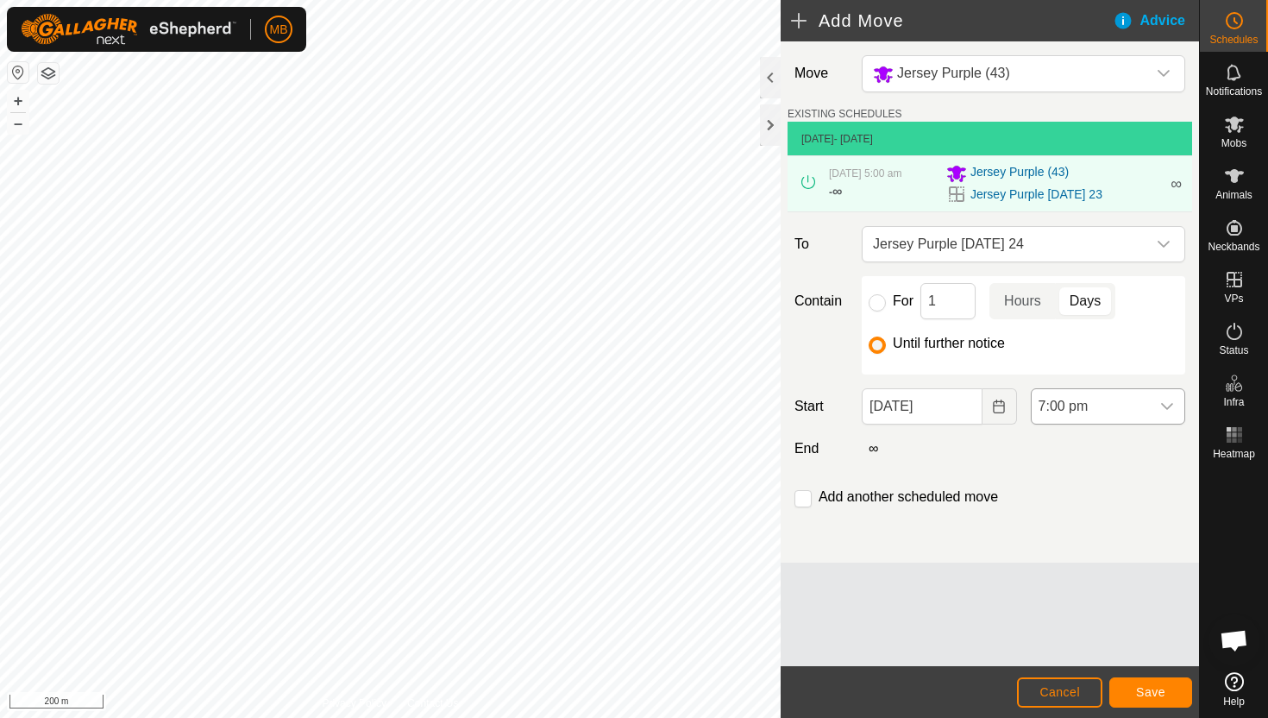
click at [1135, 401] on span "7:00 pm" at bounding box center [1091, 406] width 118 height 35
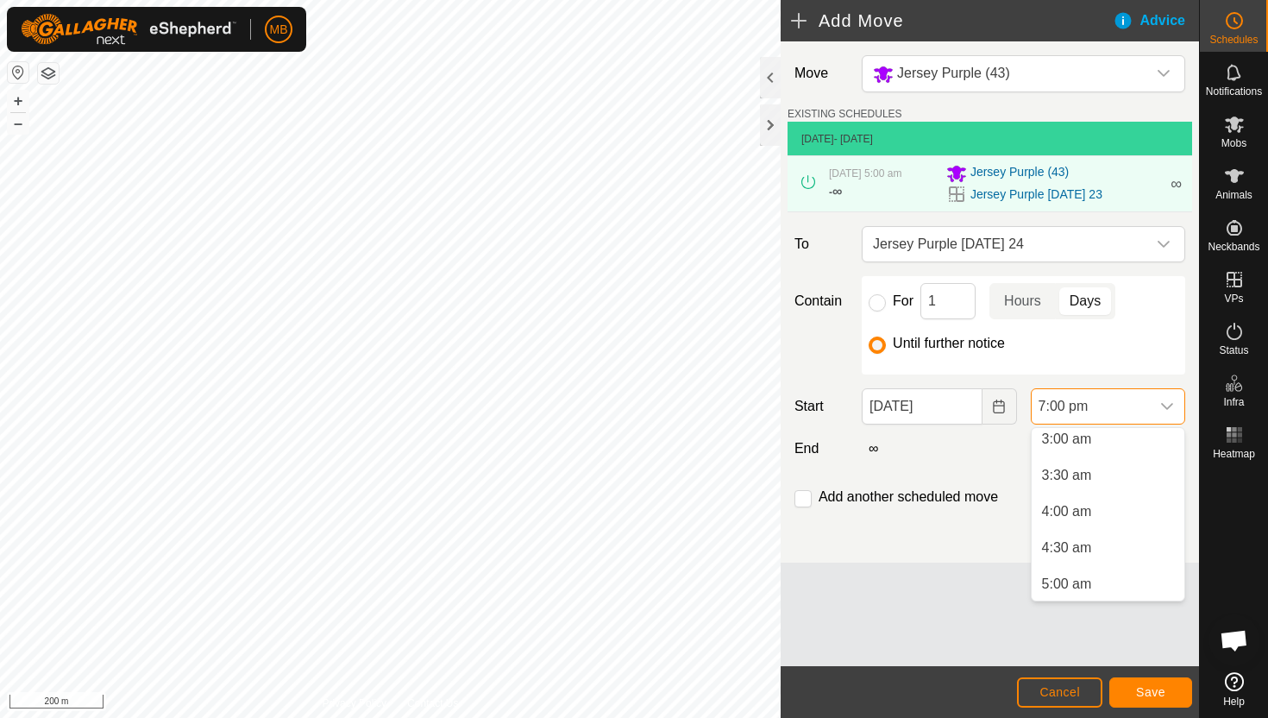
scroll to position [219, 0]
click at [1115, 558] on li "4:30 am" at bounding box center [1108, 552] width 153 height 35
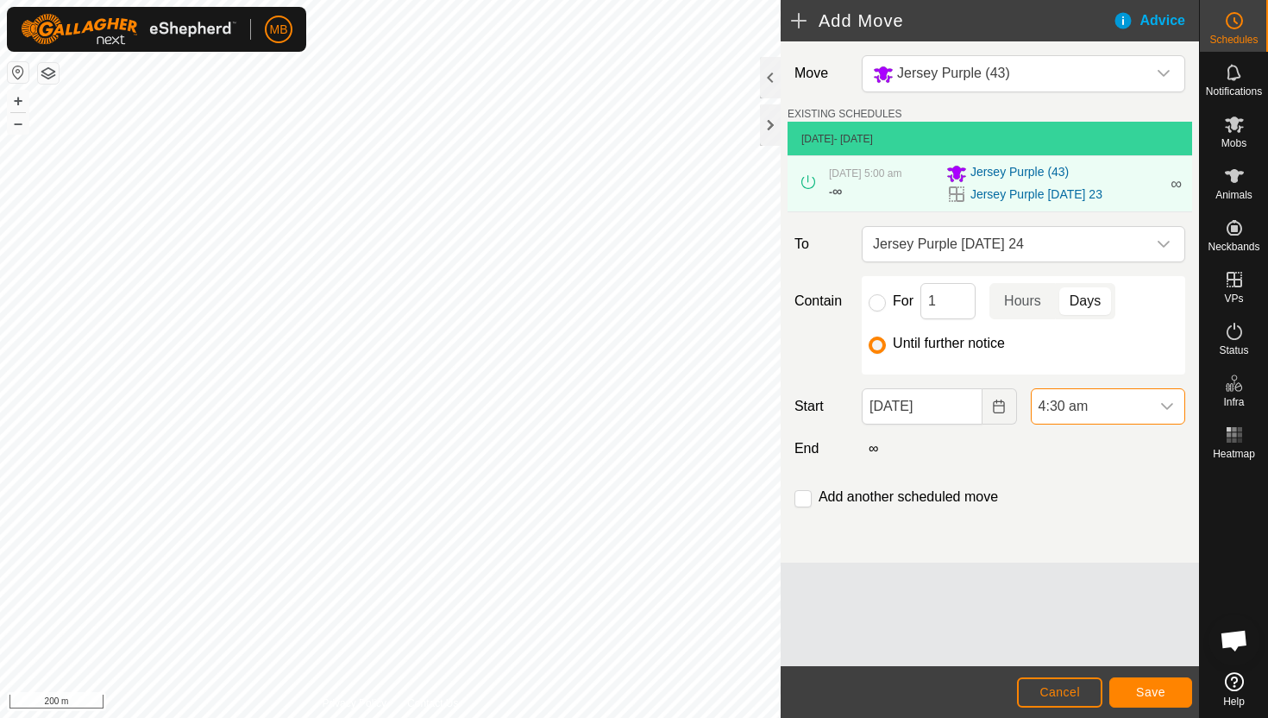
scroll to position [1239, 0]
click at [1141, 692] on span "Save" at bounding box center [1150, 692] width 29 height 14
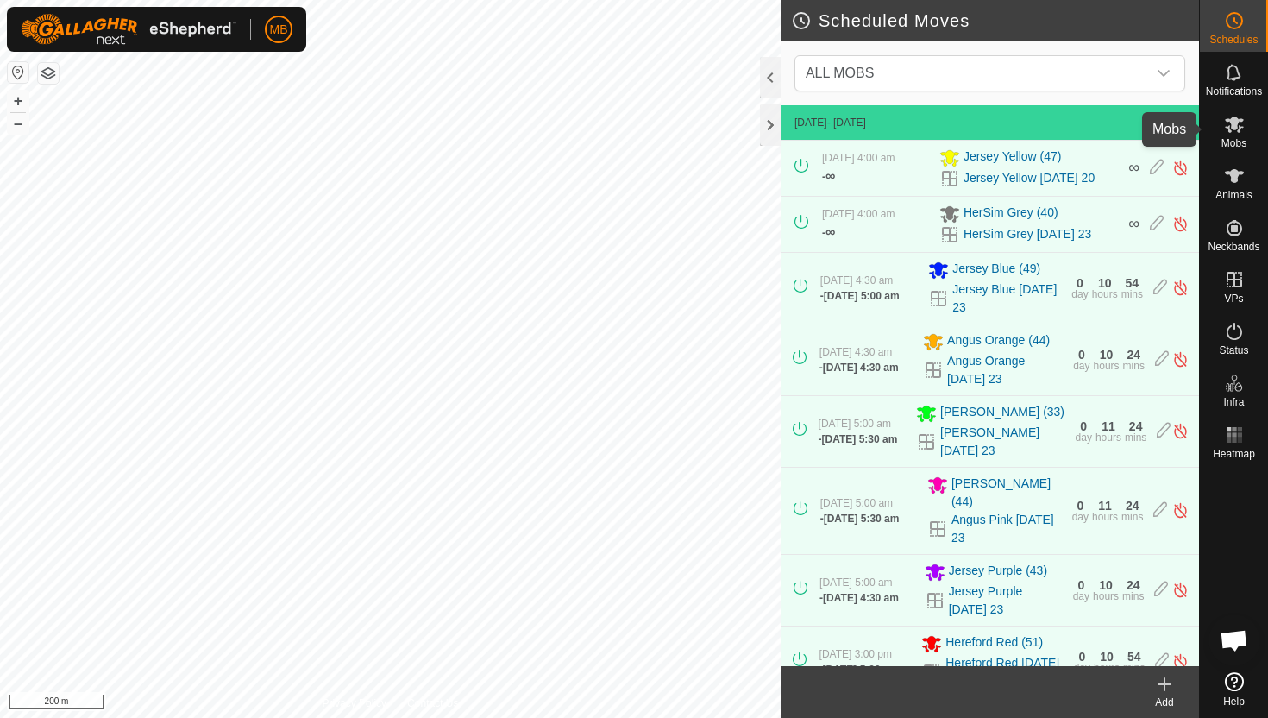
click at [1236, 129] on icon at bounding box center [1234, 124] width 21 height 21
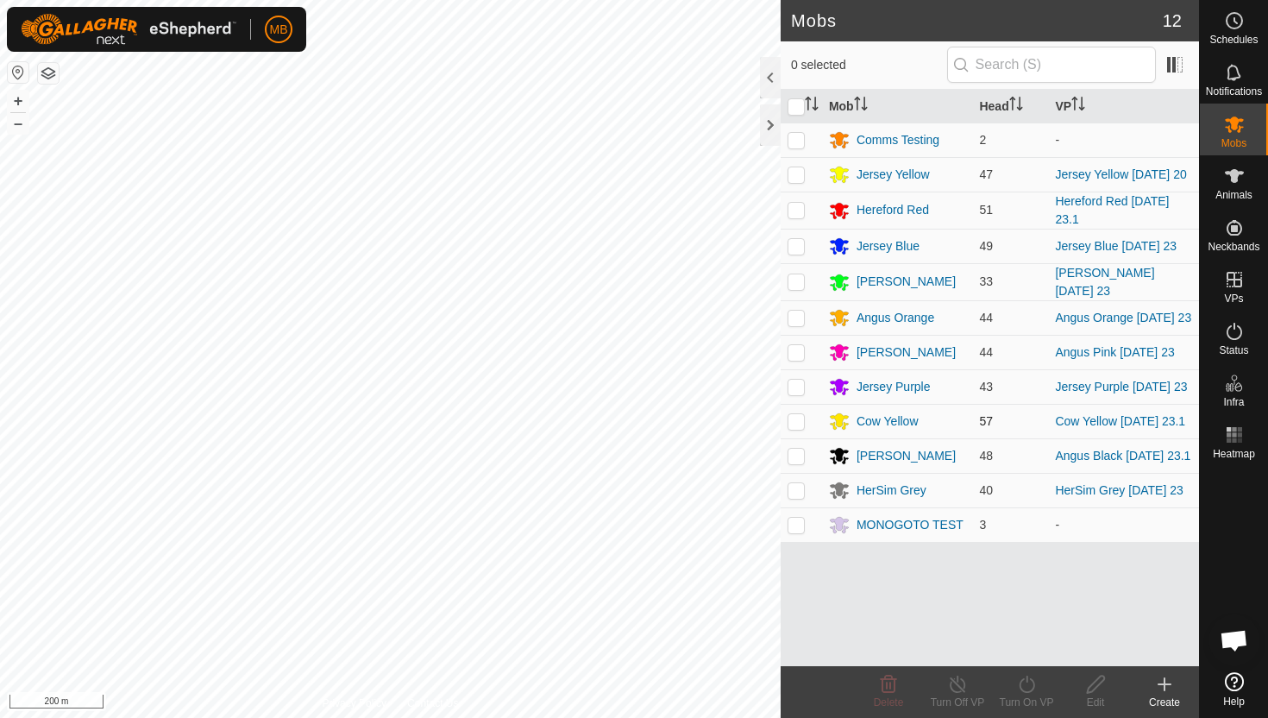
click at [794, 428] on p-checkbox at bounding box center [796, 421] width 17 height 14
checkbox input "true"
click at [1026, 682] on icon at bounding box center [1027, 684] width 22 height 21
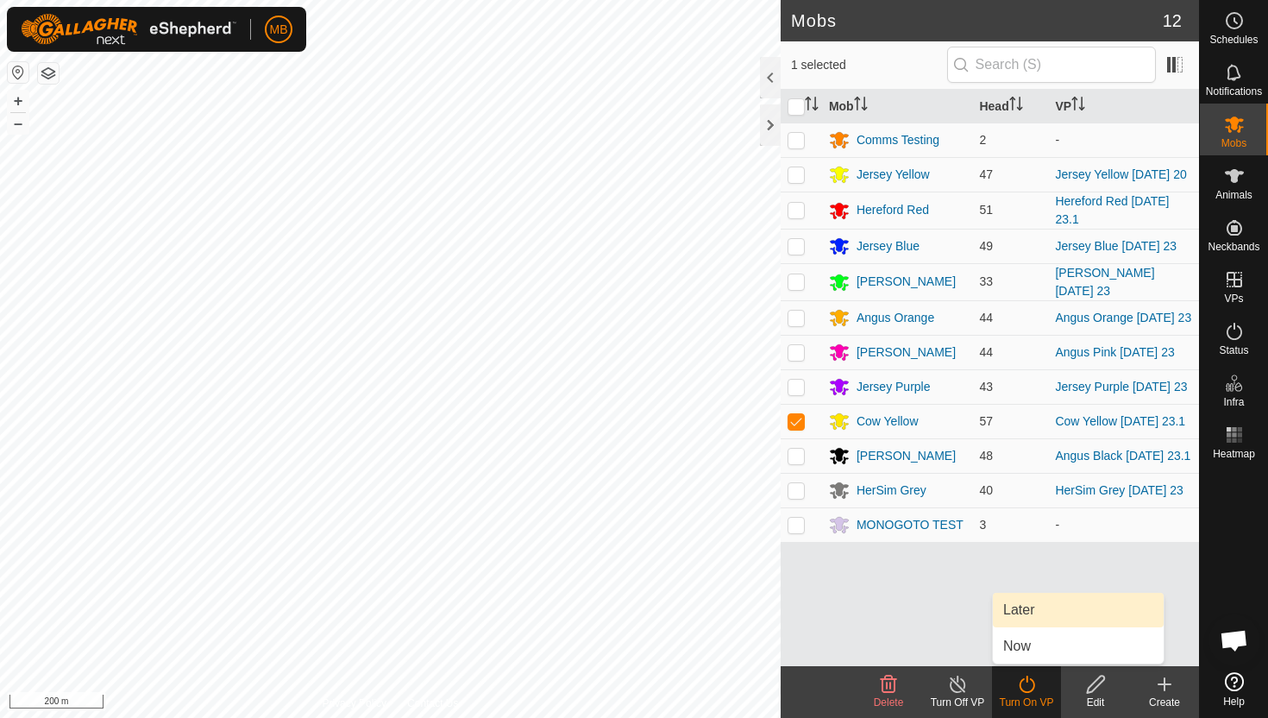
click at [1038, 607] on link "Later" at bounding box center [1078, 610] width 171 height 35
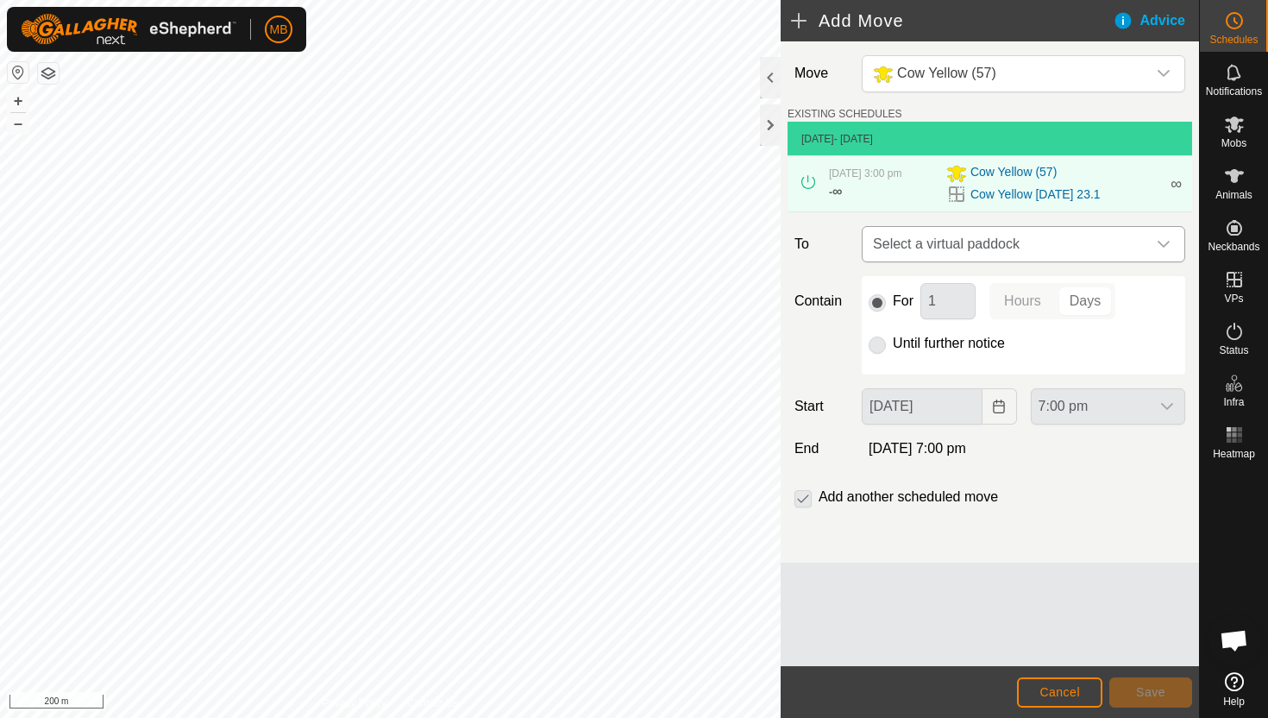
click at [1161, 246] on icon "dropdown trigger" at bounding box center [1164, 244] width 14 height 14
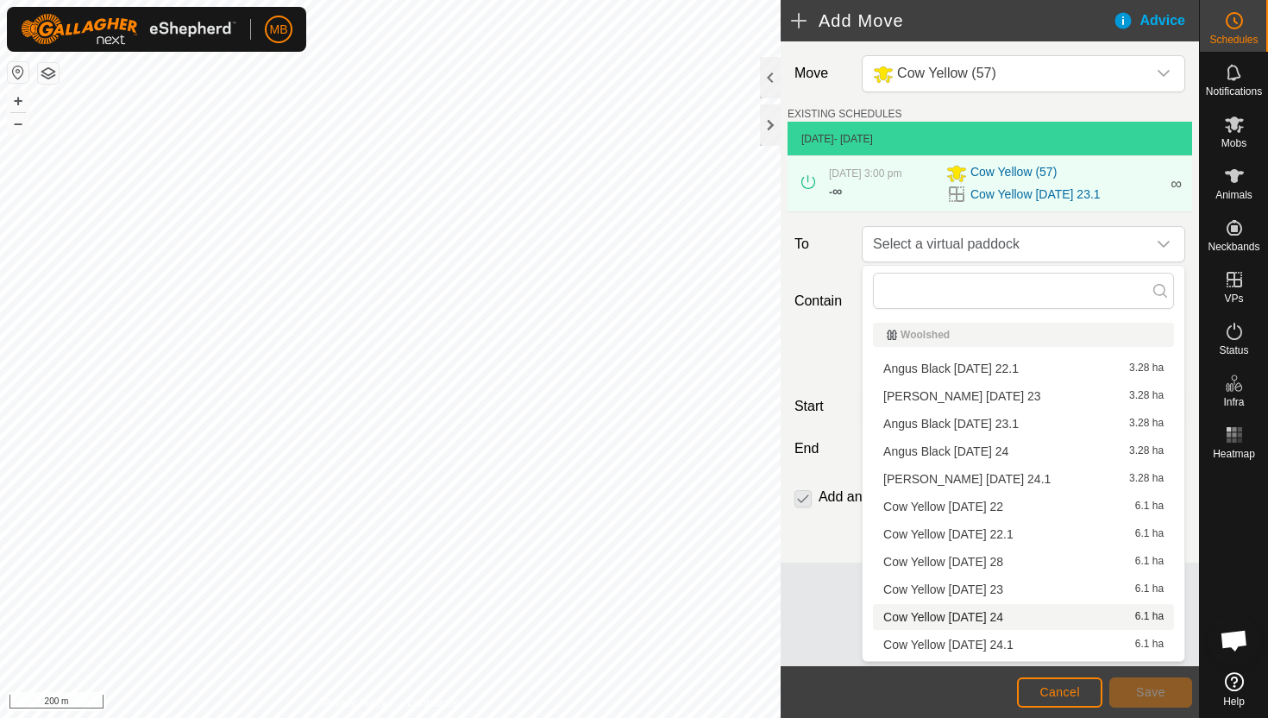
click at [1022, 617] on li "Cow Yellow [DATE] 24 6.1 ha" at bounding box center [1023, 617] width 301 height 26
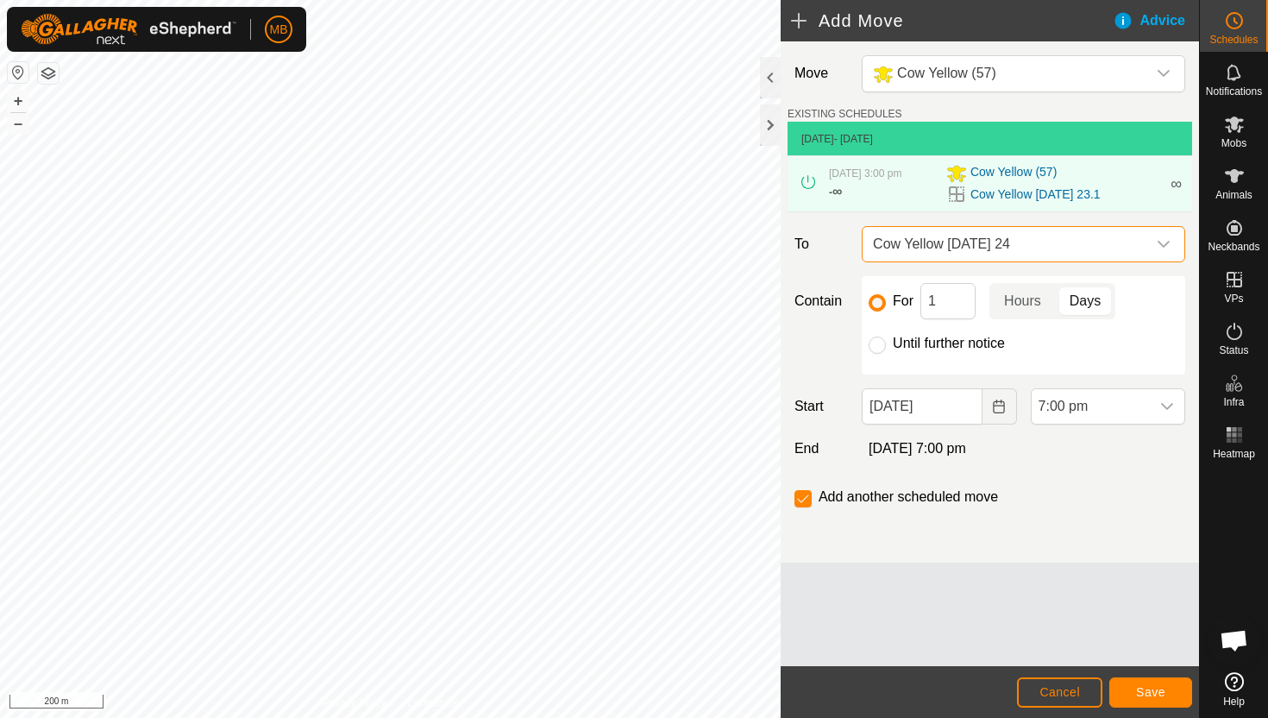
click at [966, 347] on label "Until further notice" at bounding box center [949, 343] width 112 height 14
click at [886, 347] on input "Until further notice" at bounding box center [877, 344] width 17 height 17
radio input "true"
checkbox input "false"
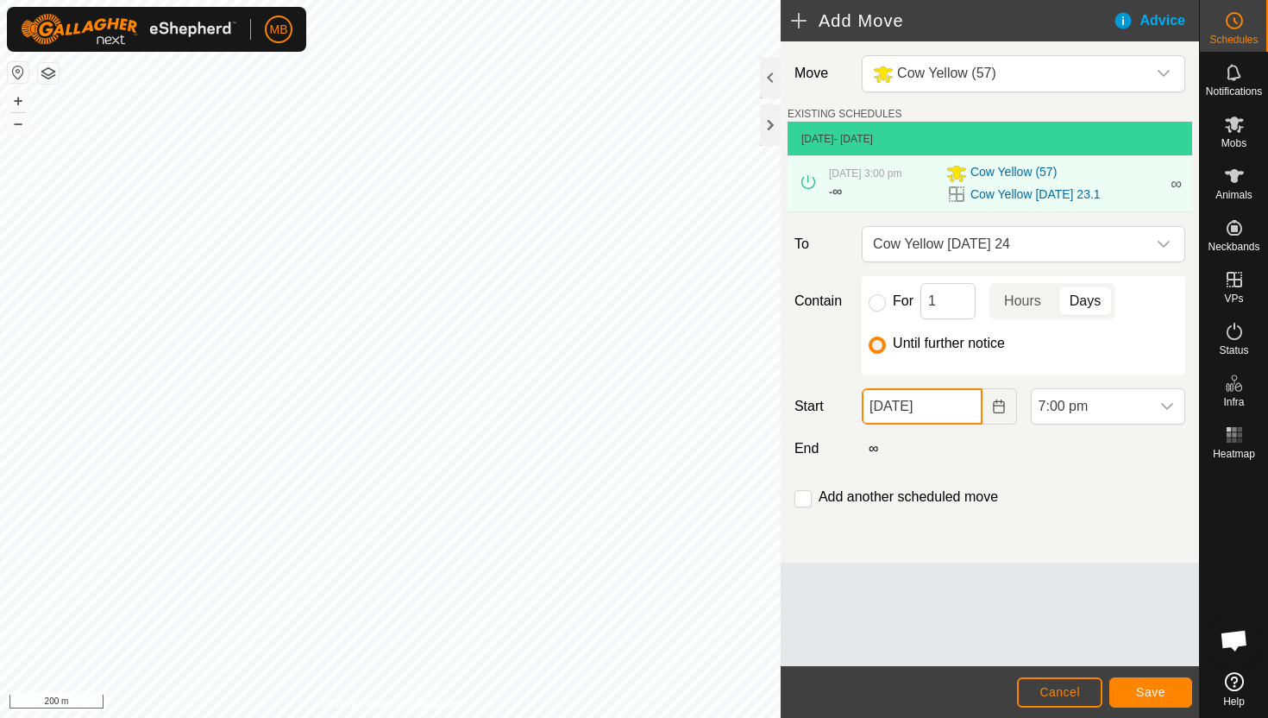
click at [966, 408] on input "[DATE]" at bounding box center [922, 406] width 120 height 36
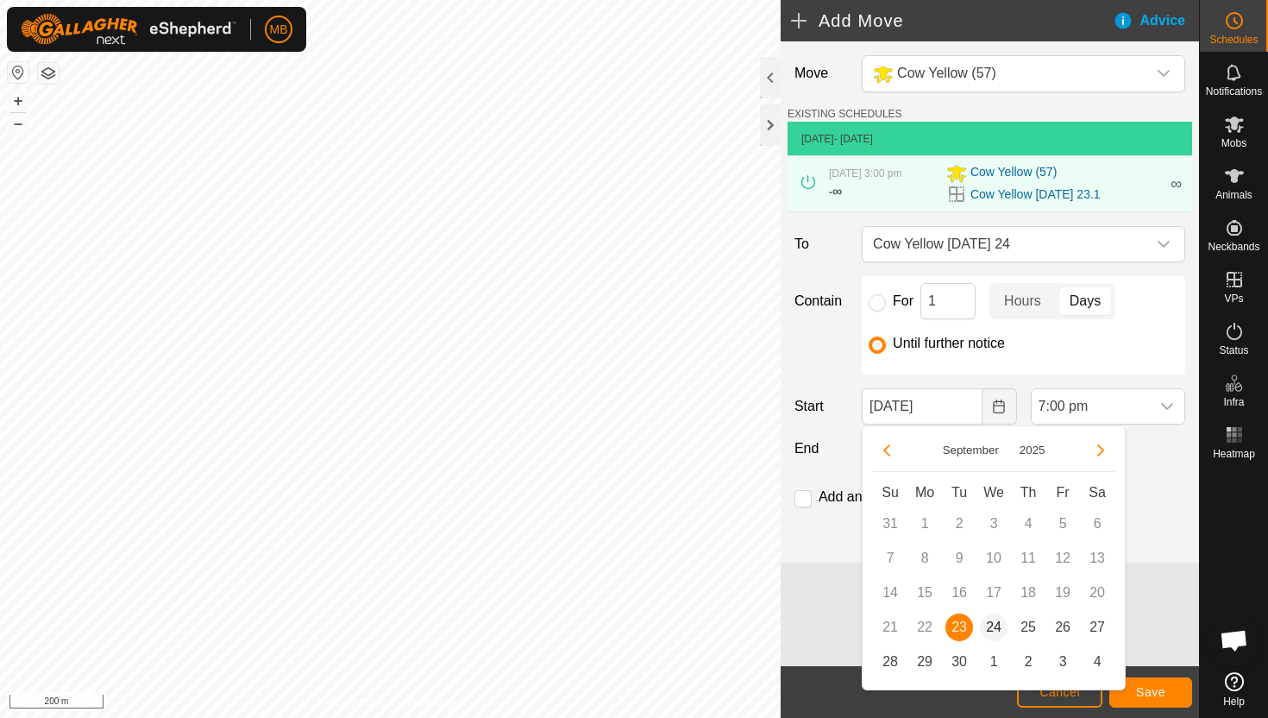
click at [994, 633] on span "24" at bounding box center [994, 627] width 28 height 28
type input "[DATE]"
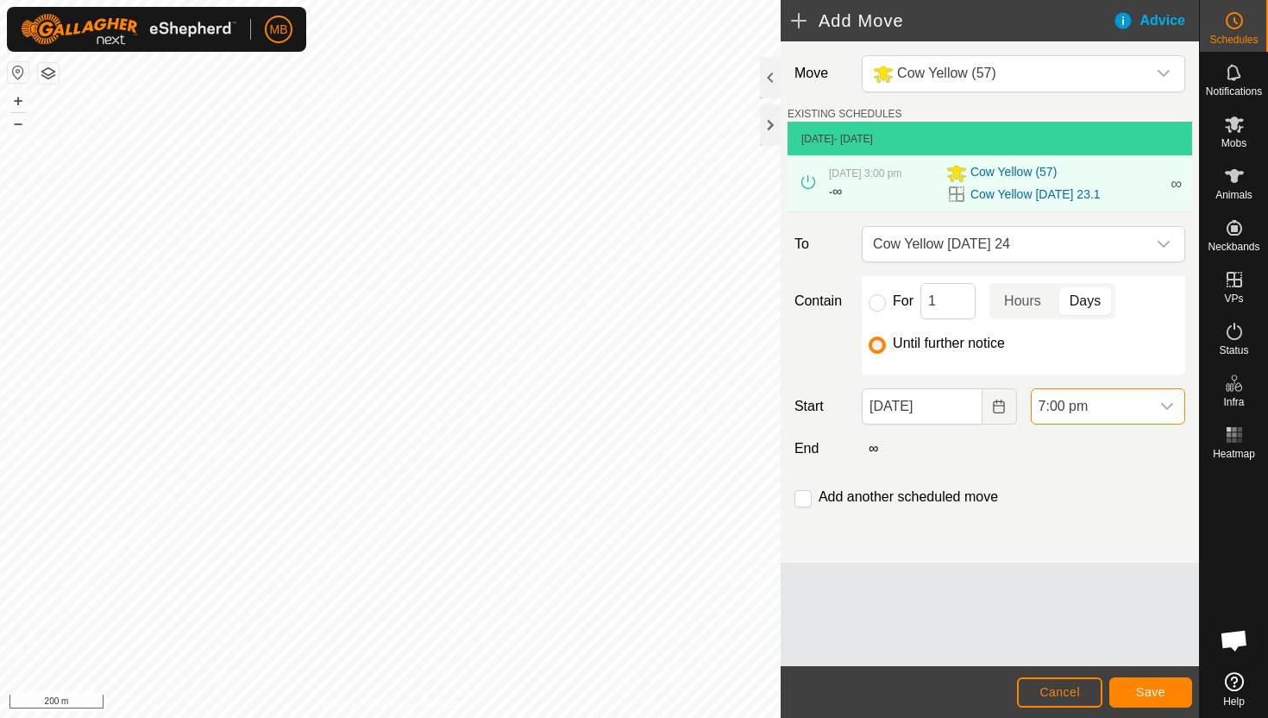
click at [1121, 408] on span "7:00 pm" at bounding box center [1091, 406] width 118 height 35
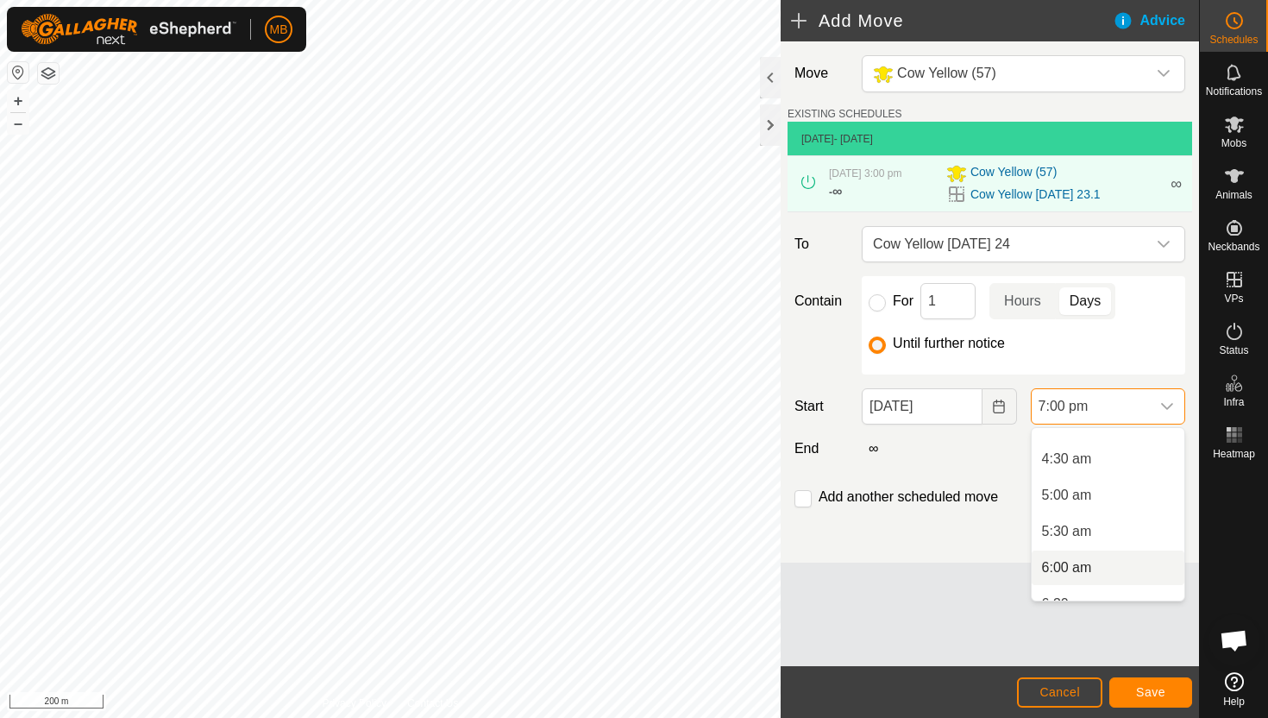
scroll to position [311, 0]
click at [1125, 531] on li "5:30 am" at bounding box center [1108, 532] width 153 height 35
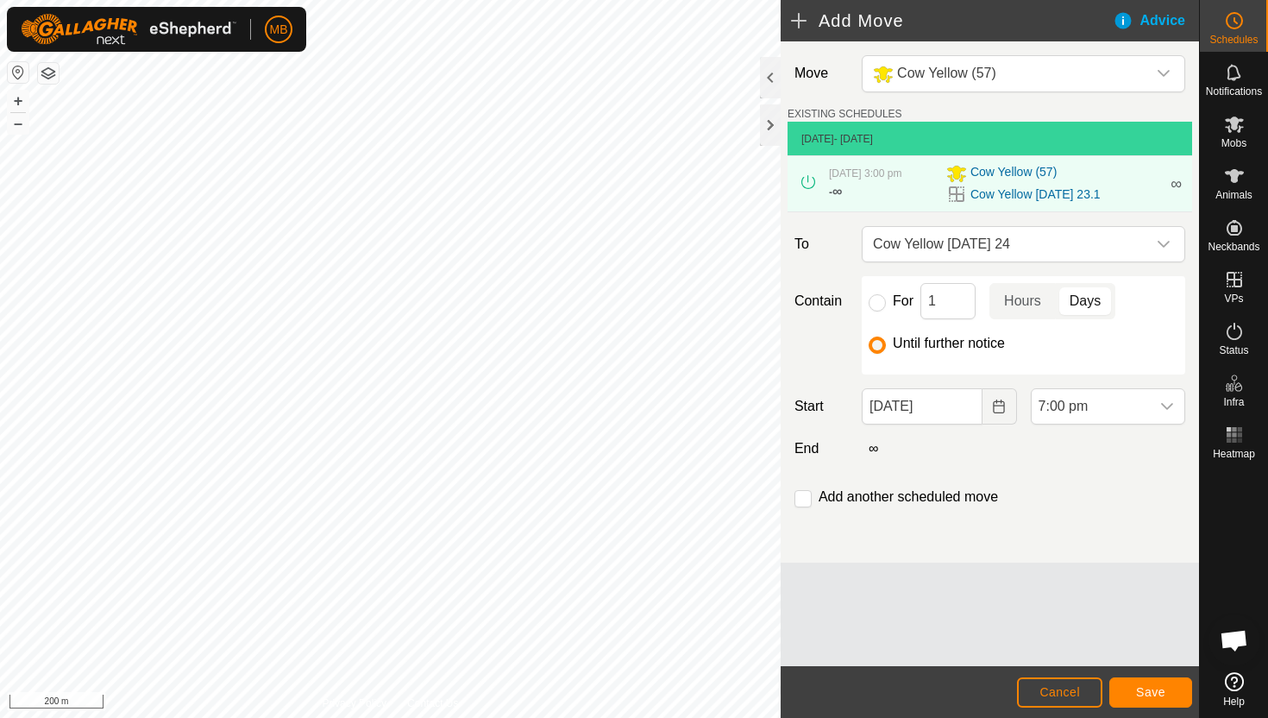
scroll to position [1239, 0]
click at [1147, 681] on button "Save" at bounding box center [1151, 692] width 83 height 30
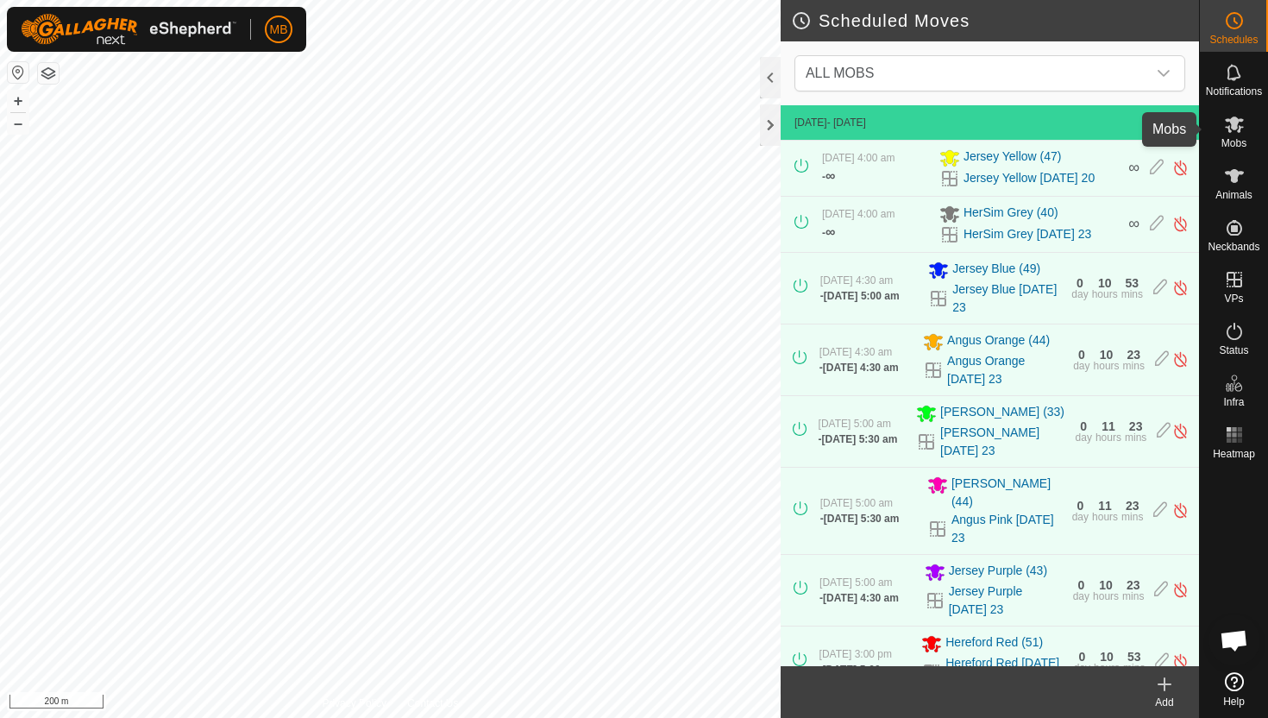
click at [1236, 125] on icon at bounding box center [1234, 124] width 19 height 16
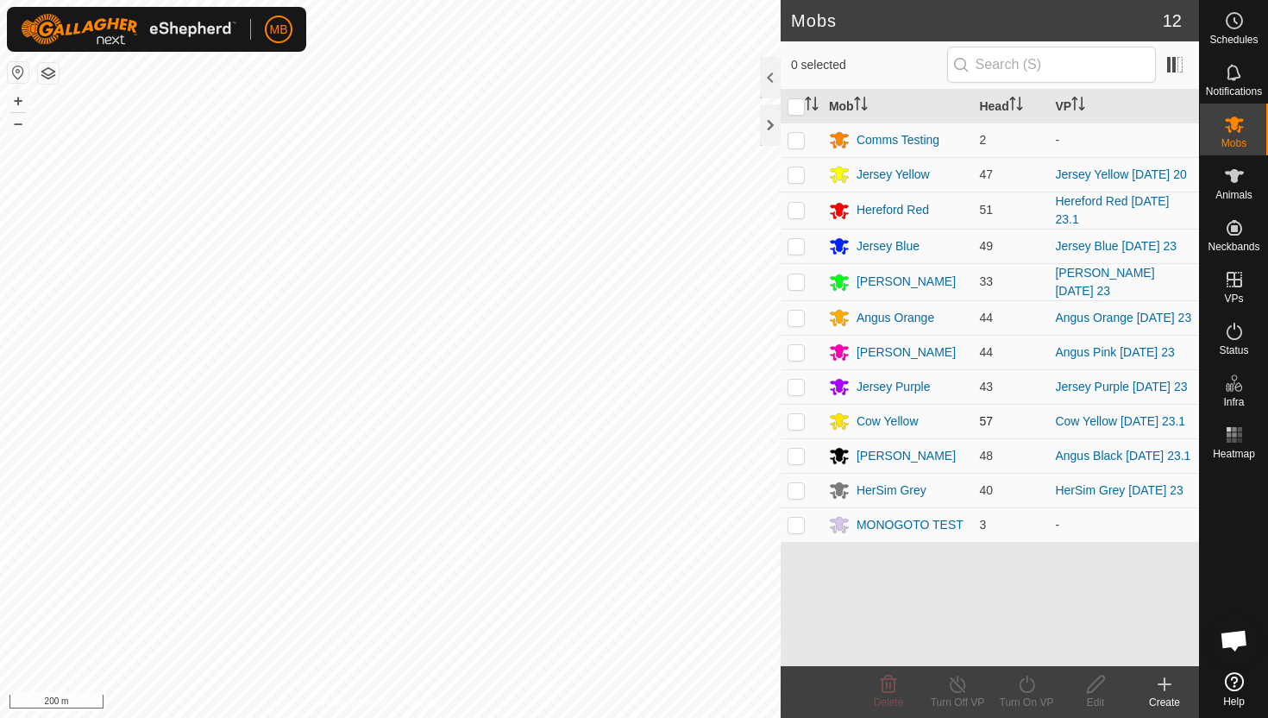
click at [795, 428] on p-checkbox at bounding box center [796, 421] width 17 height 14
checkbox input "true"
click at [1024, 684] on icon at bounding box center [1027, 684] width 22 height 21
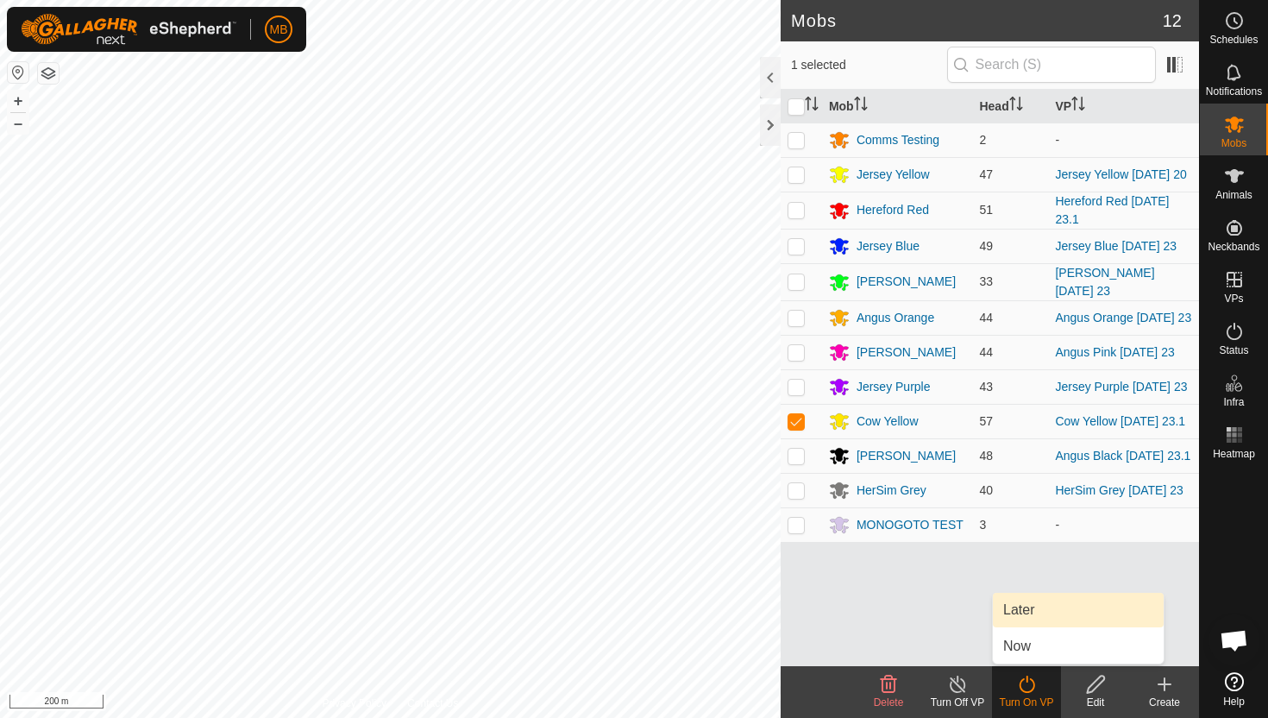
click at [1021, 608] on link "Later" at bounding box center [1078, 610] width 171 height 35
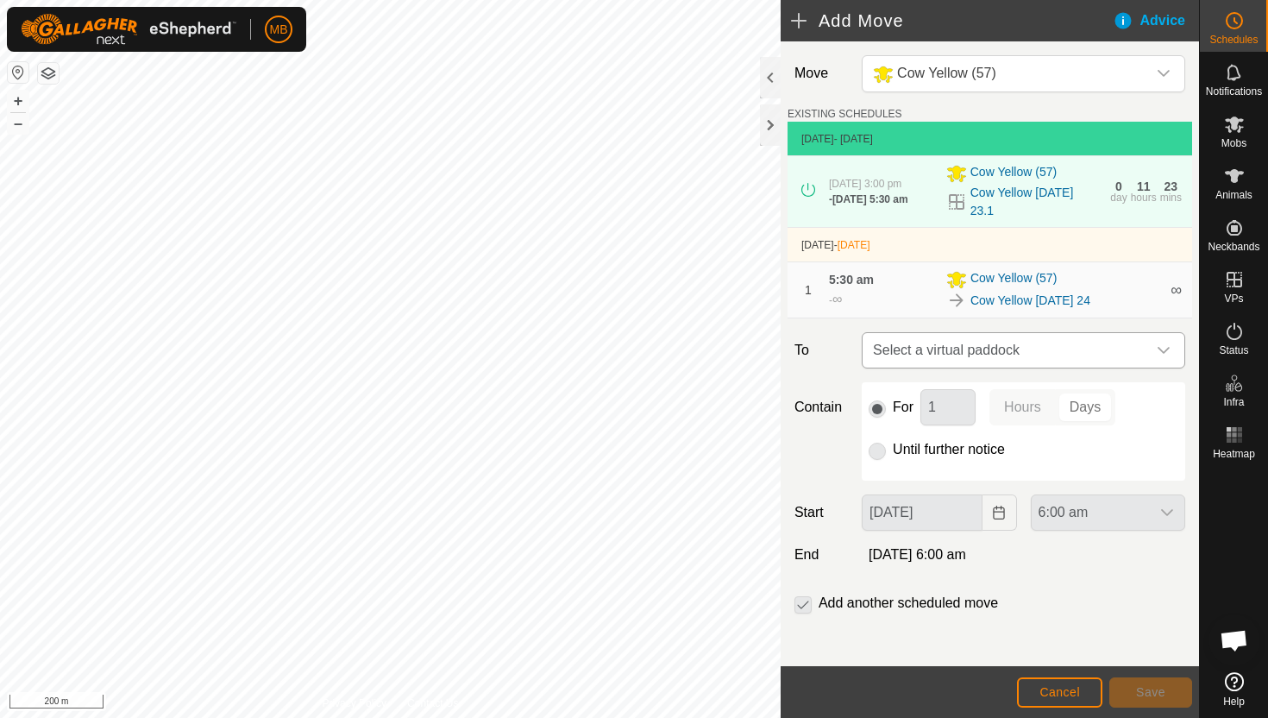
click at [1141, 355] on span "Select a virtual paddock" at bounding box center [1006, 350] width 280 height 35
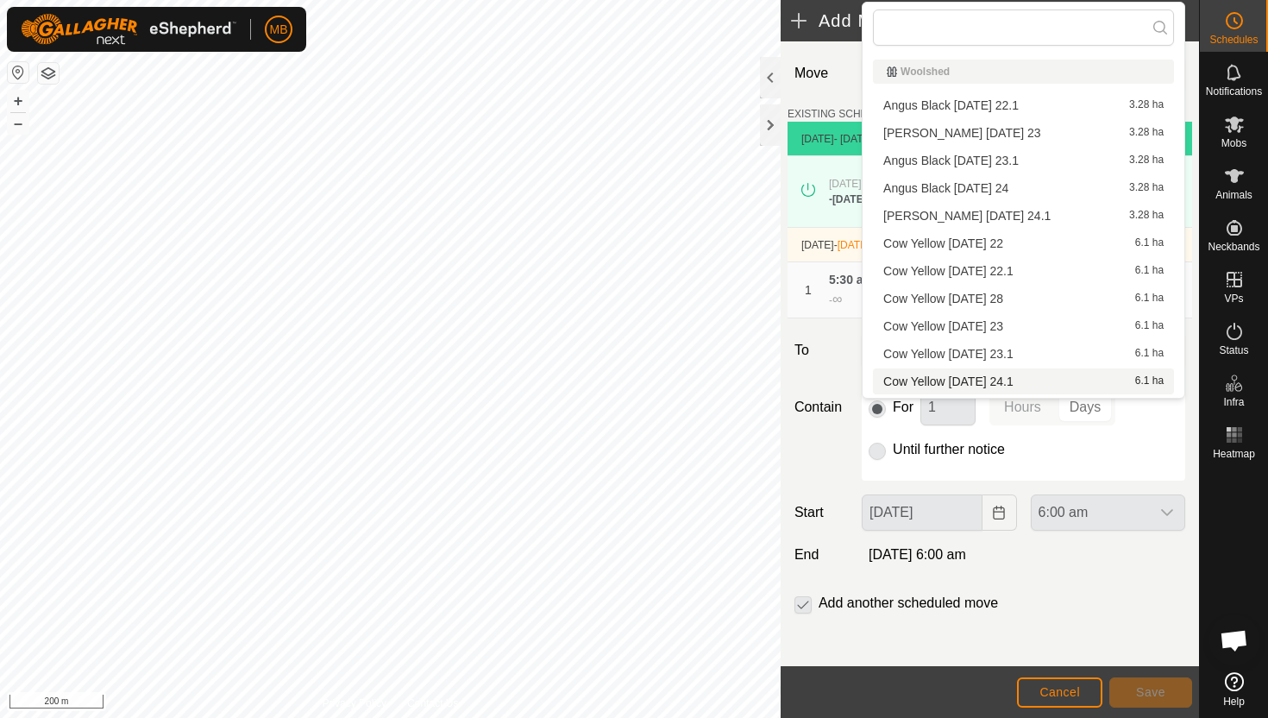
click at [1057, 385] on li "Cow Yellow [DATE] 24.1 6.1 ha" at bounding box center [1023, 381] width 301 height 26
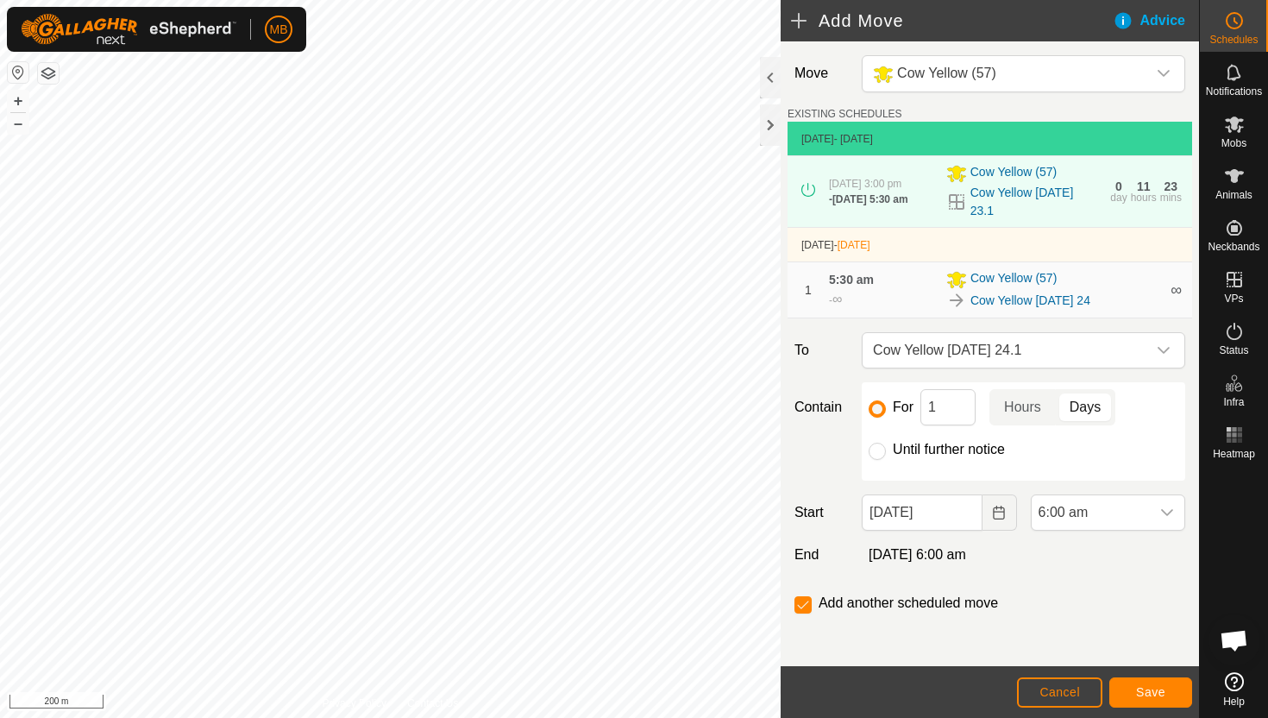
click at [945, 454] on label "Until further notice" at bounding box center [949, 450] width 112 height 14
click at [886, 454] on input "Until further notice" at bounding box center [877, 451] width 17 height 17
radio input "true"
checkbox input "false"
click at [1105, 518] on span "6:00 am" at bounding box center [1091, 512] width 118 height 35
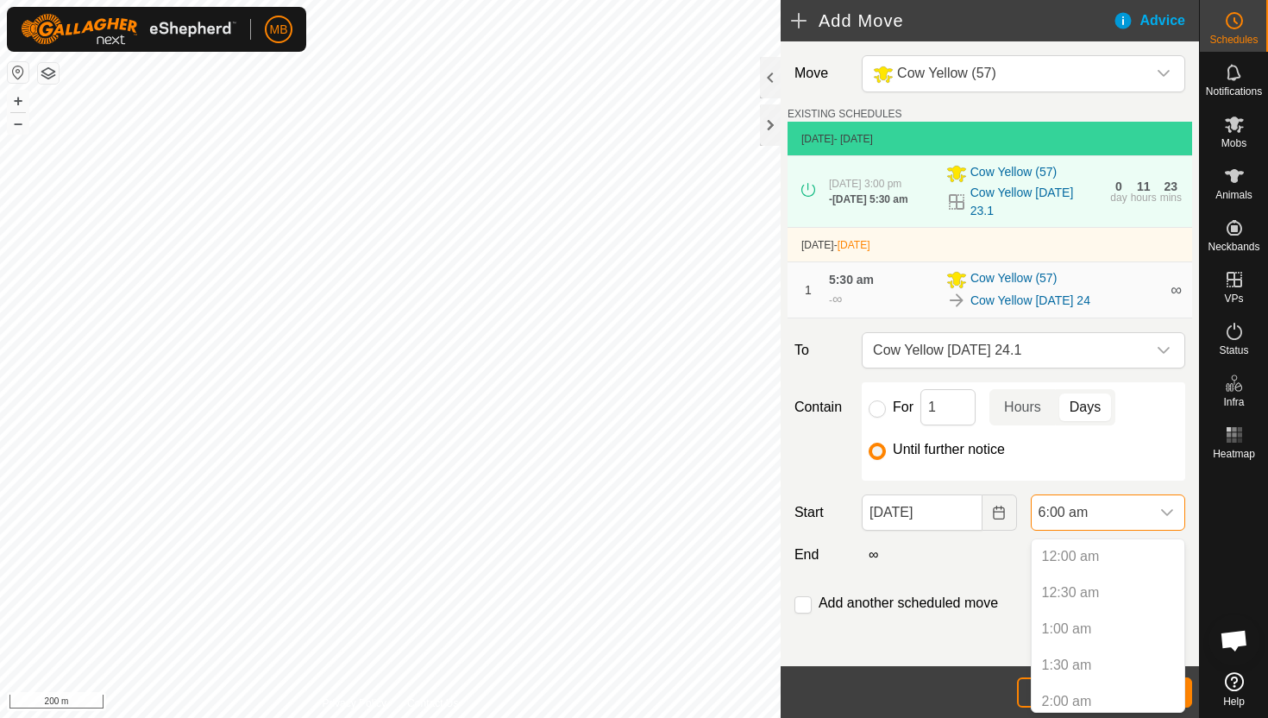
scroll to position [297, 0]
click at [1116, 591] on li "3:00 pm" at bounding box center [1108, 593] width 153 height 35
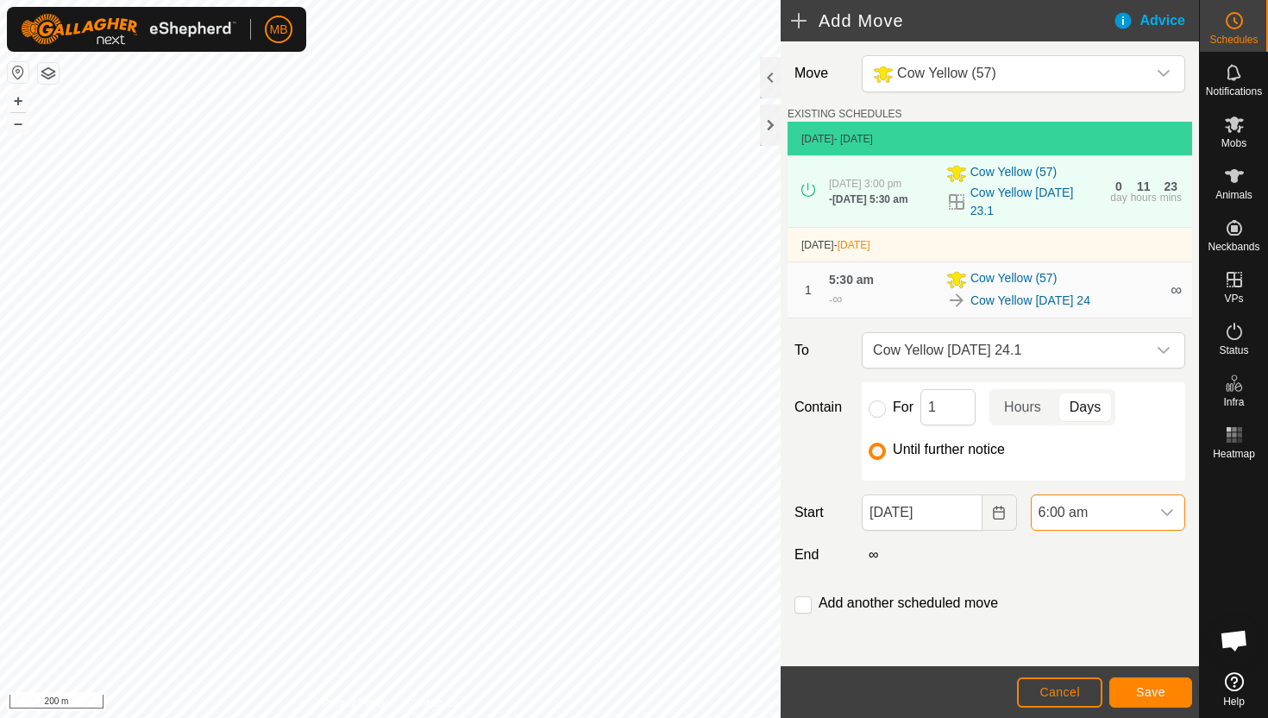
scroll to position [435, 0]
click at [1159, 695] on span "Save" at bounding box center [1150, 692] width 29 height 14
